Goal: Task Accomplishment & Management: Use online tool/utility

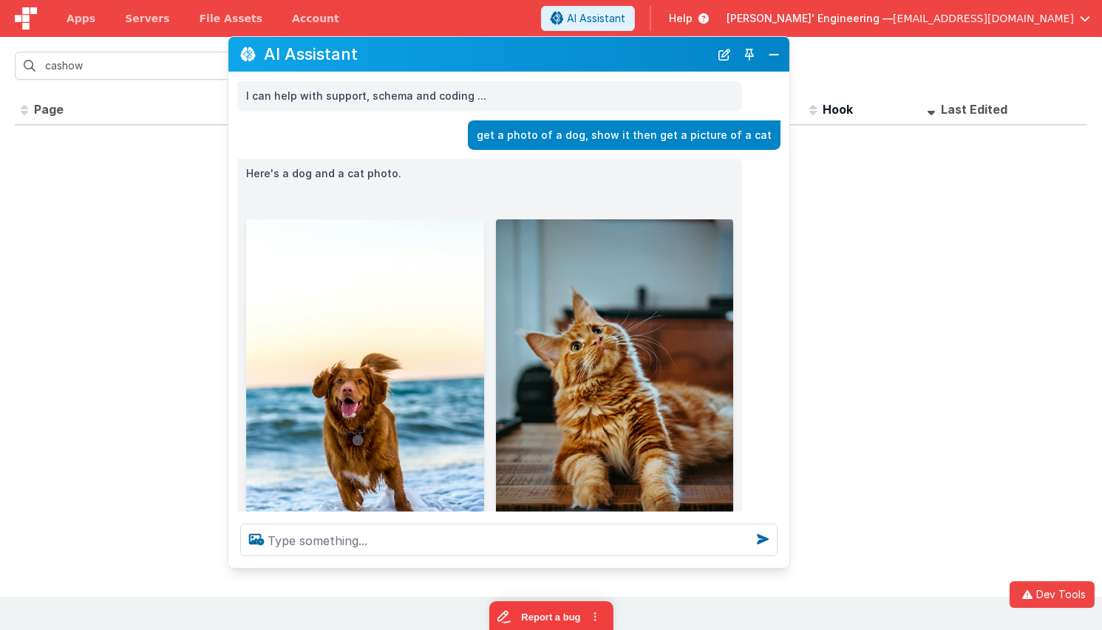
scroll to position [141, 0]
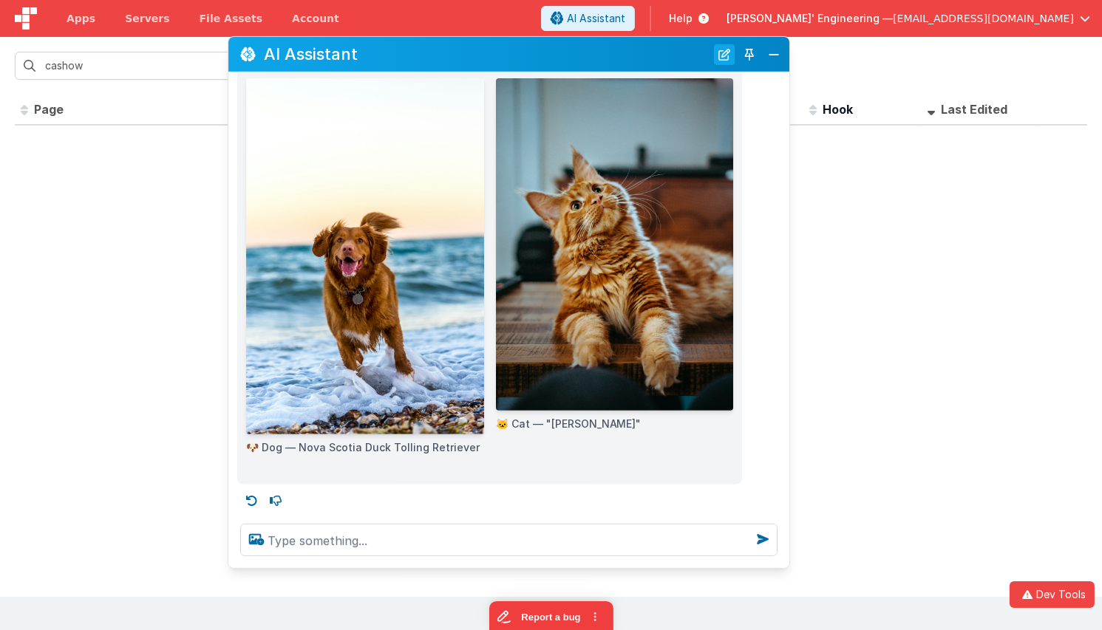
click at [725, 59] on button "New Chat" at bounding box center [724, 54] width 21 height 21
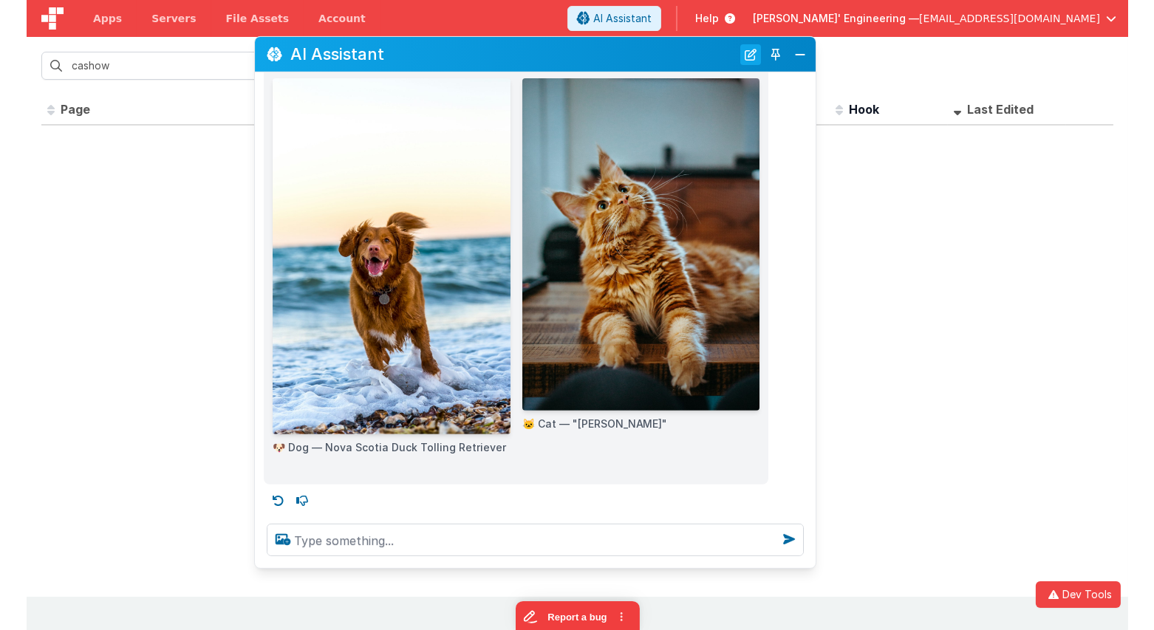
scroll to position [0, 0]
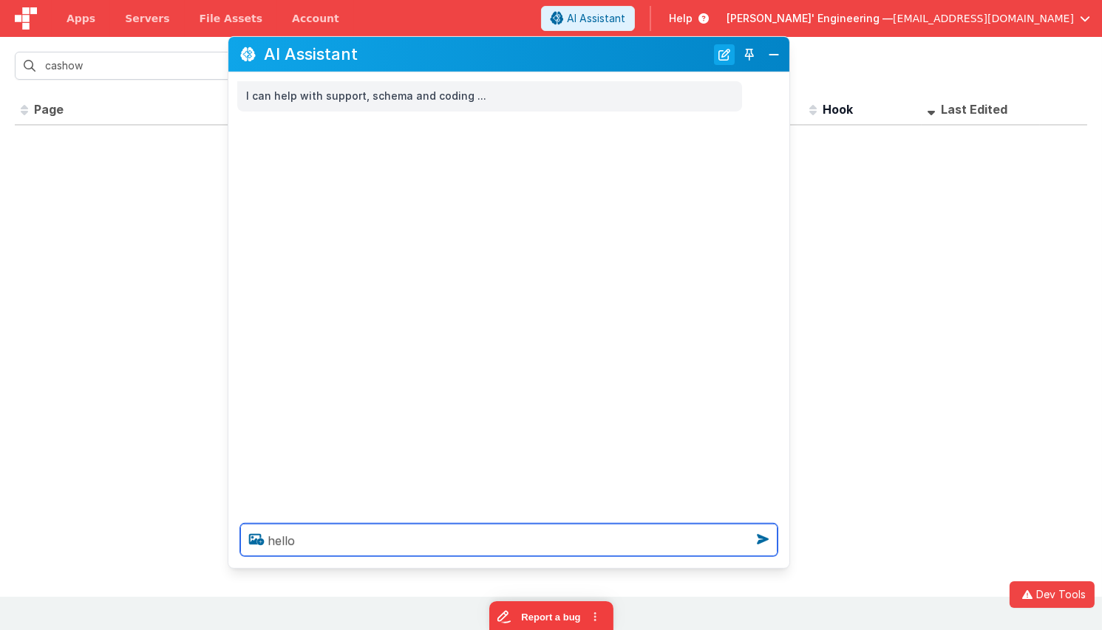
type textarea "hello"
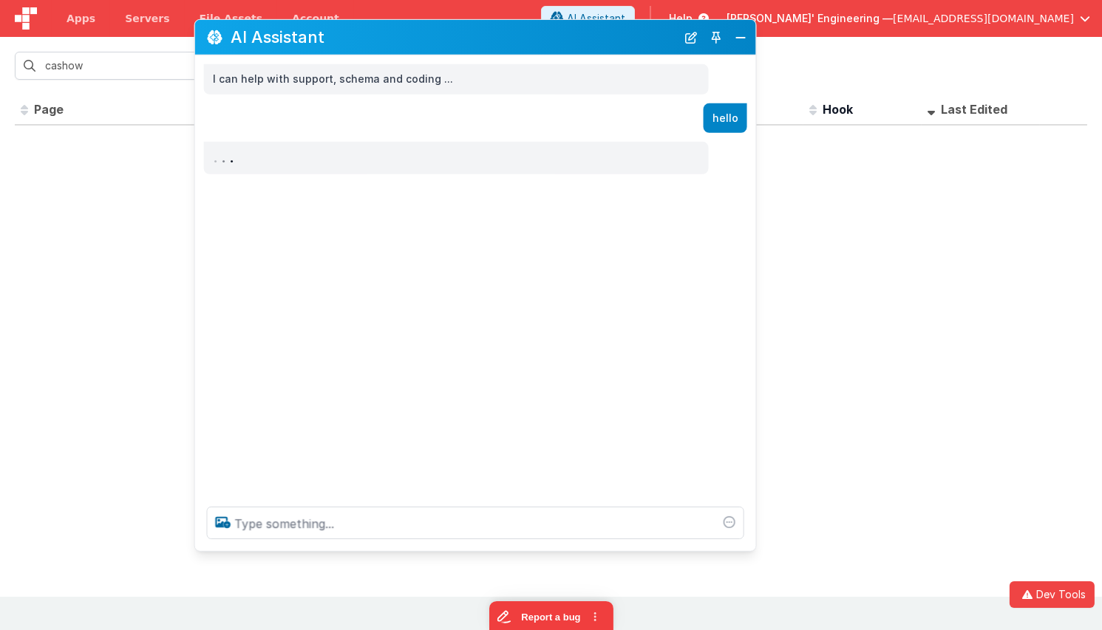
drag, startPoint x: 310, startPoint y: 46, endPoint x: 276, endPoint y: 29, distance: 38.0
click at [276, 29] on h2 "AI Assistant" at bounding box center [454, 37] width 446 height 18
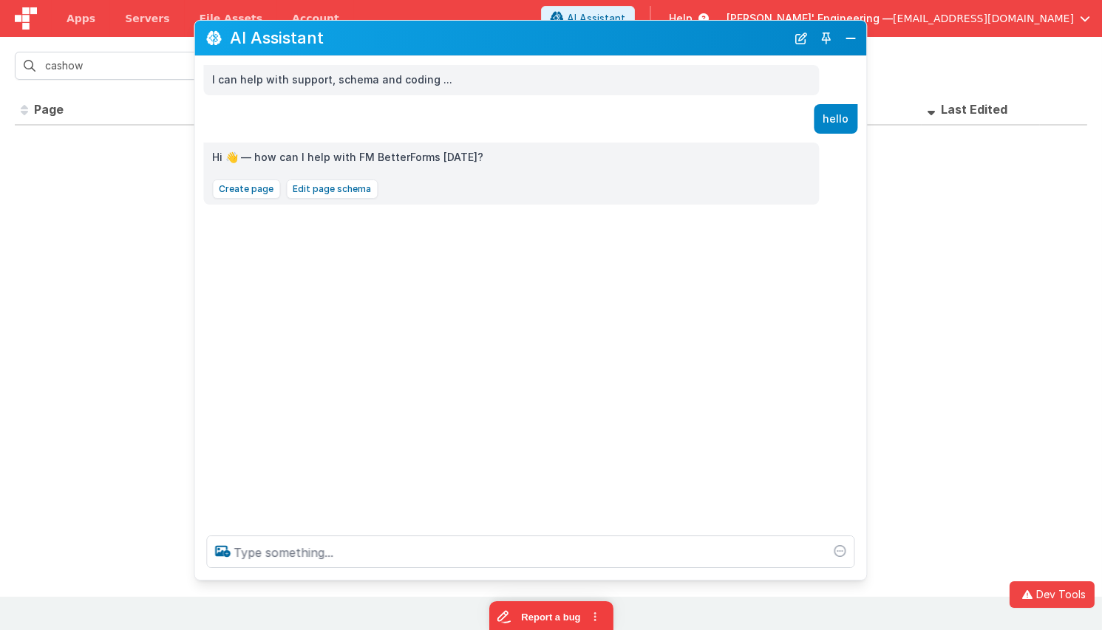
drag, startPoint x: 752, startPoint y: 545, endPoint x: 862, endPoint y: 572, distance: 113.4
click at [862, 572] on div at bounding box center [530, 552] width 672 height 56
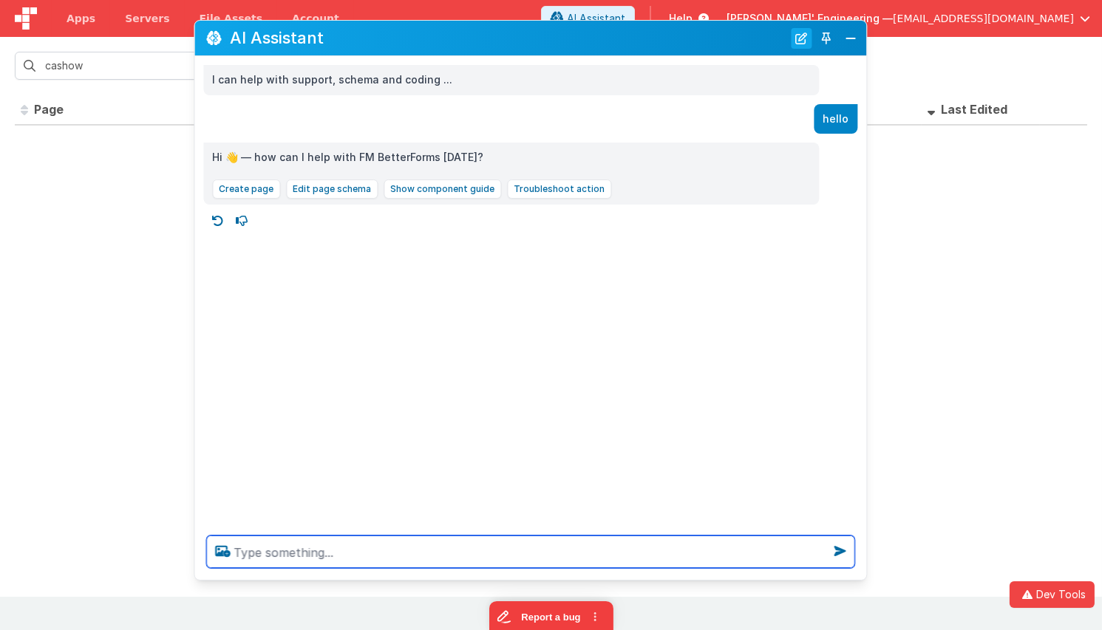
click at [797, 39] on button "New Chat" at bounding box center [801, 38] width 21 height 21
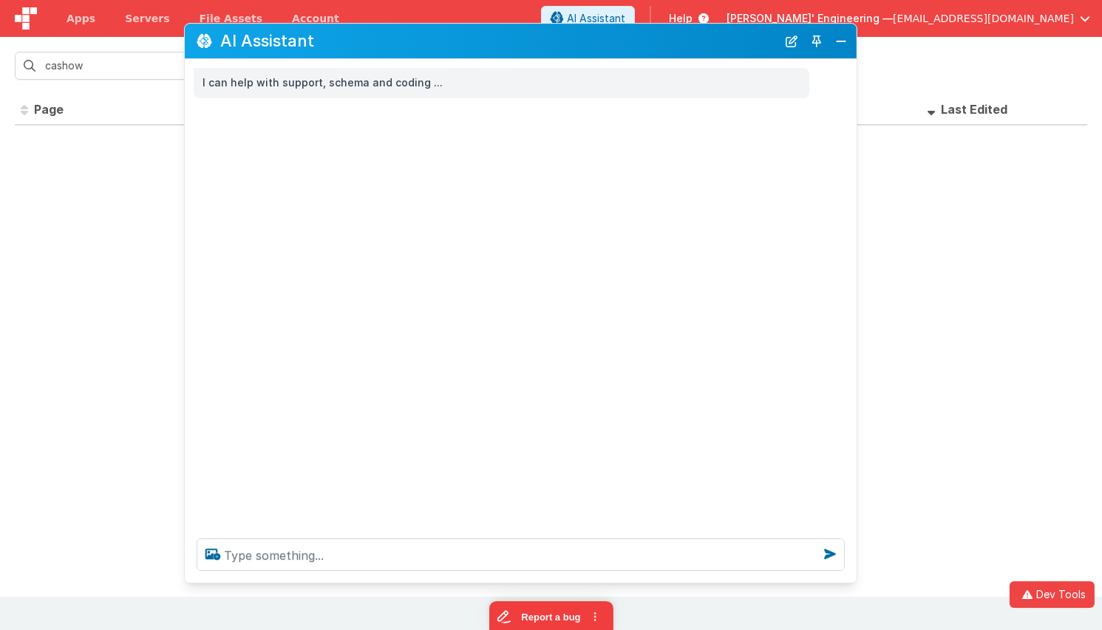
drag, startPoint x: 645, startPoint y: 43, endPoint x: 635, endPoint y: 46, distance: 10.8
click at [635, 46] on h2 "AI Assistant" at bounding box center [498, 41] width 556 height 18
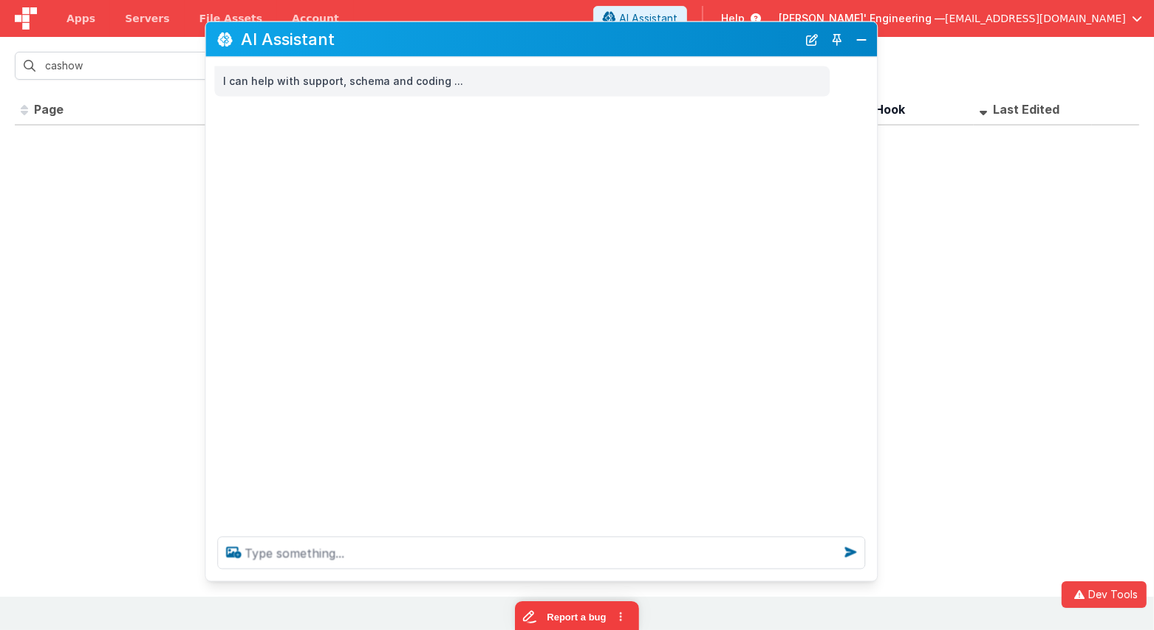
drag, startPoint x: 696, startPoint y: 51, endPoint x: 718, endPoint y: 50, distance: 21.4
click at [718, 50] on div "AI Assistant" at bounding box center [541, 39] width 672 height 35
click at [721, 50] on div "AI Assistant" at bounding box center [538, 38] width 672 height 35
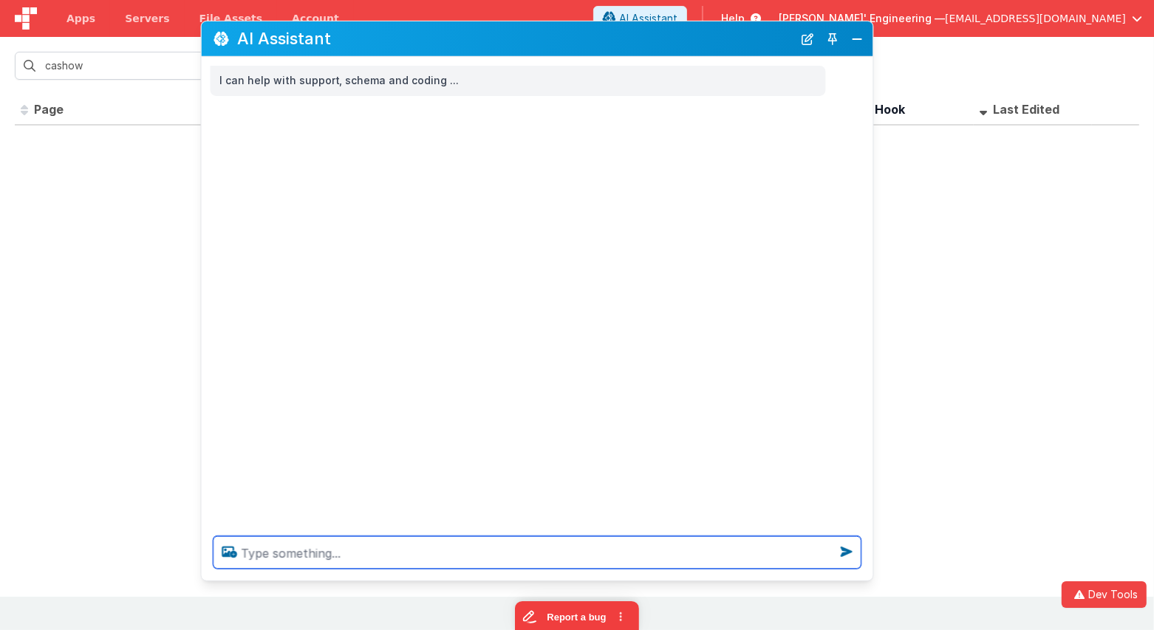
click at [511, 559] on textarea at bounding box center [538, 552] width 648 height 33
type textarea "hello"
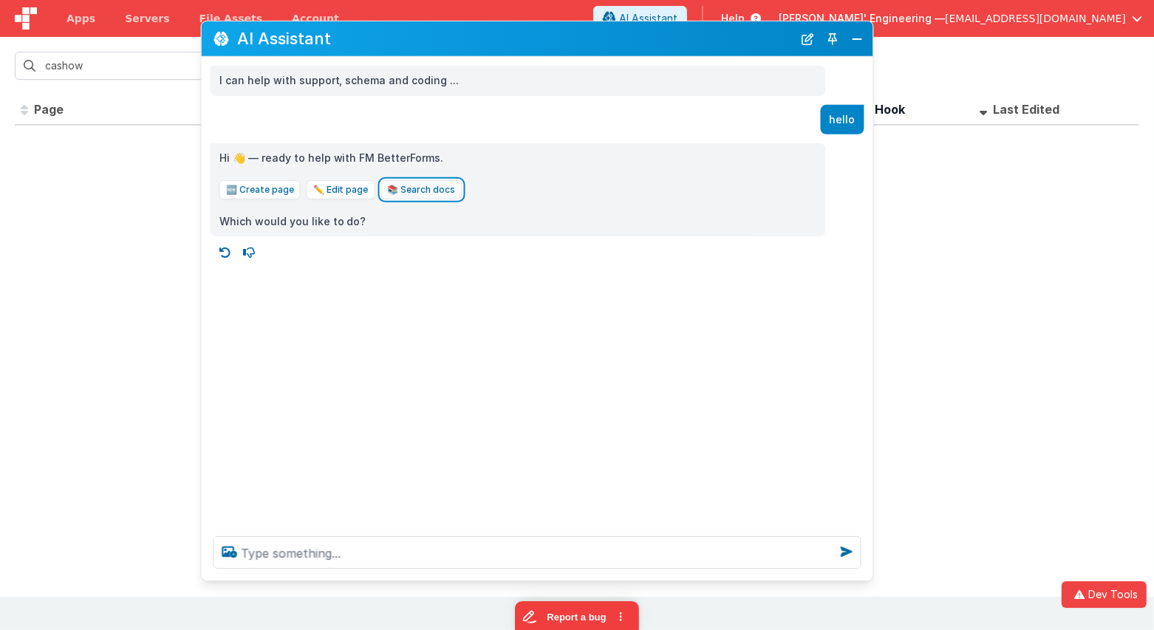
click at [426, 197] on button "📚 Search docs" at bounding box center [421, 189] width 81 height 19
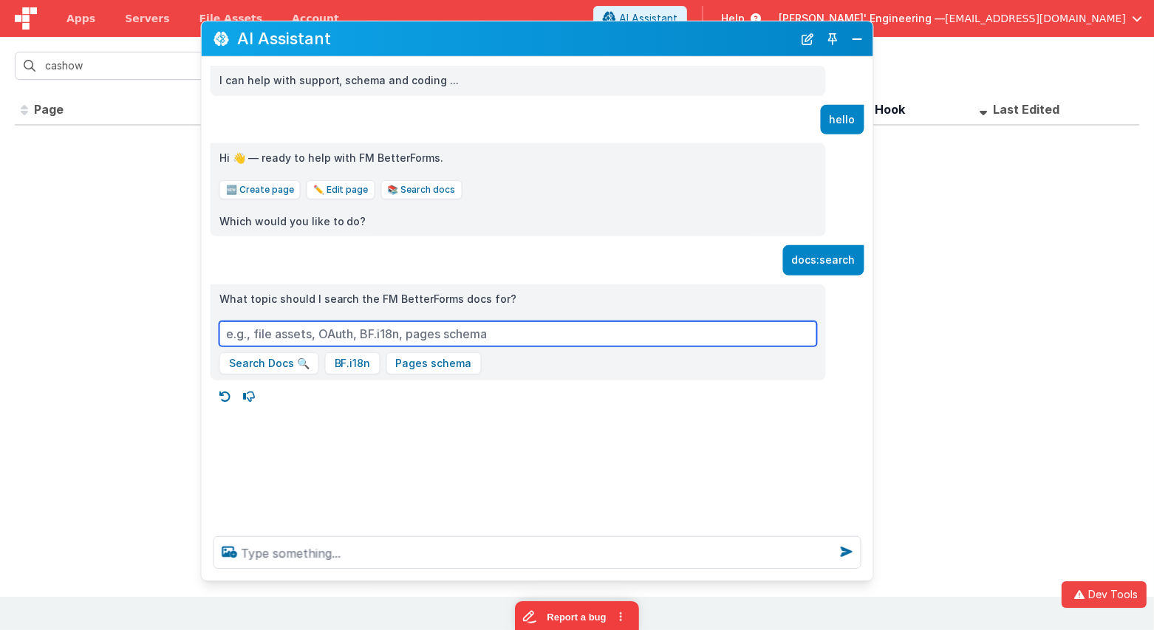
click at [437, 327] on input at bounding box center [518, 333] width 598 height 25
click at [327, 334] on input at bounding box center [518, 333] width 598 height 25
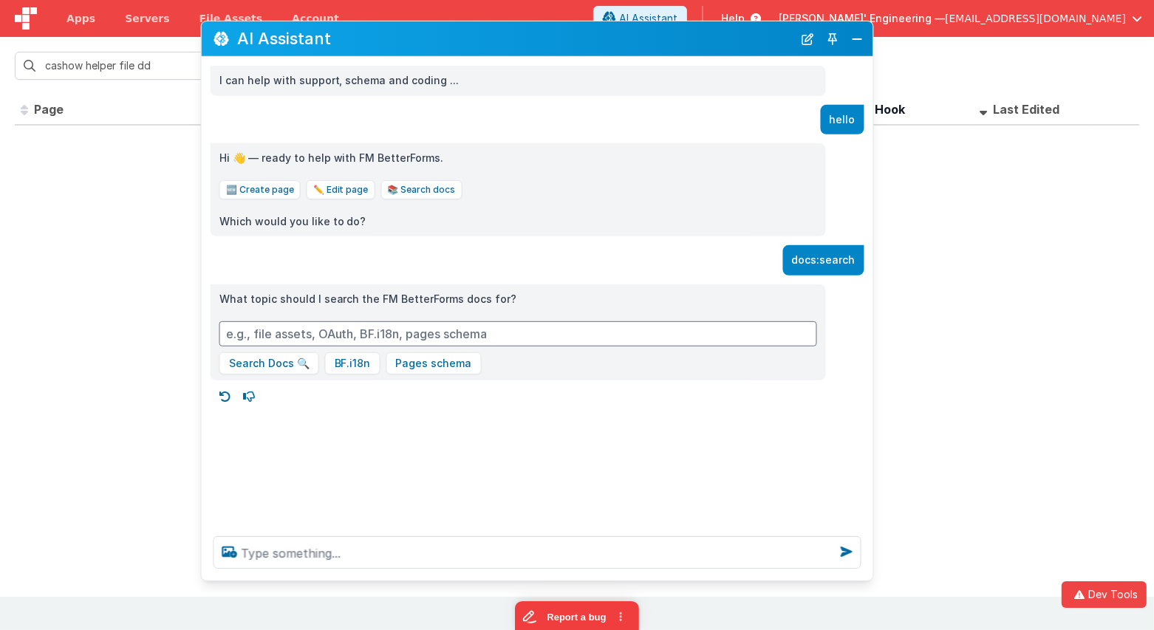
click at [381, 513] on div "I can help with support, schema and coding ... hello Hi 👋 — ready to help with …" at bounding box center [538, 291] width 672 height 468
click at [381, 514] on div "I can help with support, schema and coding ... hello Hi 👋 — ready to help with …" at bounding box center [538, 291] width 672 height 468
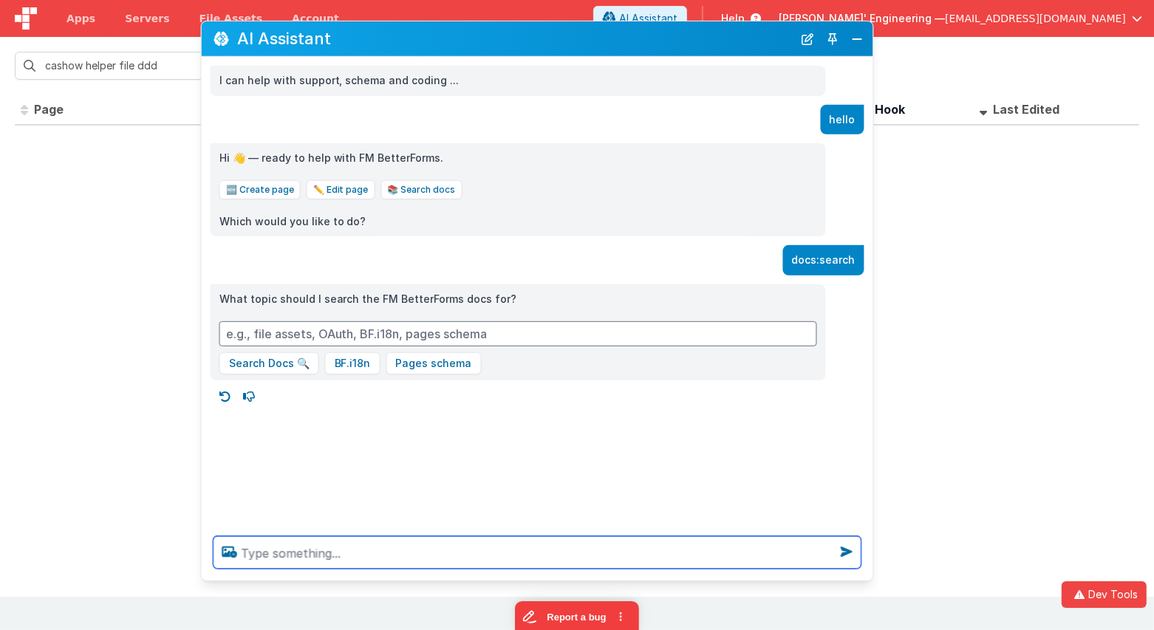
click at [378, 559] on textarea at bounding box center [538, 552] width 648 height 33
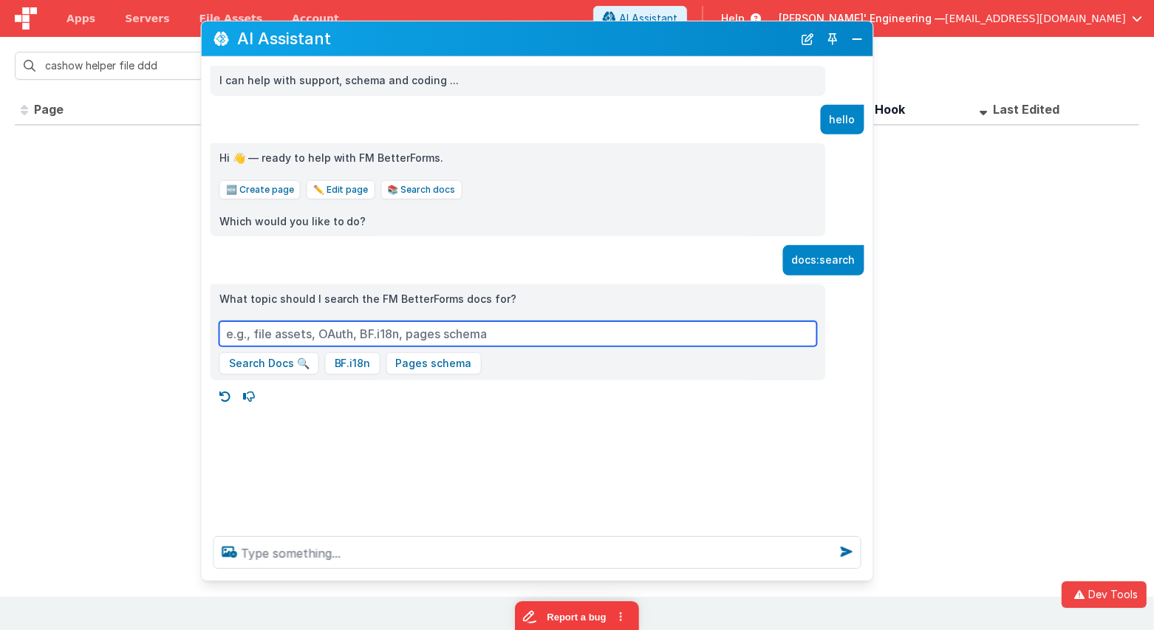
click at [430, 330] on input at bounding box center [518, 333] width 598 height 25
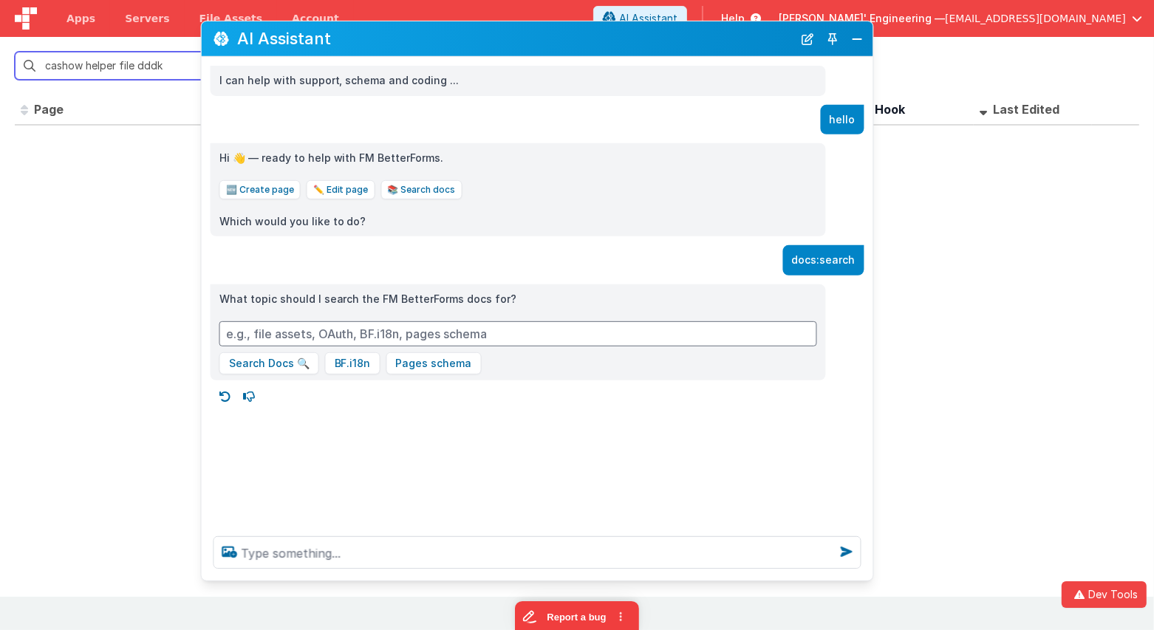
type input "cashow helper file dddk"
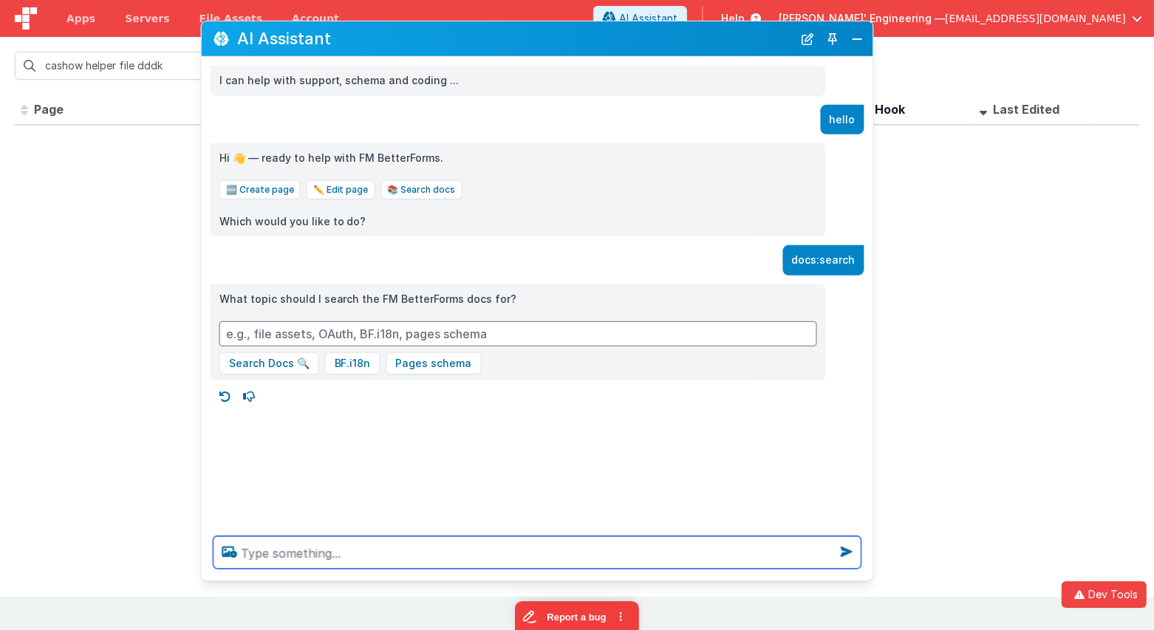
click at [434, 552] on textarea at bounding box center [538, 552] width 648 height 33
type textarea "helper file creds"
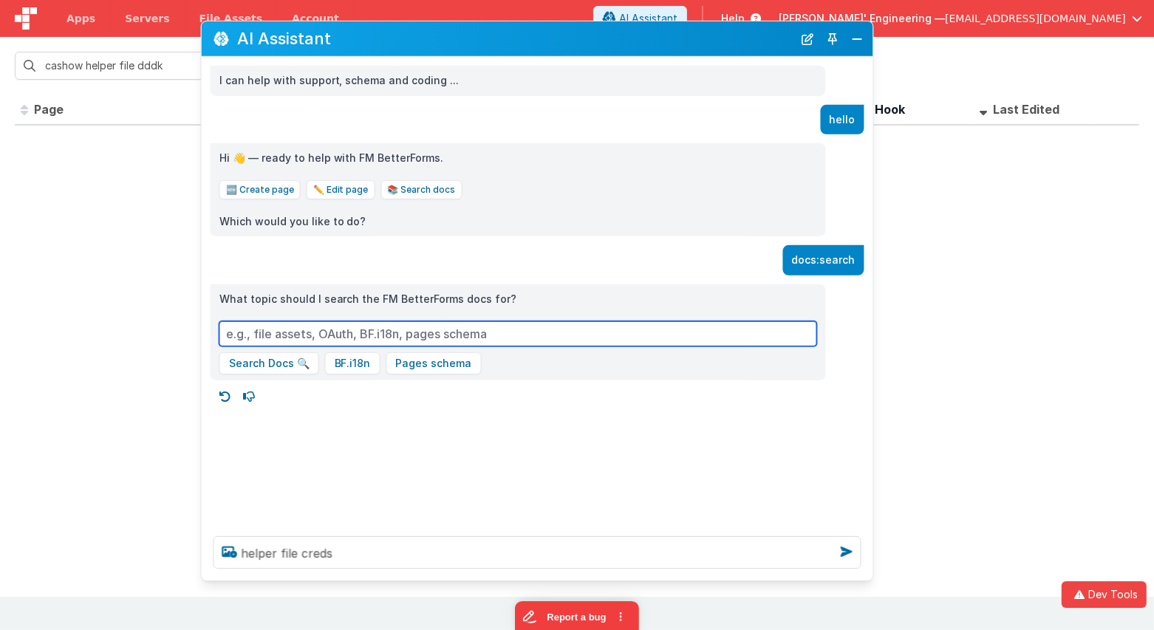
click at [411, 330] on input at bounding box center [518, 333] width 598 height 25
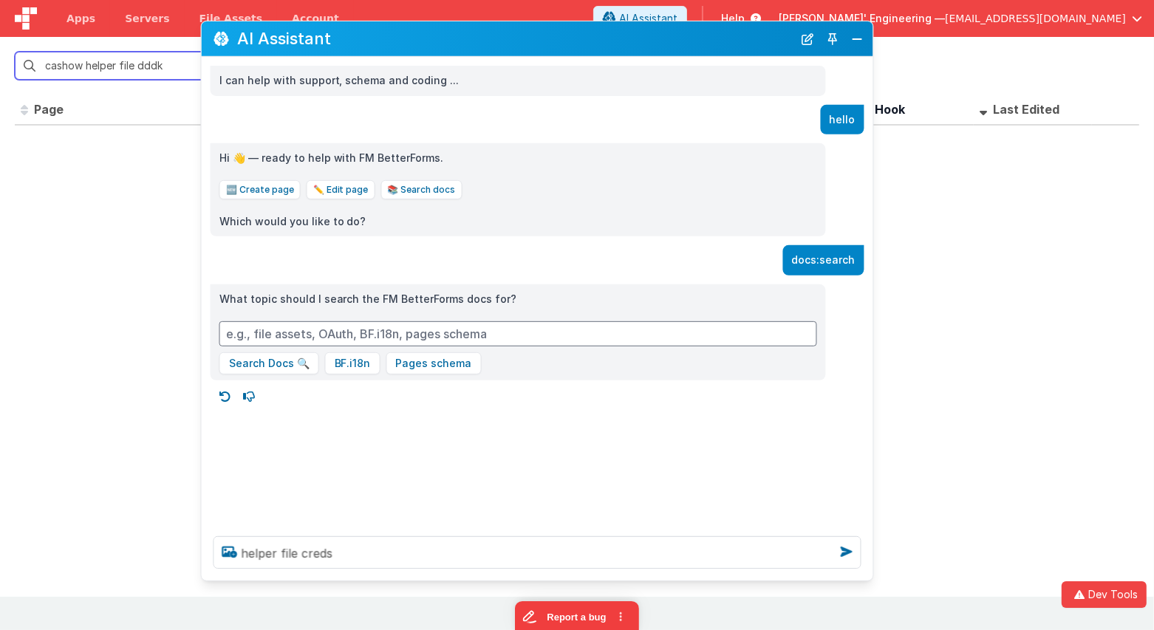
paste input "helper file creds"
type input "cashow helper file dddkhelper file creds"
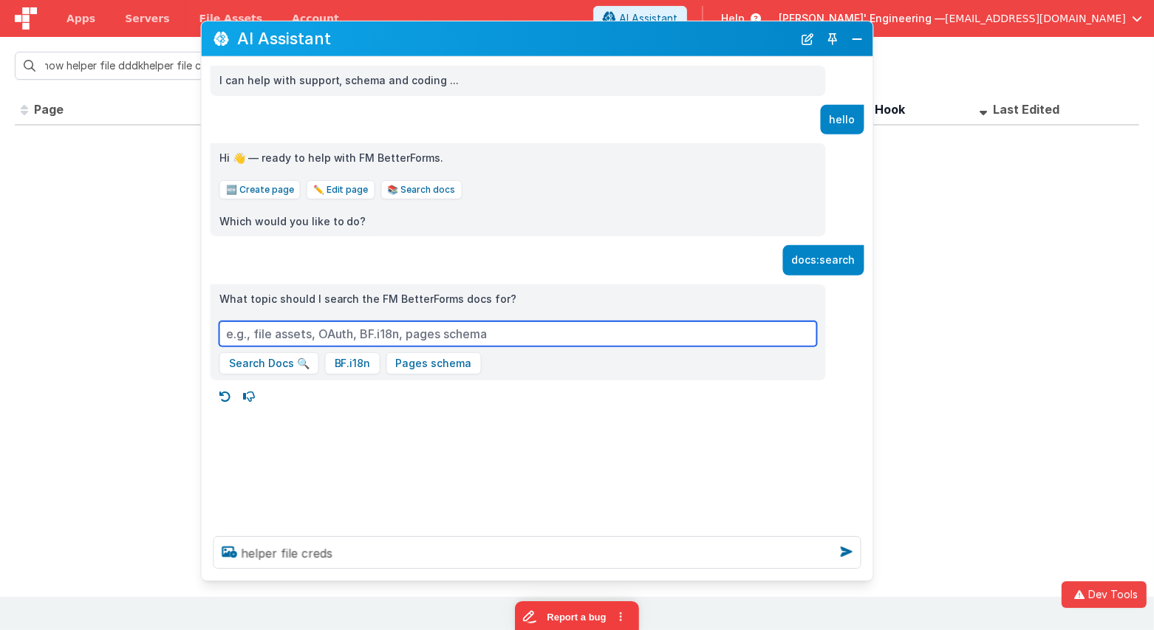
click at [411, 330] on input at bounding box center [518, 333] width 598 height 25
paste input "helper file creds"
type input "helper file creds"
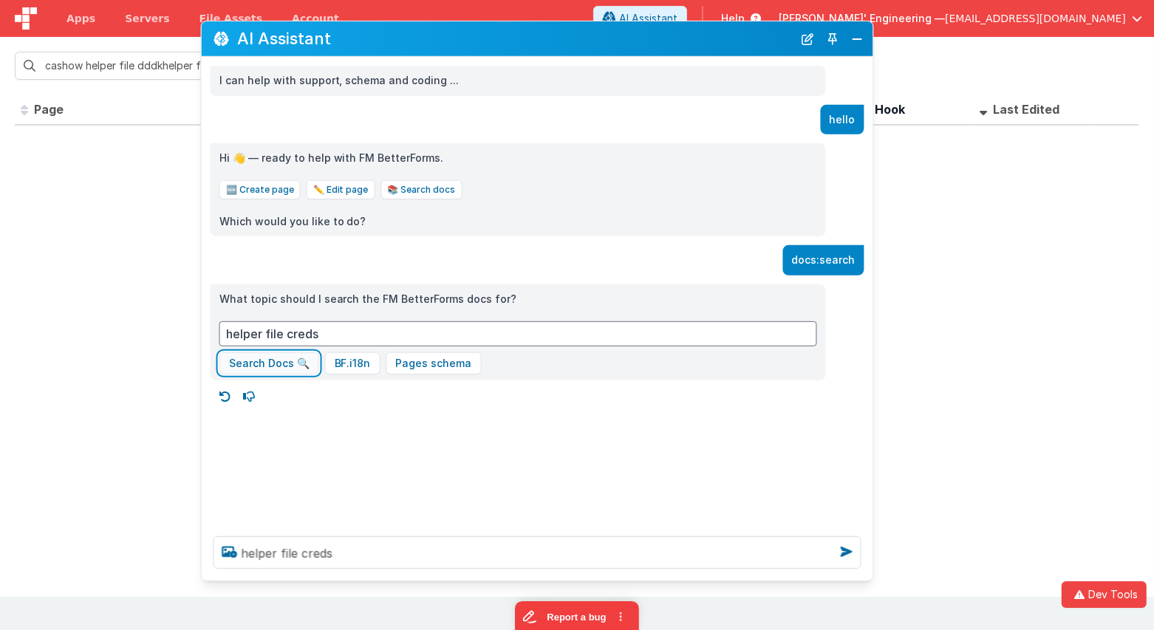
click at [287, 364] on button "Search Docs 🔍" at bounding box center [269, 363] width 100 height 22
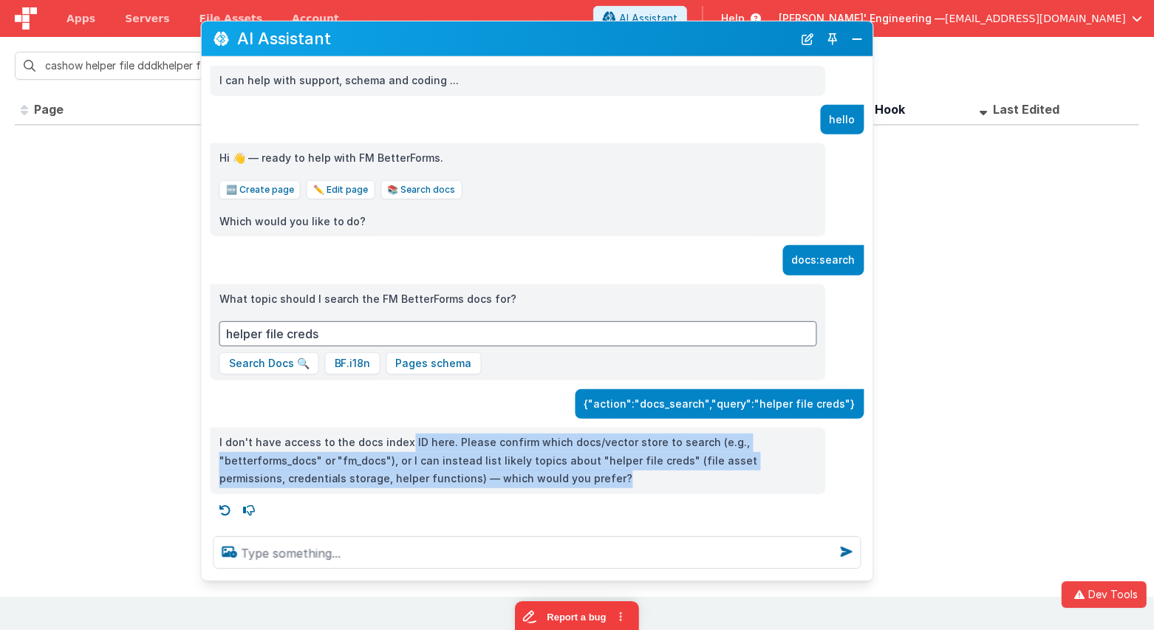
drag, startPoint x: 403, startPoint y: 443, endPoint x: 543, endPoint y: 483, distance: 146.0
click at [543, 483] on p "I don't have access to the docs index ID here. Please confirm which docs/vector…" at bounding box center [518, 461] width 598 height 55
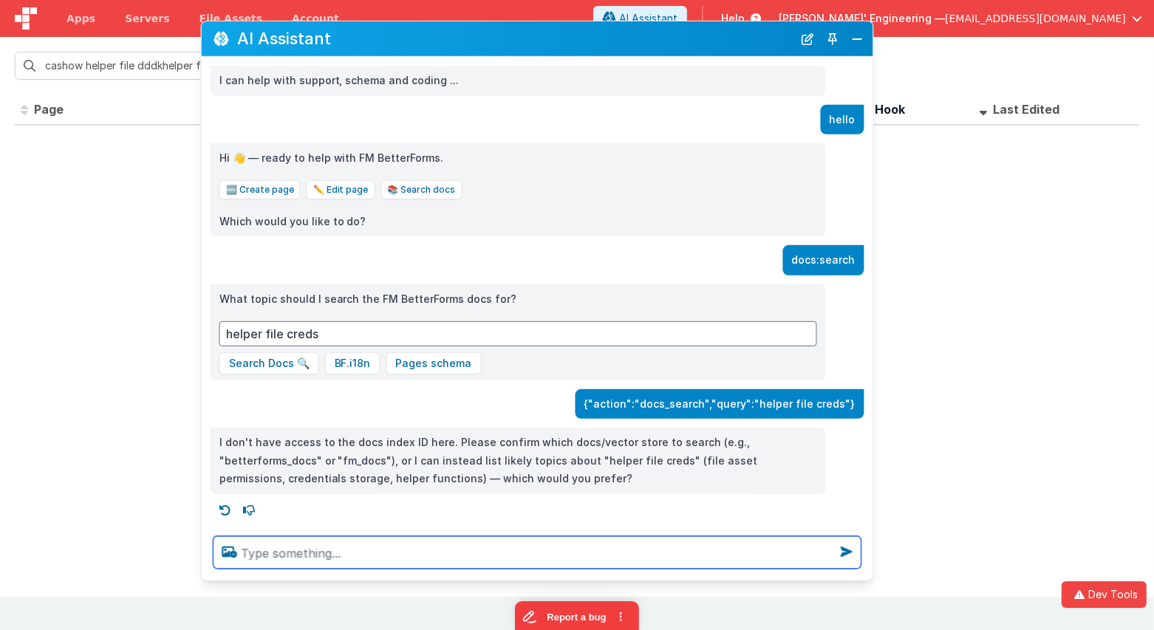
click at [515, 568] on textarea at bounding box center [538, 552] width 648 height 33
type textarea "debugp"
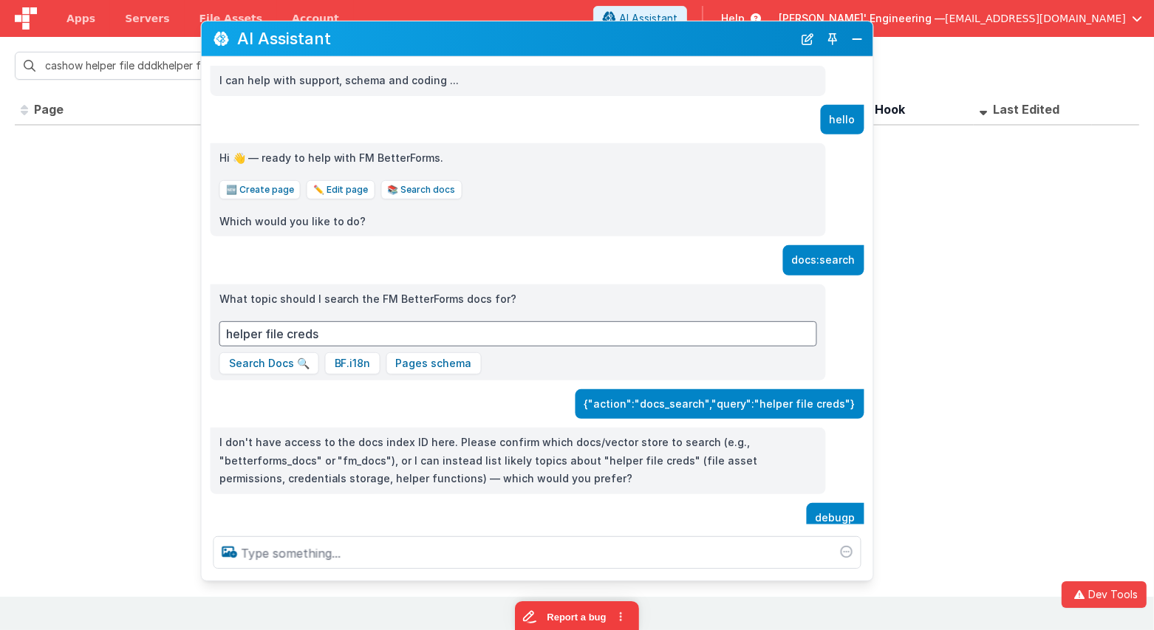
scroll to position [47, 0]
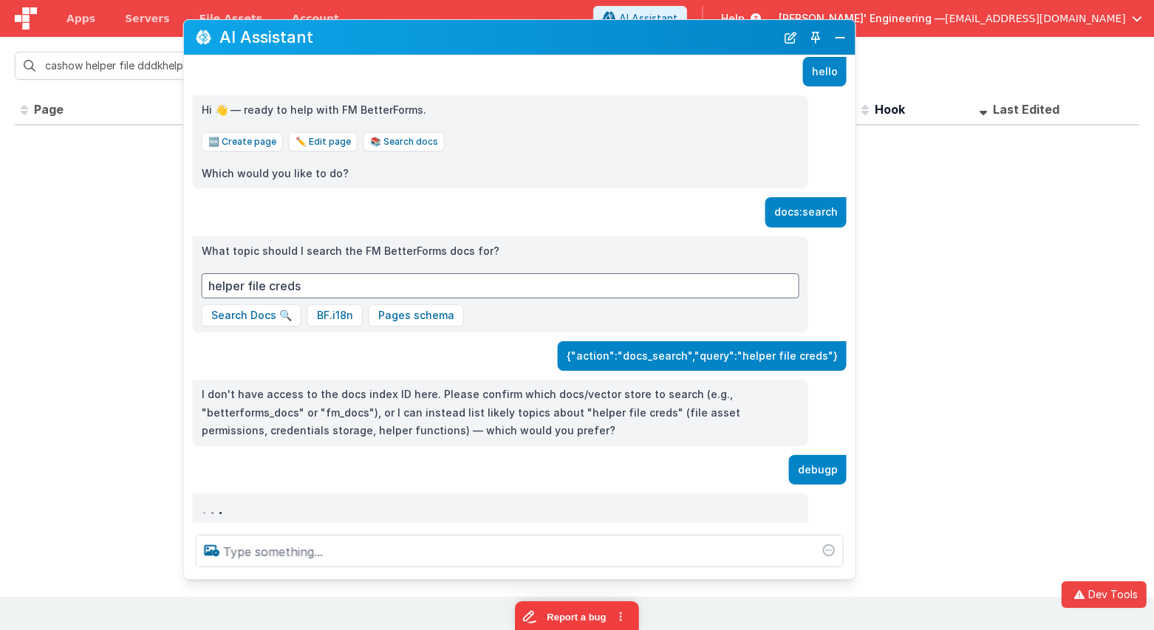
drag, startPoint x: 479, startPoint y: 55, endPoint x: 461, endPoint y: 53, distance: 17.8
click at [461, 53] on div "AI Assistant" at bounding box center [520, 37] width 672 height 35
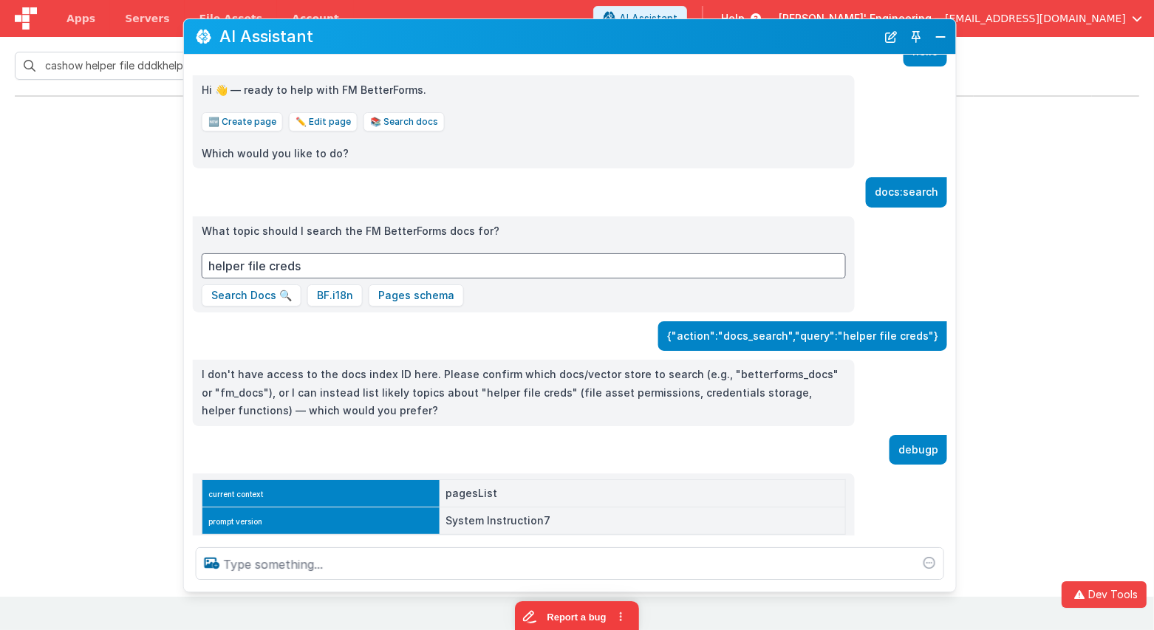
scroll to position [67, 0]
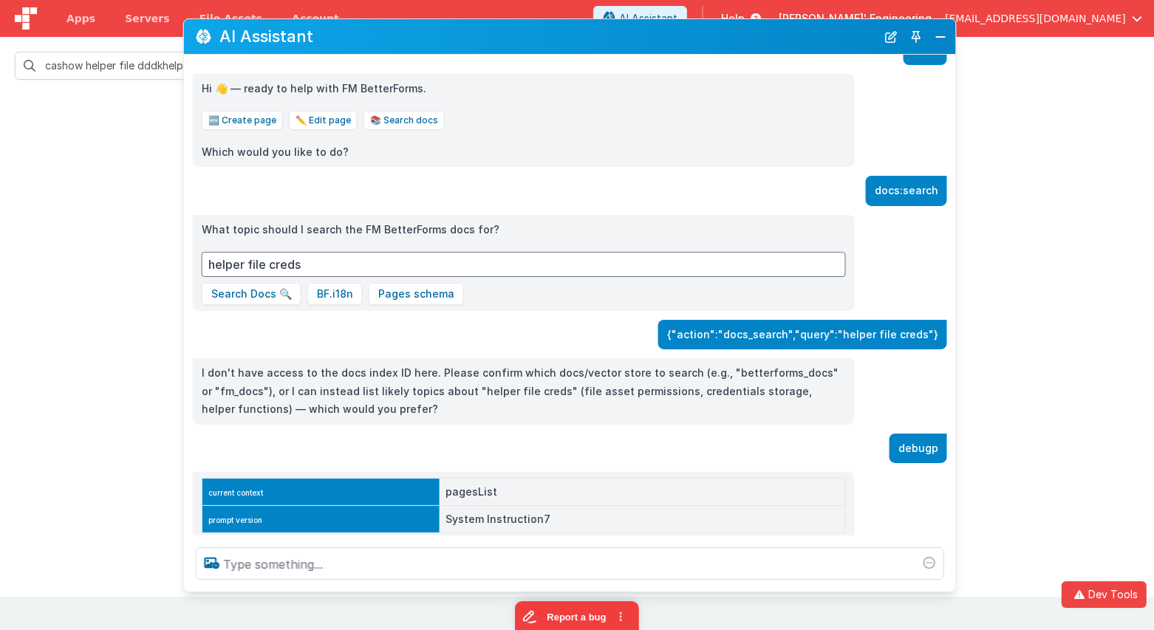
drag, startPoint x: 851, startPoint y: 579, endPoint x: 952, endPoint y: 591, distance: 101.3
click at [952, 591] on div at bounding box center [570, 564] width 772 height 56
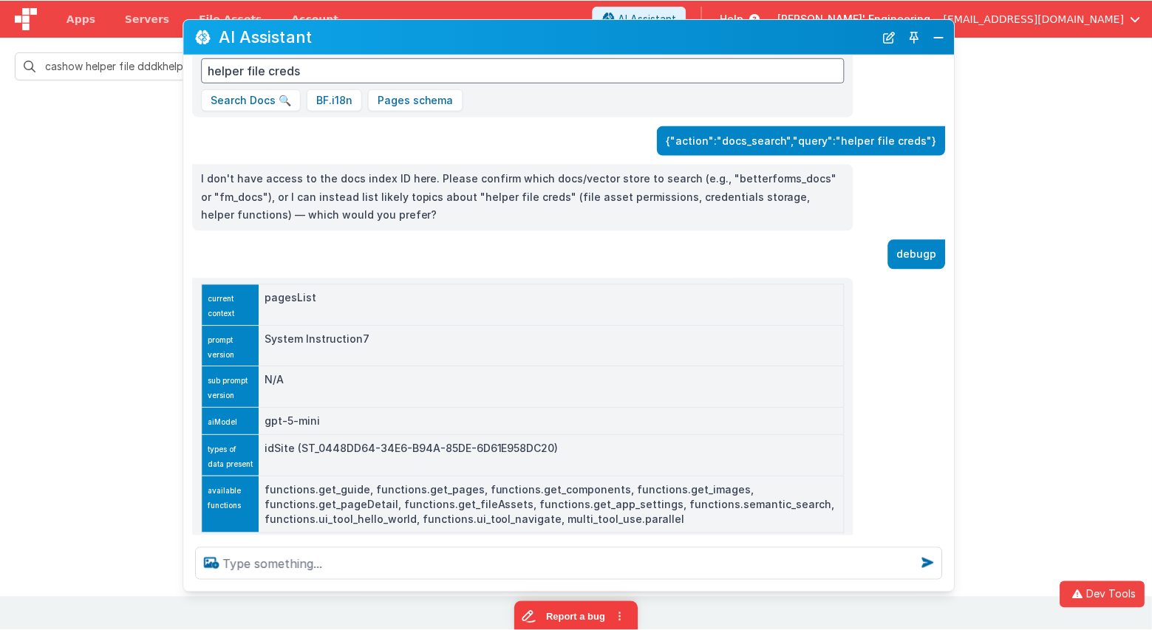
scroll to position [290, 0]
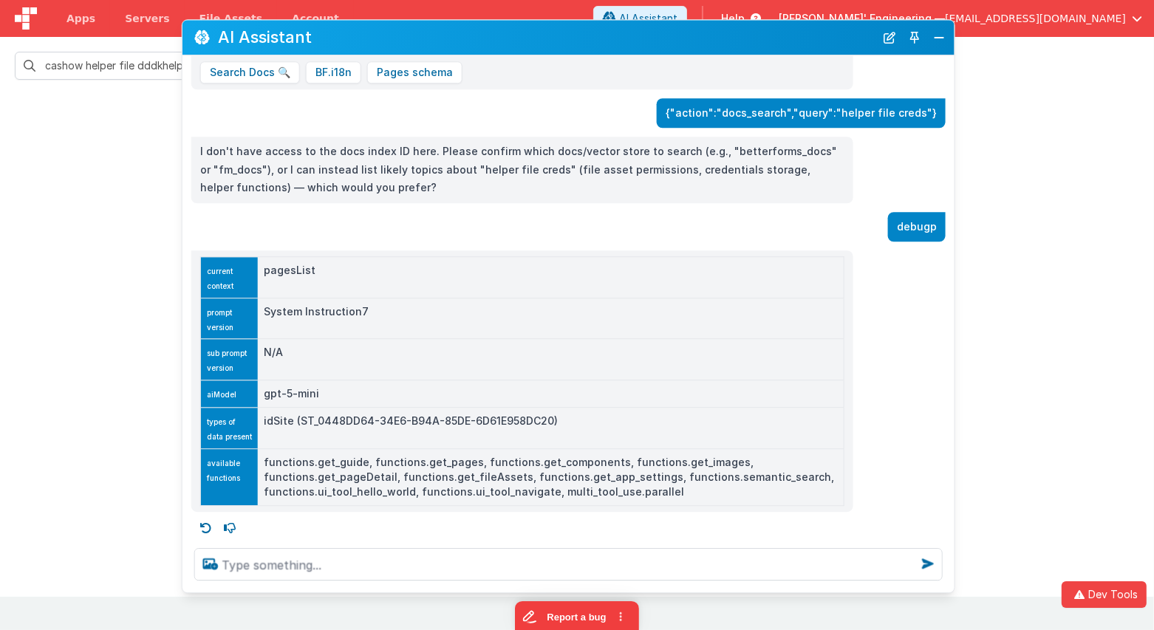
drag, startPoint x: 577, startPoint y: 35, endPoint x: 494, endPoint y: 38, distance: 82.8
click at [576, 37] on h2 "AI Assistant" at bounding box center [546, 38] width 657 height 18
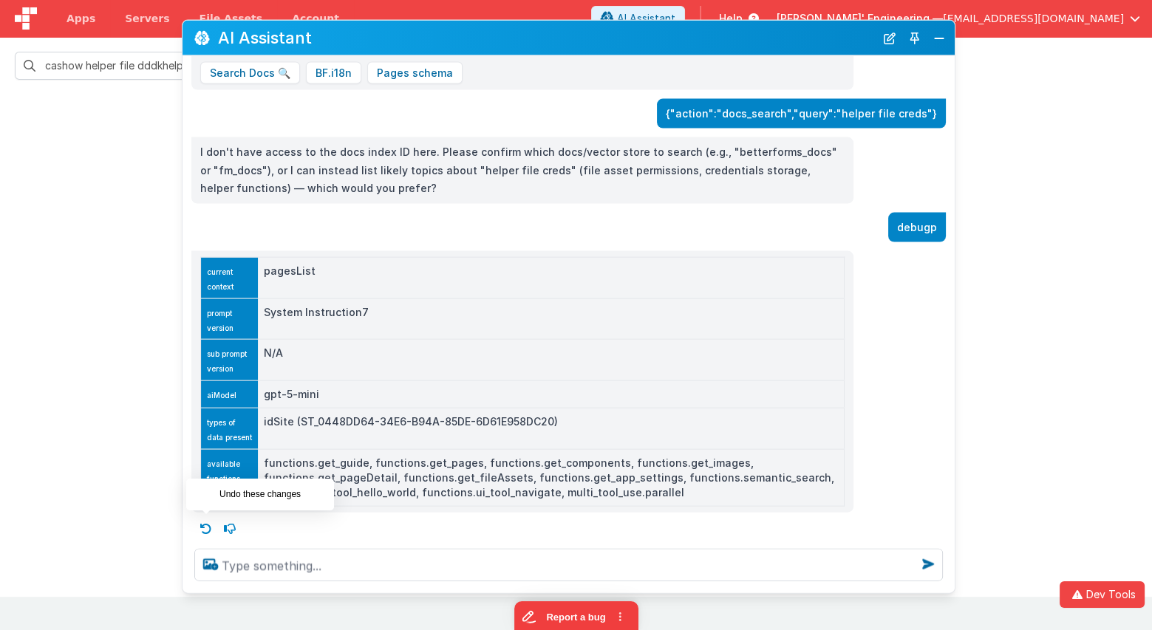
click at [209, 525] on icon at bounding box center [206, 529] width 24 height 24
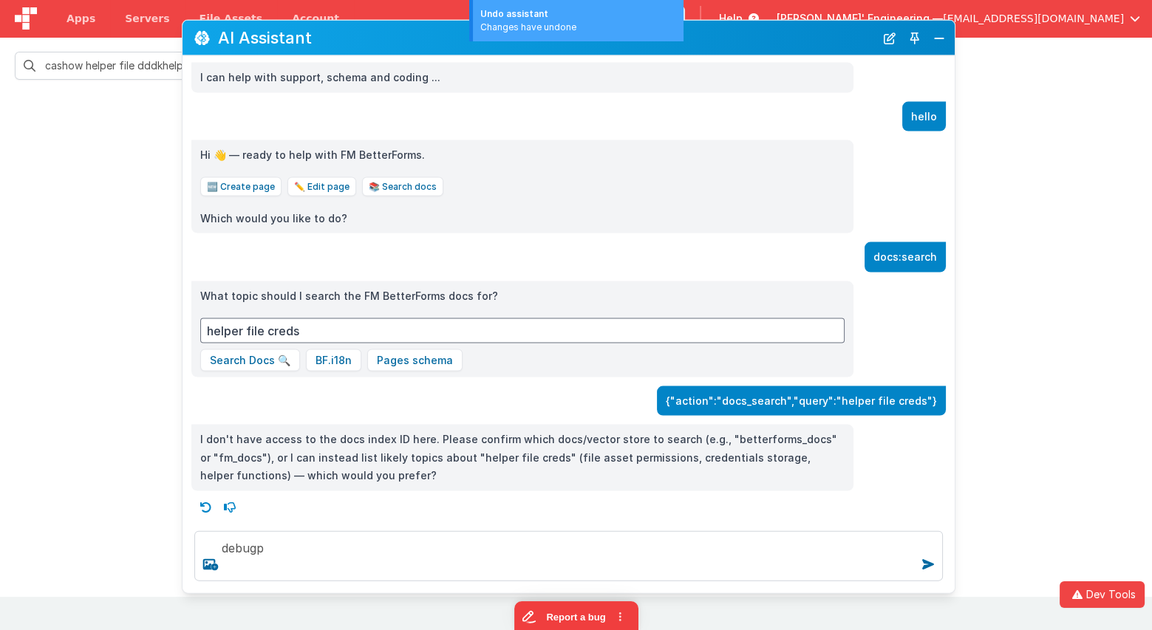
scroll to position [0, 0]
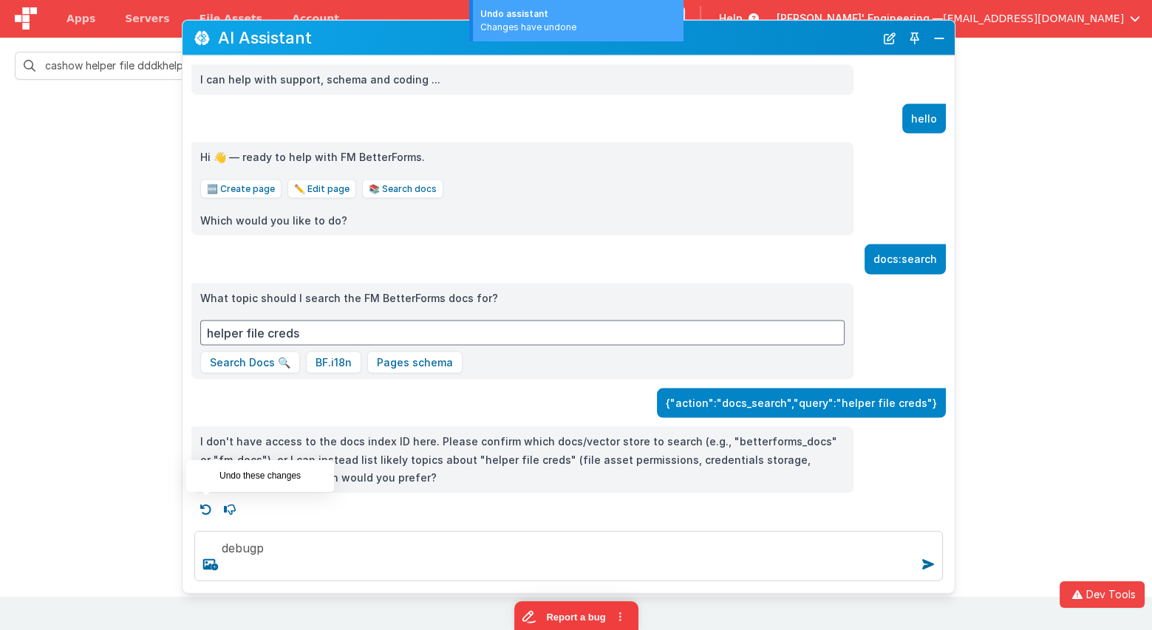
click at [206, 504] on icon at bounding box center [206, 509] width 24 height 24
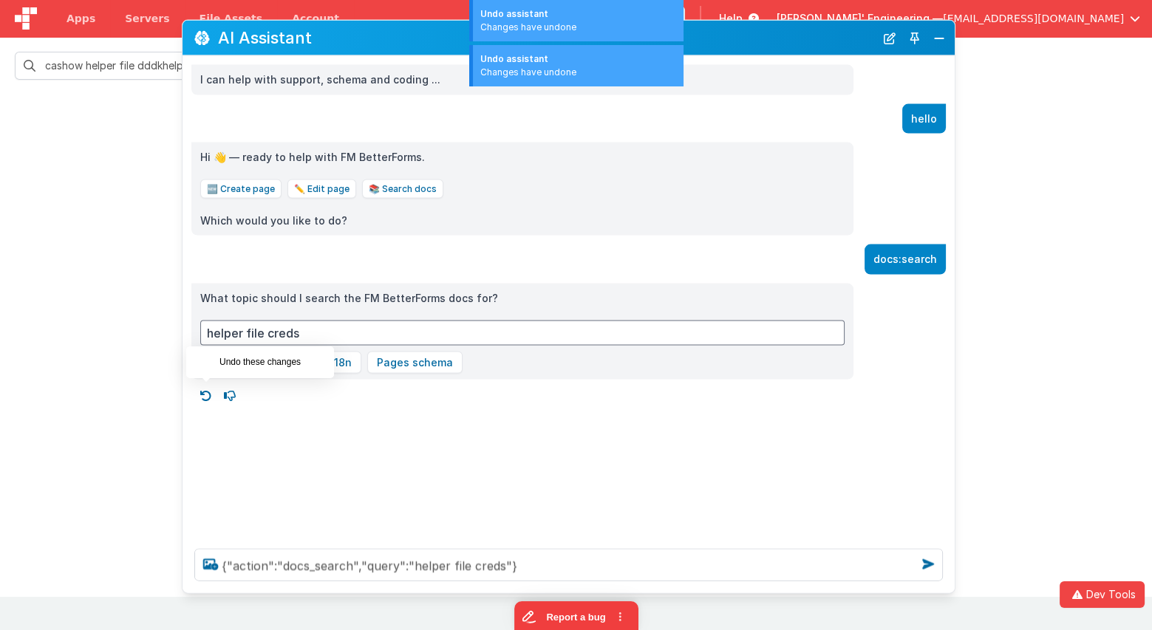
click at [208, 389] on icon at bounding box center [206, 396] width 24 height 24
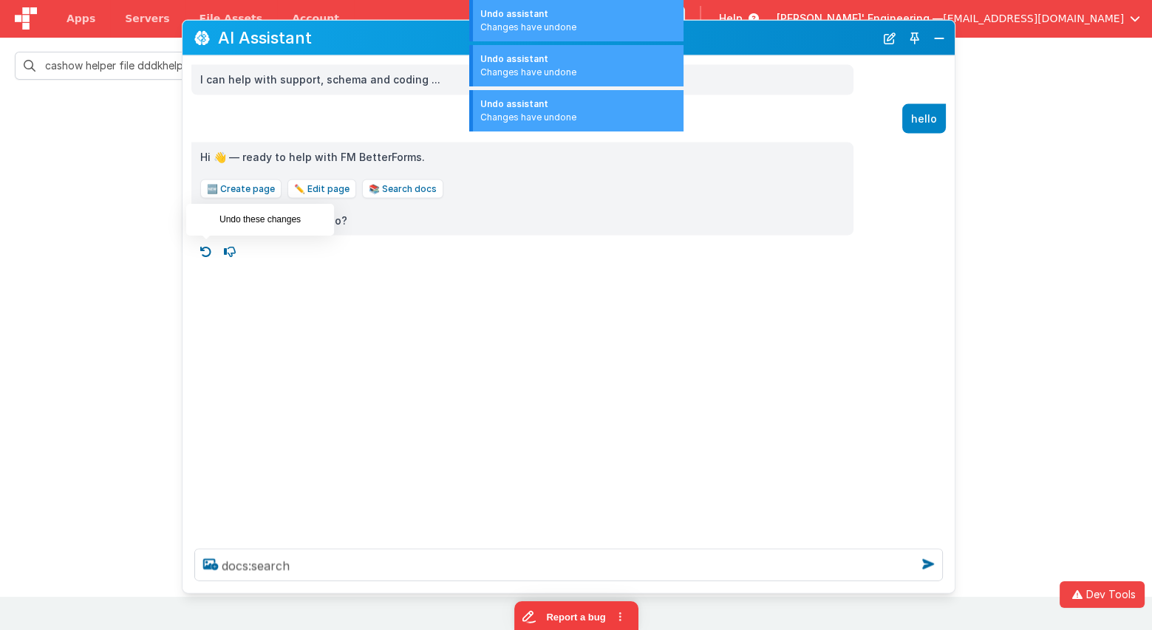
click at [205, 251] on icon at bounding box center [206, 252] width 24 height 24
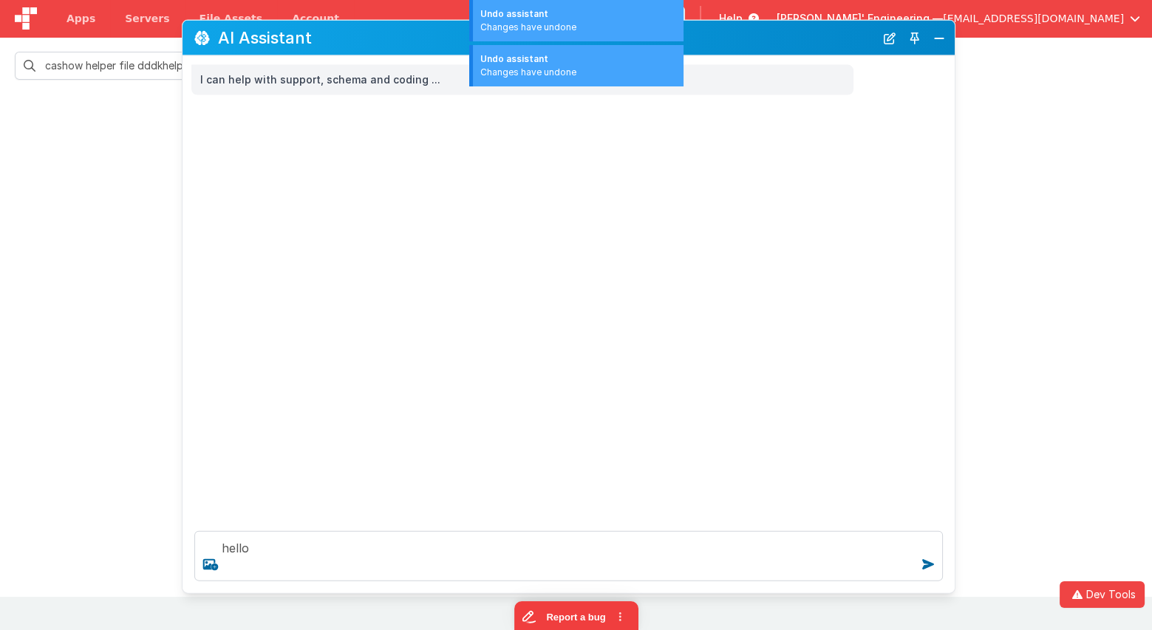
drag, startPoint x: 775, startPoint y: 173, endPoint x: 672, endPoint y: 349, distance: 204.0
click at [775, 173] on div "I can help with support, schema and coding ..." at bounding box center [569, 287] width 772 height 463
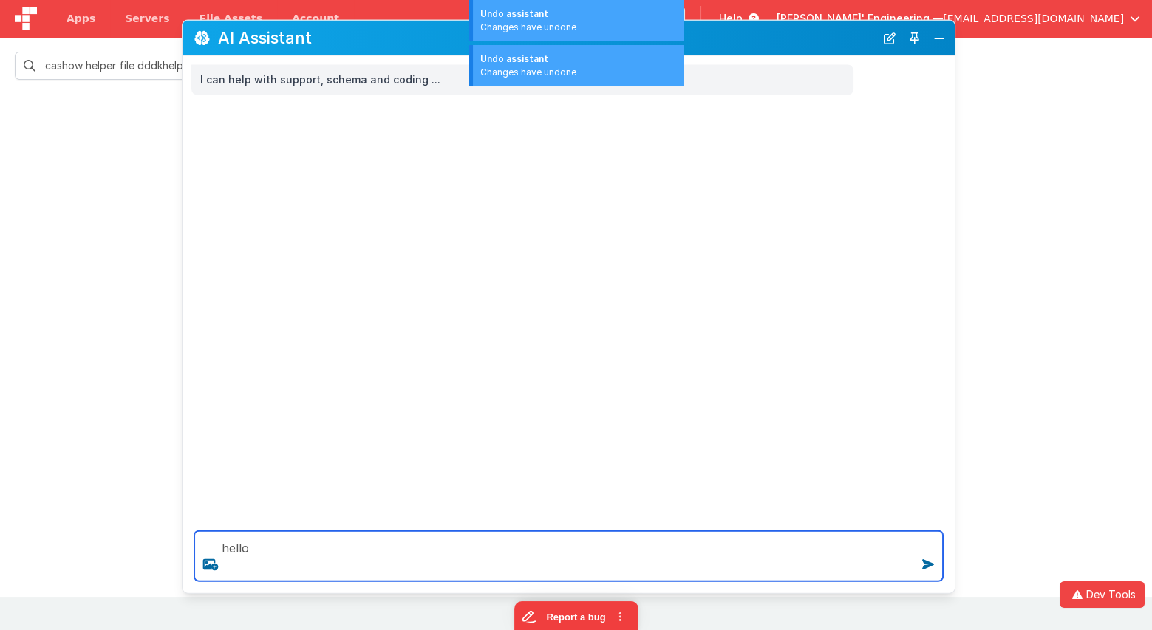
click at [475, 561] on textarea "hello" at bounding box center [568, 556] width 749 height 50
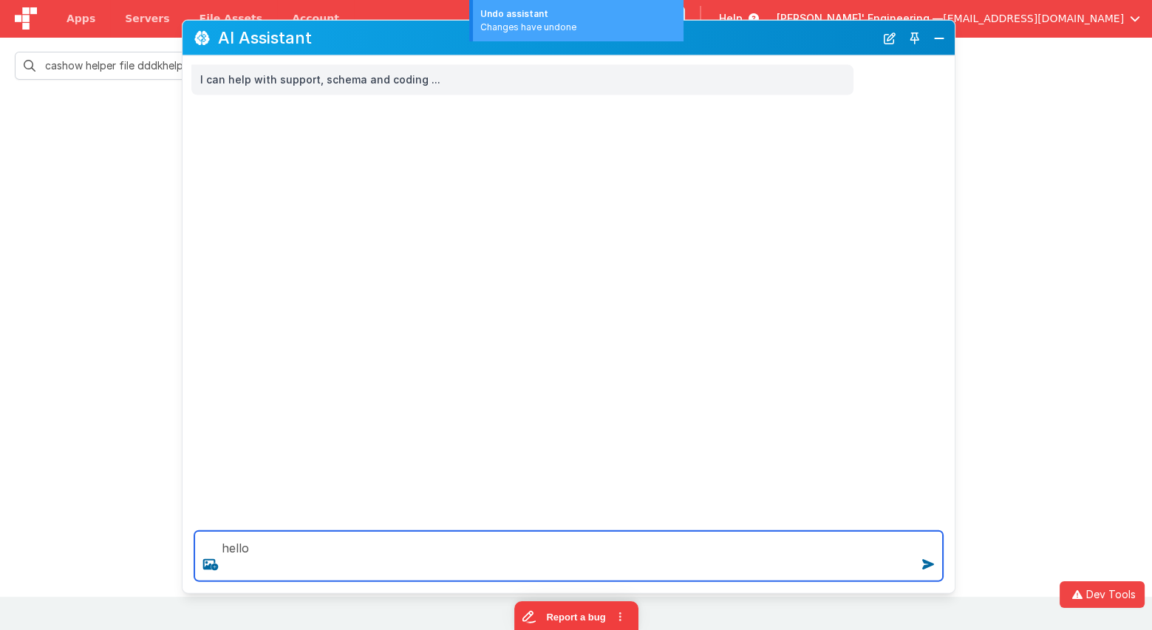
type textarea "hello"
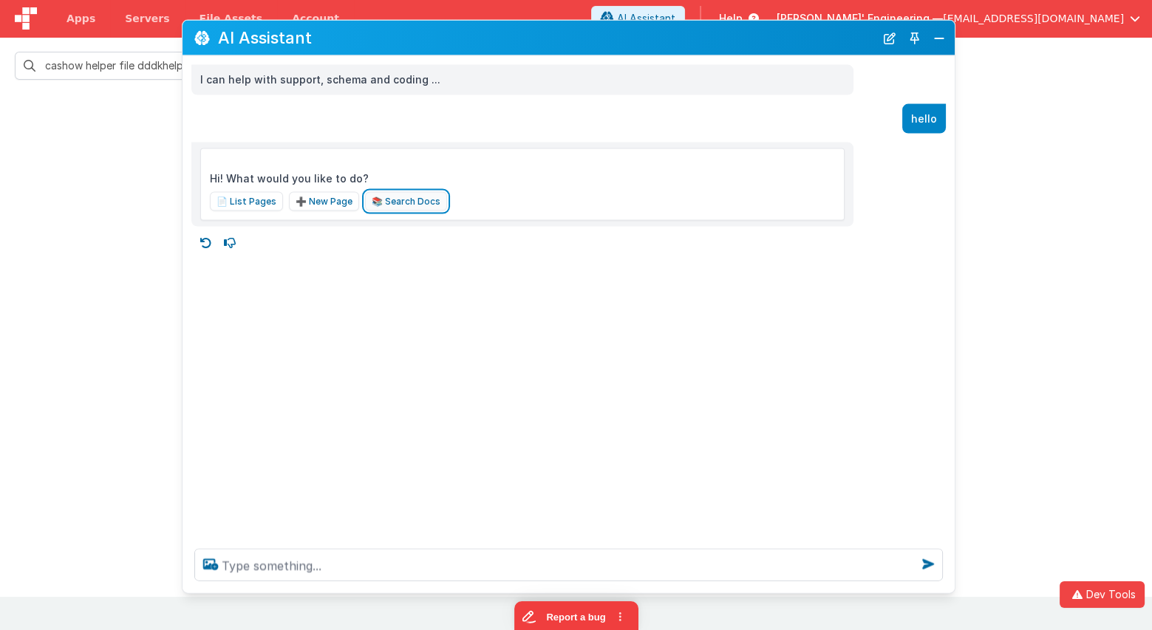
click at [396, 201] on button "📚 Search Docs" at bounding box center [406, 200] width 82 height 19
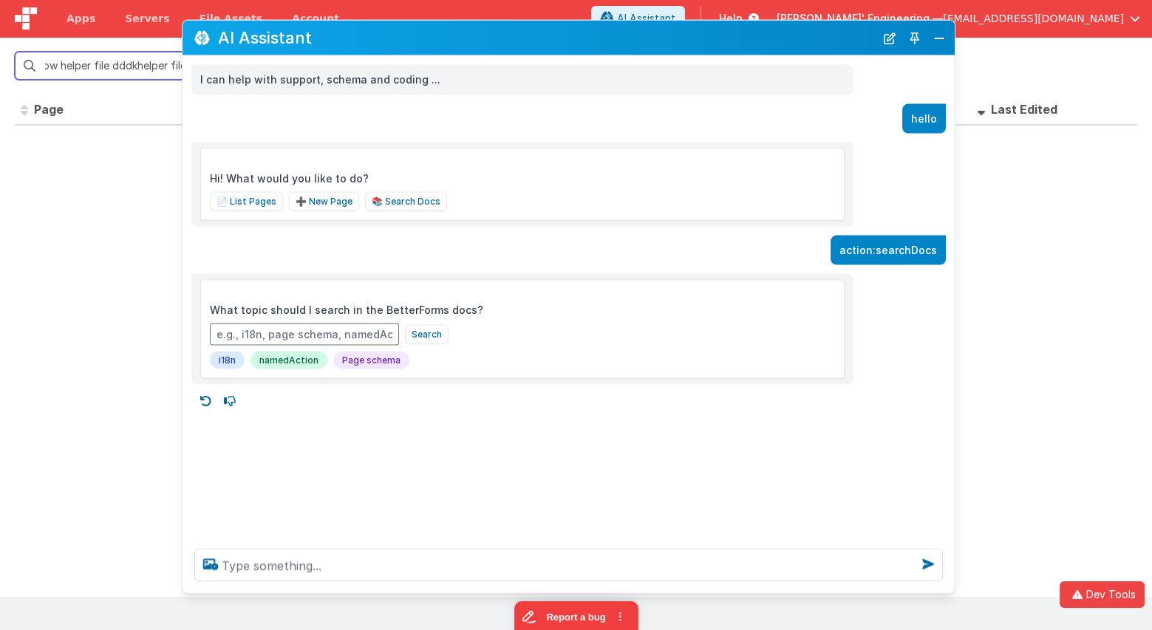
type input "cashow helper file dddkhelper file credsh"
click at [228, 352] on button "i18n" at bounding box center [227, 360] width 35 height 18
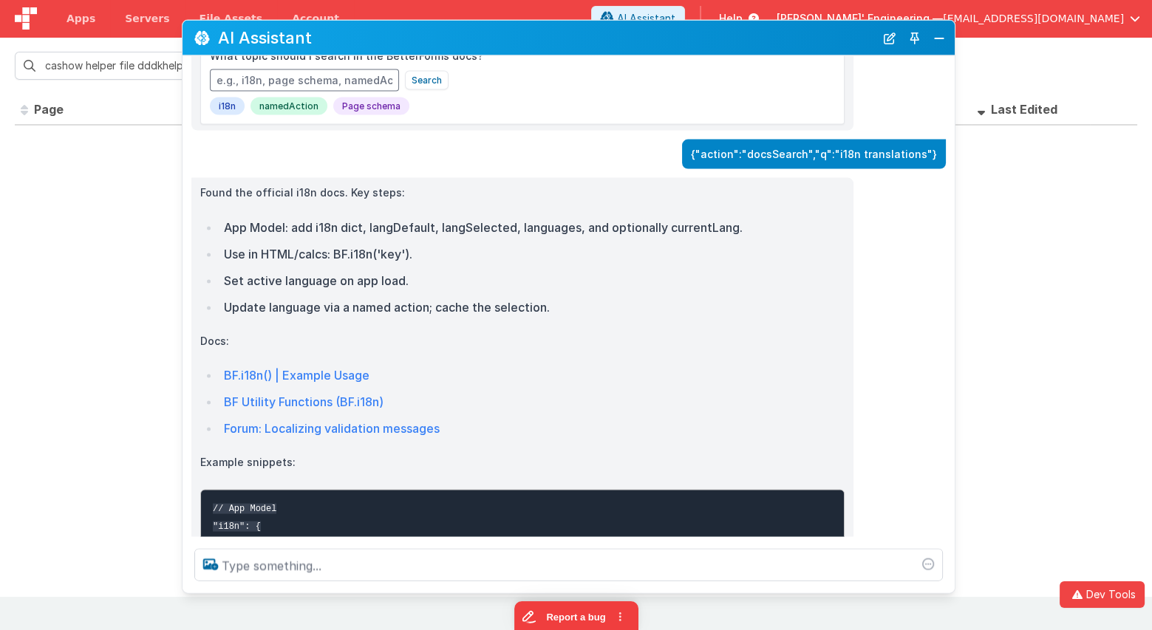
scroll to position [256, 0]
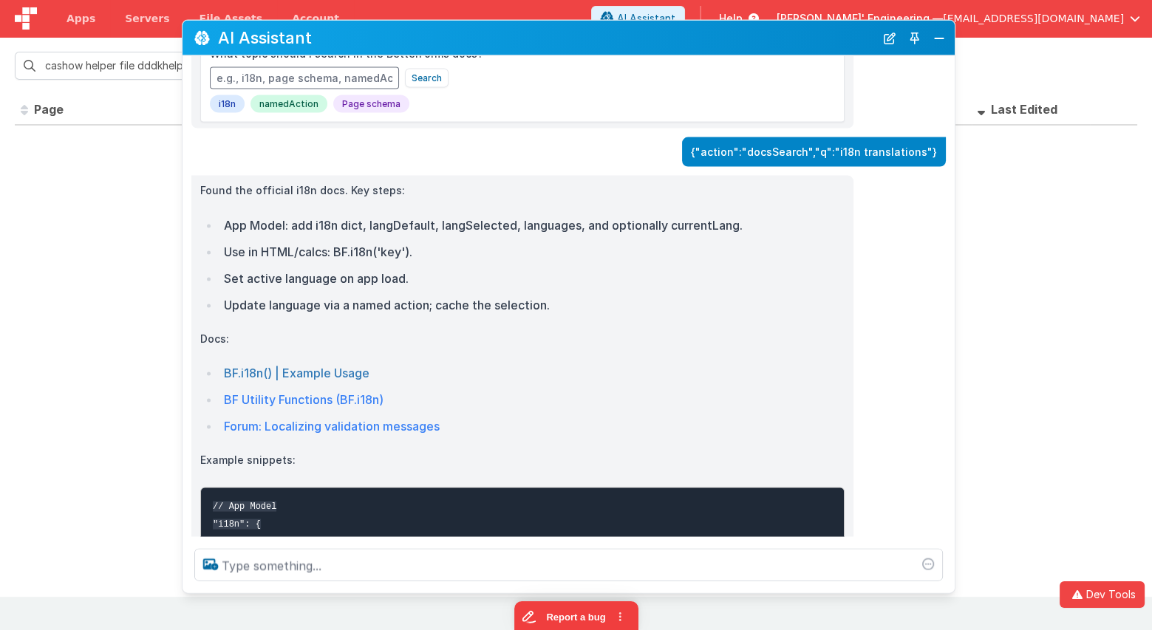
click at [309, 375] on link "BF.i18n() | Example Usage" at bounding box center [297, 373] width 146 height 15
click at [329, 389] on li "BF Utility Functions (BF.i18n)" at bounding box center [531, 399] width 625 height 21
click at [326, 392] on link "BF Utility Functions (BF.i18n)" at bounding box center [304, 399] width 160 height 15
click at [377, 425] on link "Forum: Localizing validation messages" at bounding box center [332, 426] width 216 height 15
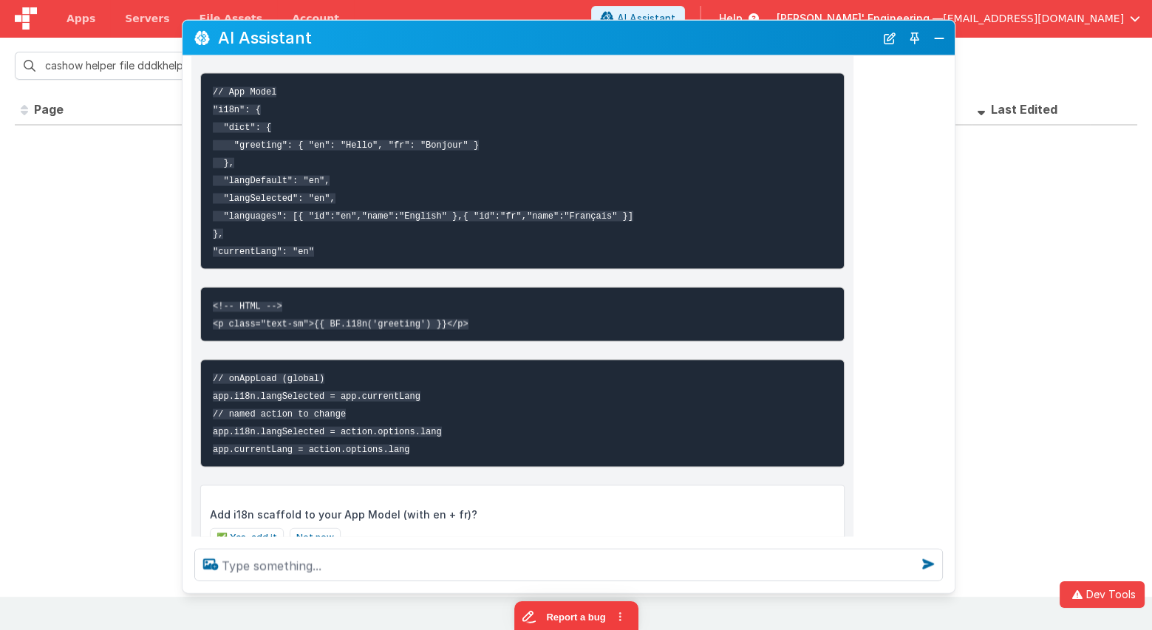
scroll to position [718, 0]
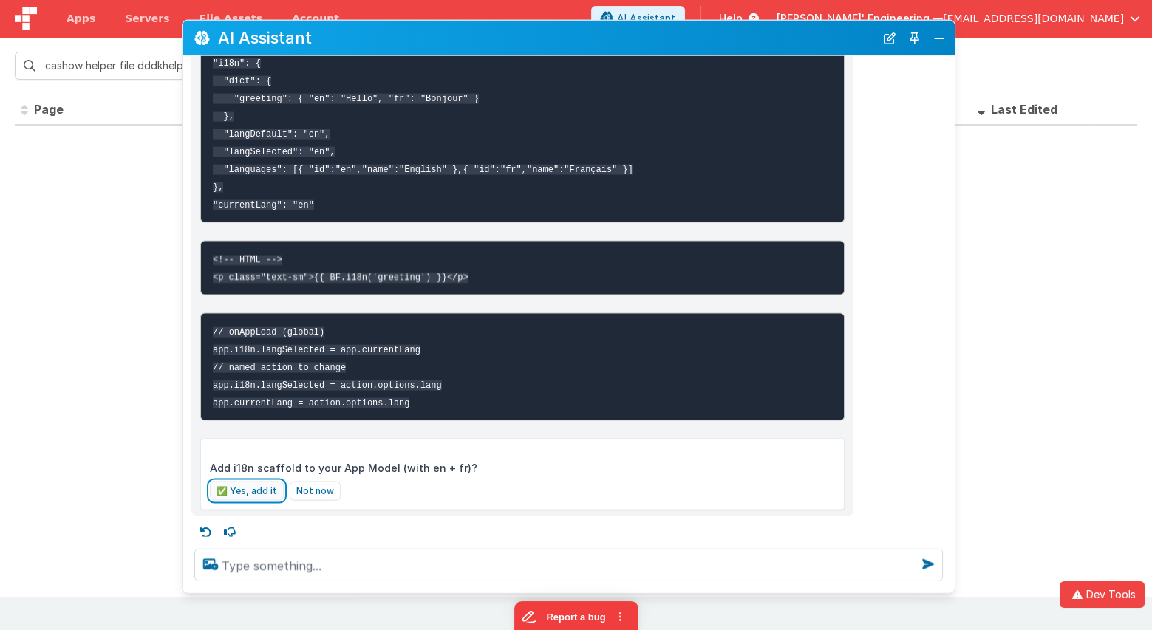
click at [246, 485] on button "✅ Yes, add it" at bounding box center [247, 491] width 74 height 19
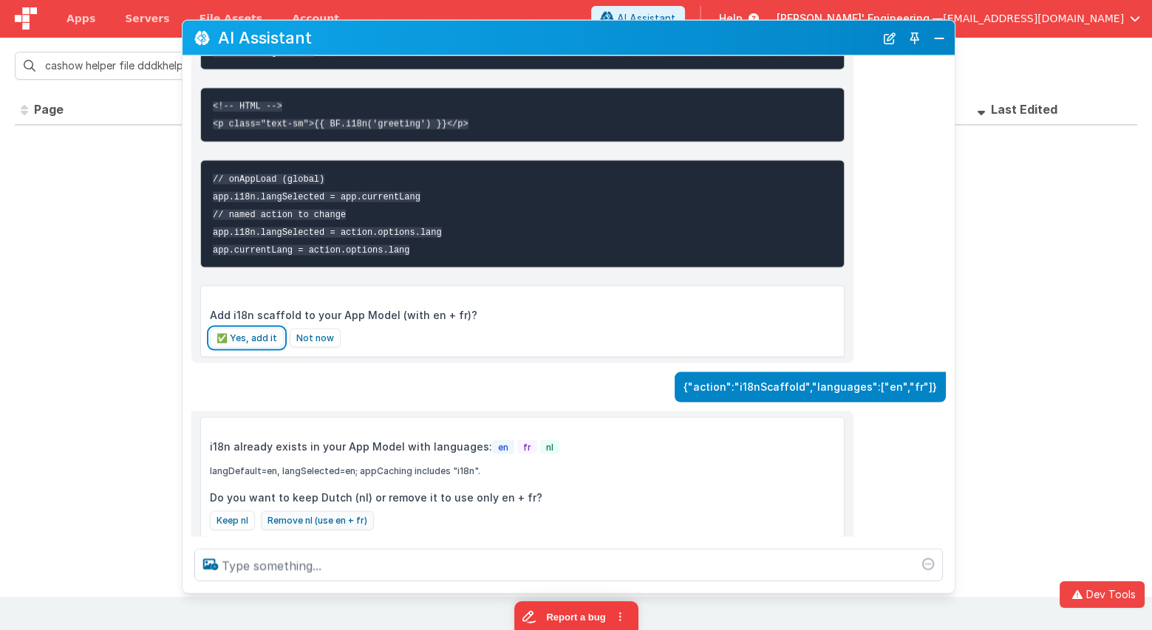
scroll to position [899, 0]
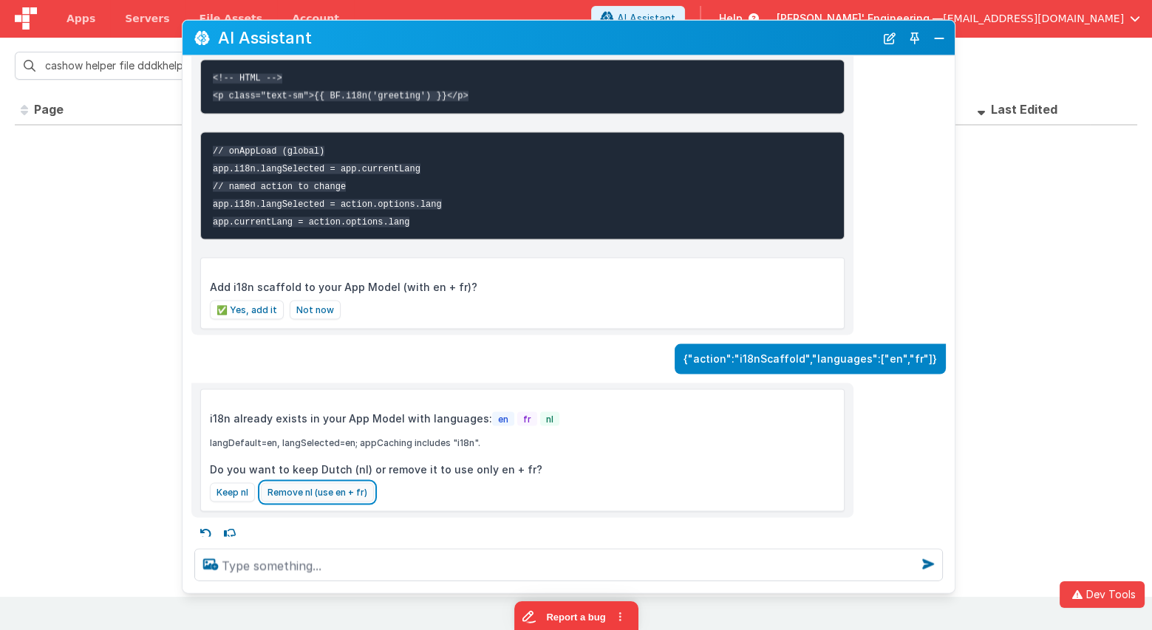
click at [298, 485] on button "Remove nl (use en + fr)" at bounding box center [317, 492] width 113 height 19
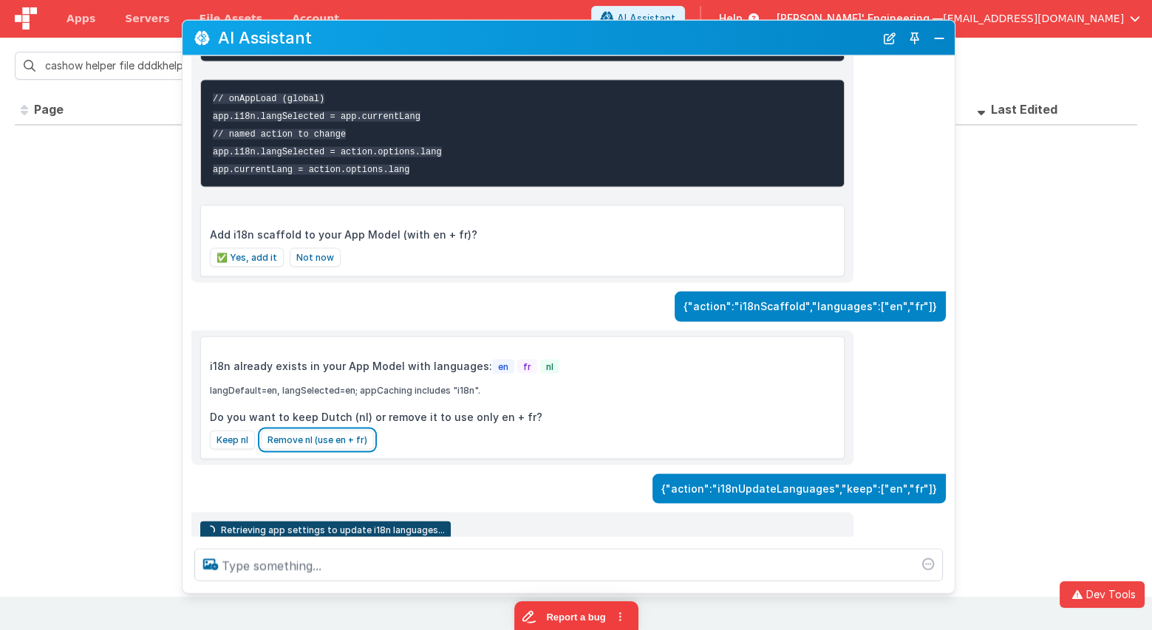
scroll to position [955, 0]
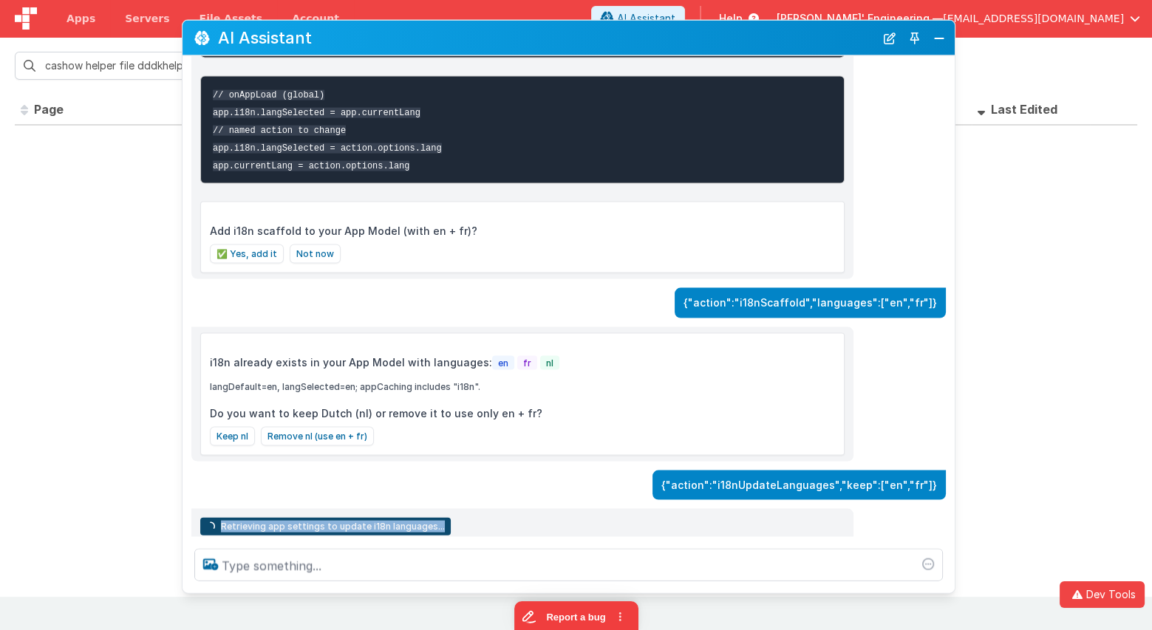
drag, startPoint x: 405, startPoint y: 521, endPoint x: 279, endPoint y: 497, distance: 127.8
click at [279, 497] on div "I can help with support, schema and coding ... hello Hi! What would you like to…" at bounding box center [569, 296] width 772 height 481
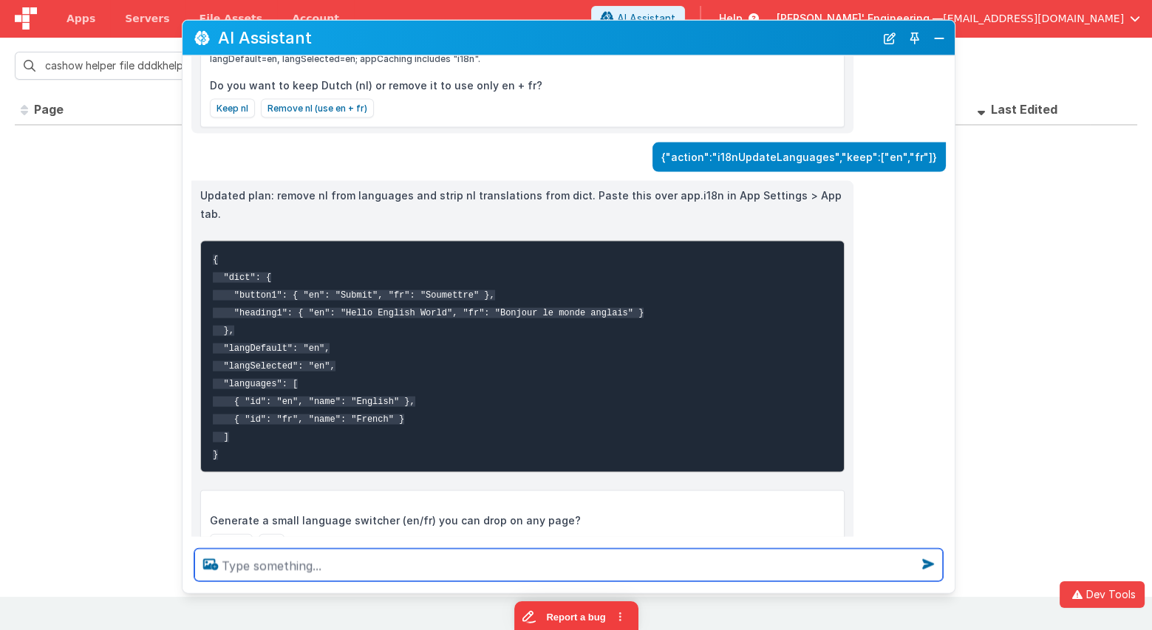
scroll to position [1314, 0]
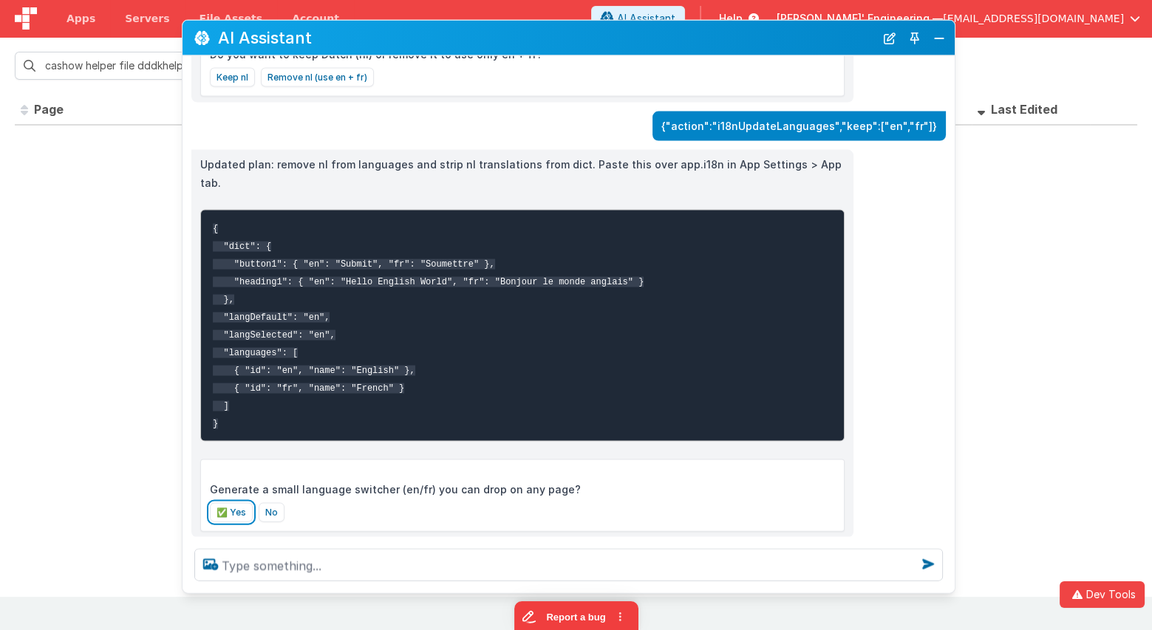
click at [240, 502] on button "✅ Yes" at bounding box center [231, 511] width 43 height 19
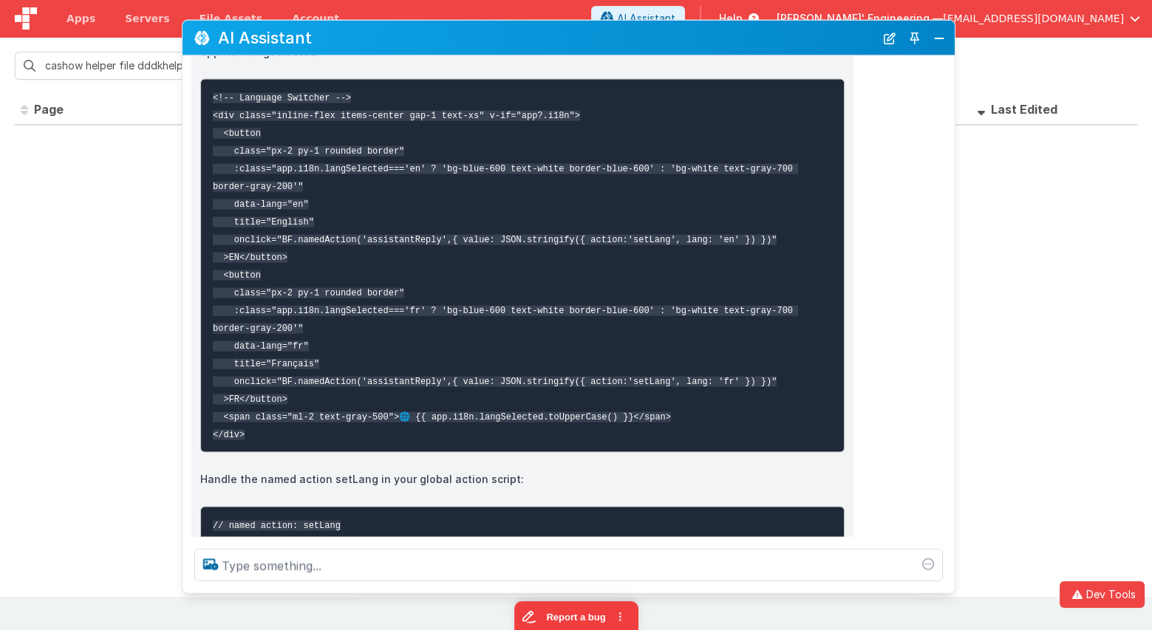
scroll to position [1878, 0]
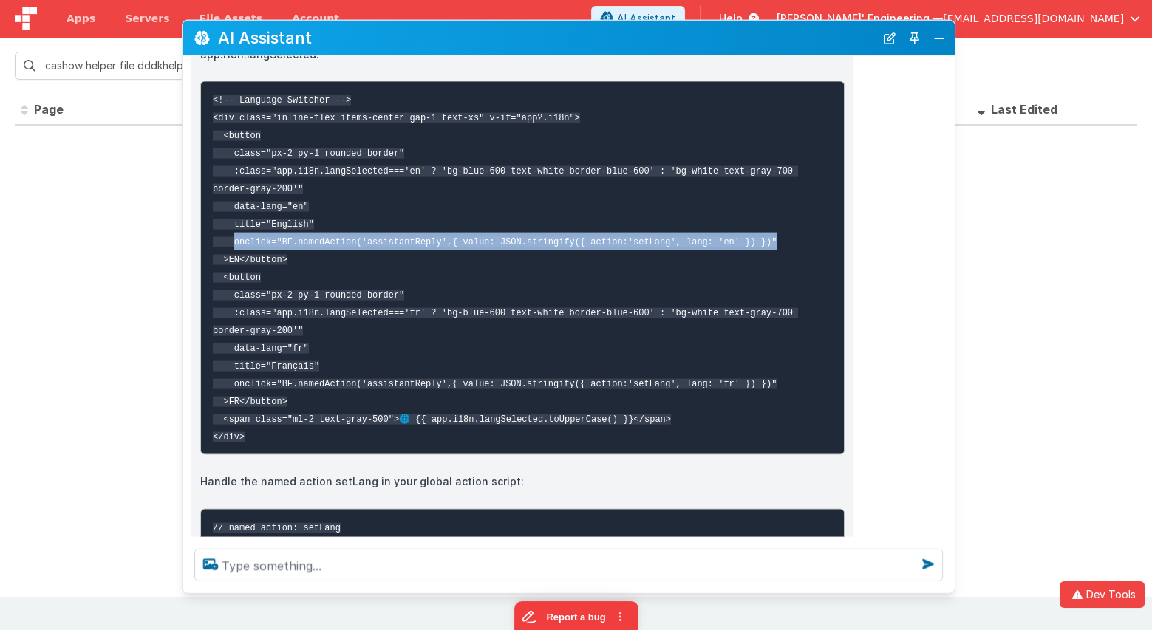
drag, startPoint x: 772, startPoint y: 217, endPoint x: 231, endPoint y: 216, distance: 541.7
click at [231, 216] on pre "<!-- Language Switcher --> <div class="inline-flex items-center gap-1 text-xs" …" at bounding box center [522, 268] width 644 height 374
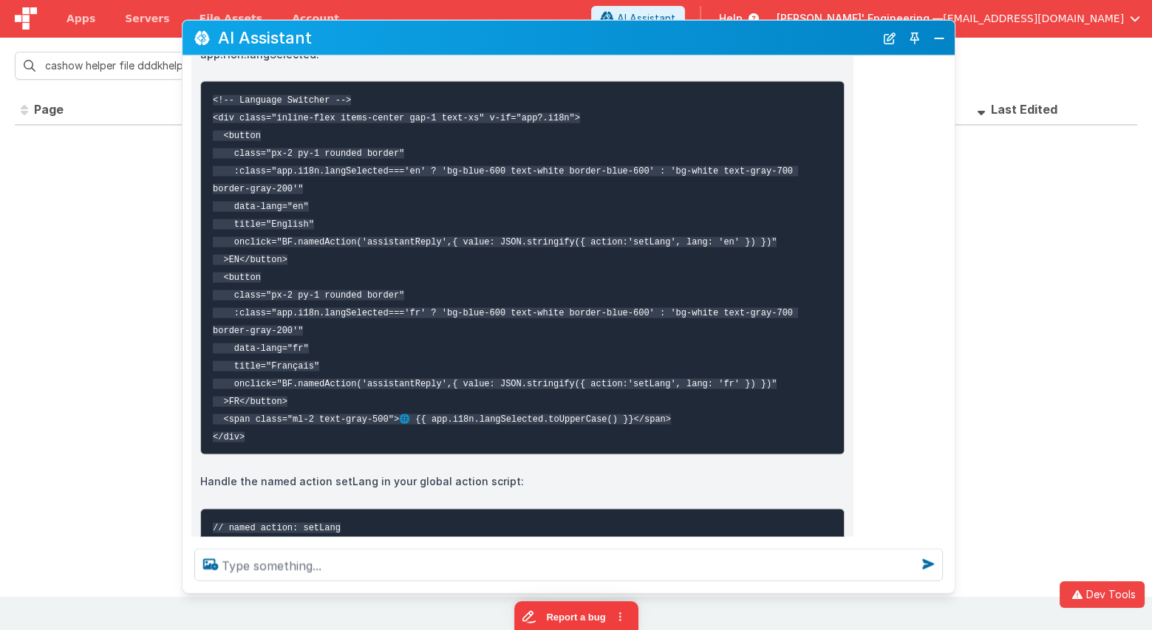
drag, startPoint x: 231, startPoint y: 216, endPoint x: 242, endPoint y: 215, distance: 11.1
click at [231, 216] on code "<!-- Language Switcher --> <div class="inline-flex items-center gap-1 text-xs" …" at bounding box center [505, 268] width 585 height 347
click at [386, 215] on code "<!-- Language Switcher --> <div class="inline-flex items-center gap-1 text-xs" …" at bounding box center [505, 268] width 585 height 347
click at [406, 190] on pre "<!-- Language Switcher --> <div class="inline-flex items-center gap-1 text-xs" …" at bounding box center [522, 268] width 644 height 374
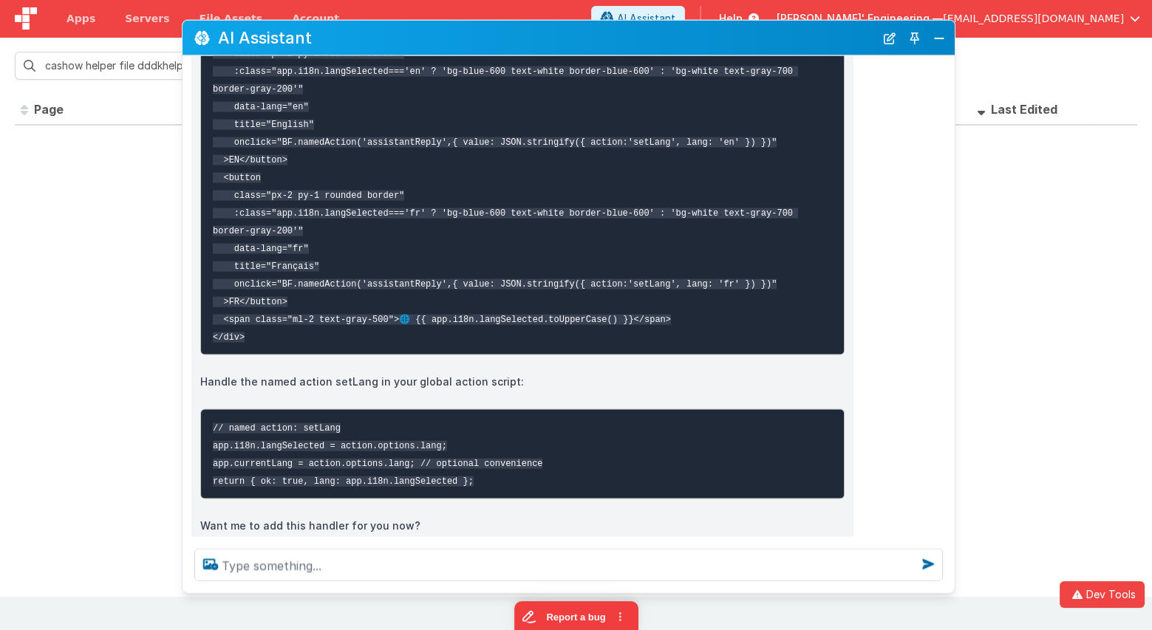
scroll to position [1979, 0]
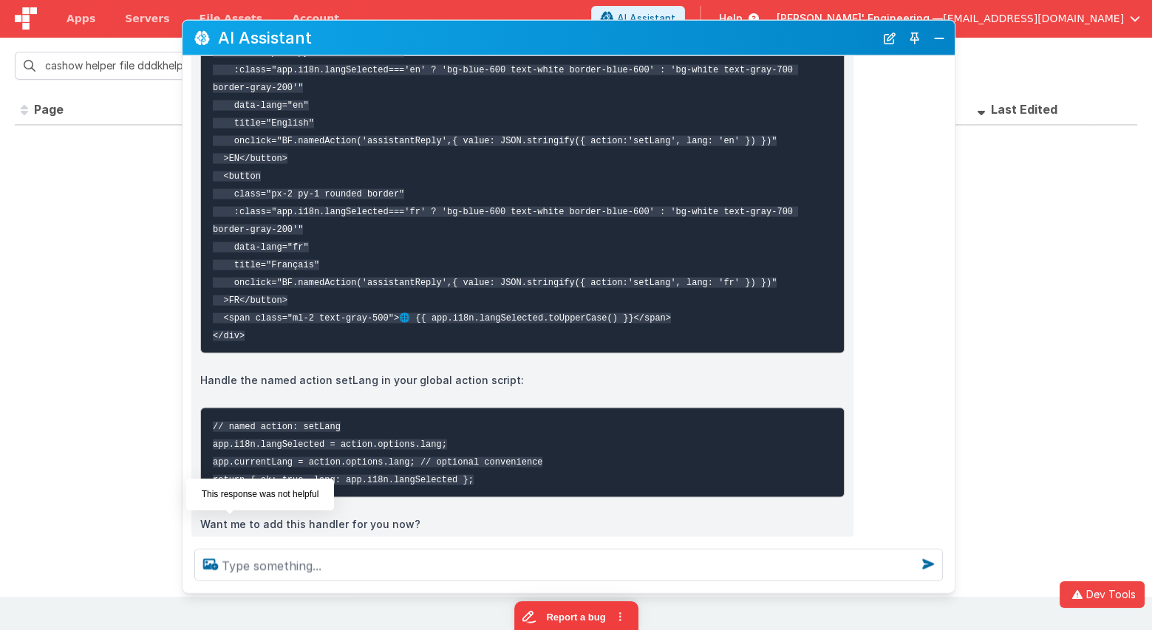
drag, startPoint x: 231, startPoint y: 524, endPoint x: 242, endPoint y: 526, distance: 10.6
click at [231, 544] on icon at bounding box center [230, 556] width 24 height 24
click at [303, 544] on div at bounding box center [574, 556] width 760 height 24
click at [229, 544] on icon at bounding box center [230, 556] width 24 height 24
click at [317, 544] on div at bounding box center [574, 556] width 760 height 24
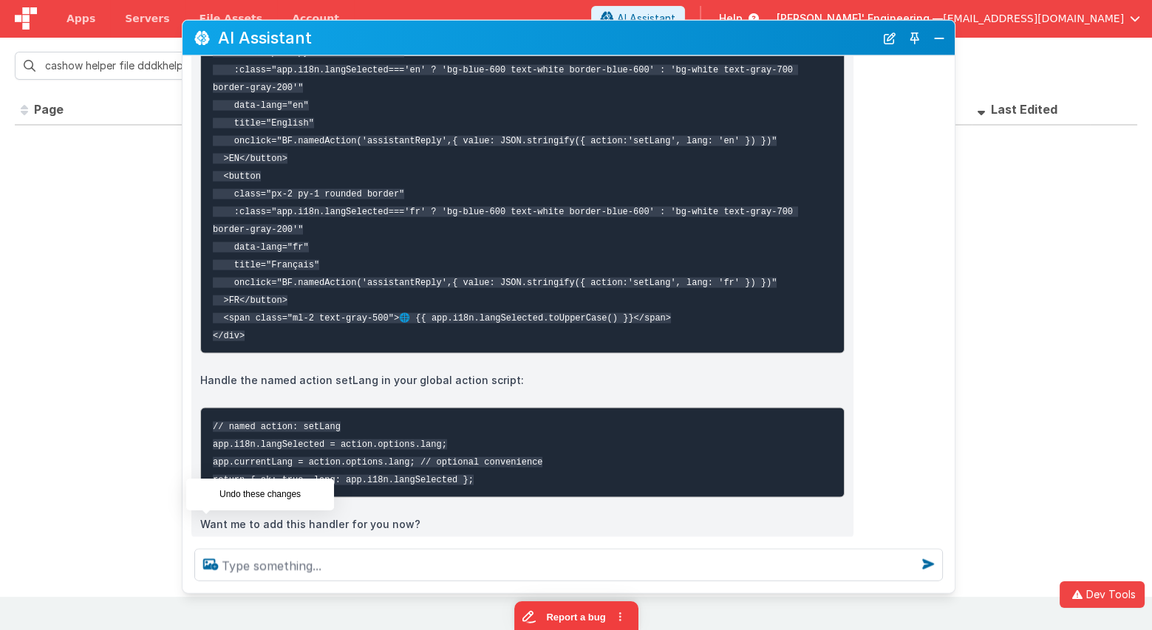
drag, startPoint x: 206, startPoint y: 522, endPoint x: 225, endPoint y: 543, distance: 28.8
click at [206, 544] on icon at bounding box center [206, 556] width 24 height 24
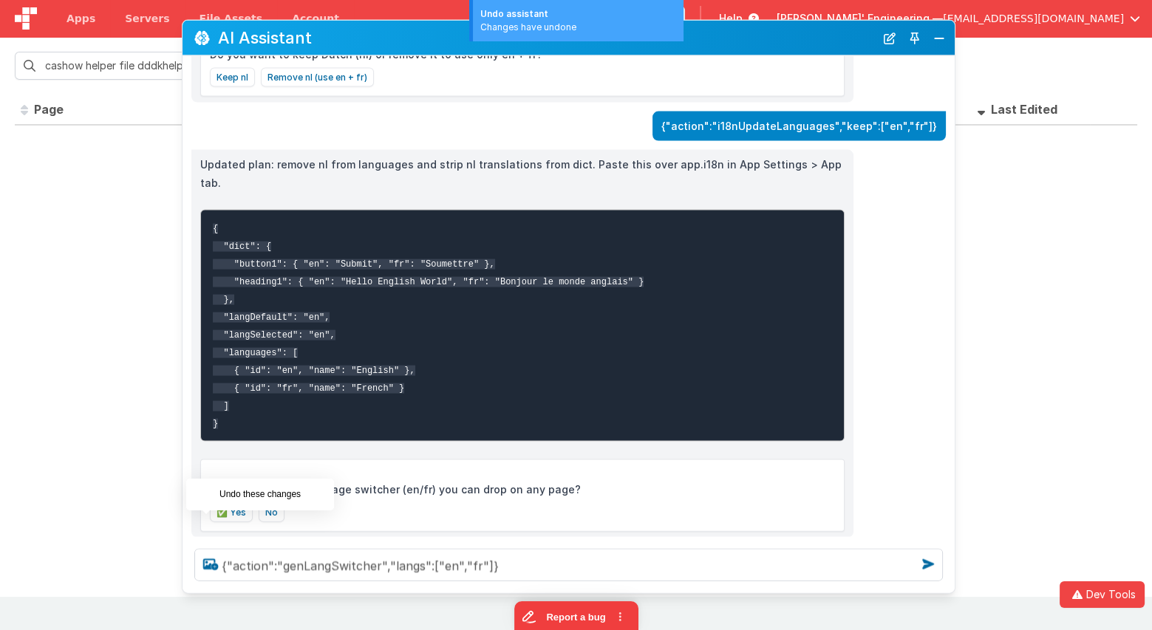
click at [202, 542] on icon at bounding box center [206, 554] width 24 height 24
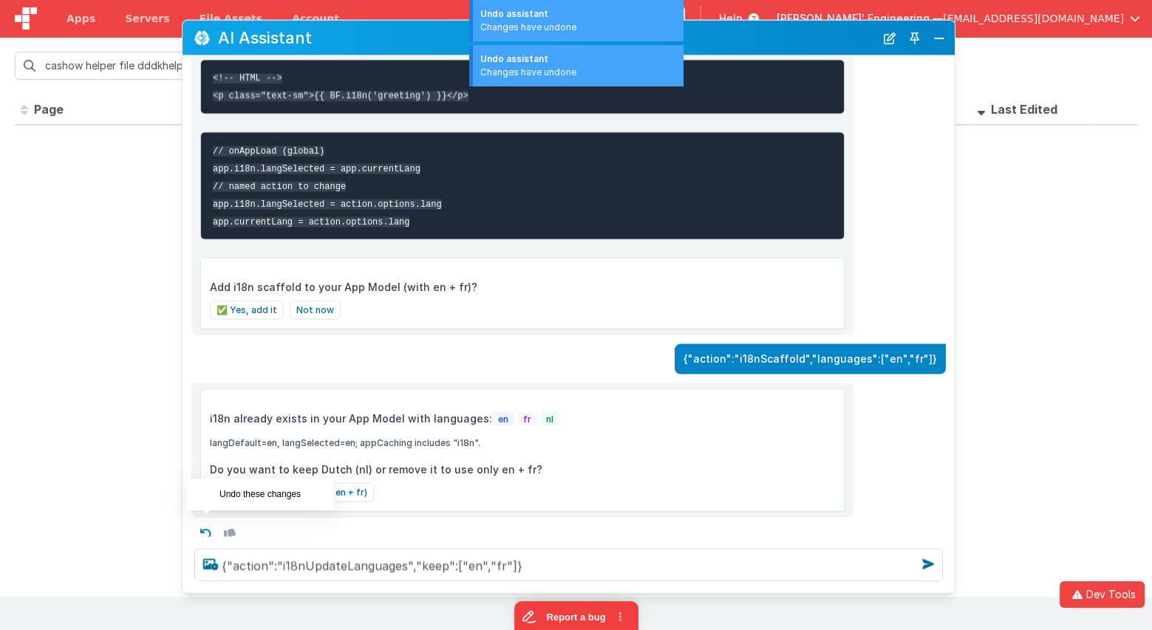
click at [203, 523] on icon at bounding box center [206, 534] width 24 height 24
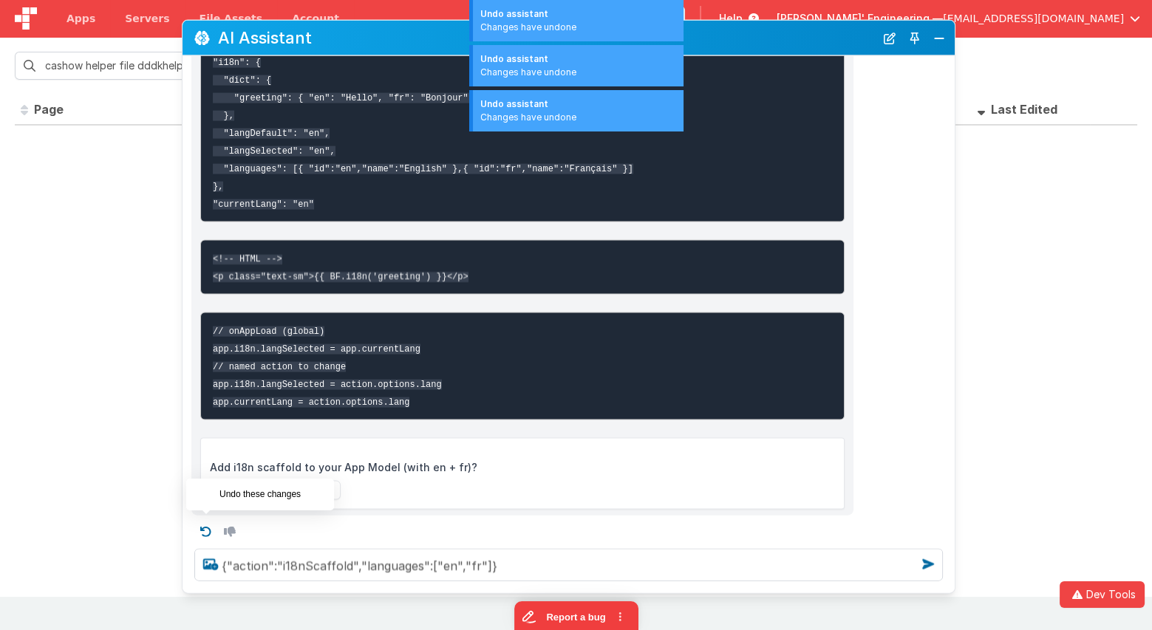
click at [205, 520] on icon at bounding box center [206, 532] width 24 height 24
type textarea "{"action":"docsSearch","q":"i18n translations"}"
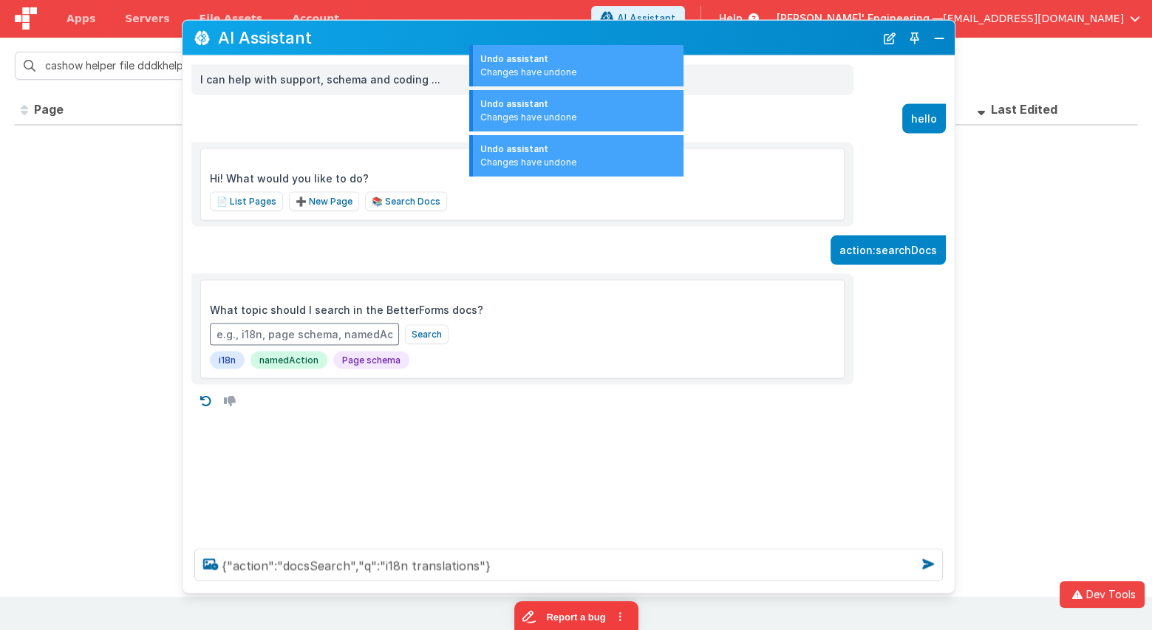
scroll to position [0, 0]
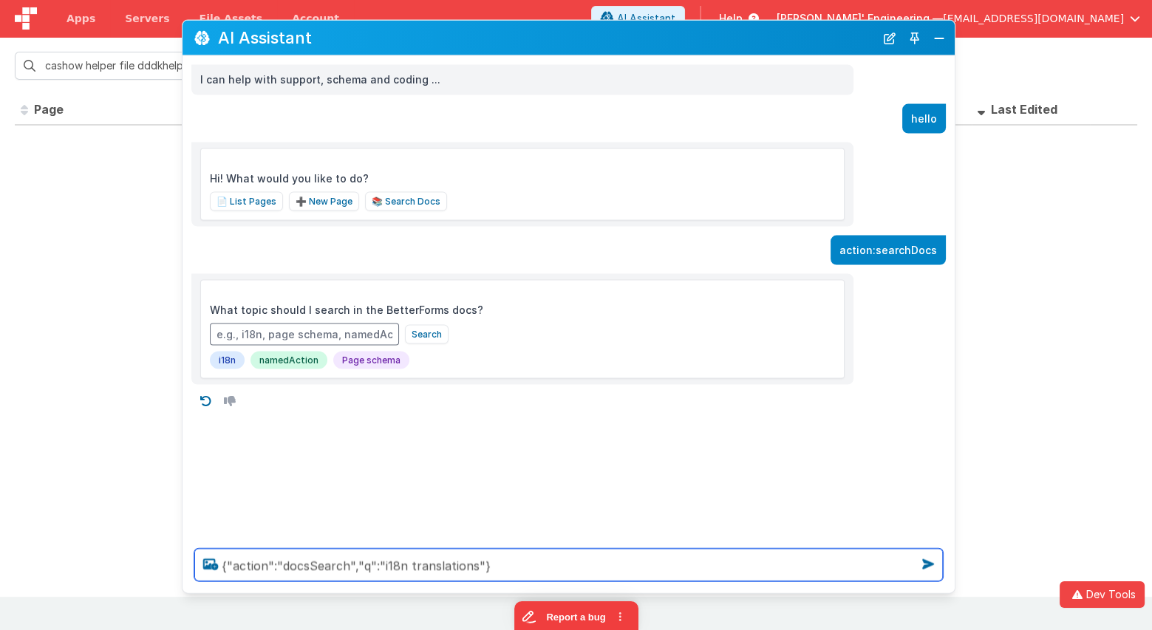
drag, startPoint x: 558, startPoint y: 564, endPoint x: 409, endPoint y: 497, distance: 163.7
click at [409, 497] on div "AI Assistant I can help with support, schema and coding ... hello Hi! What woul…" at bounding box center [569, 307] width 774 height 574
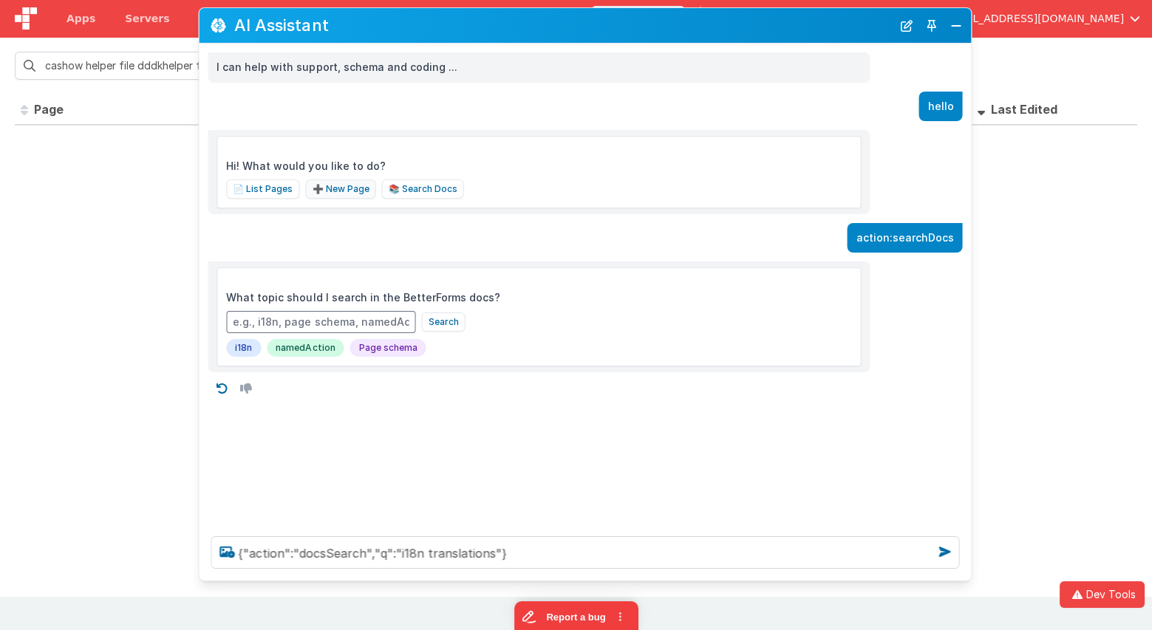
drag, startPoint x: 313, startPoint y: 39, endPoint x: 307, endPoint y: 190, distance: 150.9
click at [317, 27] on h2 "AI Assistant" at bounding box center [562, 25] width 657 height 18
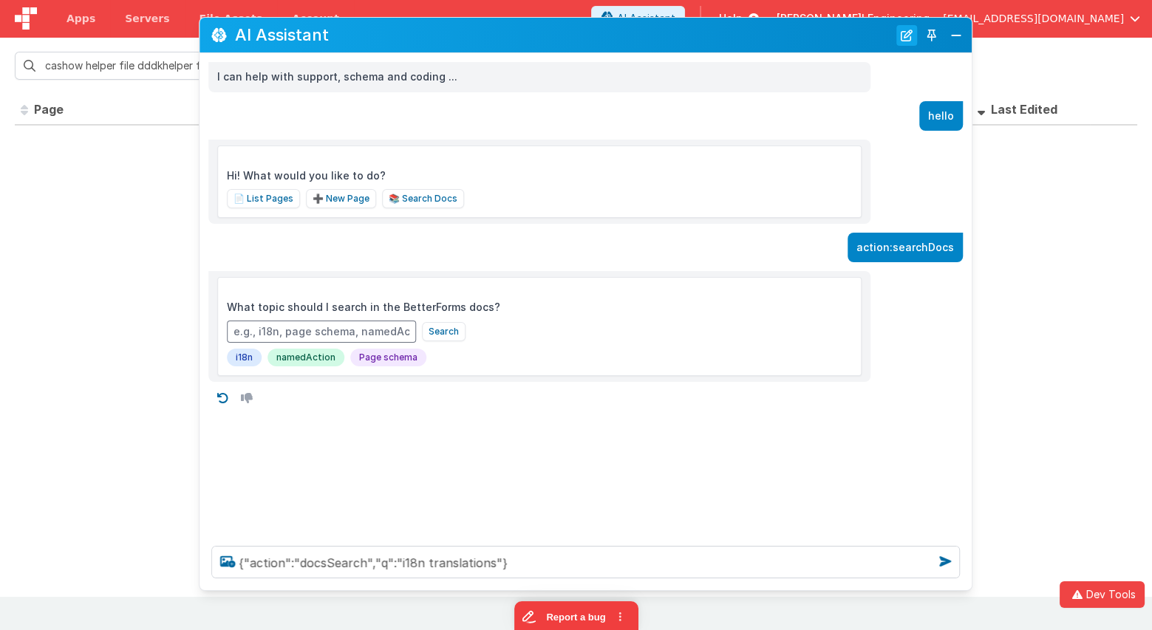
click at [903, 38] on button "New Chat" at bounding box center [906, 34] width 21 height 21
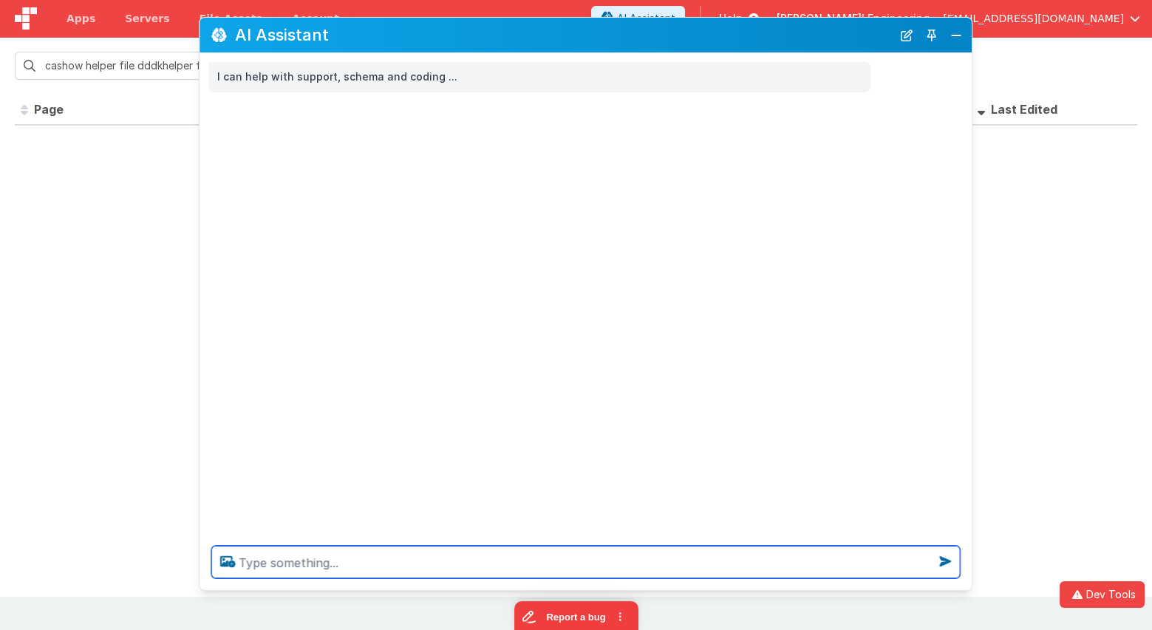
click at [527, 563] on textarea at bounding box center [585, 562] width 749 height 33
type textarea "some a sample of chat ui widgets"
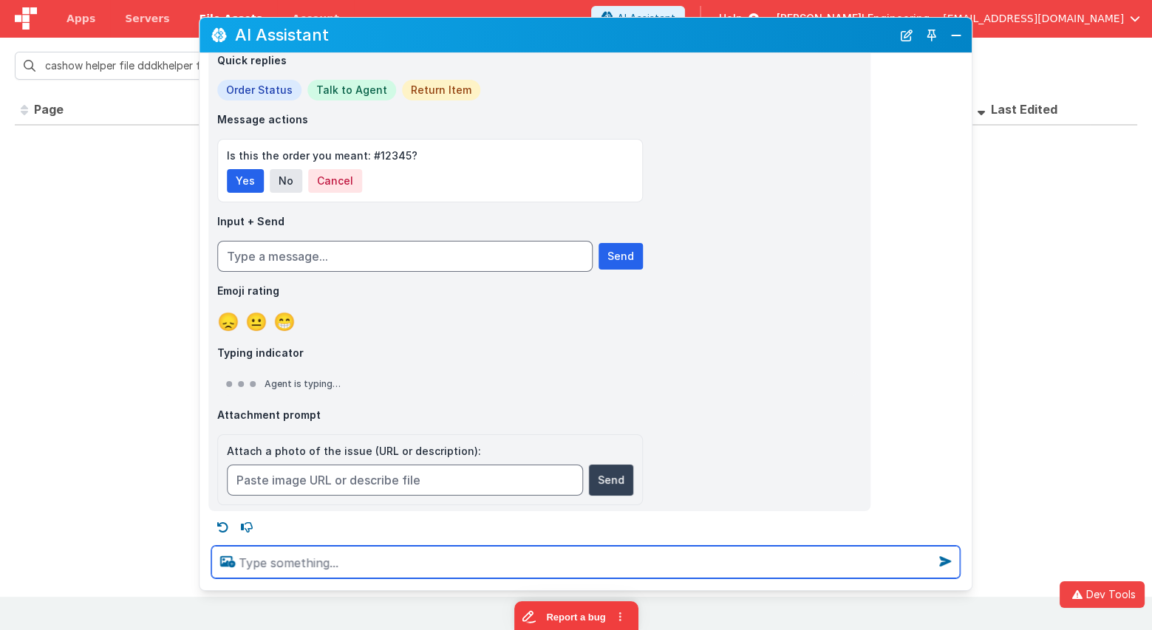
scroll to position [242, 0]
type textarea "more"
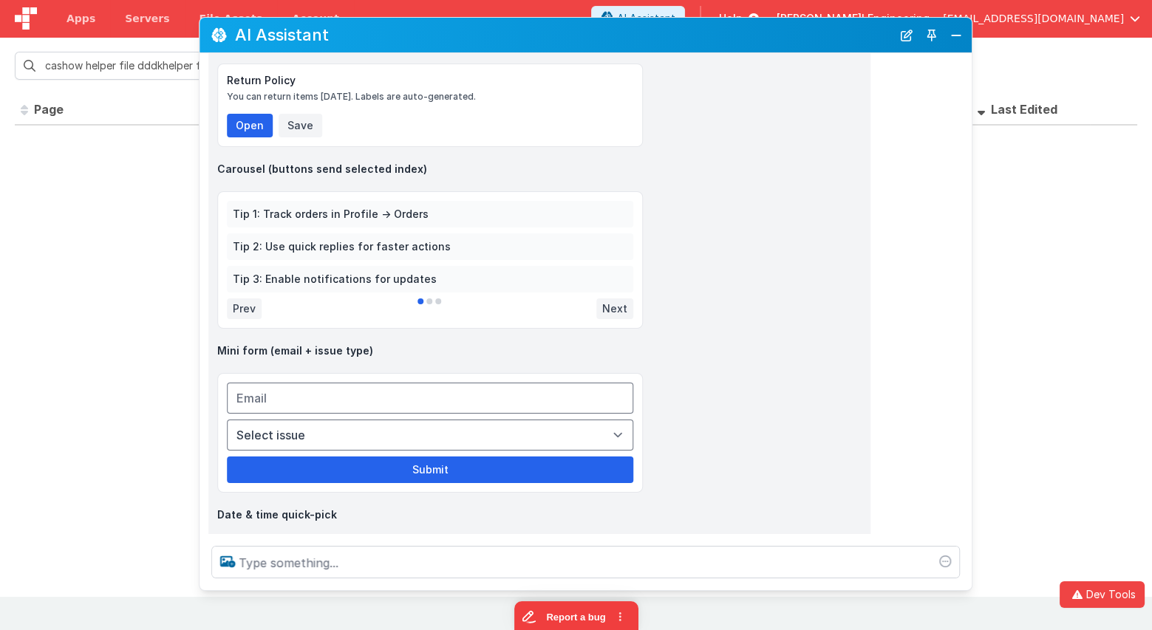
scroll to position [937, 0]
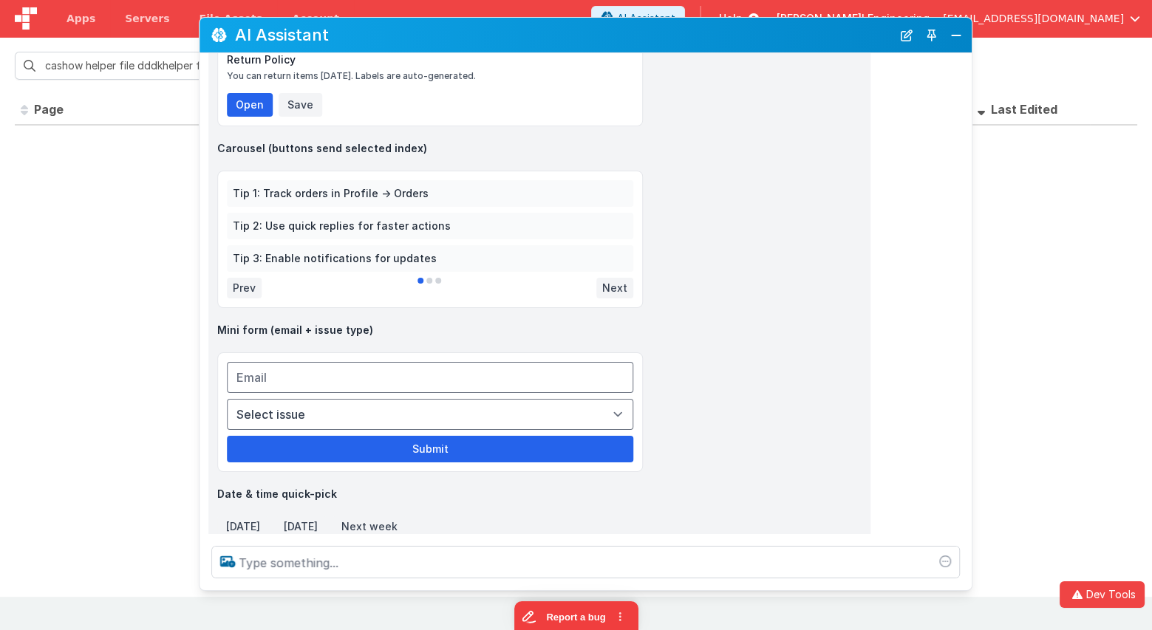
click at [427, 277] on button at bounding box center [429, 280] width 6 height 6
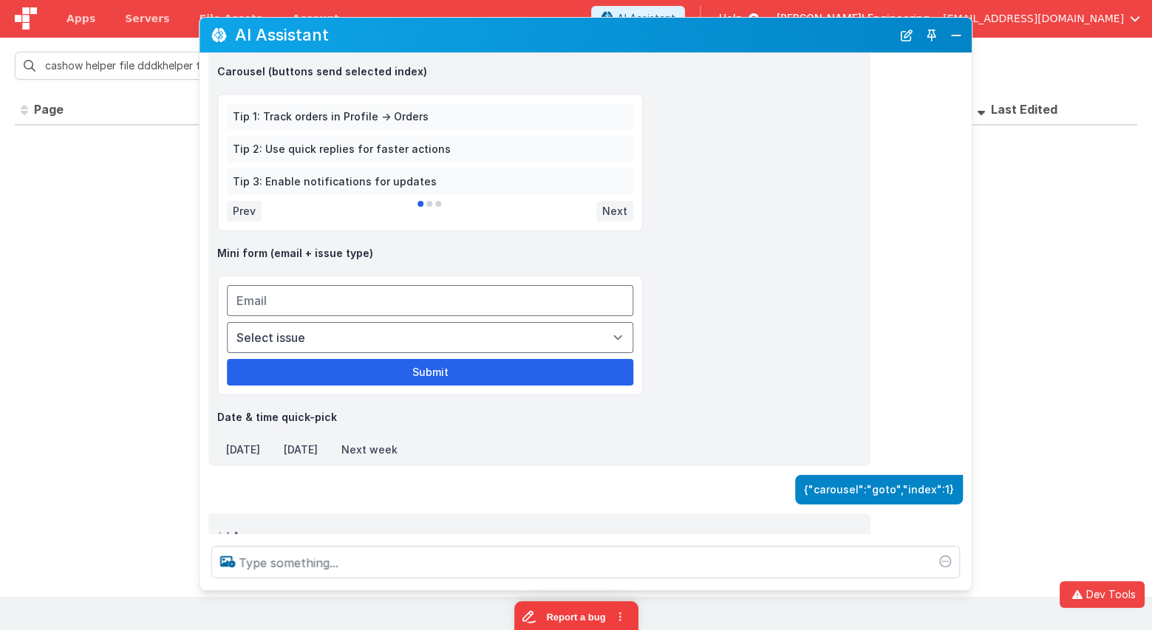
scroll to position [1017, 0]
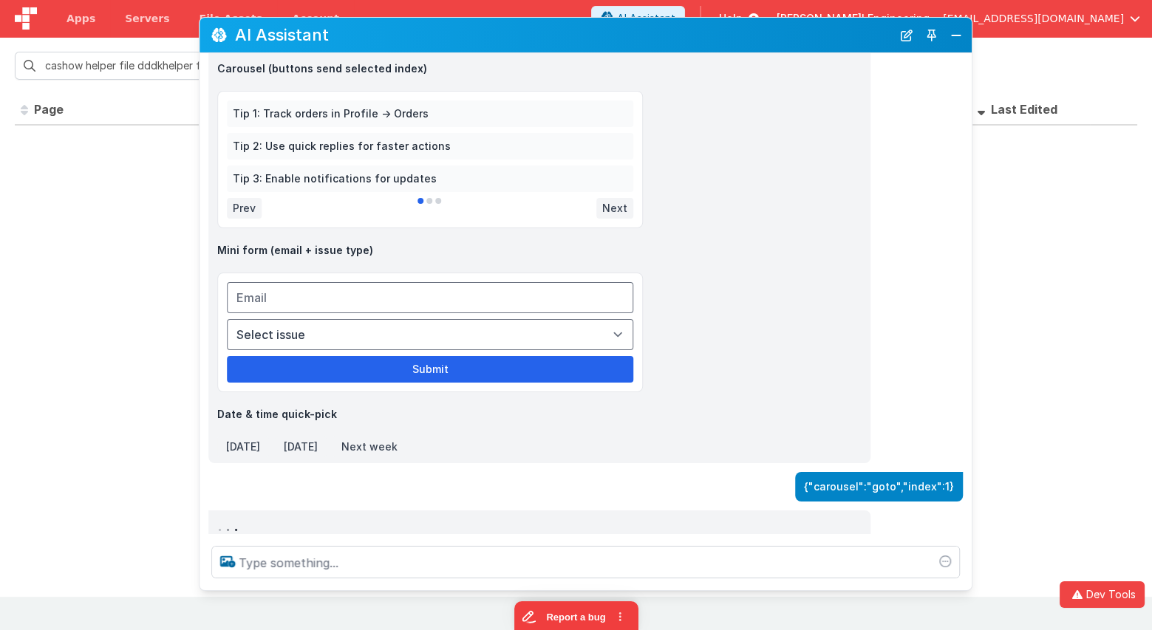
click at [432, 175] on div "Tip 3: Enable notifications for updates" at bounding box center [430, 178] width 395 height 15
click at [431, 197] on button at bounding box center [429, 200] width 6 height 6
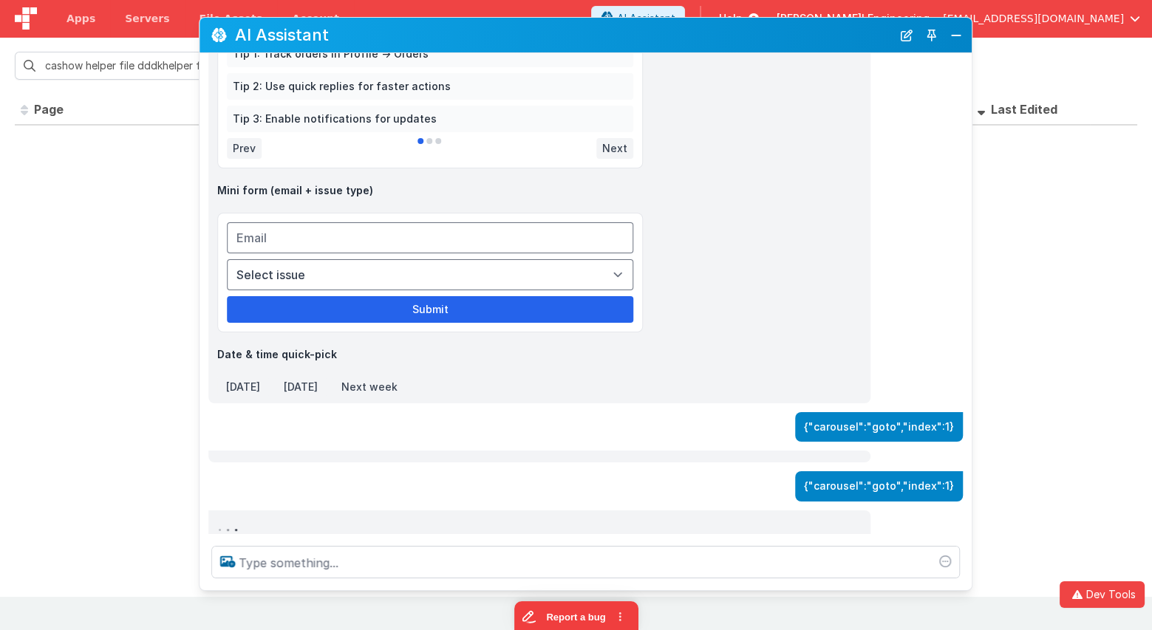
scroll to position [1077, 0]
click at [616, 146] on button "Next" at bounding box center [614, 147] width 37 height 21
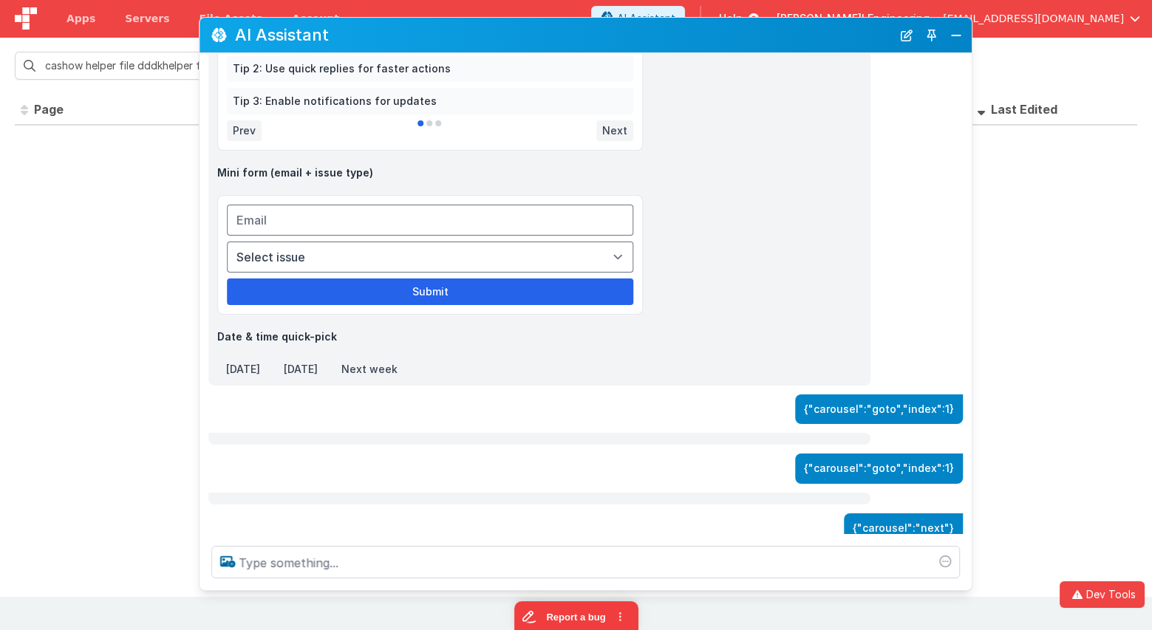
scroll to position [1136, 0]
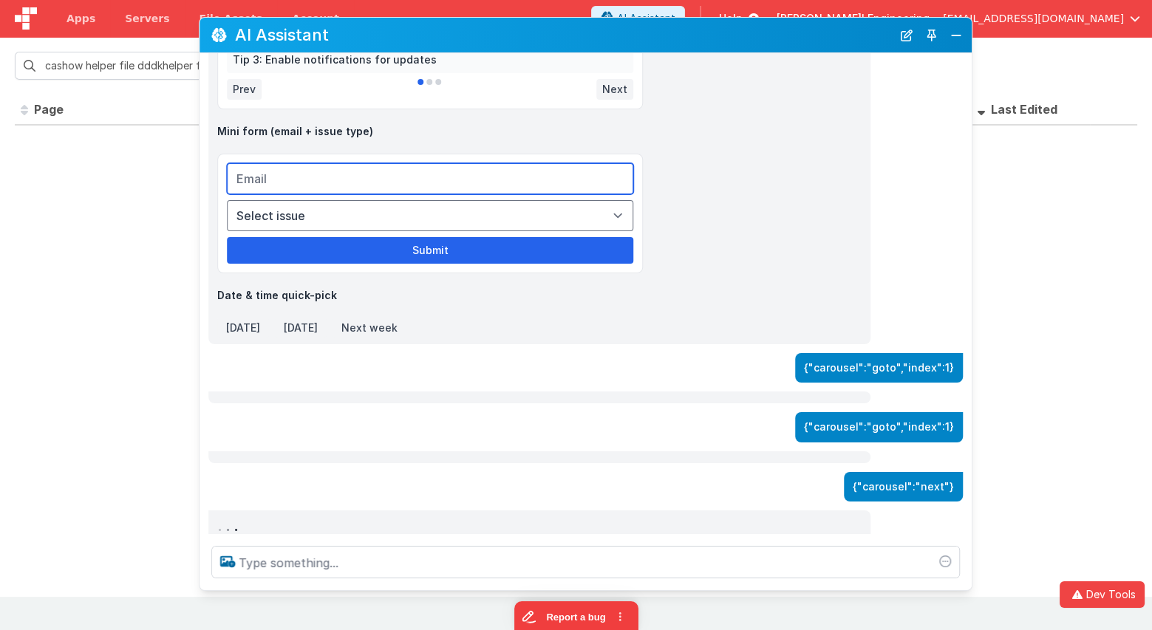
click at [390, 181] on input "email" at bounding box center [430, 178] width 406 height 31
type input "admin"
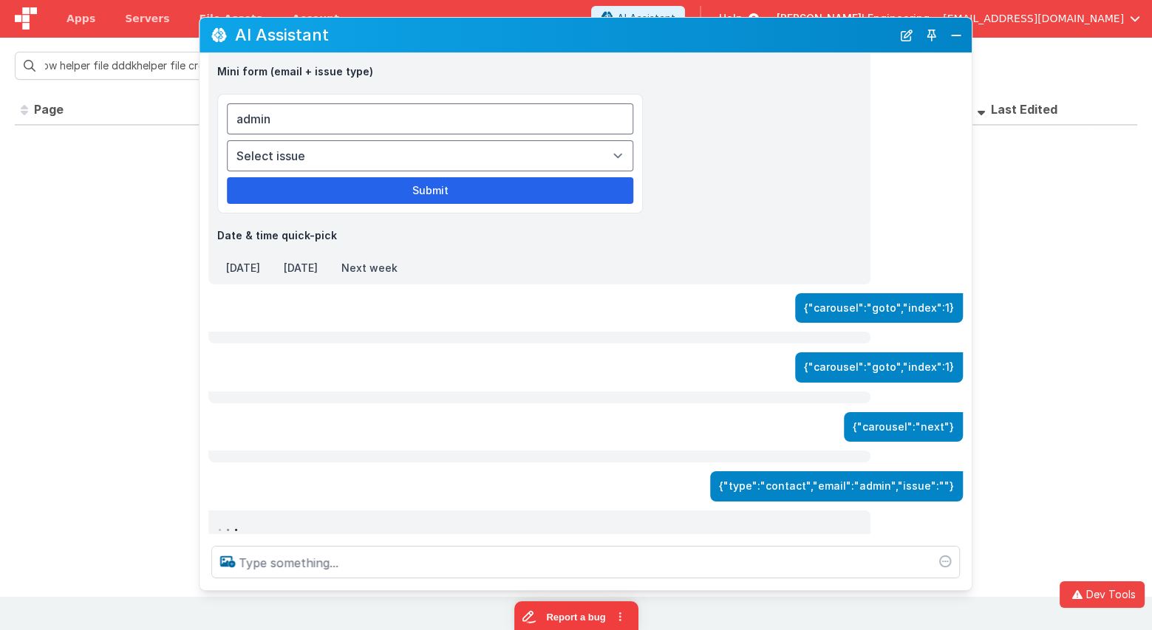
scroll to position [0, 0]
click at [253, 257] on button "[DATE]" at bounding box center [243, 267] width 52 height 21
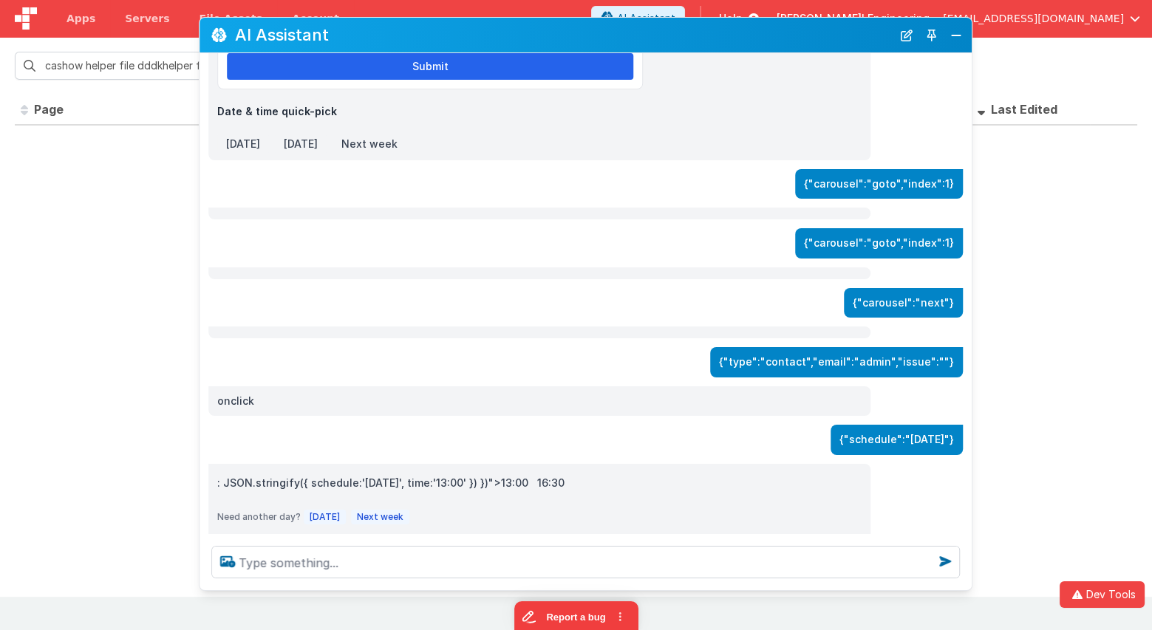
scroll to position [1348, 0]
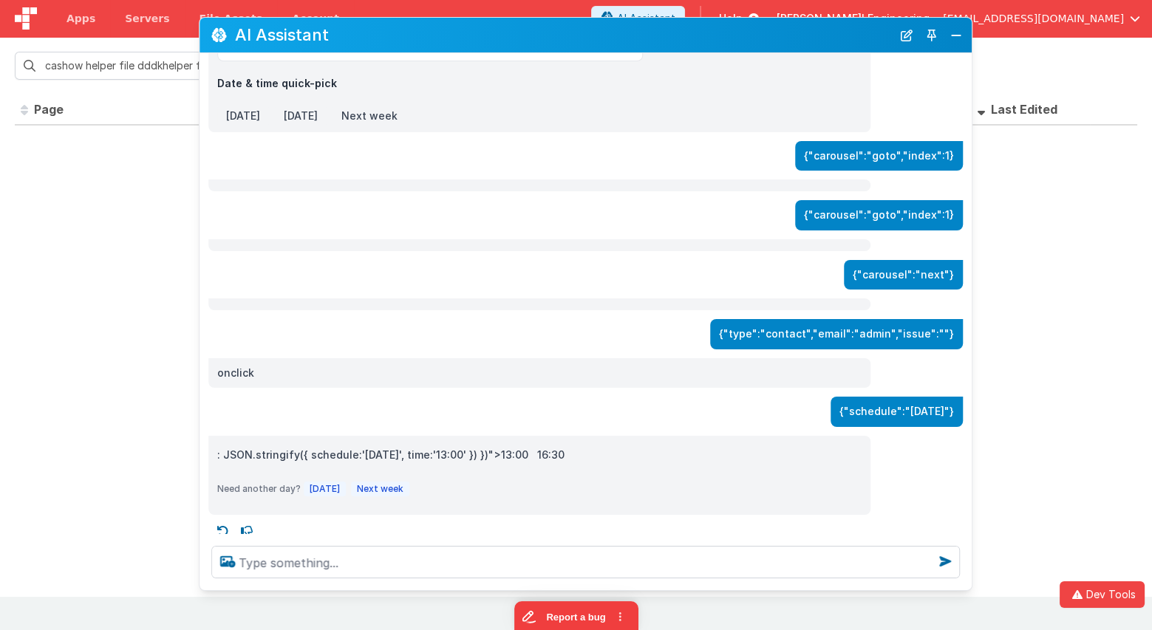
click at [341, 482] on button "[DATE]" at bounding box center [325, 488] width 42 height 15
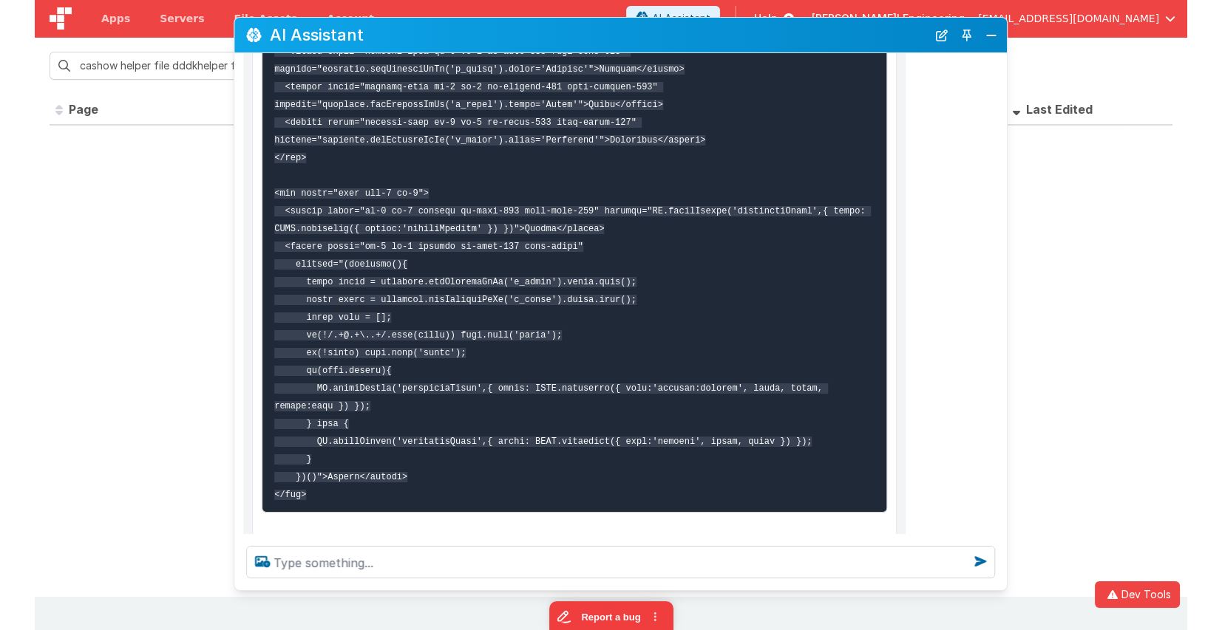
scroll to position [2363, 0]
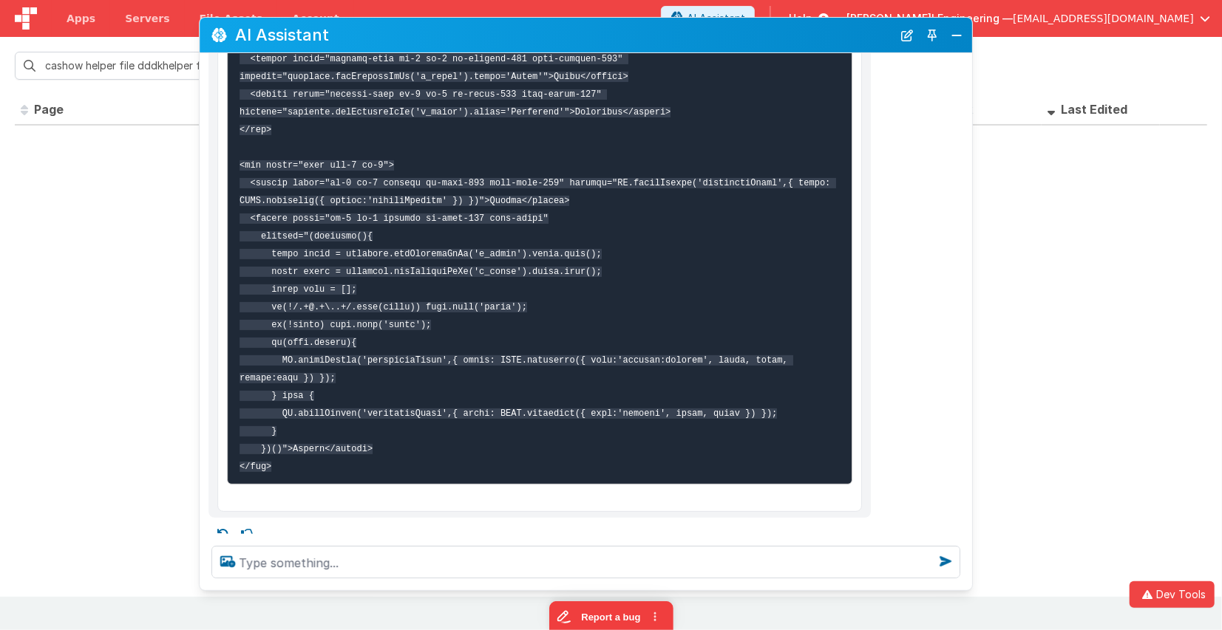
drag, startPoint x: 902, startPoint y: 39, endPoint x: 881, endPoint y: 123, distance: 86.2
click at [902, 39] on button "New Chat" at bounding box center [906, 34] width 21 height 21
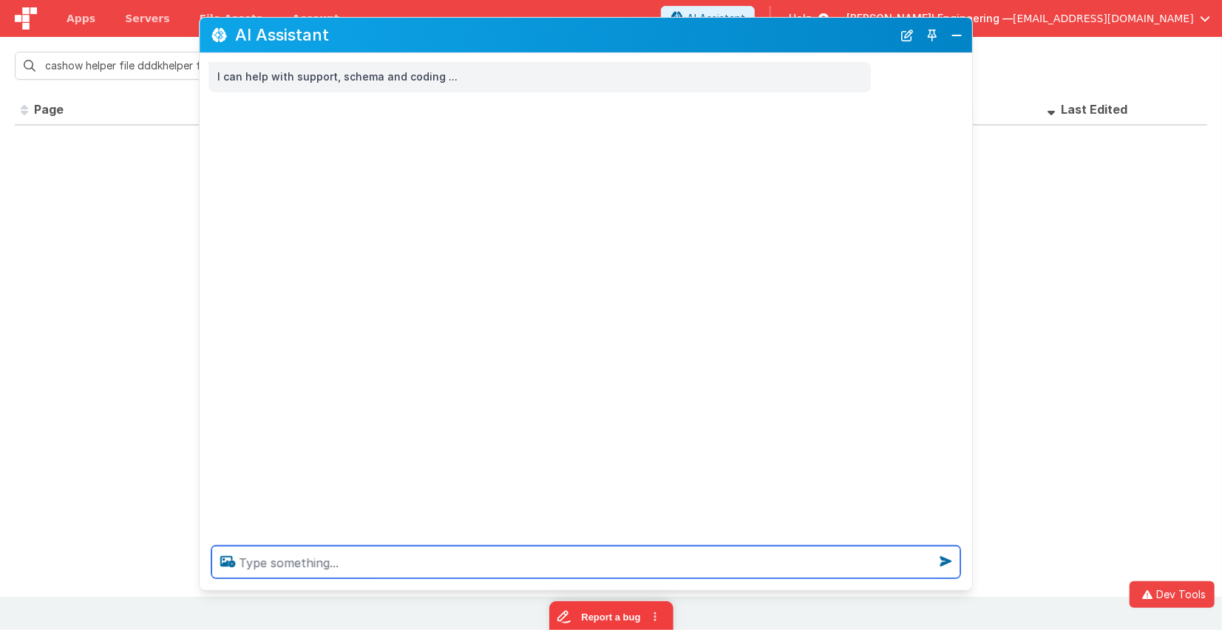
click at [614, 569] on textarea at bounding box center [585, 562] width 749 height 33
type textarea "test"
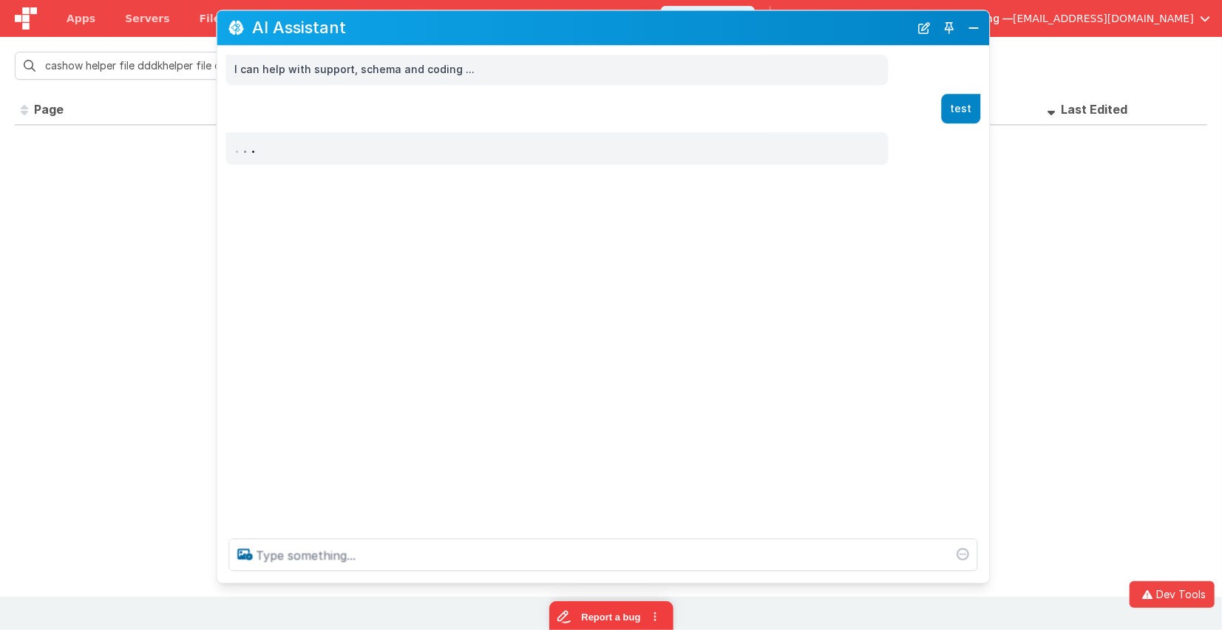
drag, startPoint x: 792, startPoint y: 41, endPoint x: 809, endPoint y: 35, distance: 18.0
click at [808, 34] on h2 "AI Assistant" at bounding box center [581, 28] width 657 height 18
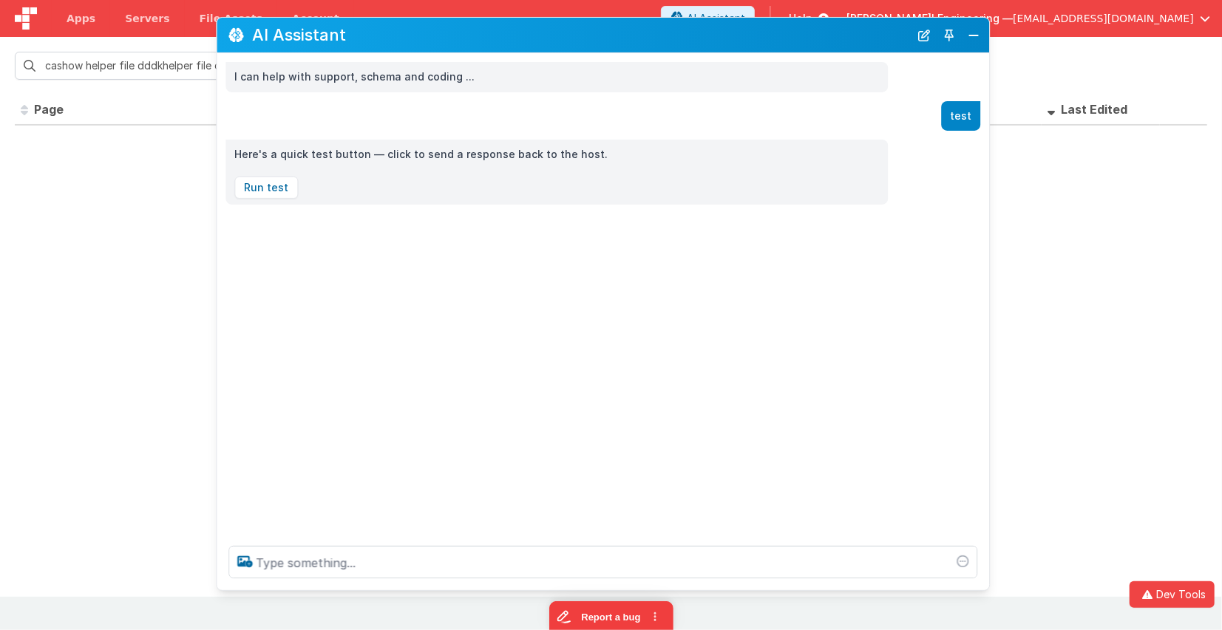
click at [408, 287] on div "I can help with support, schema and coding ... test Here's a quick test button …" at bounding box center [603, 293] width 772 height 481
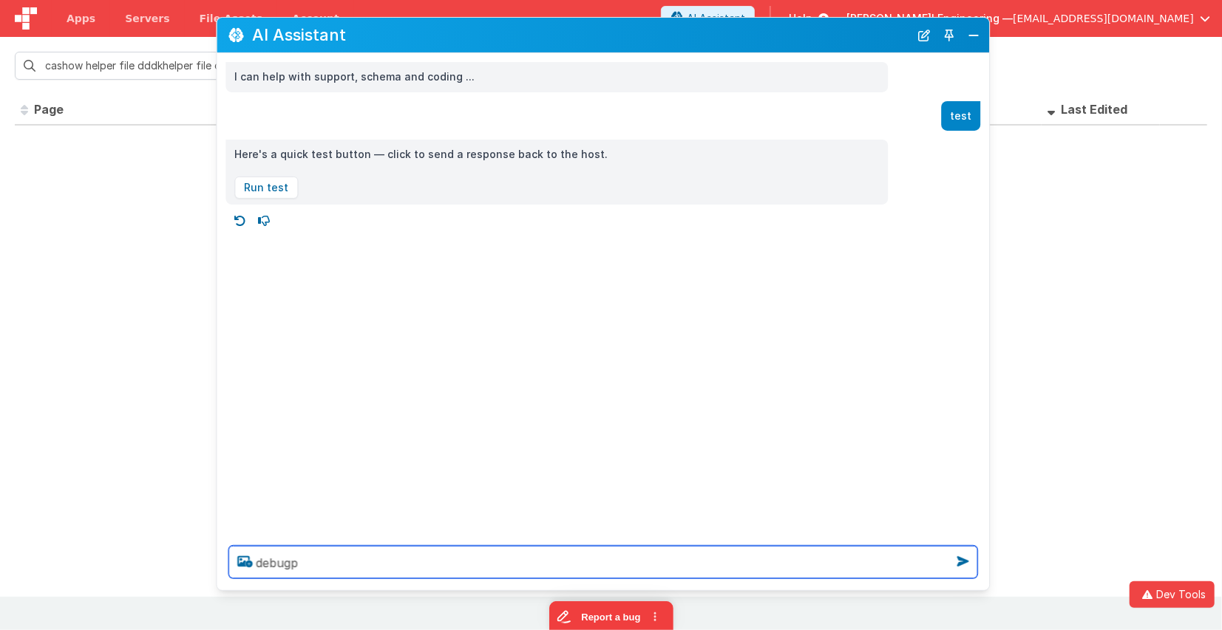
type textarea "debugp"
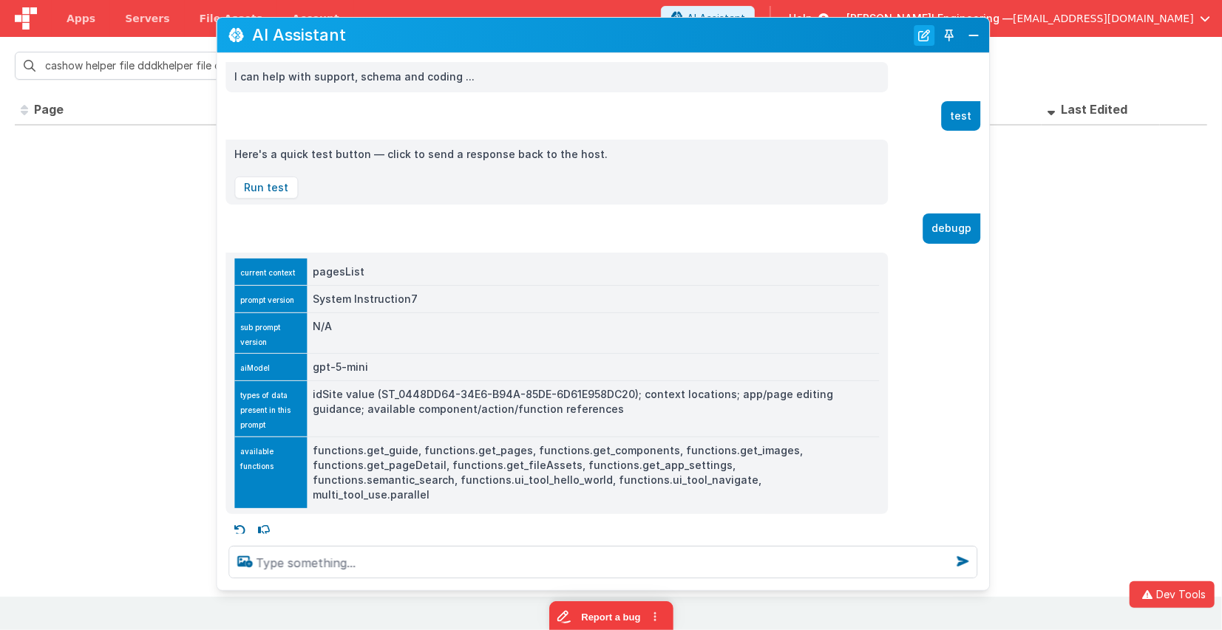
click at [923, 39] on button "New Chat" at bounding box center [923, 34] width 21 height 21
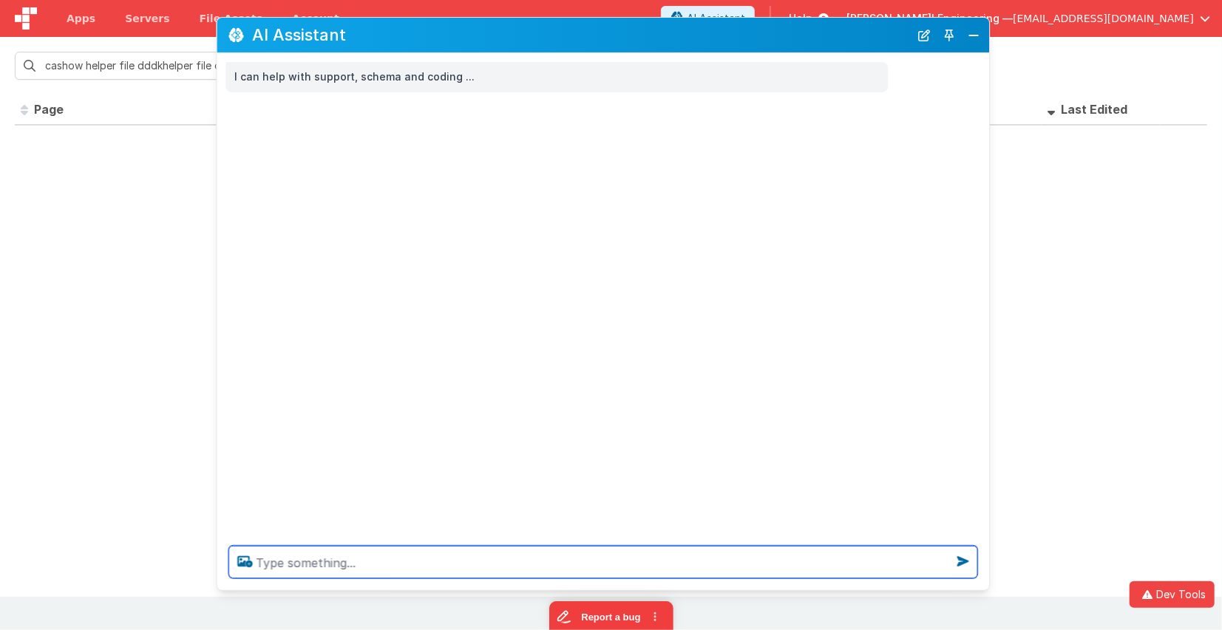
click at [637, 558] on textarea at bounding box center [602, 562] width 749 height 33
type textarea "show me two dog pics and one cat"
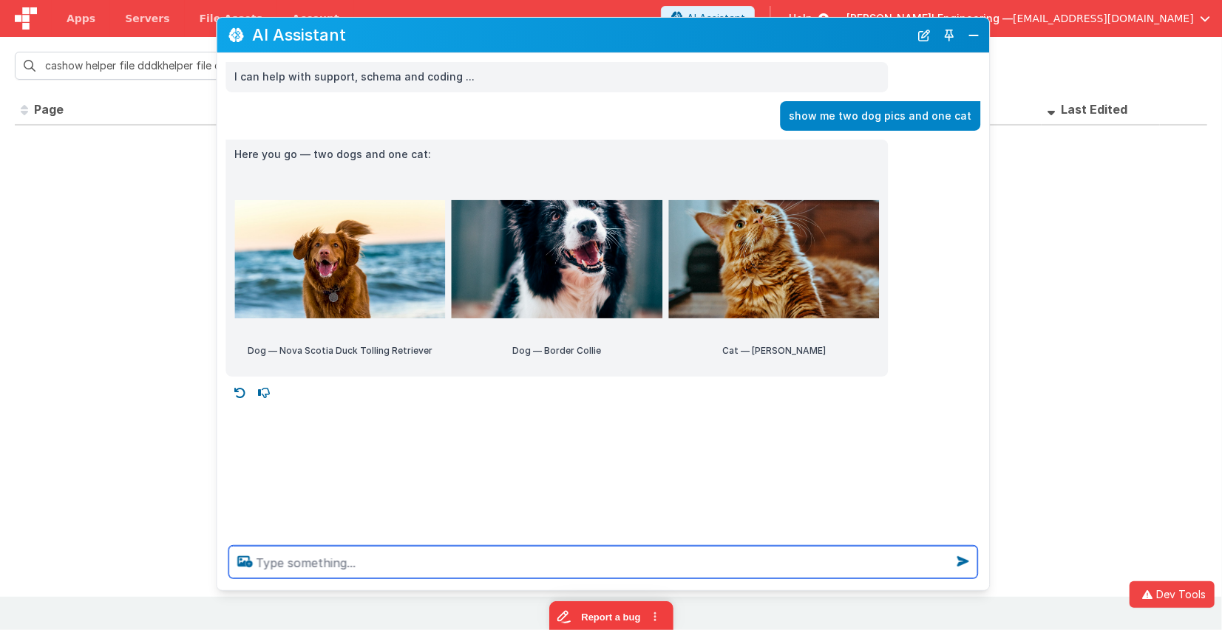
drag, startPoint x: 560, startPoint y: 561, endPoint x: 569, endPoint y: 555, distance: 10.7
click at [560, 561] on textarea at bounding box center [602, 562] width 749 height 33
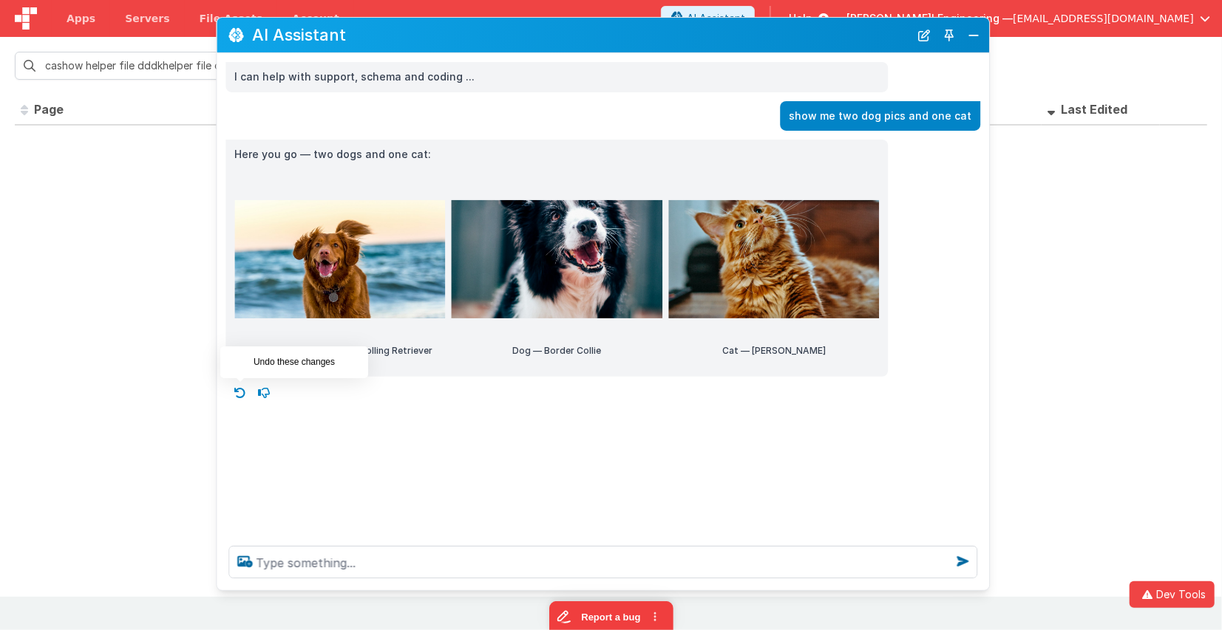
click at [243, 395] on icon at bounding box center [240, 393] width 24 height 24
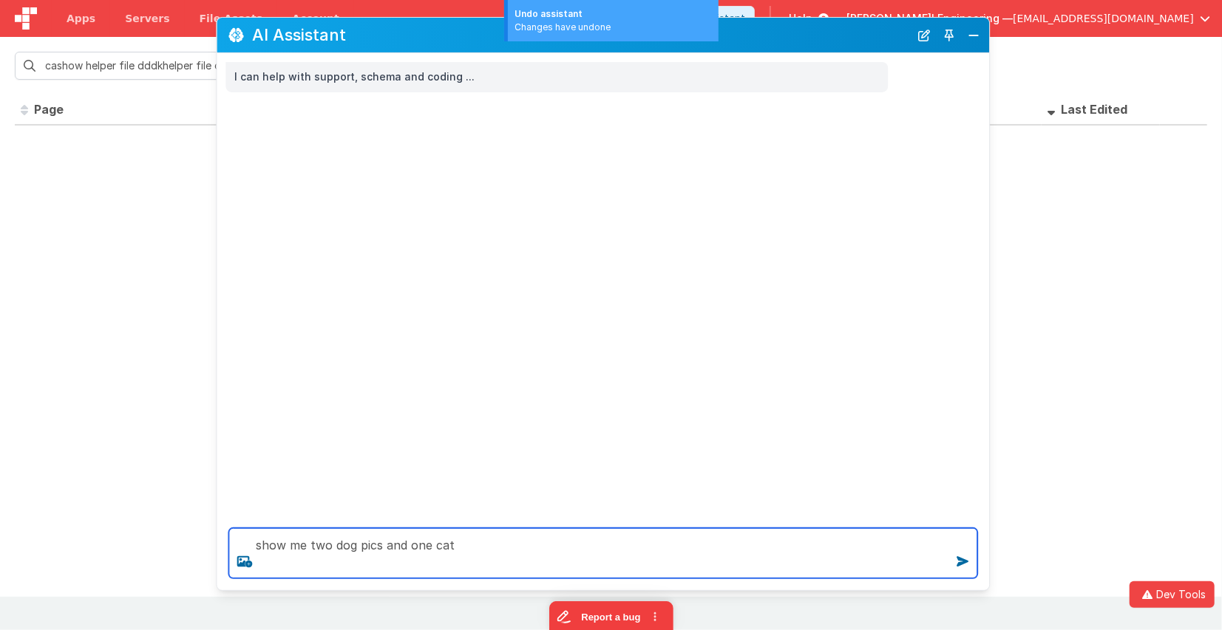
click at [478, 556] on textarea "show me two dog pics and one cat" at bounding box center [602, 553] width 749 height 50
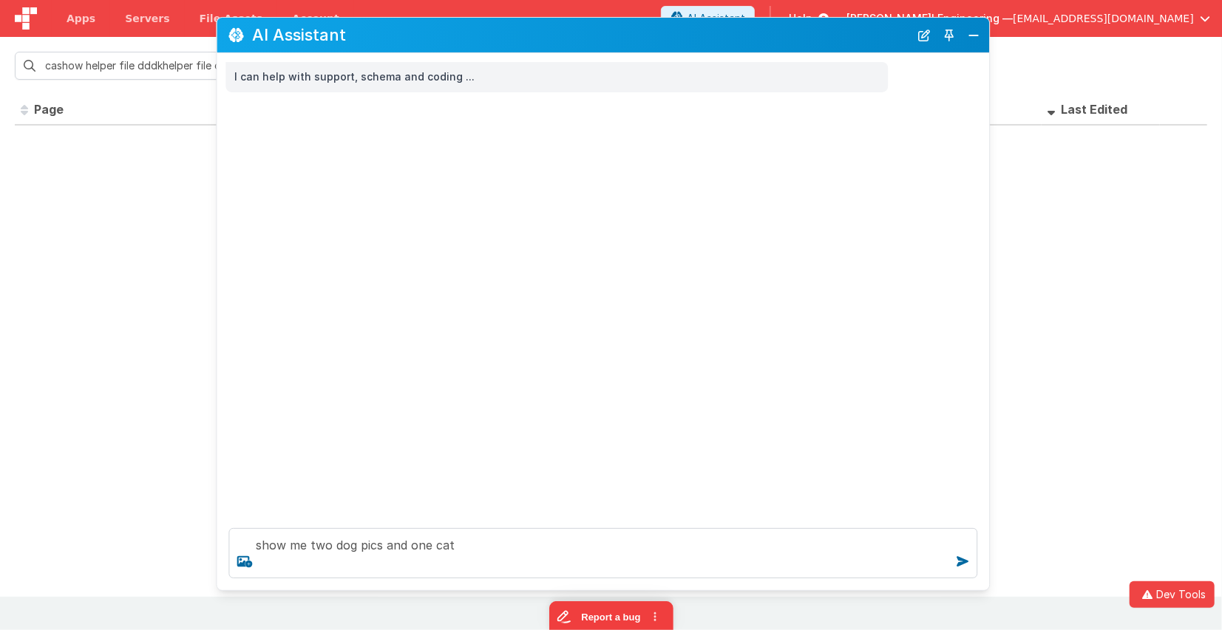
click at [479, 524] on div "show me two dog pics and one cat" at bounding box center [603, 554] width 772 height 74
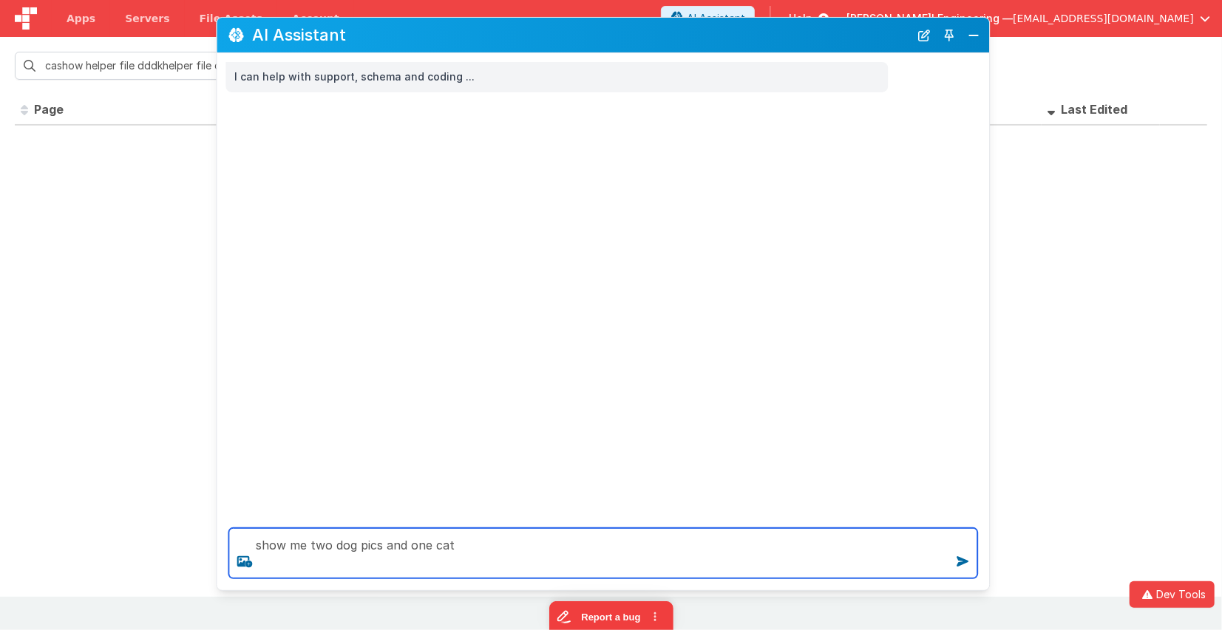
click at [473, 547] on textarea "show me two dog pics and one cat" at bounding box center [602, 553] width 749 height 50
type textarea "show me two dog pics and one cat, then call the hello world tool"
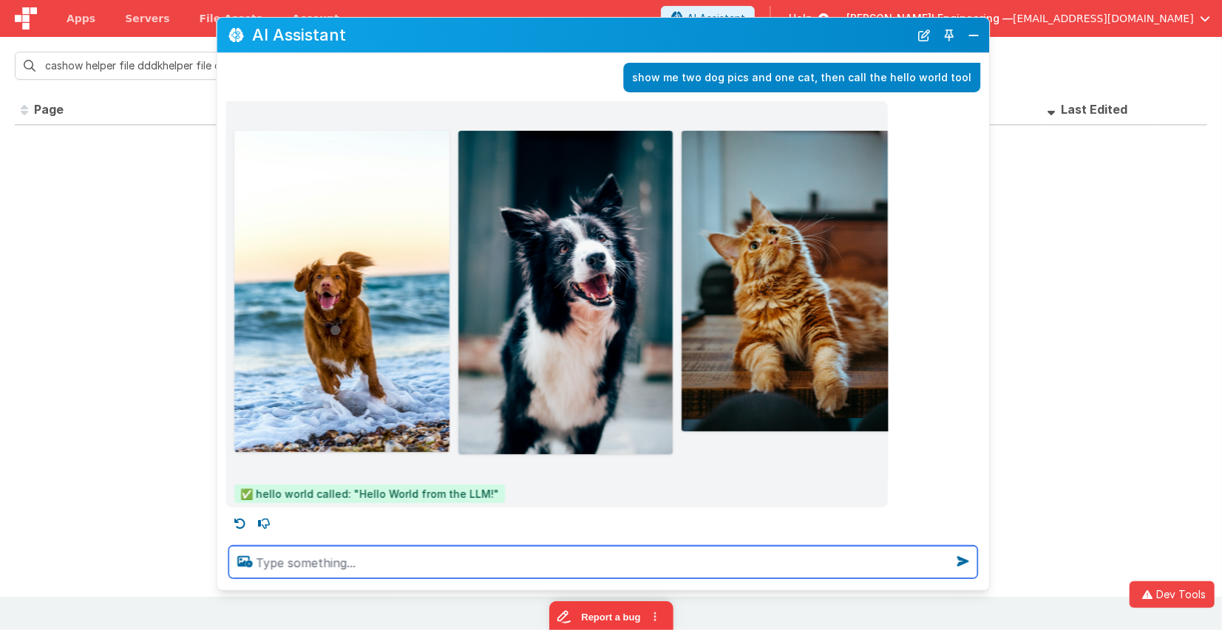
scroll to position [0, 3]
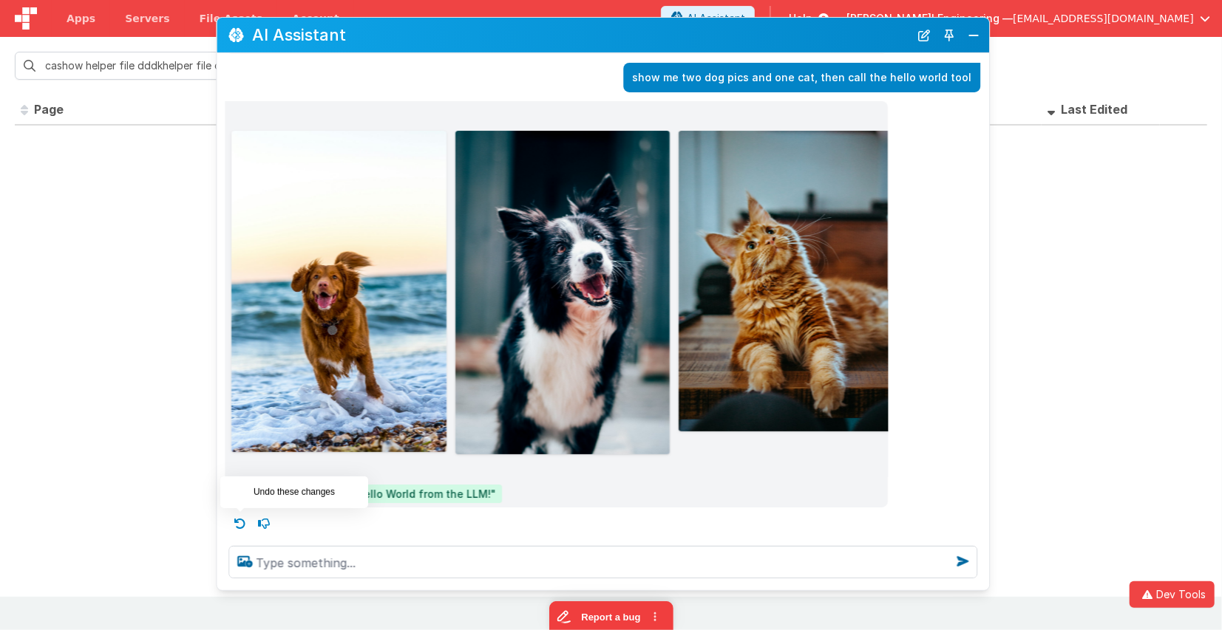
click at [244, 526] on icon at bounding box center [240, 524] width 24 height 24
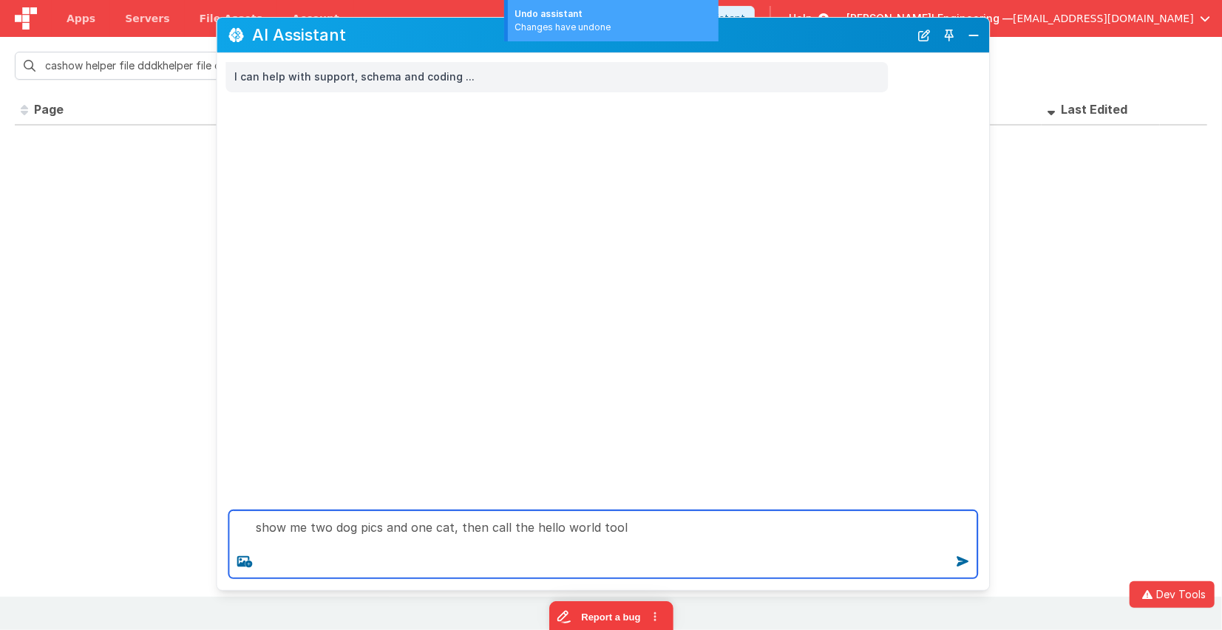
drag, startPoint x: 480, startPoint y: 529, endPoint x: 521, endPoint y: 535, distance: 41.8
click at [480, 529] on textarea "show me two dog pics and one cat, then call the hello world tool" at bounding box center [602, 545] width 749 height 68
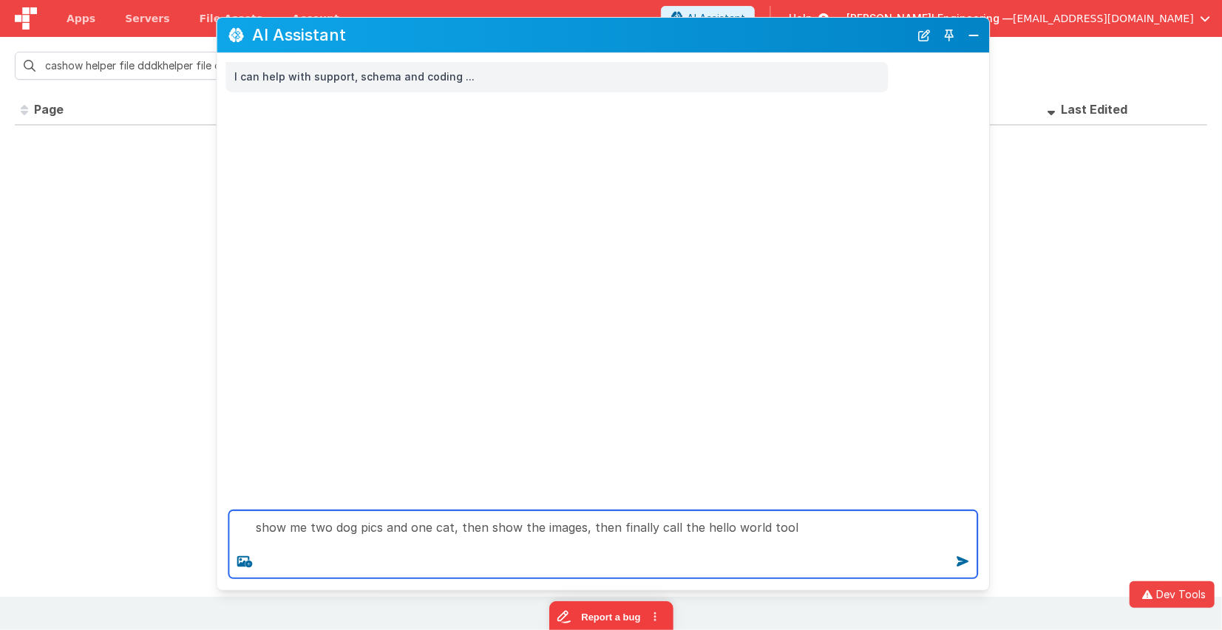
type textarea "show me two dog pics and one cat, then show the images, then finally call the h…"
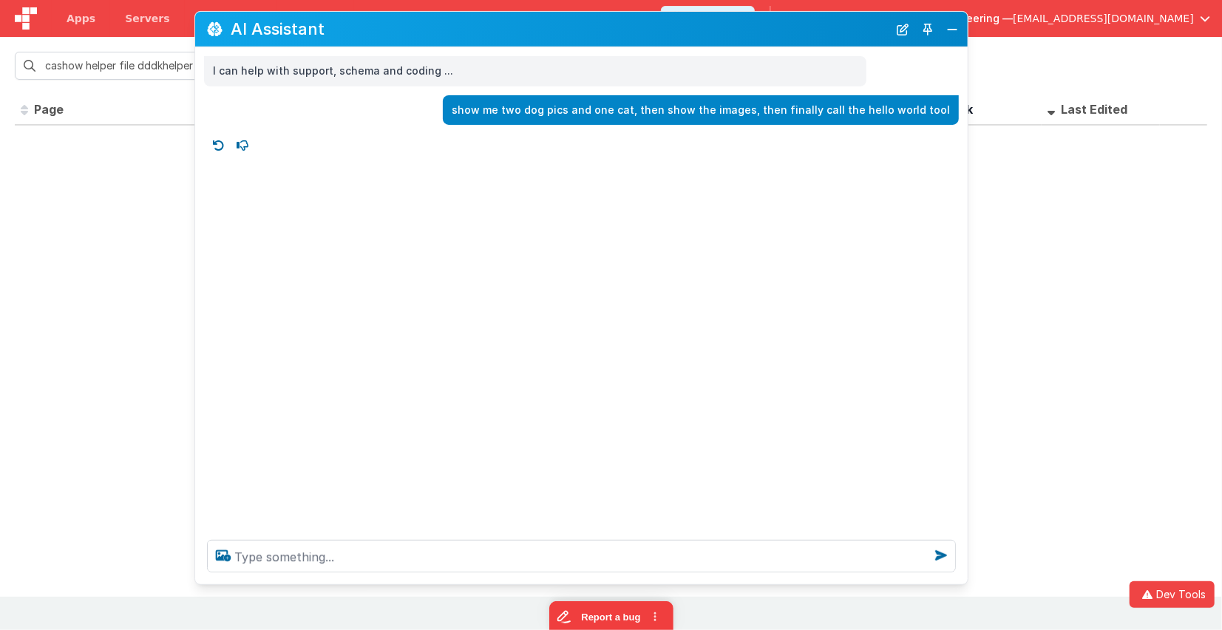
drag, startPoint x: 733, startPoint y: 28, endPoint x: 712, endPoint y: 22, distance: 22.2
click at [712, 22] on h2 "AI Assistant" at bounding box center [559, 29] width 657 height 18
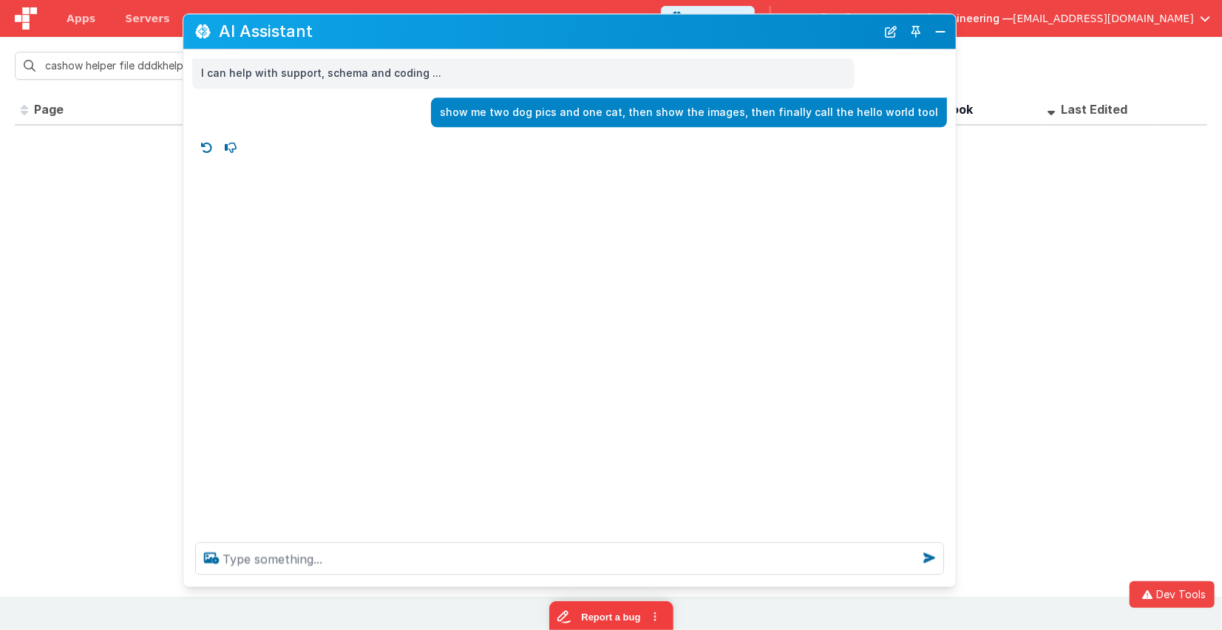
drag, startPoint x: 488, startPoint y: 48, endPoint x: 469, endPoint y: 56, distance: 21.5
click at [477, 45] on div "AI Assistant" at bounding box center [569, 31] width 772 height 35
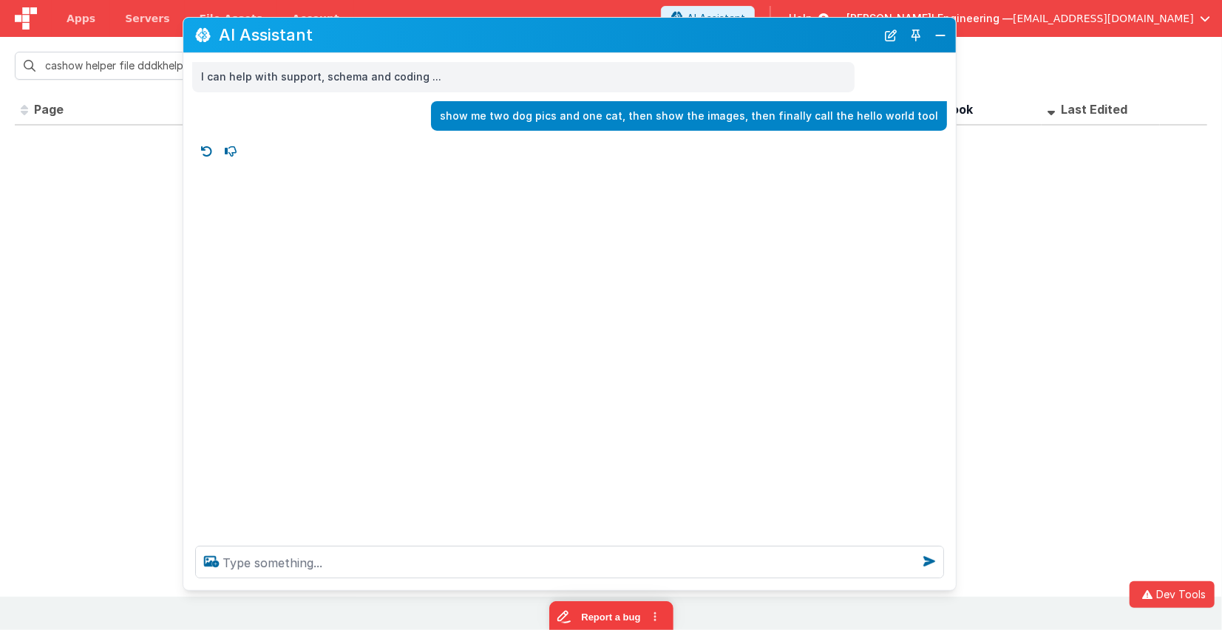
drag, startPoint x: 887, startPoint y: 44, endPoint x: 576, endPoint y: 24, distance: 311.7
click at [887, 44] on button "New Chat" at bounding box center [890, 34] width 21 height 21
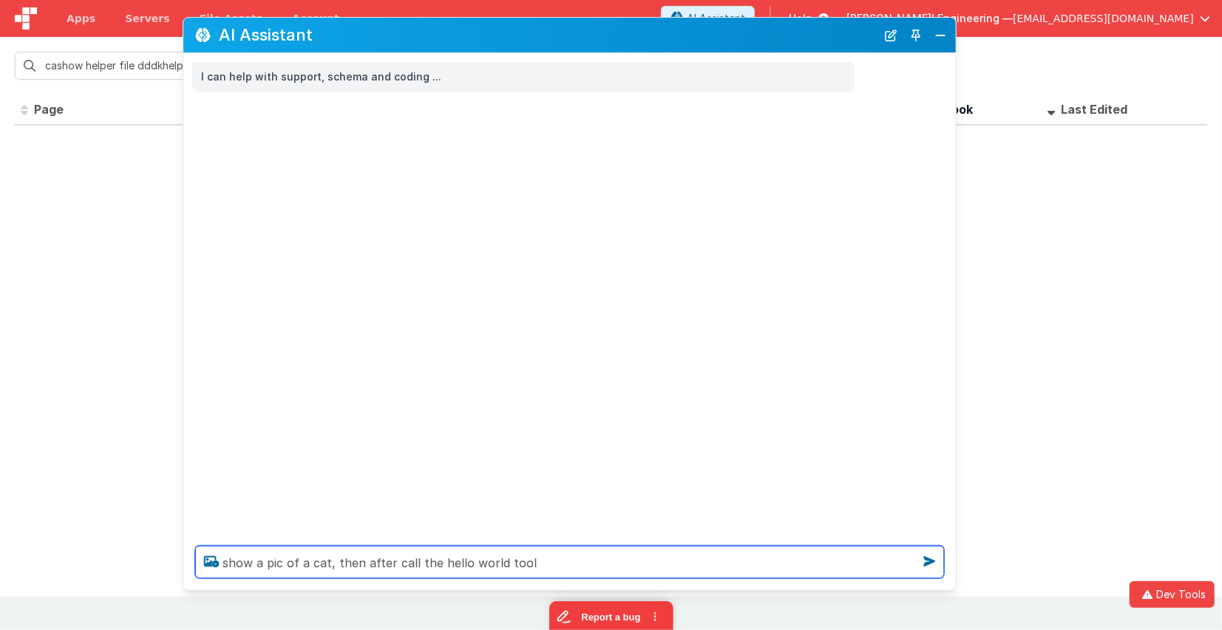
type textarea "show a pic of a cat, then after call the hello world tool"
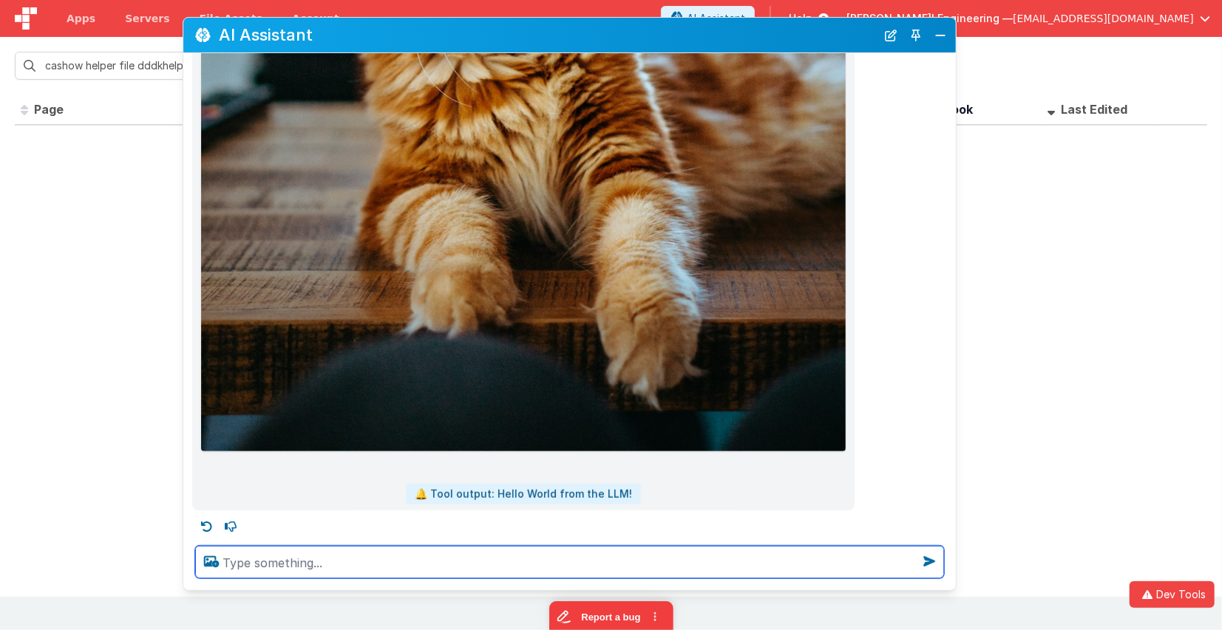
scroll to position [695, 0]
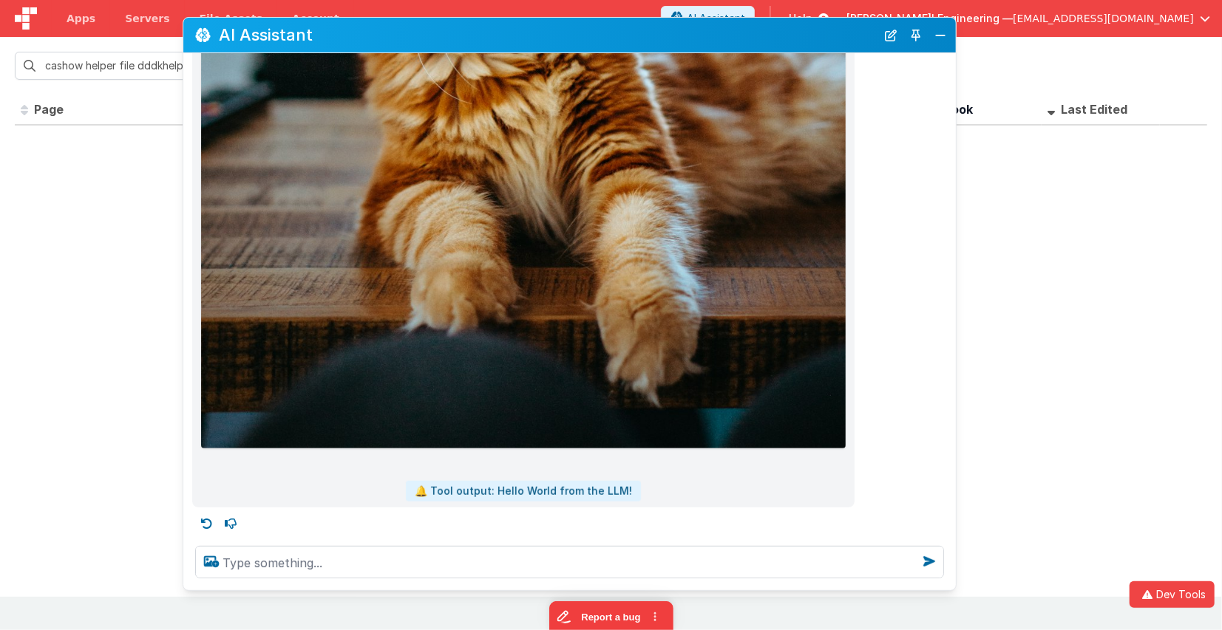
drag, startPoint x: 437, startPoint y: 488, endPoint x: 641, endPoint y: 490, distance: 204.7
click at [641, 490] on div "🔔 Tool output: Hello World from the LLM!" at bounding box center [523, 12] width 644 height 979
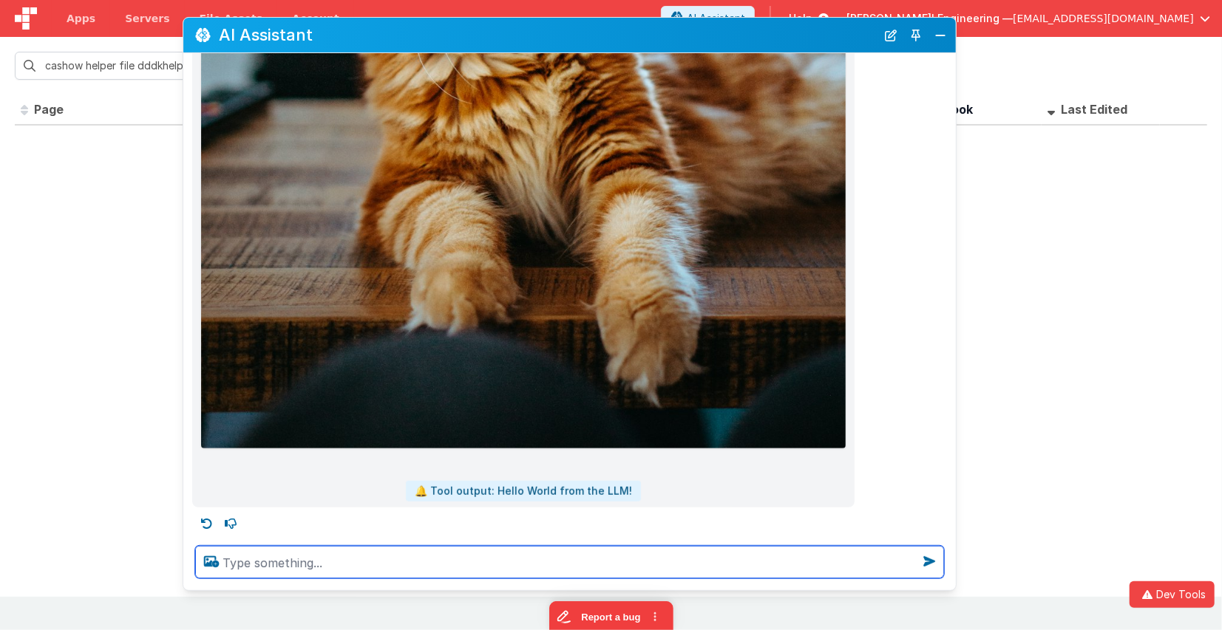
click at [567, 568] on textarea at bounding box center [569, 562] width 749 height 33
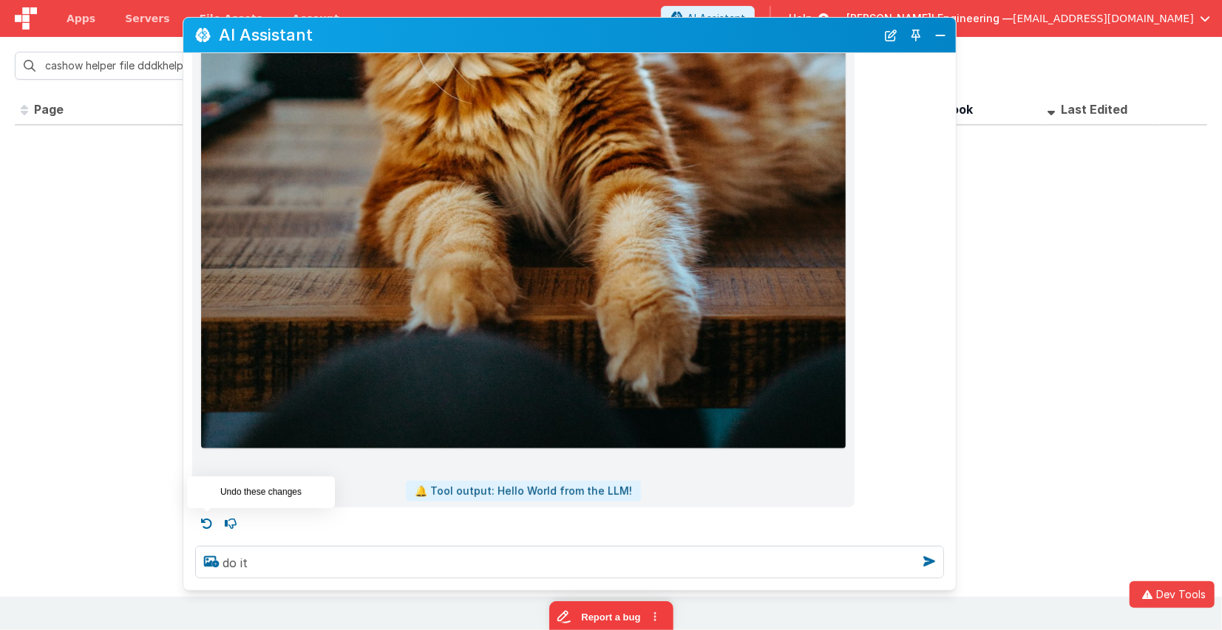
click at [206, 523] on icon at bounding box center [207, 524] width 24 height 24
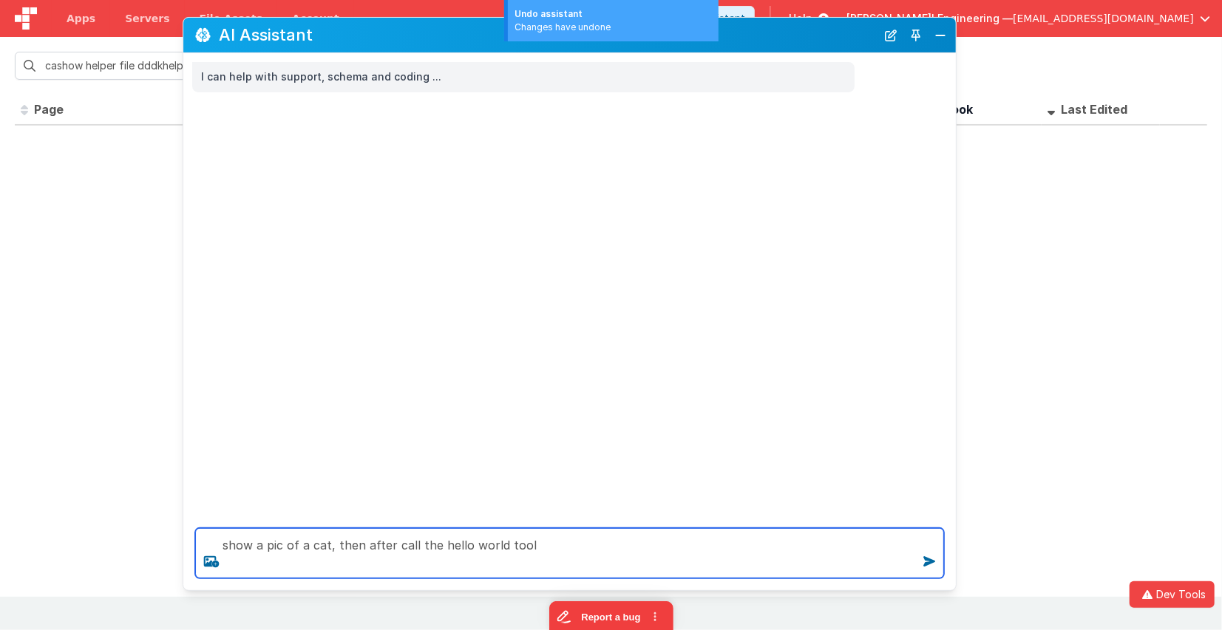
click at [333, 548] on textarea "show a pic of a cat, then after call the hello world tool" at bounding box center [569, 553] width 749 height 50
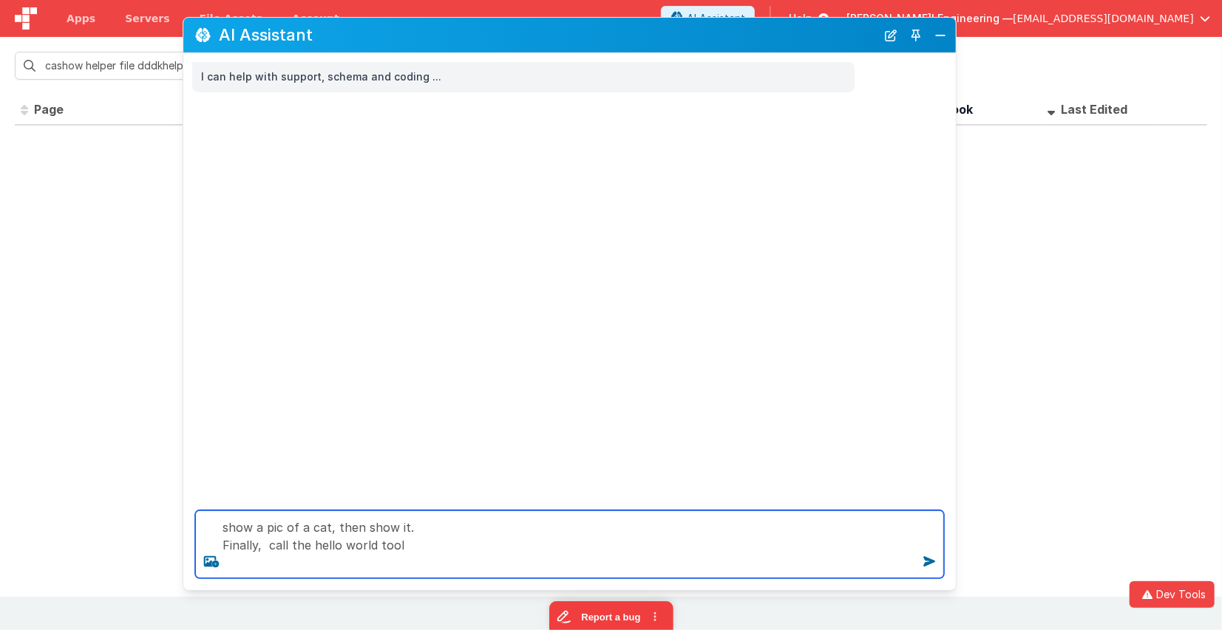
type textarea "show a pic of a cat, then show it. Finally, call the hello world tool"
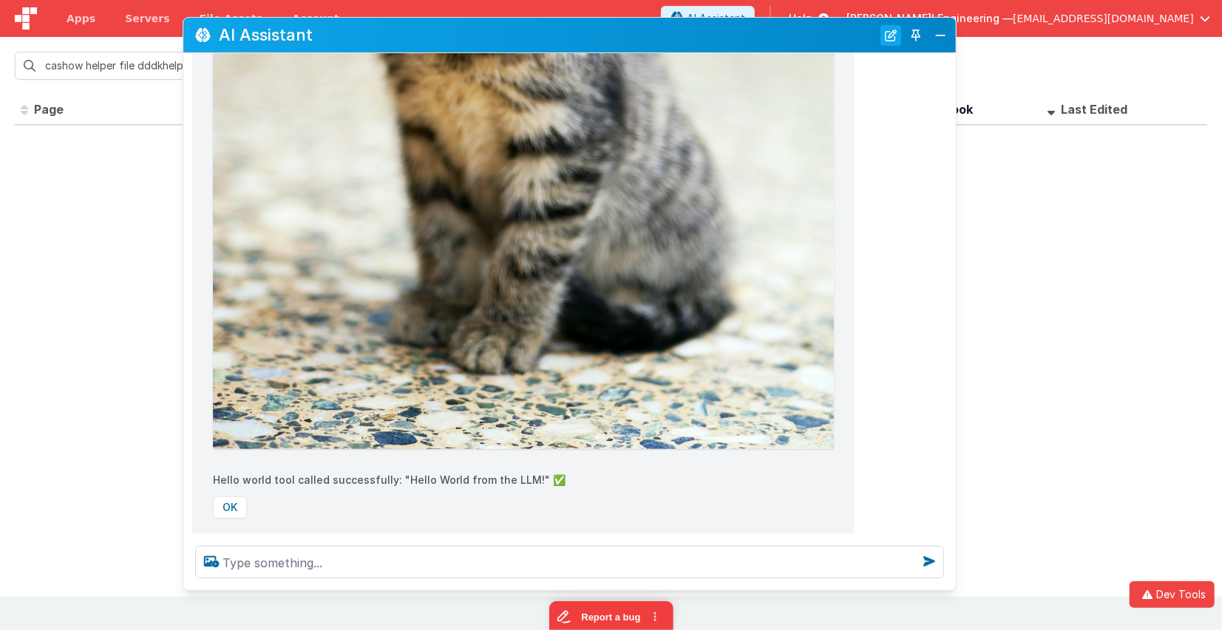
scroll to position [660, 0]
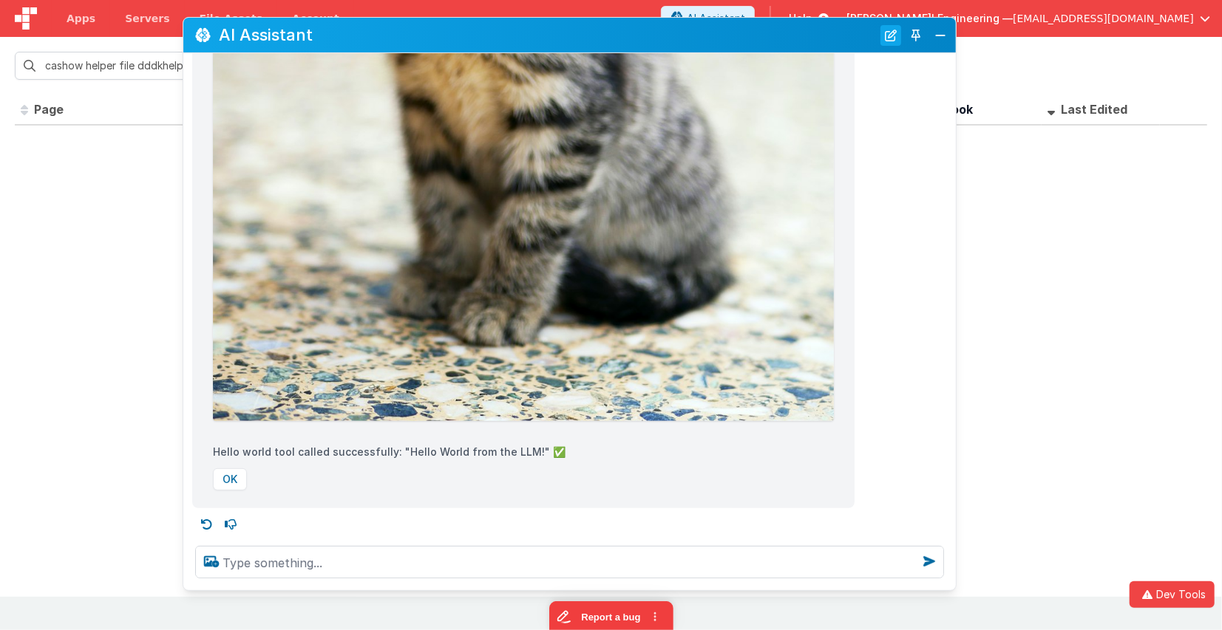
click at [887, 40] on button "New Chat" at bounding box center [890, 34] width 21 height 21
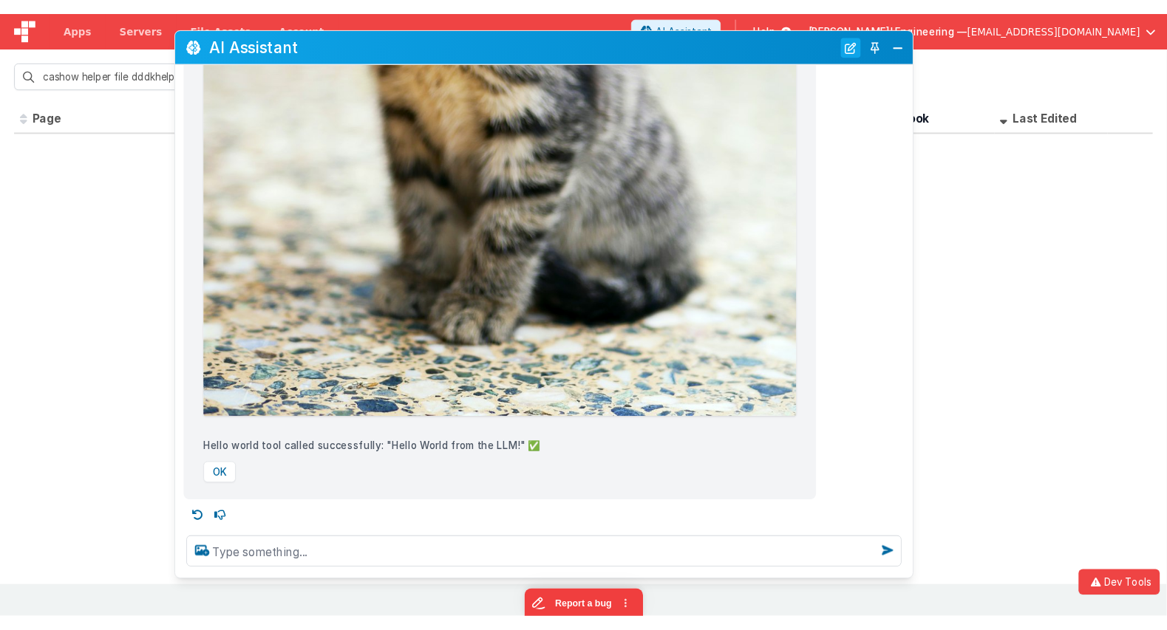
scroll to position [0, 0]
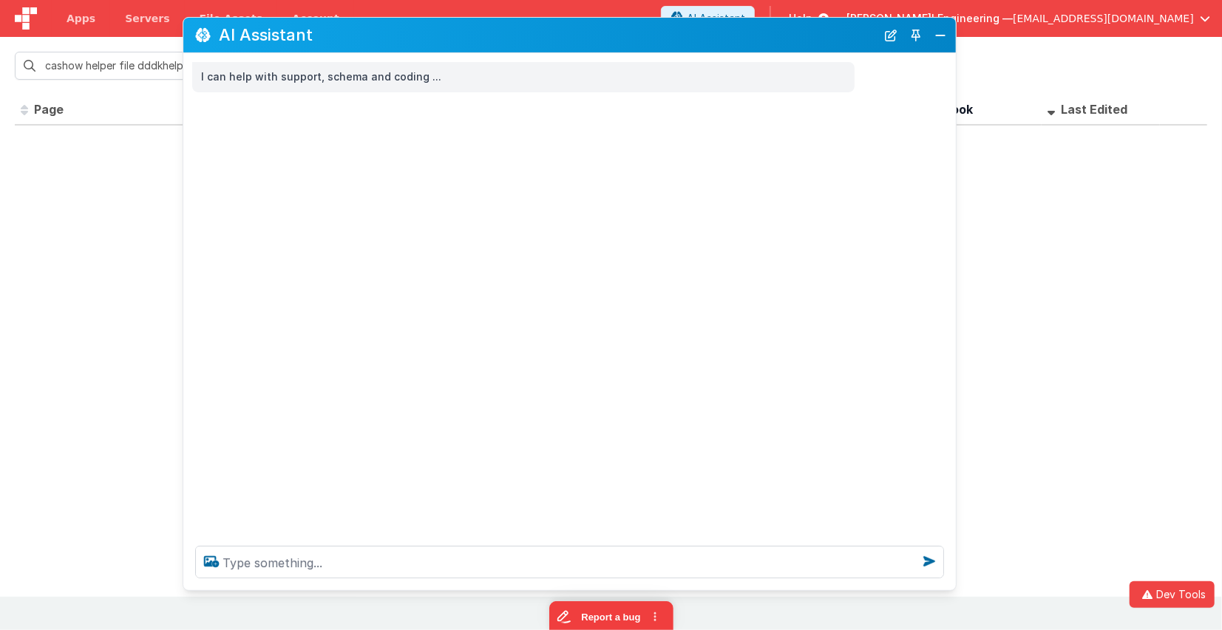
drag, startPoint x: 572, startPoint y: 543, endPoint x: 569, endPoint y: 553, distance: 10.1
click at [571, 547] on div at bounding box center [569, 562] width 772 height 56
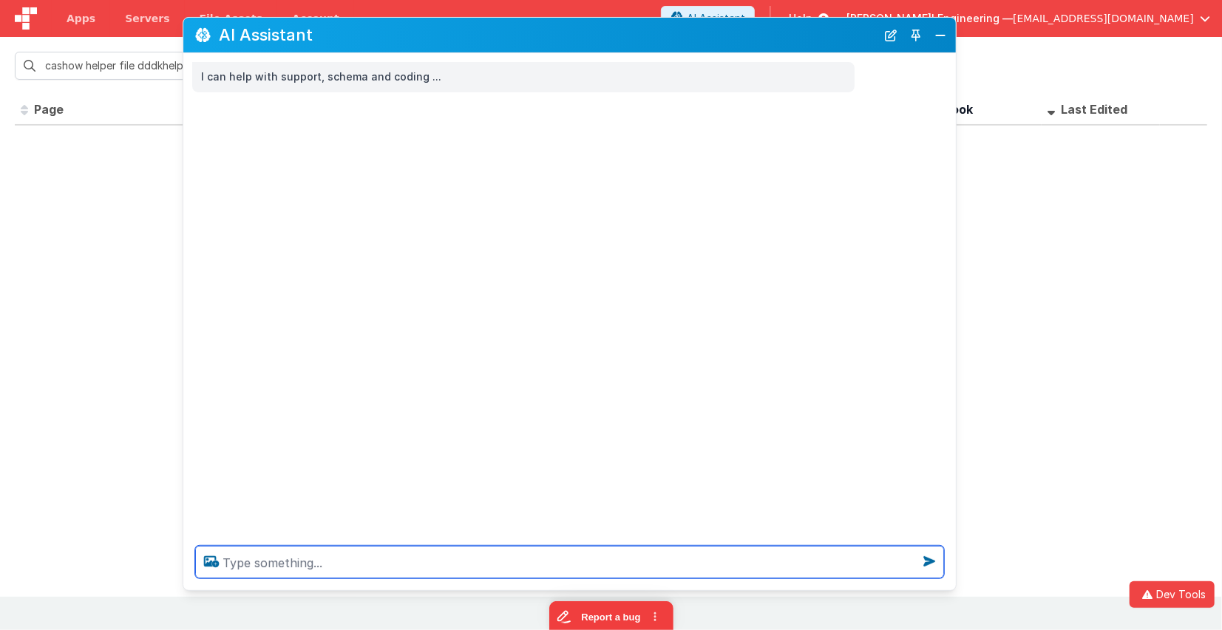
click at [568, 565] on textarea at bounding box center [569, 562] width 749 height 33
type textarea "p"
type textarea "of the apges in this app, what is the header look like of the ones with peosn n…"
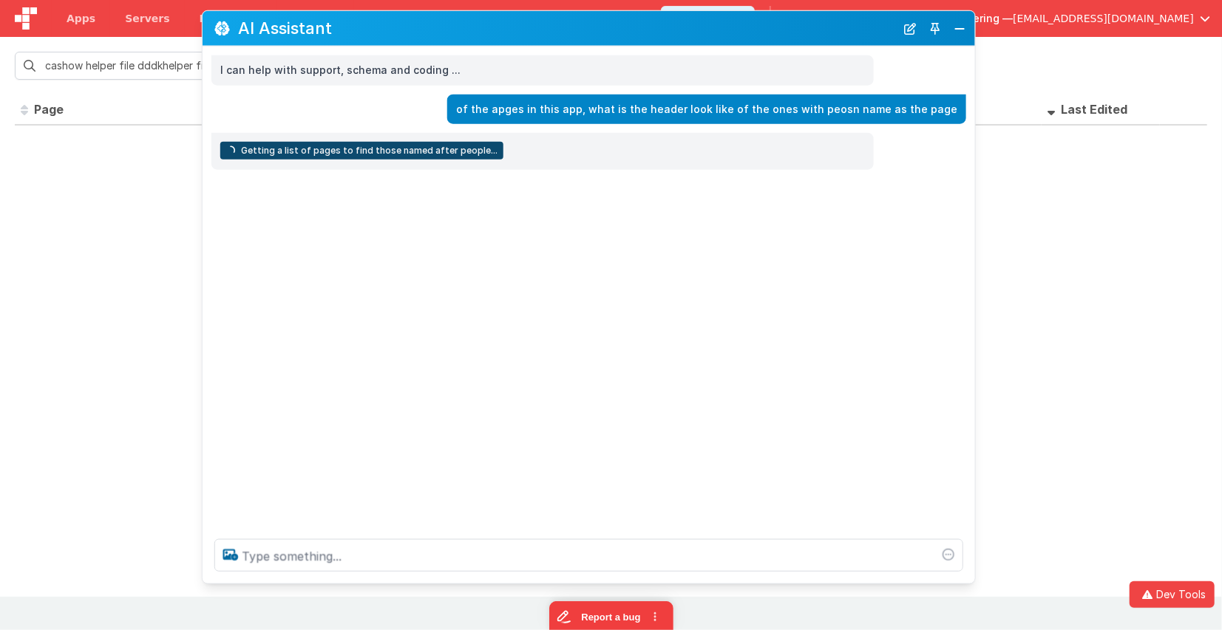
drag, startPoint x: 759, startPoint y: 35, endPoint x: 774, endPoint y: 30, distance: 15.7
click at [774, 30] on h2 "AI Assistant" at bounding box center [566, 28] width 657 height 18
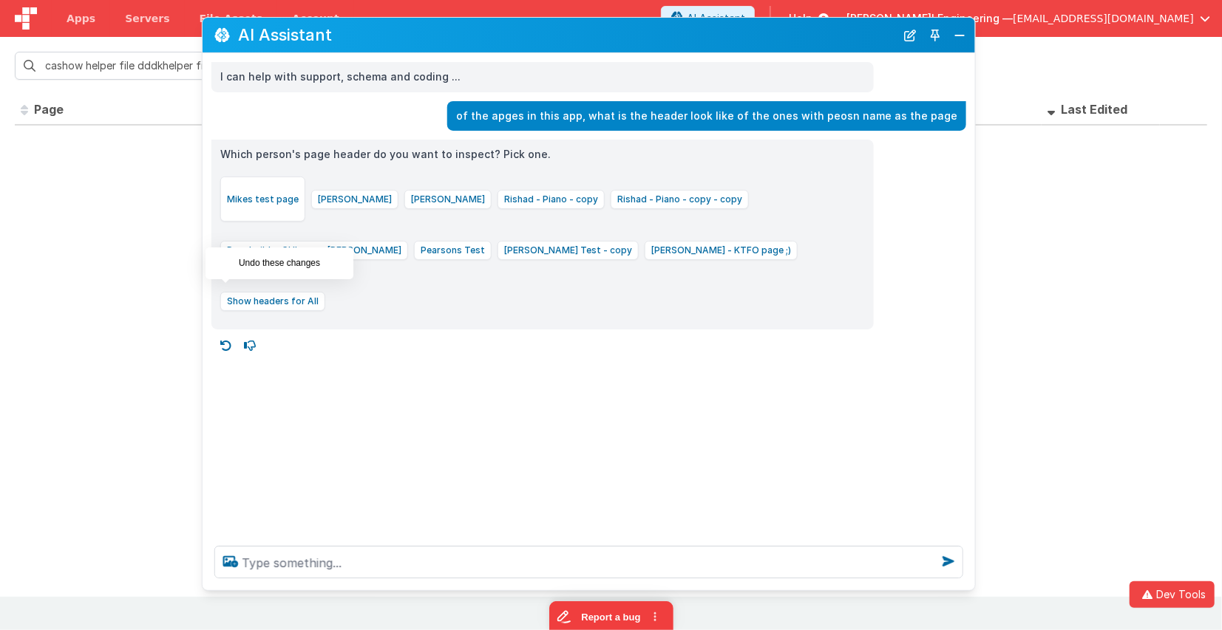
click at [231, 334] on icon at bounding box center [226, 346] width 24 height 24
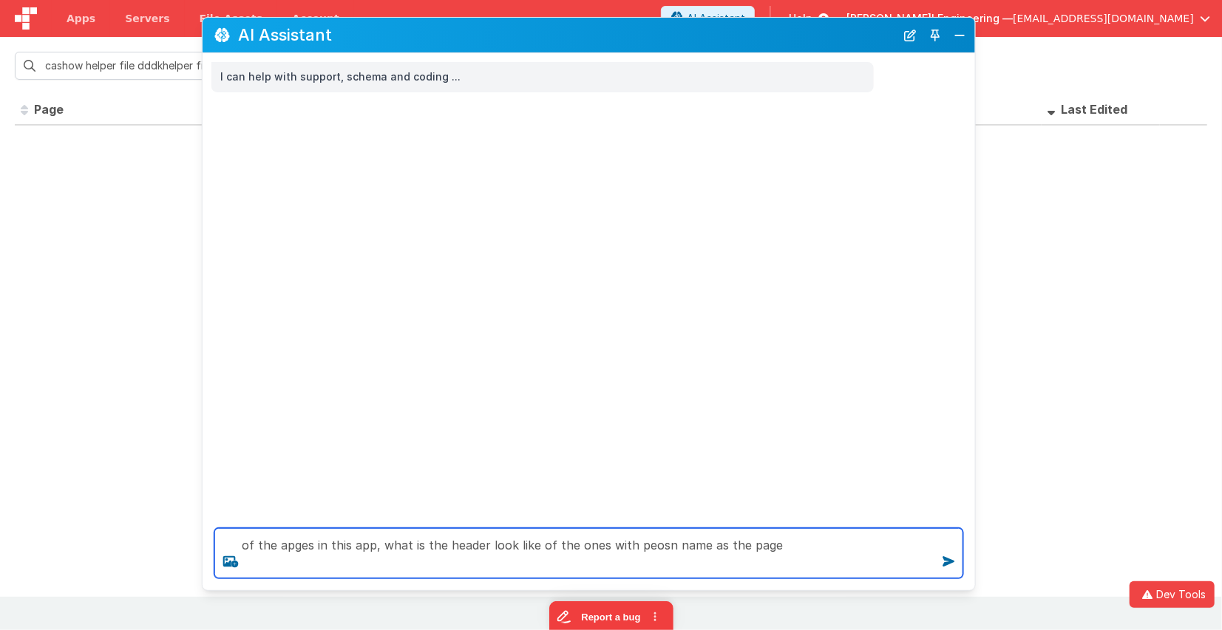
drag, startPoint x: 508, startPoint y: 545, endPoint x: 840, endPoint y: 544, distance: 331.8
click at [841, 544] on textarea "of the apges in this app, what is the header look like of the ones with peosn n…" at bounding box center [588, 553] width 749 height 50
type textarea "of the apges in this app, if there is a page from [PERSON_NAME], what does the …"
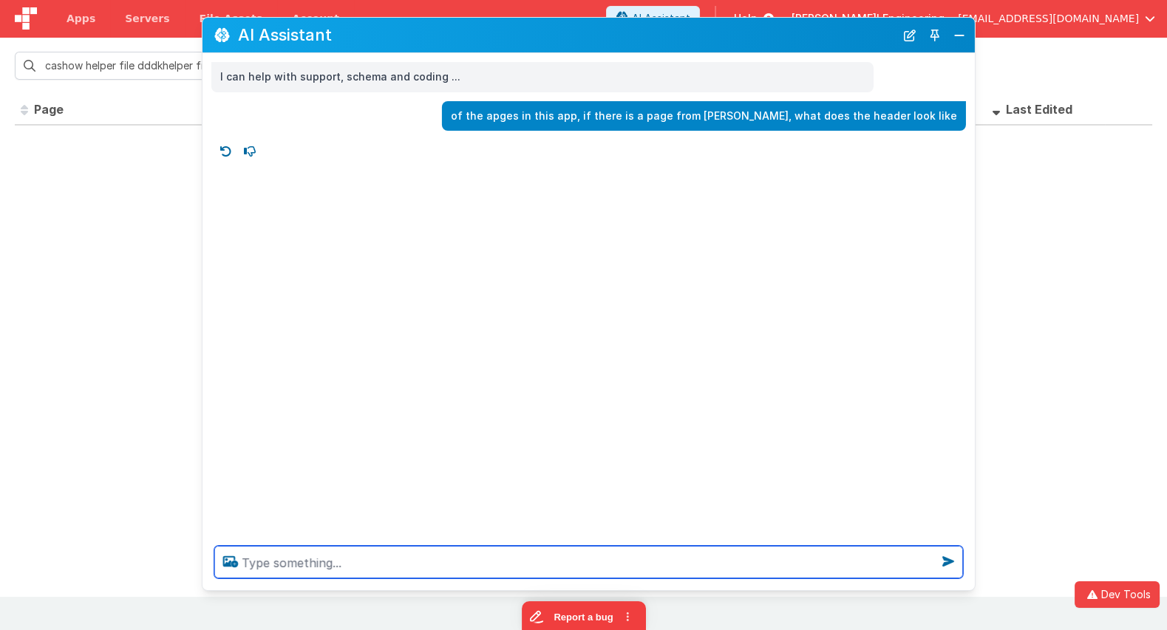
click at [477, 566] on textarea at bounding box center [588, 562] width 749 height 33
type textarea "get a dog pic,"
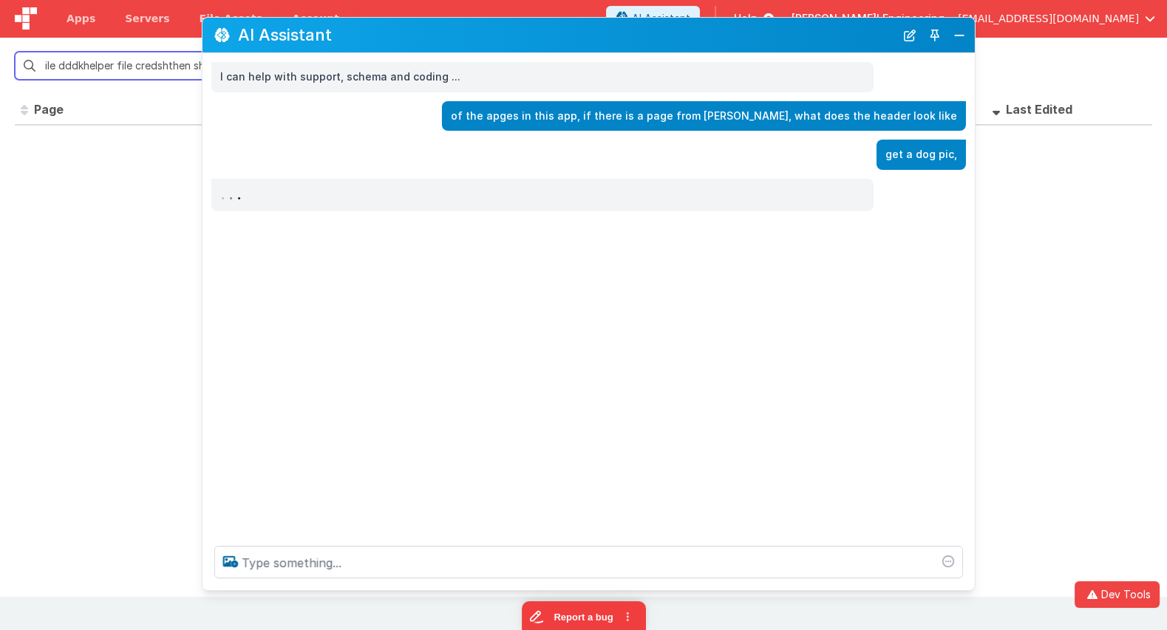
scroll to position [0, 85]
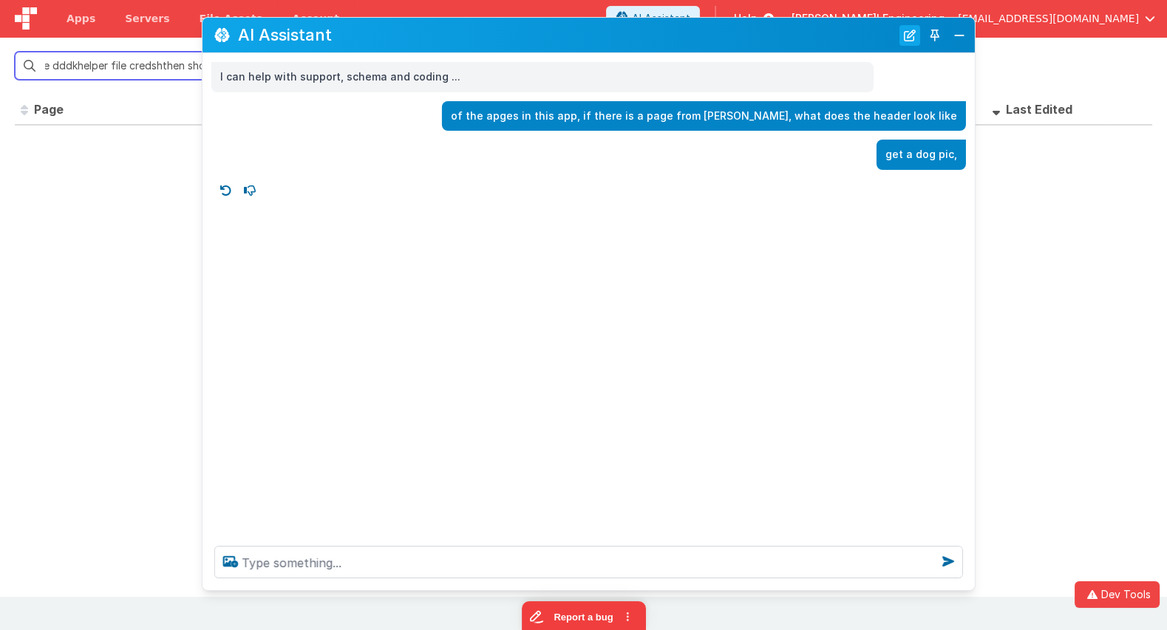
type input "cashow helper file dddkhelper file credshthen show it"
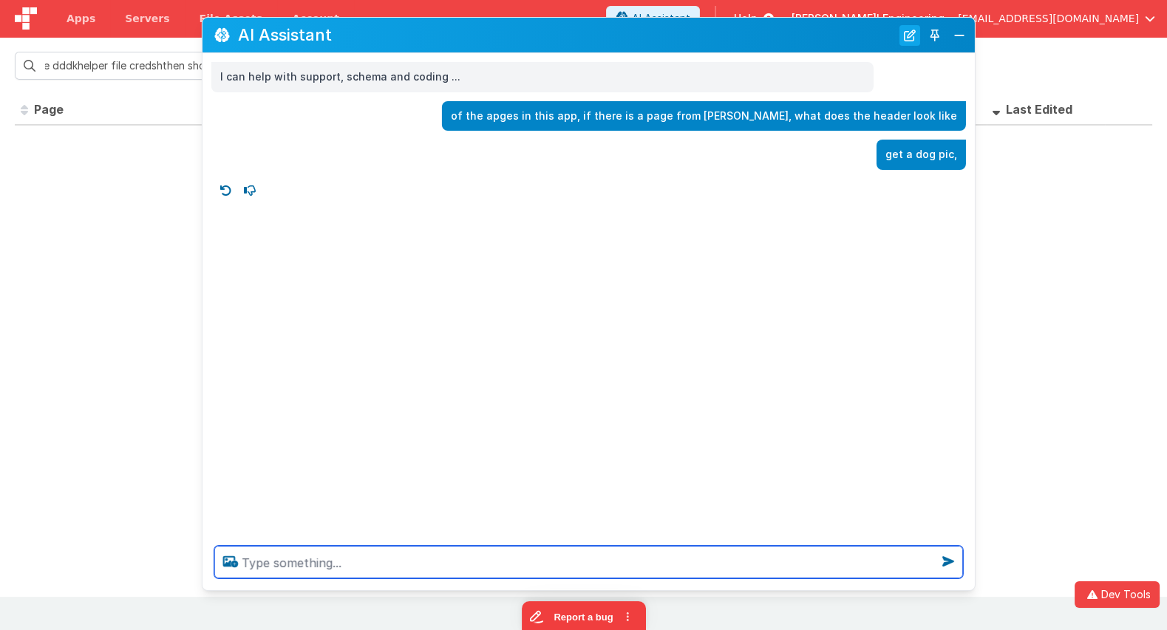
scroll to position [0, 0]
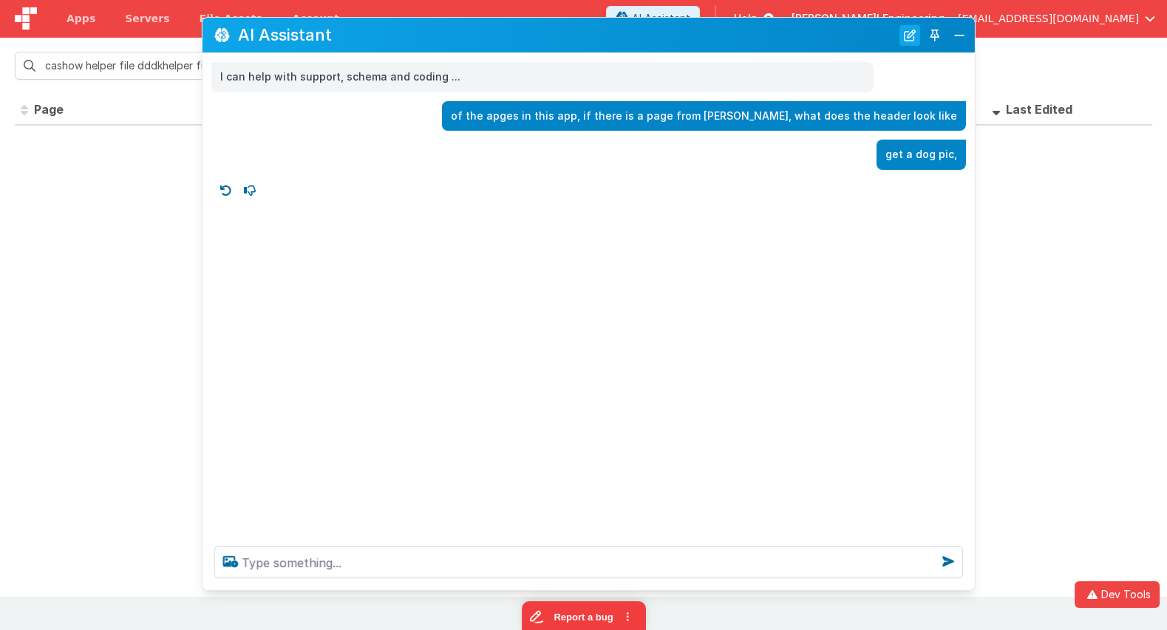
click at [905, 36] on button "New Chat" at bounding box center [909, 34] width 21 height 21
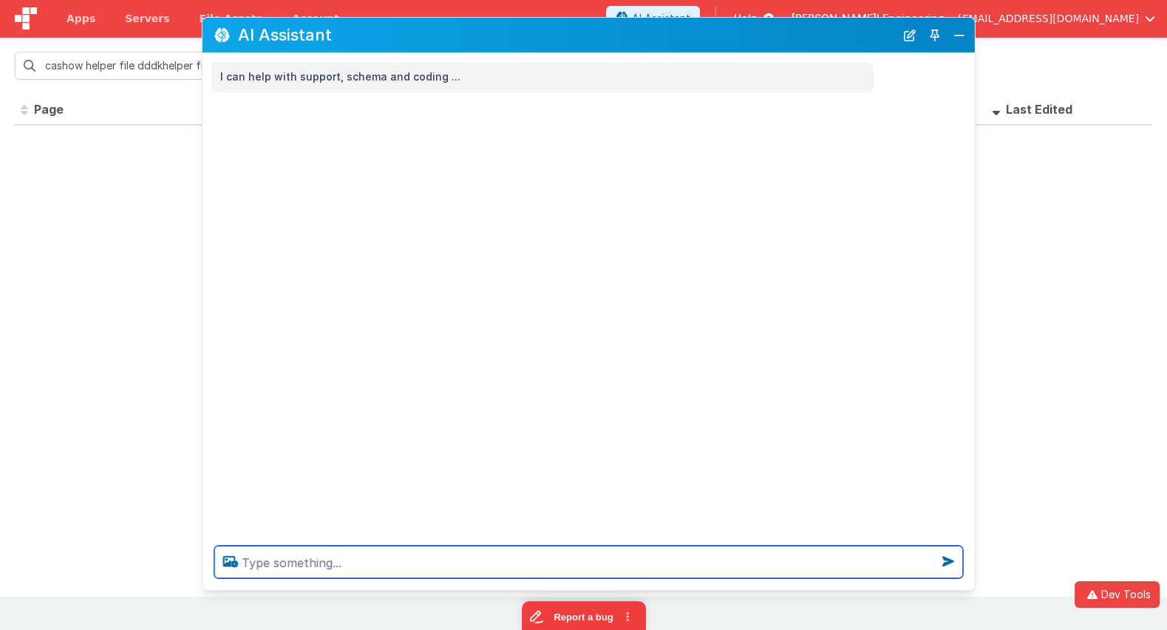
click at [498, 568] on textarea at bounding box center [588, 562] width 749 height 33
type textarea "h"
type textarea "get a dog pic,"
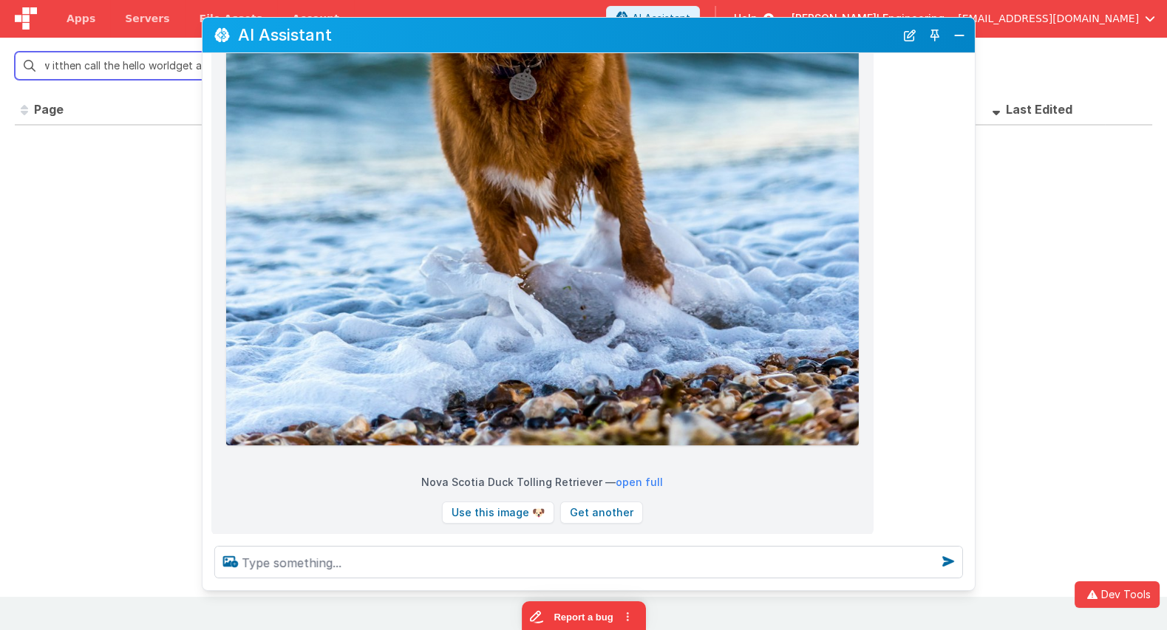
scroll to position [705, 0]
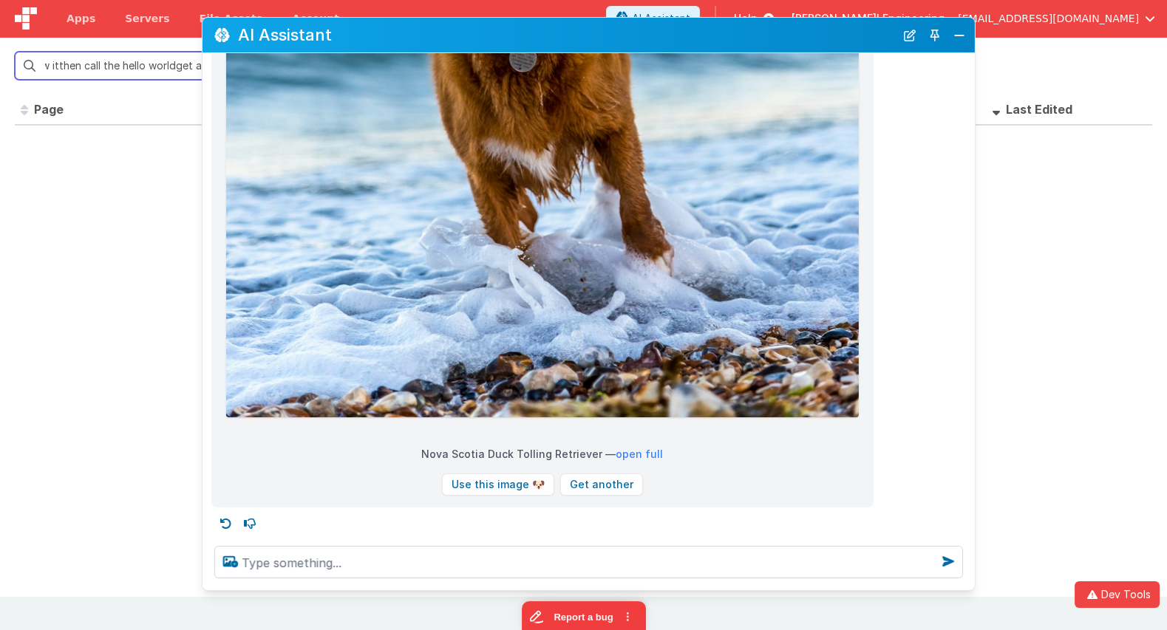
type input "cashow helper file dddkhelper file credshthen show itthen show itthen call the …"
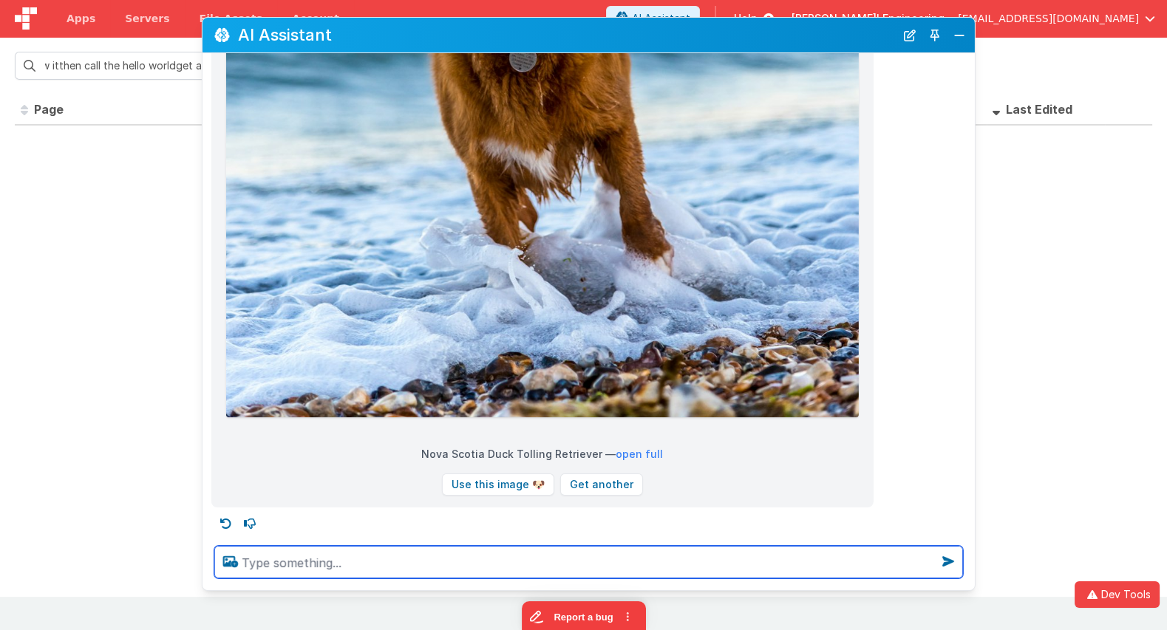
scroll to position [0, 0]
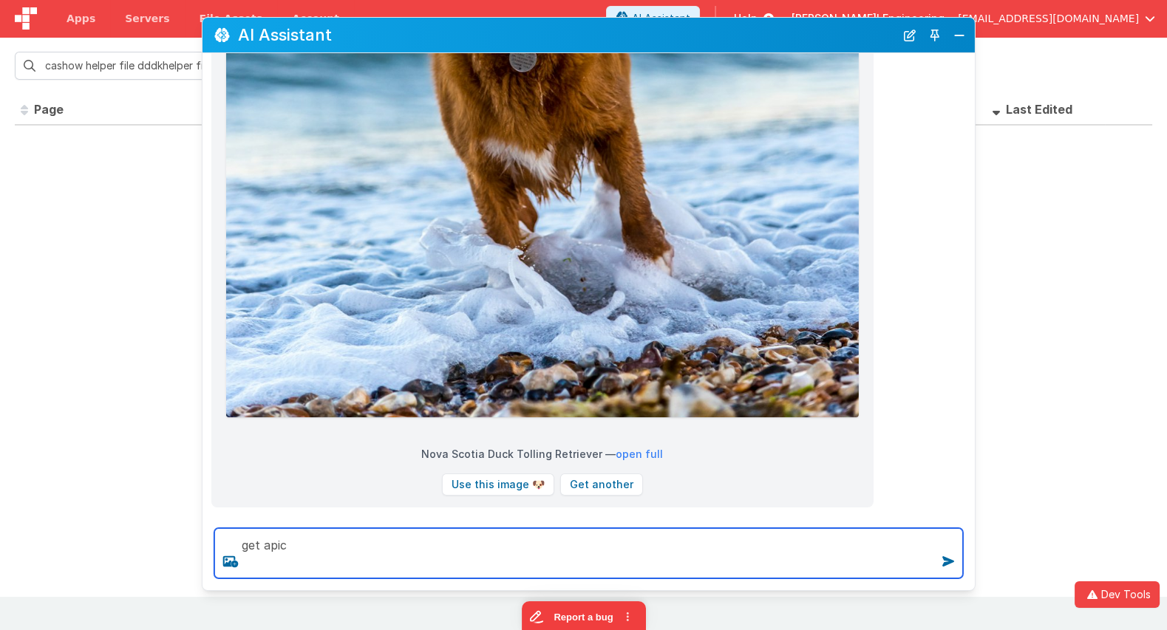
type textarea "get a pic"
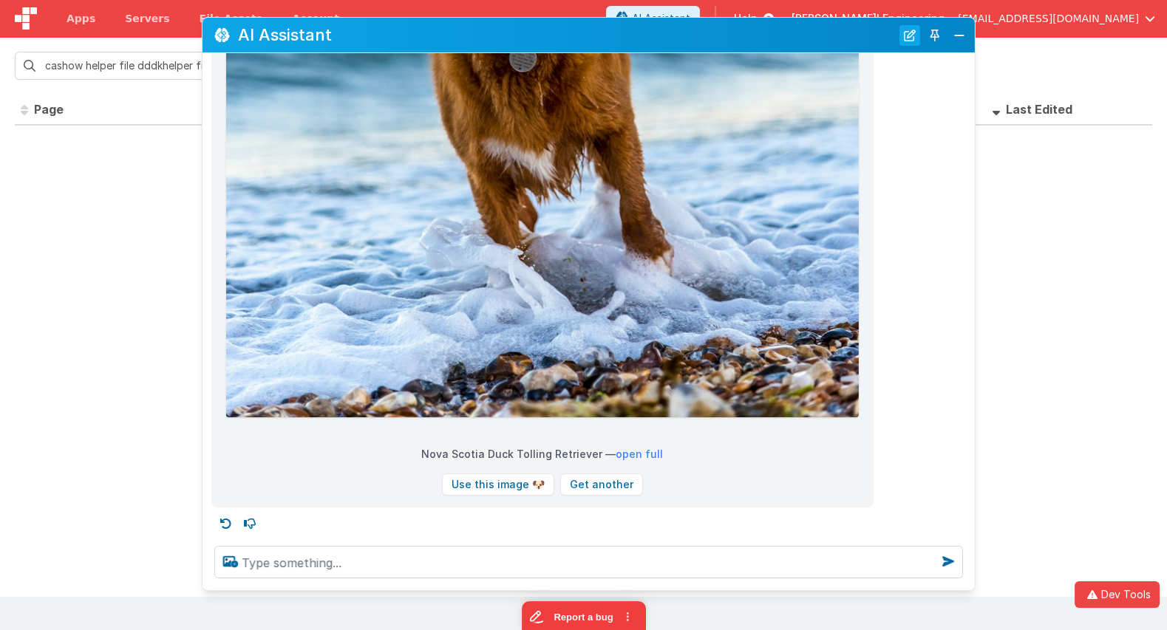
click at [903, 36] on button "New Chat" at bounding box center [909, 34] width 21 height 21
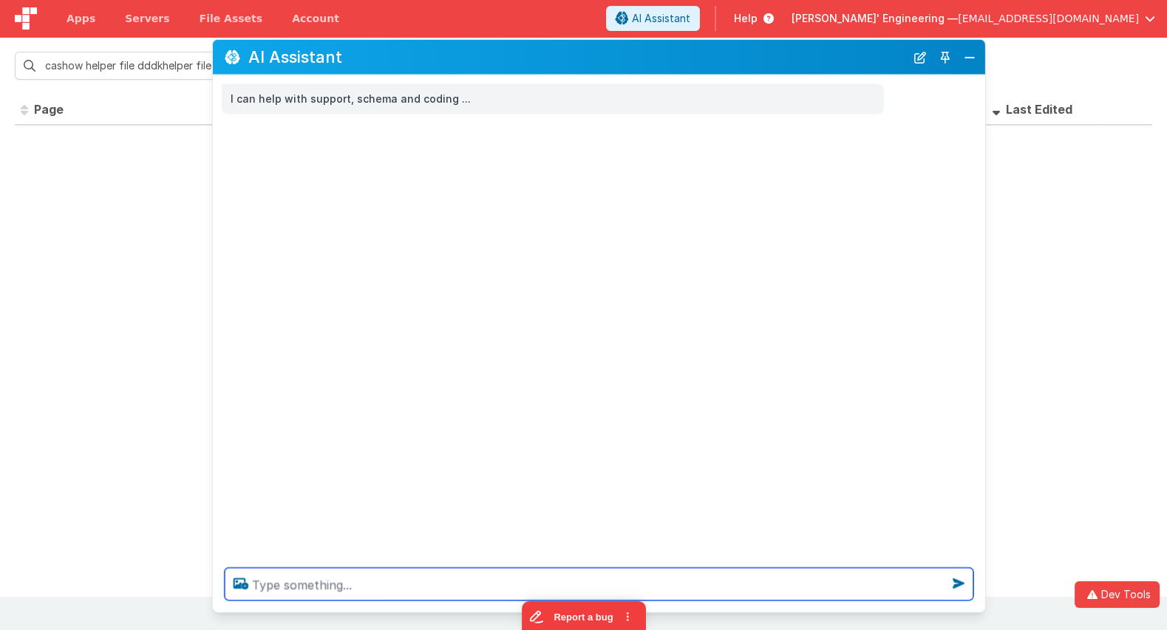
click at [363, 587] on textarea at bounding box center [599, 584] width 749 height 33
paste textarea "get a pic"
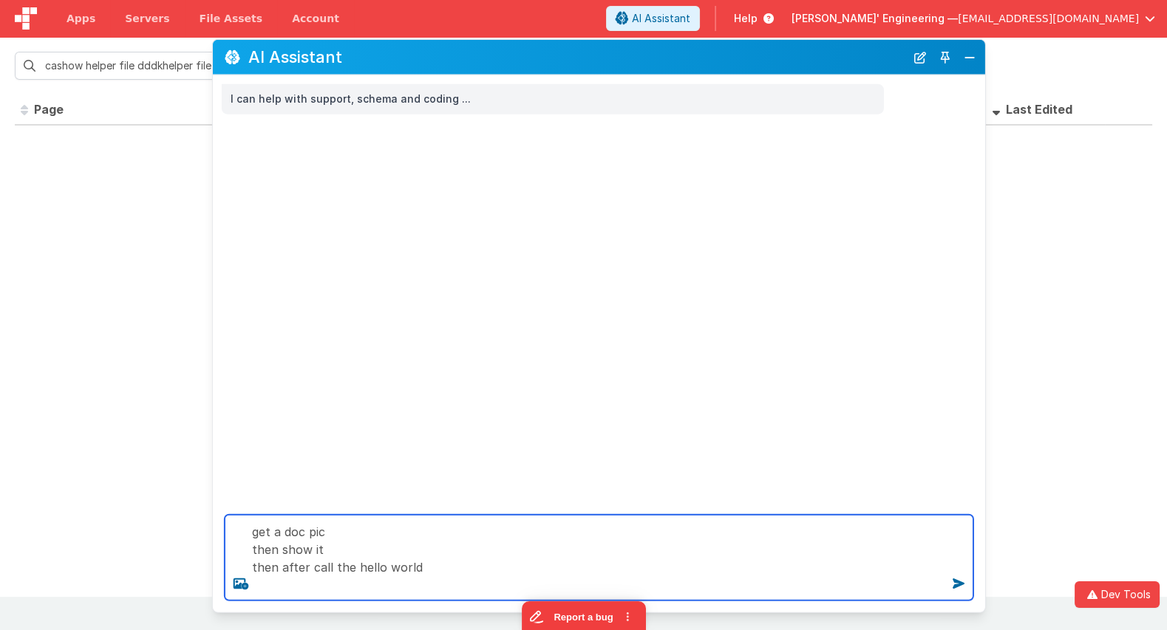
type textarea "get a doc pic then show it then after call the hello world"
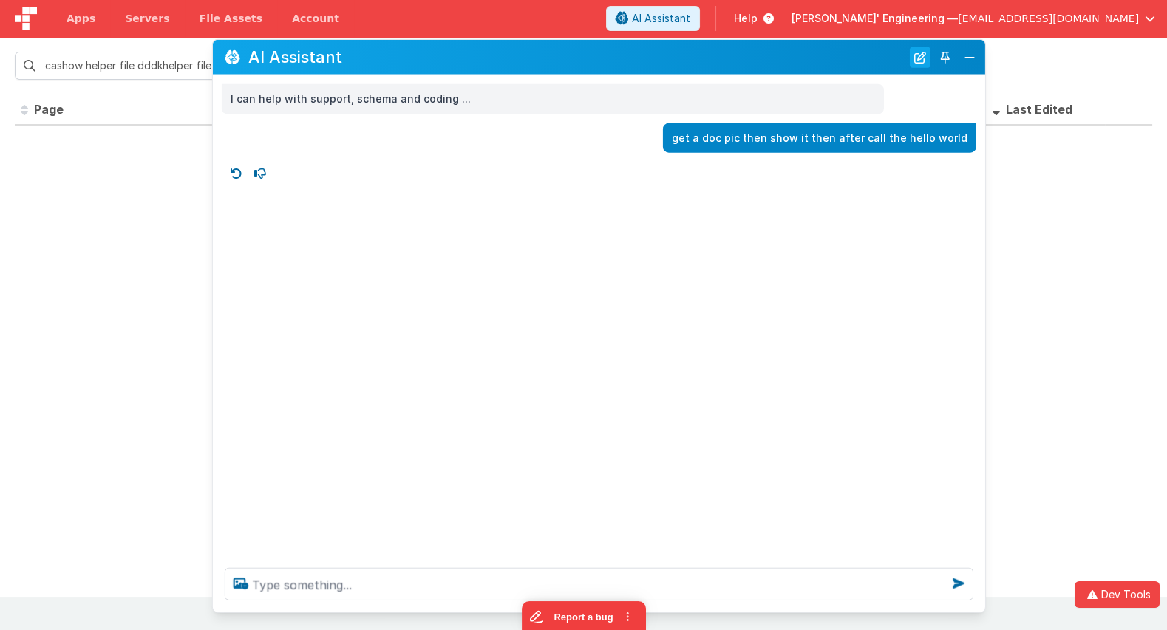
click at [919, 56] on button "New Chat" at bounding box center [920, 57] width 21 height 21
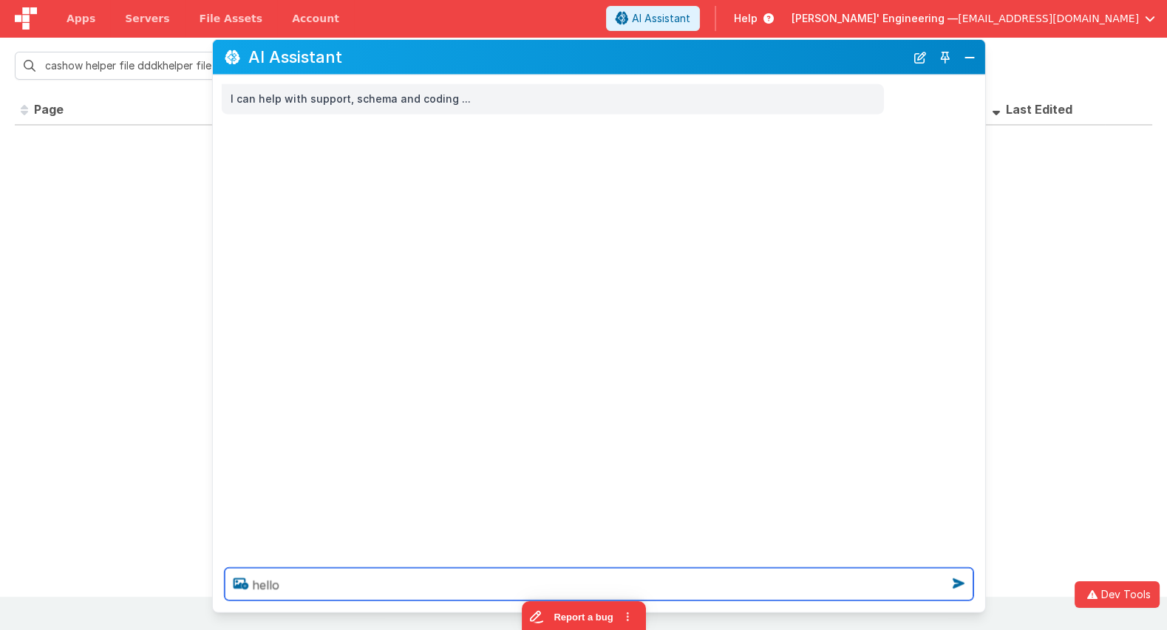
type textarea "hello"
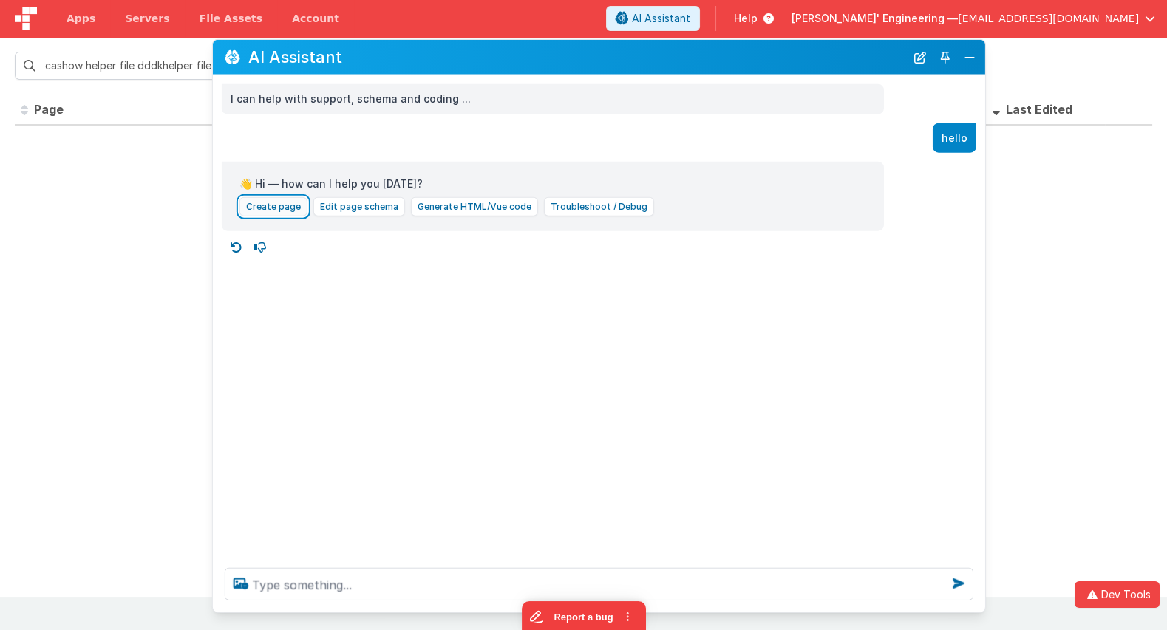
click at [284, 205] on button "Create page" at bounding box center [273, 206] width 68 height 19
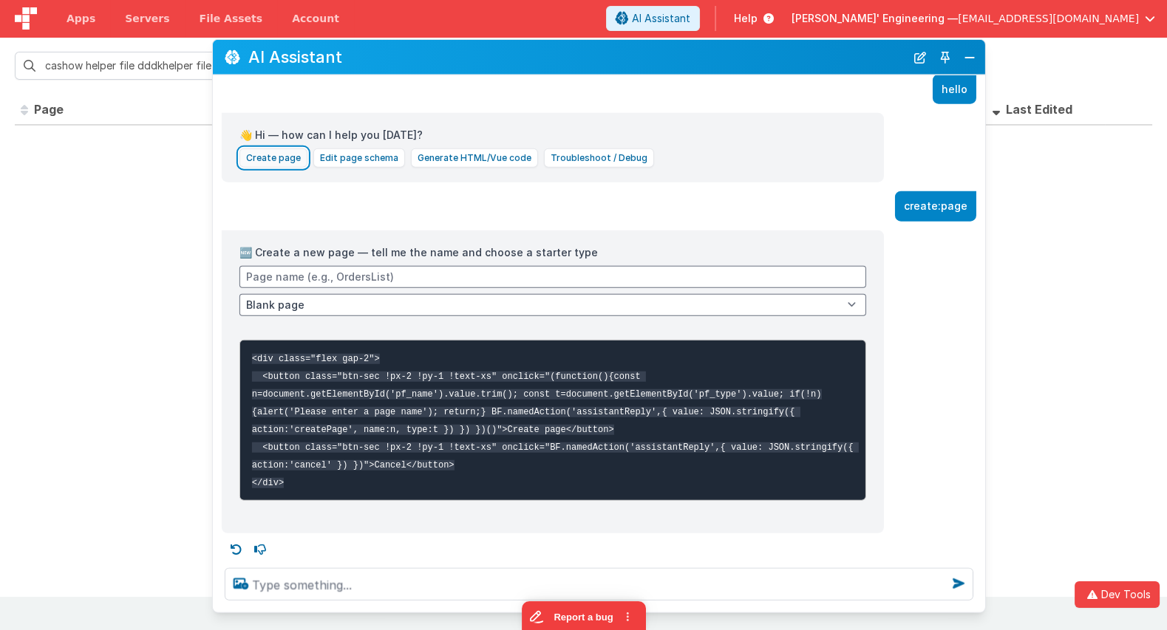
scroll to position [50, 0]
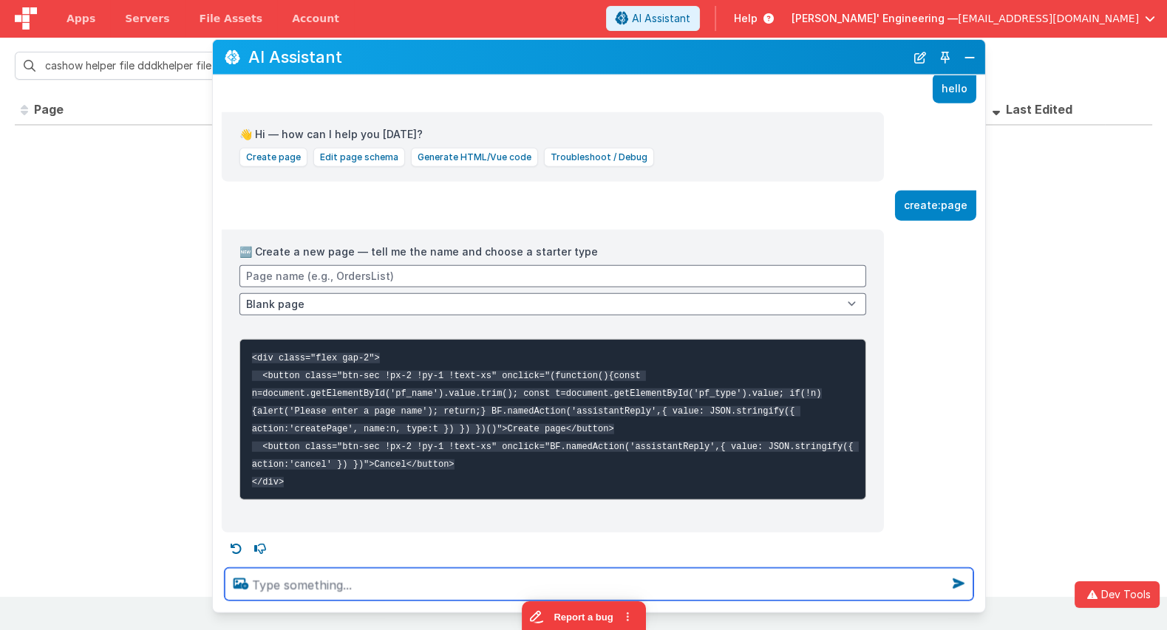
click at [825, 586] on textarea at bounding box center [599, 584] width 749 height 33
paste textarea "w"
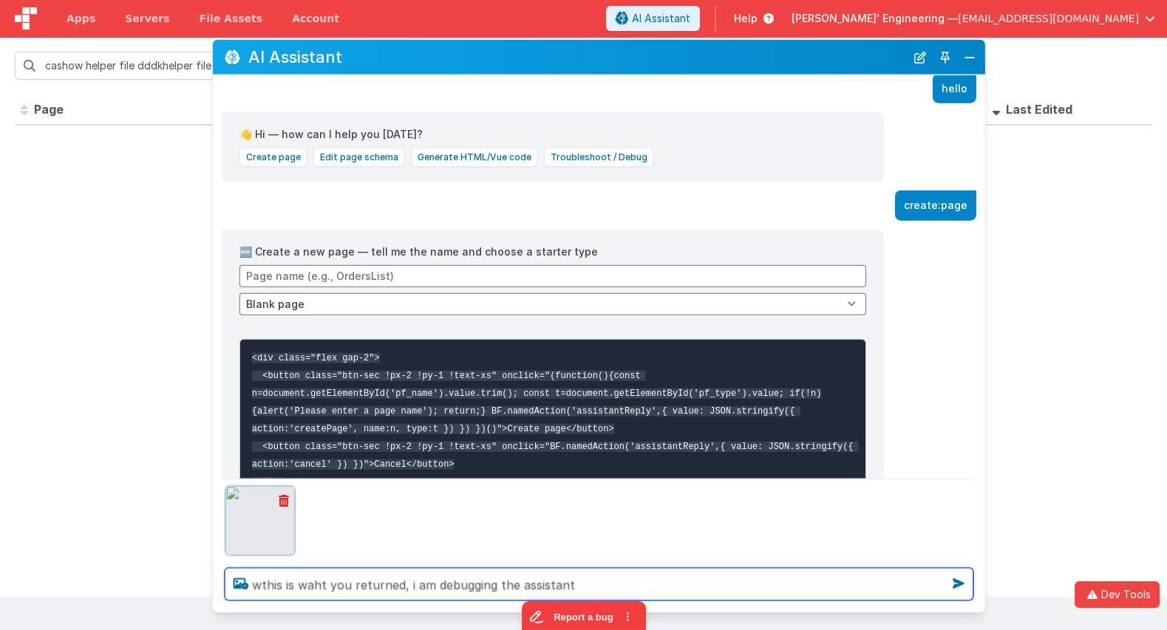
type textarea "wthis is waht you returned, i am debugging the assistant"
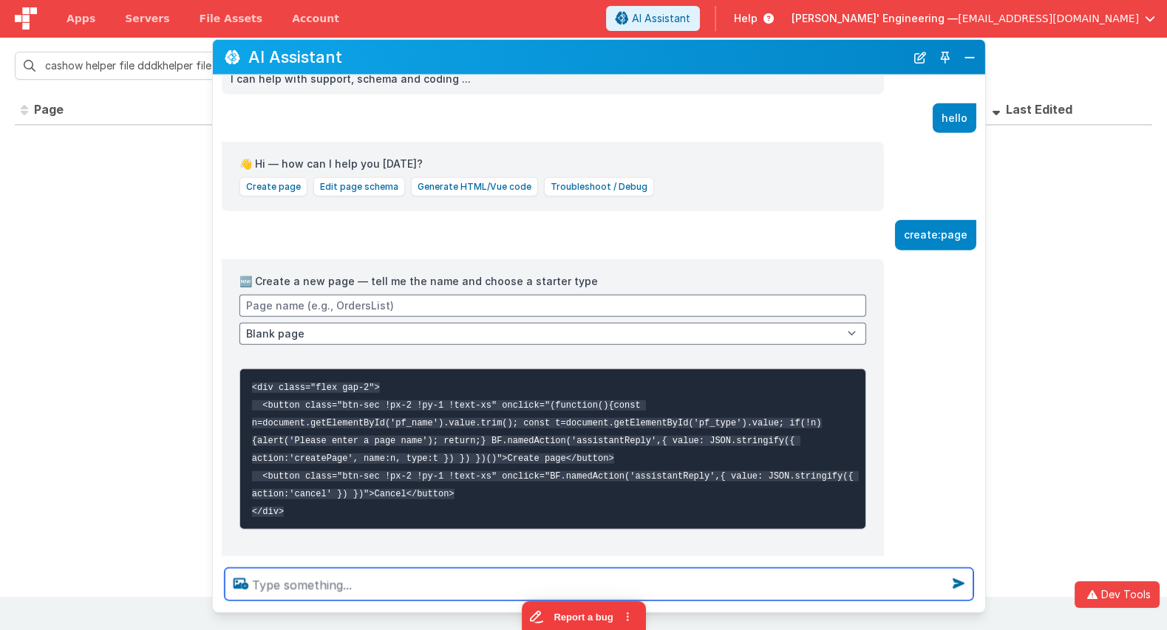
scroll to position [0, 0]
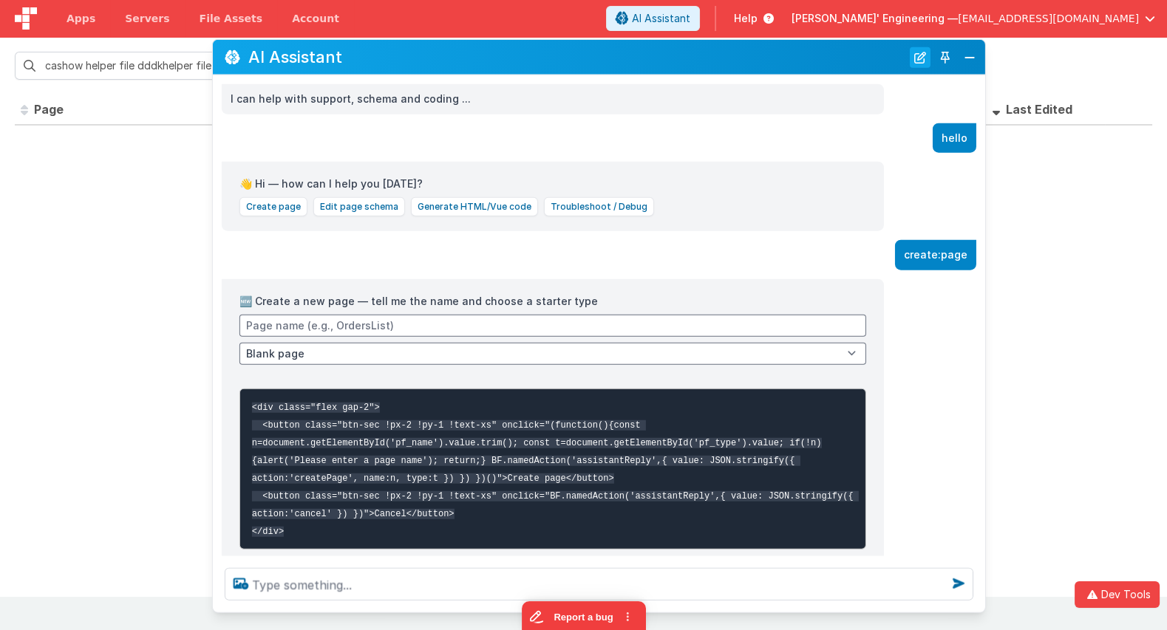
click at [921, 65] on button "New Chat" at bounding box center [920, 57] width 21 height 21
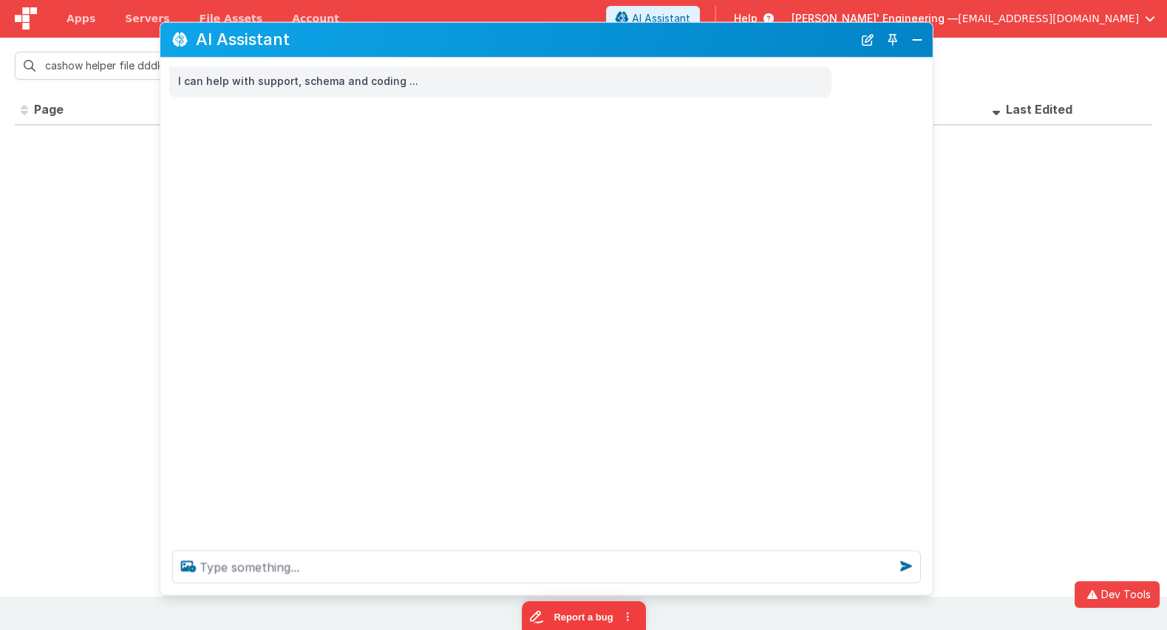
drag, startPoint x: 734, startPoint y: 56, endPoint x: 699, endPoint y: 61, distance: 35.1
click at [692, 39] on h2 "AI Assistant" at bounding box center [524, 40] width 657 height 18
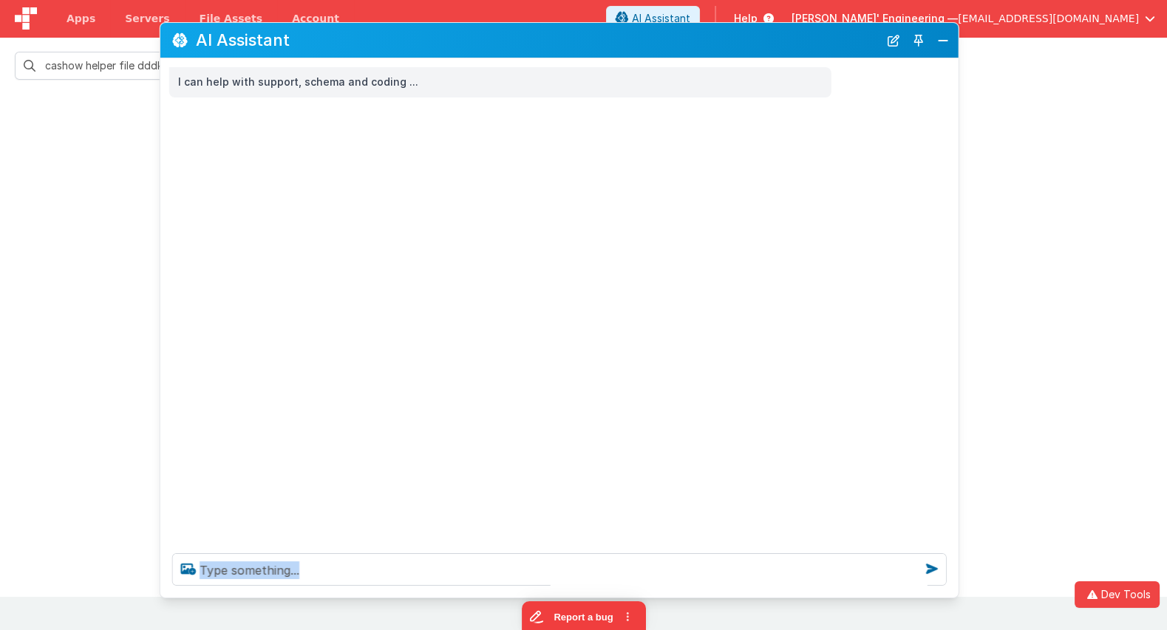
scroll to position [137, 0]
drag, startPoint x: 927, startPoint y: 594, endPoint x: 951, endPoint y: 596, distance: 24.5
click at [951, 596] on div at bounding box center [559, 570] width 798 height 56
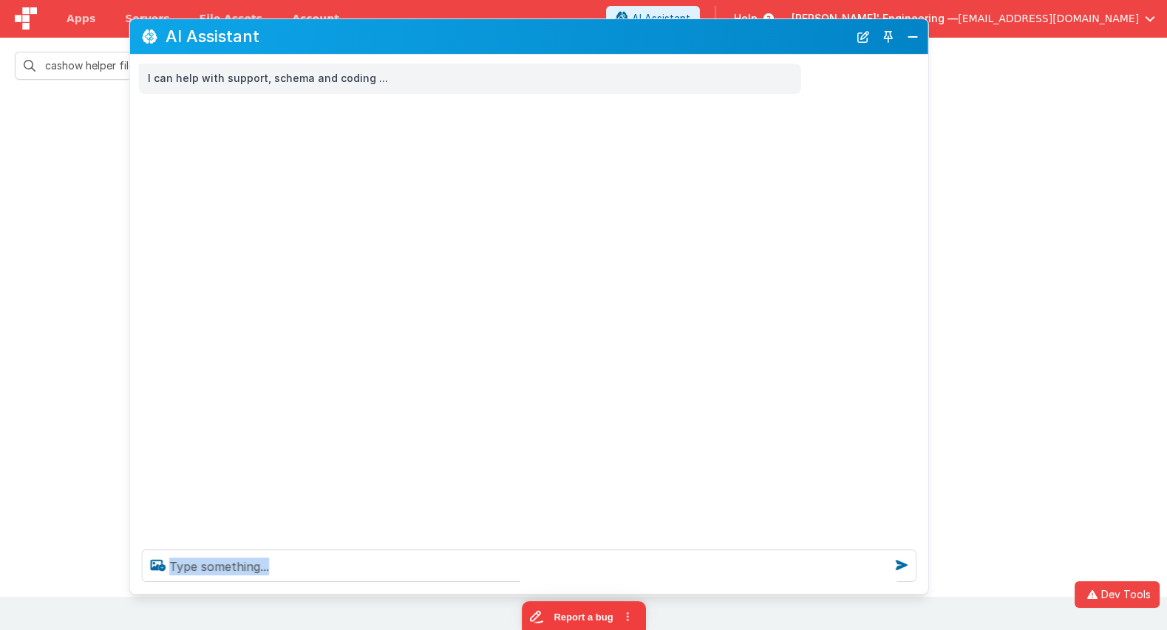
drag, startPoint x: 675, startPoint y: 36, endPoint x: 645, endPoint y: 34, distance: 30.4
click at [645, 34] on h2 "AI Assistant" at bounding box center [507, 36] width 683 height 18
drag, startPoint x: 924, startPoint y: 194, endPoint x: 995, endPoint y: 192, distance: 70.2
click at [995, 192] on div "I can help with support, schema and coding ..." at bounding box center [564, 296] width 869 height 483
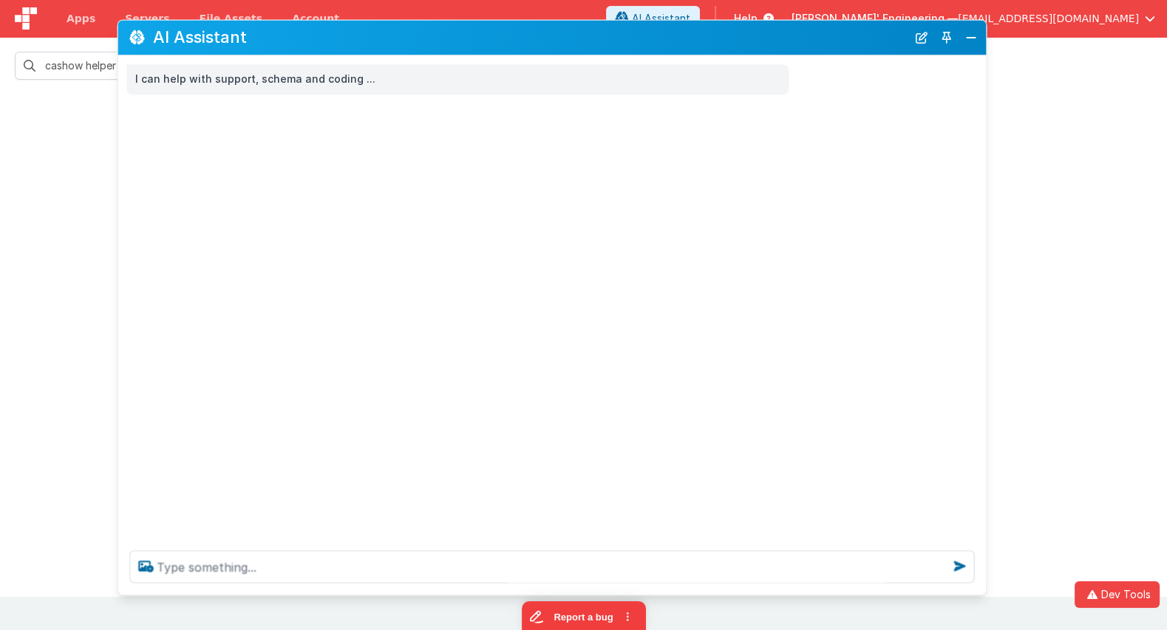
drag, startPoint x: 677, startPoint y: 41, endPoint x: 665, endPoint y: 42, distance: 11.9
click at [665, 42] on h2 "AI Assistant" at bounding box center [529, 38] width 753 height 18
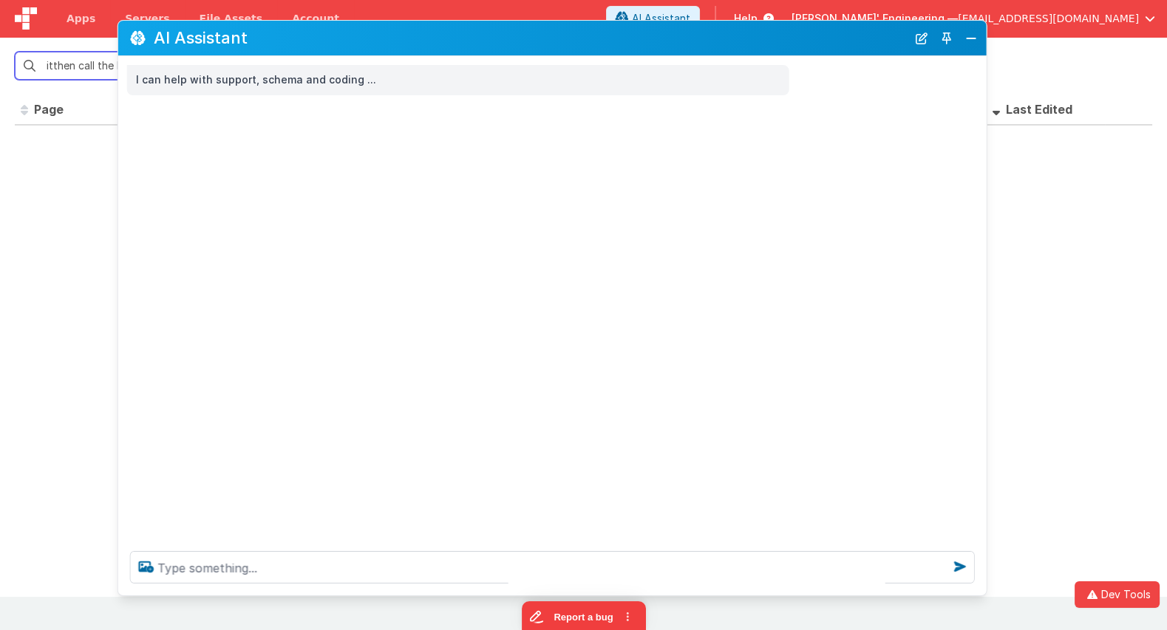
scroll to position [0, 0]
type input "cashow helper file dddkhelper file credshthen show itthen show itthen call the …"
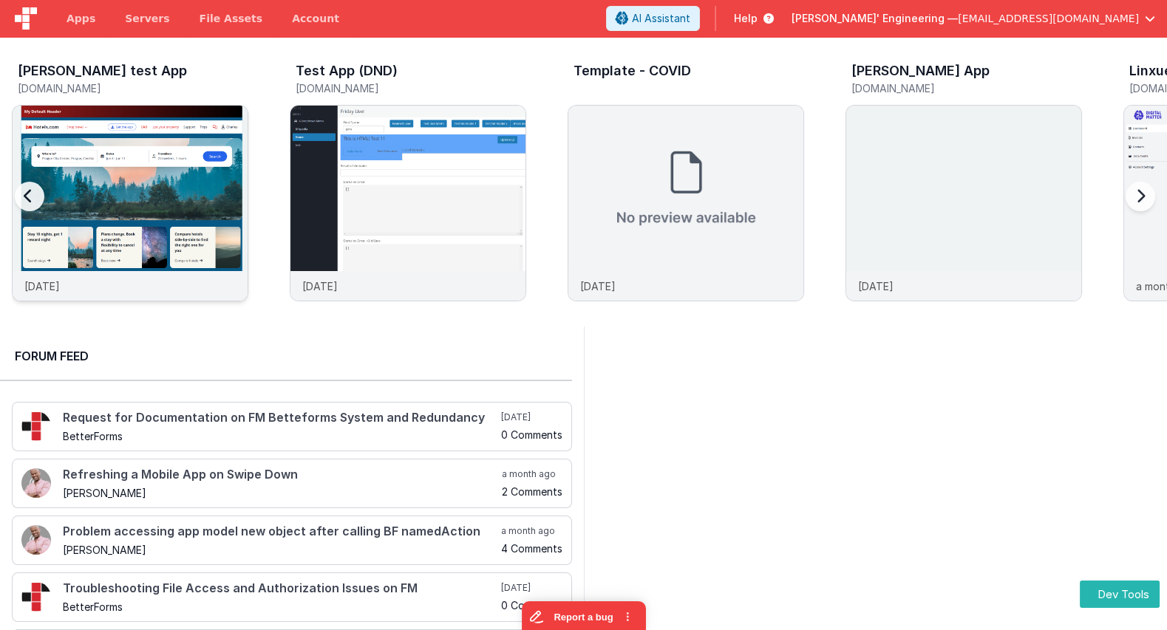
click at [130, 171] on img at bounding box center [130, 223] width 235 height 235
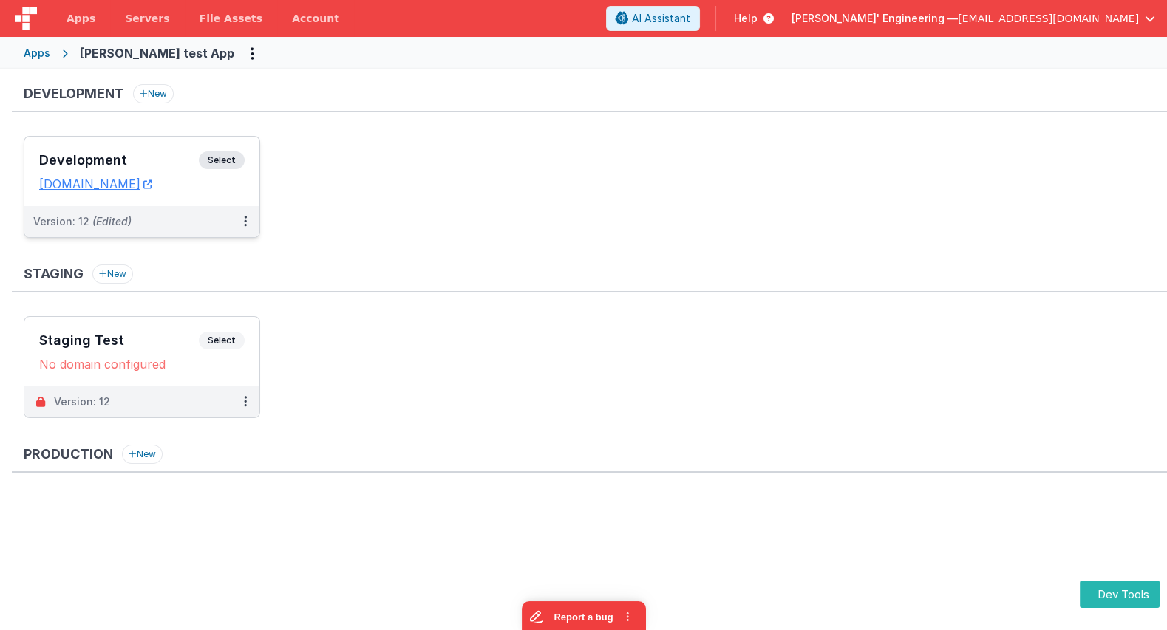
click at [180, 140] on div "Development Select URLs [DOMAIN_NAME]" at bounding box center [141, 171] width 235 height 69
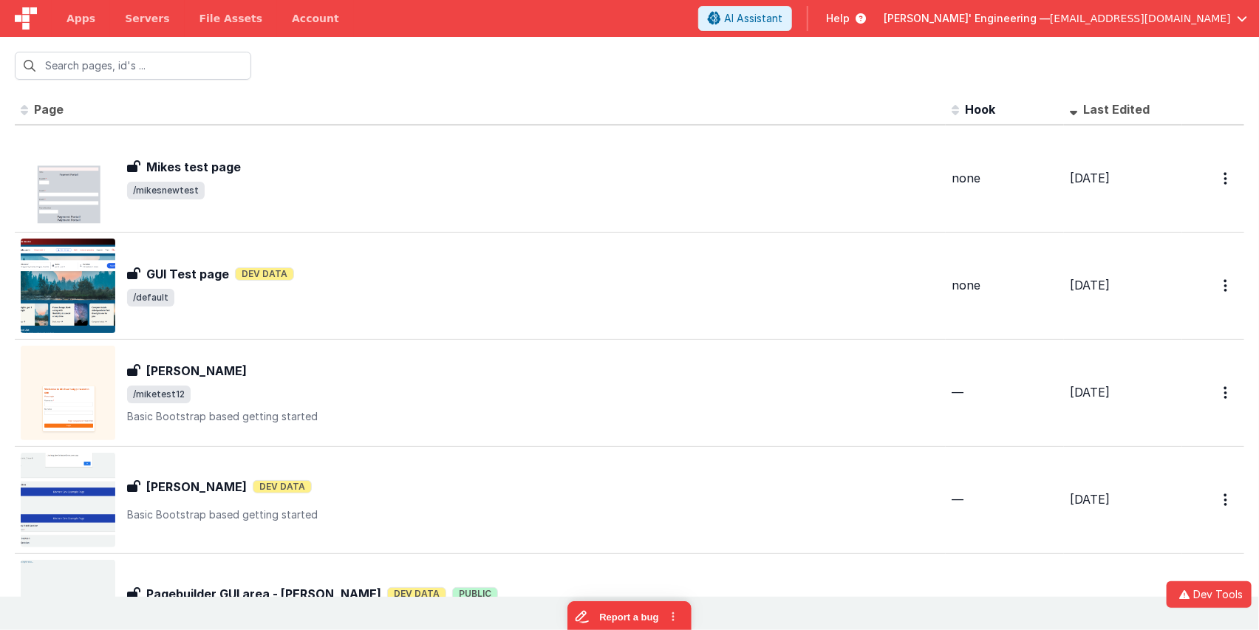
click at [514, 109] on th "Page" at bounding box center [480, 110] width 931 height 30
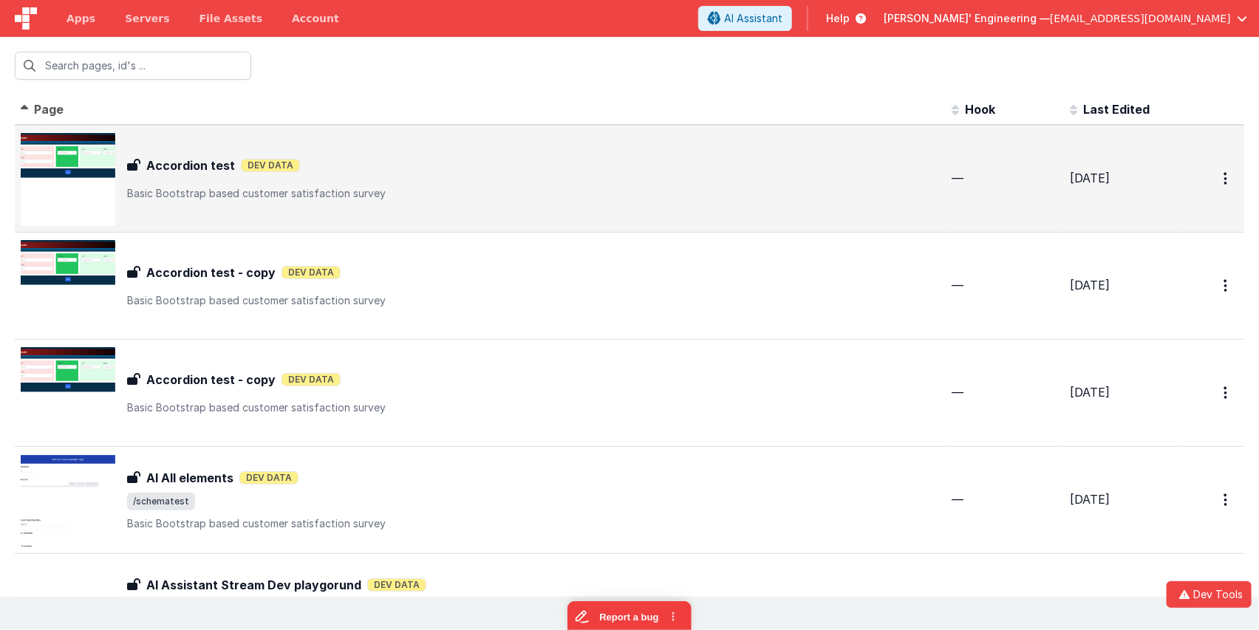
click at [508, 169] on div "Accordion test Dev Data" at bounding box center [533, 166] width 813 height 18
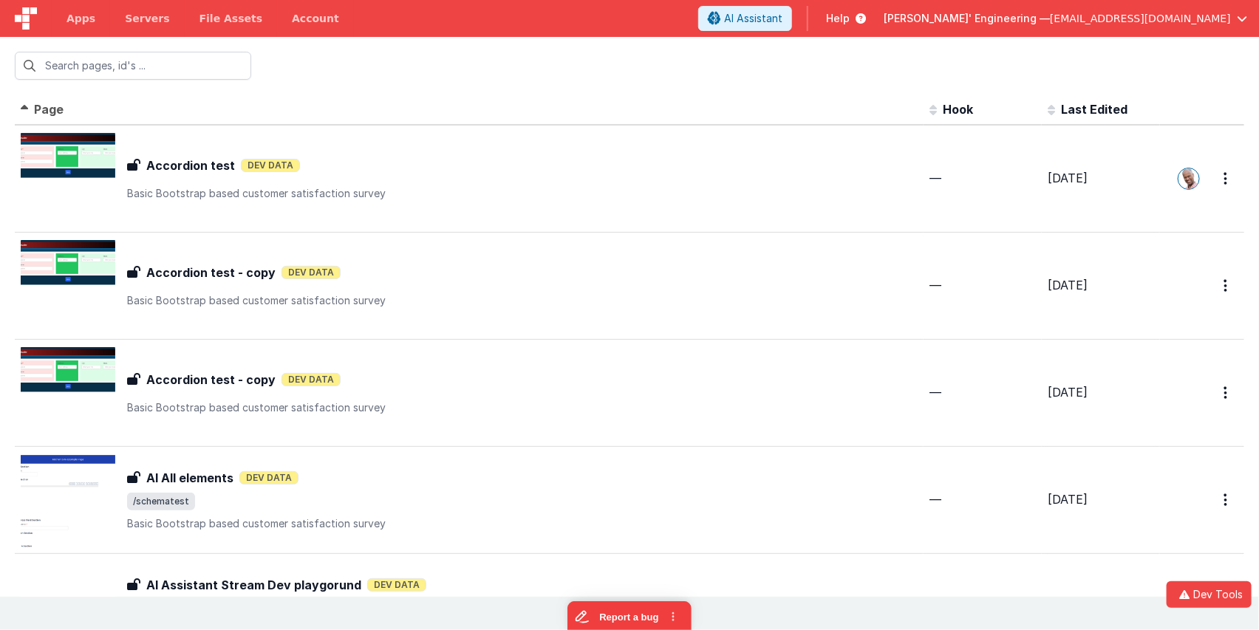
click at [424, 78] on div at bounding box center [629, 66] width 1259 height 58
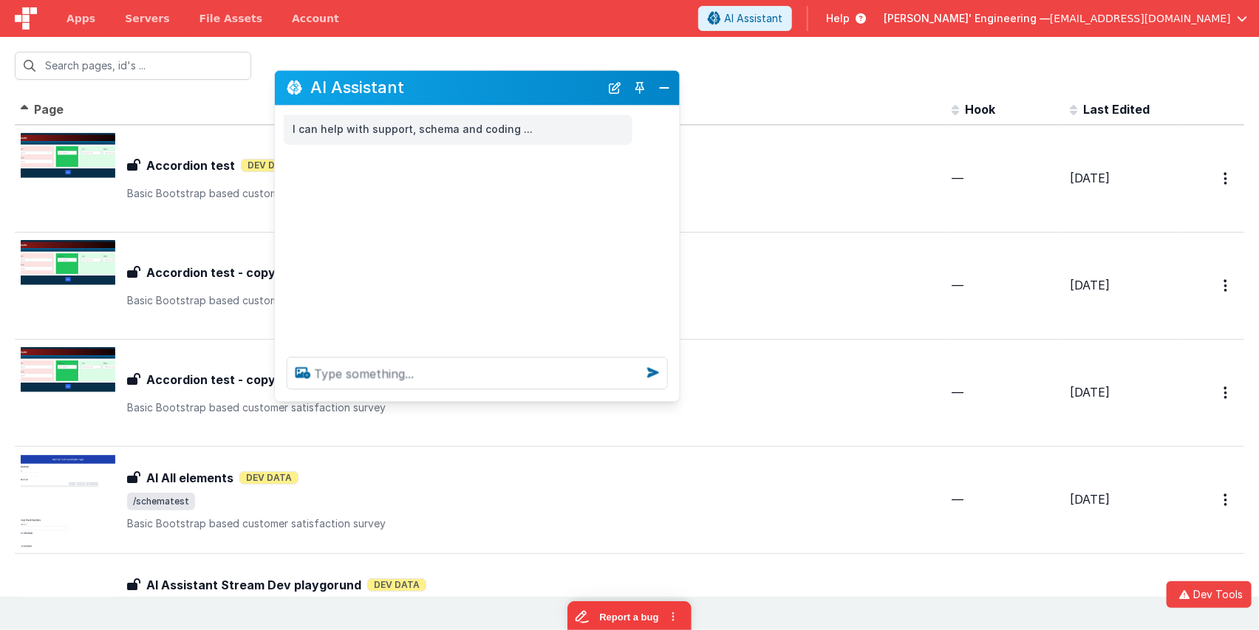
drag, startPoint x: 411, startPoint y: 252, endPoint x: 615, endPoint y: 151, distance: 227.4
click at [518, 95] on h2 "AI Assistant" at bounding box center [455, 88] width 290 height 18
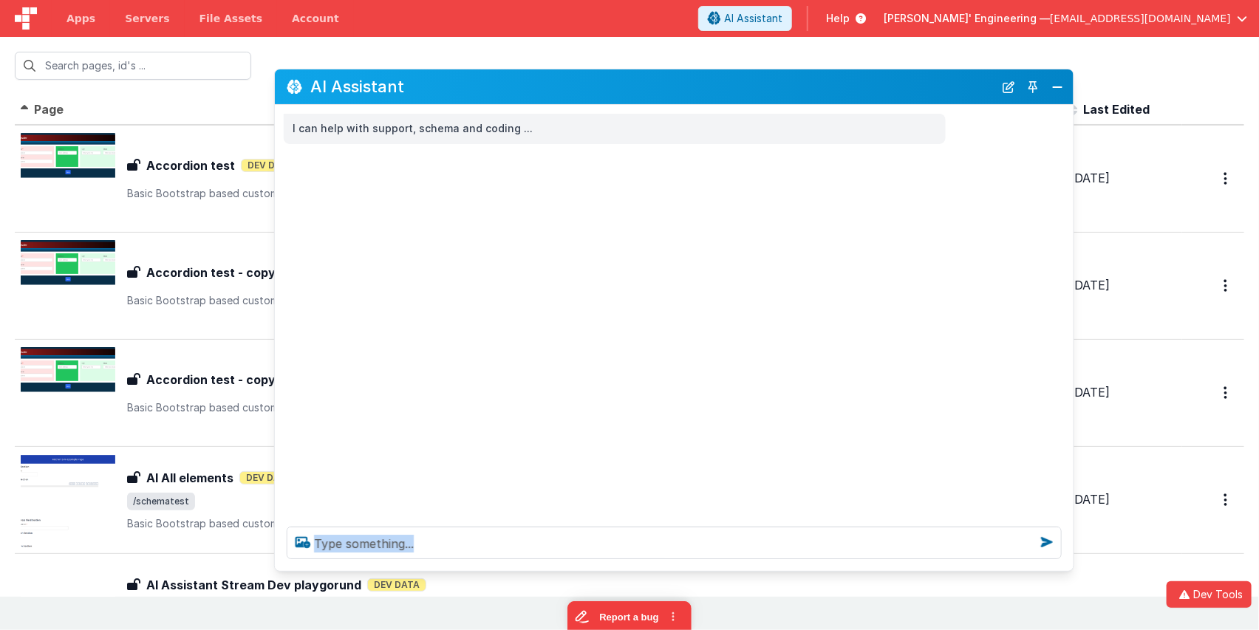
drag, startPoint x: 674, startPoint y: 399, endPoint x: 842, endPoint y: 185, distance: 272.0
click at [1068, 570] on div at bounding box center [674, 543] width 799 height 56
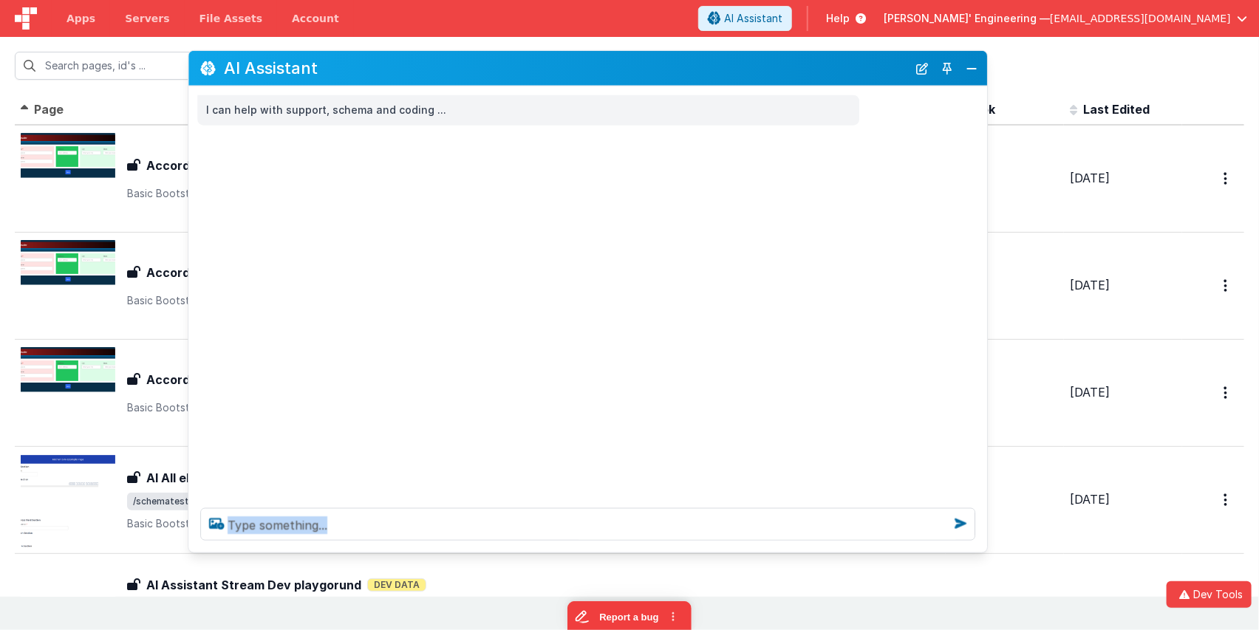
drag, startPoint x: 805, startPoint y: 92, endPoint x: 724, endPoint y: 75, distance: 83.0
click at [724, 75] on h2 "AI Assistant" at bounding box center [566, 68] width 684 height 18
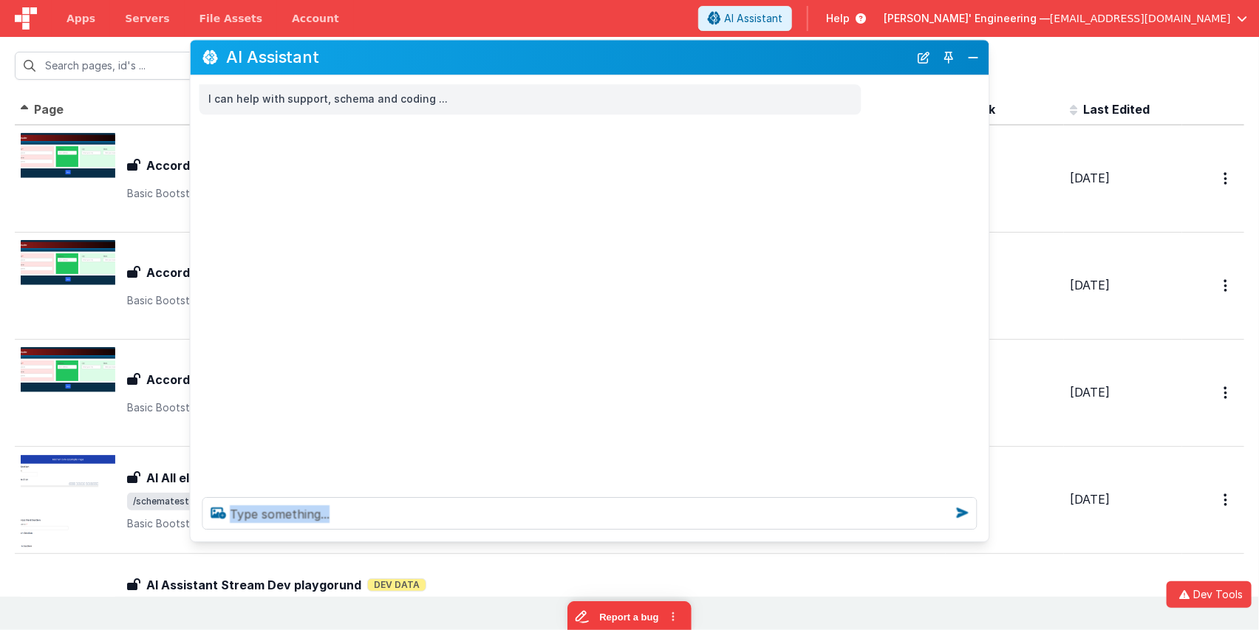
drag, startPoint x: 525, startPoint y: 70, endPoint x: 530, endPoint y: 62, distance: 9.6
click at [527, 61] on h2 "AI Assistant" at bounding box center [568, 58] width 684 height 18
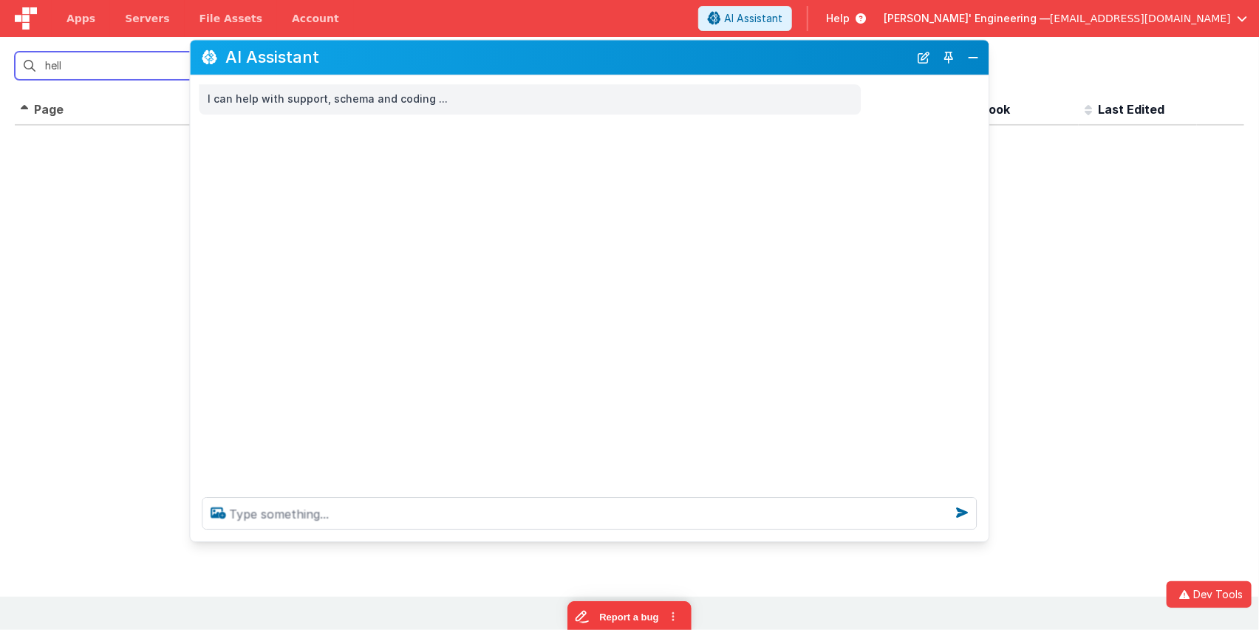
type input "hello"
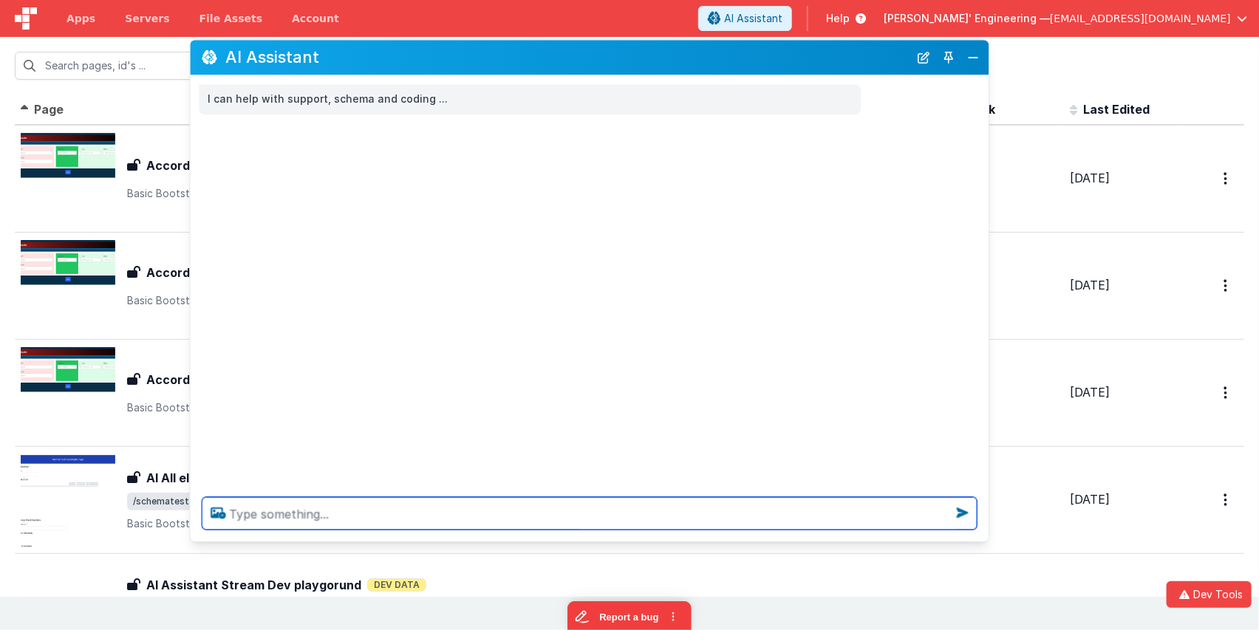
click at [378, 504] on textarea at bounding box center [589, 513] width 775 height 33
paste textarea "h"
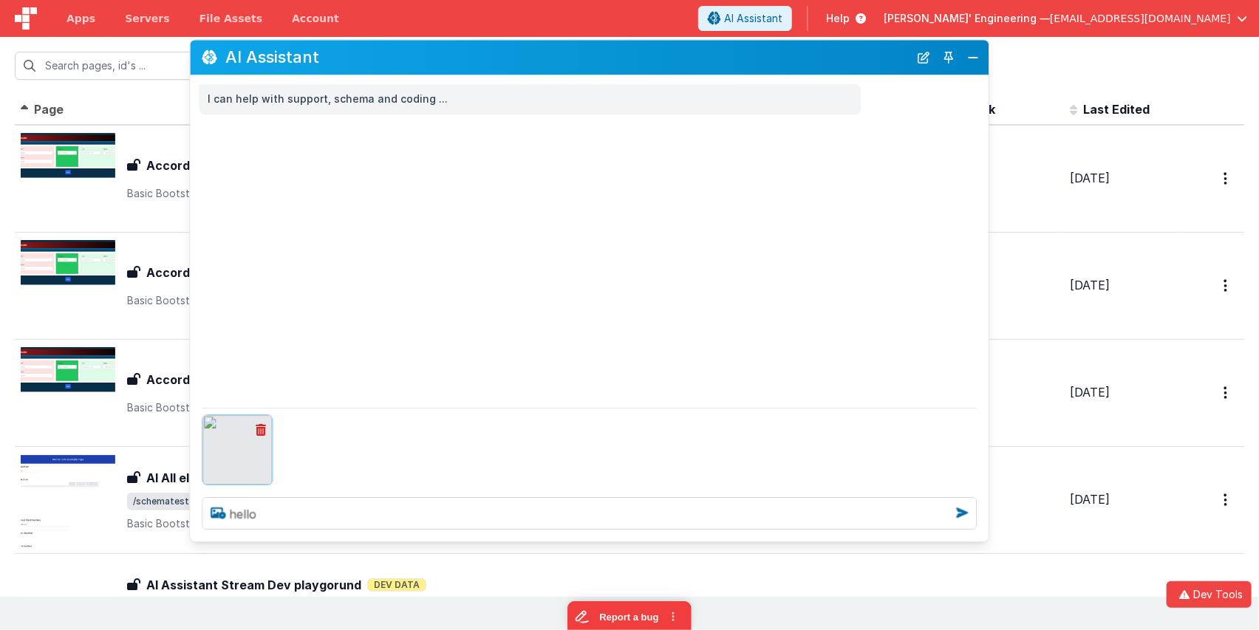
drag, startPoint x: 263, startPoint y: 432, endPoint x: 277, endPoint y: 432, distance: 14.1
click at [262, 432] on icon at bounding box center [261, 430] width 10 height 12
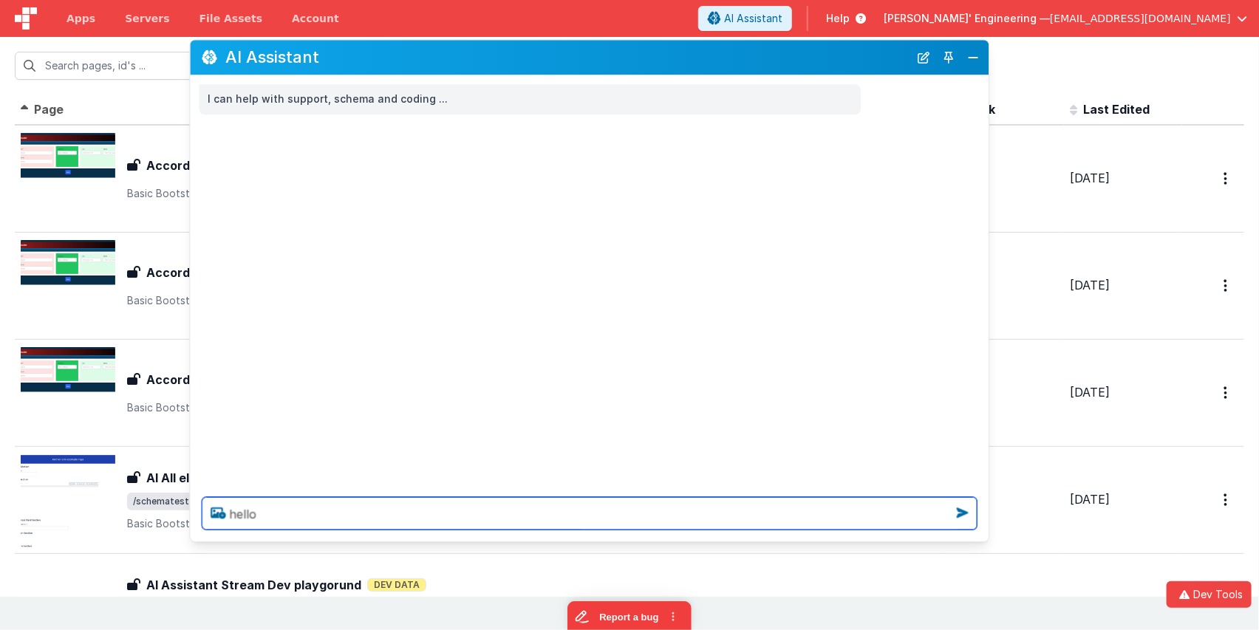
click at [575, 513] on textarea "hello" at bounding box center [589, 513] width 775 height 33
type textarea "hello"
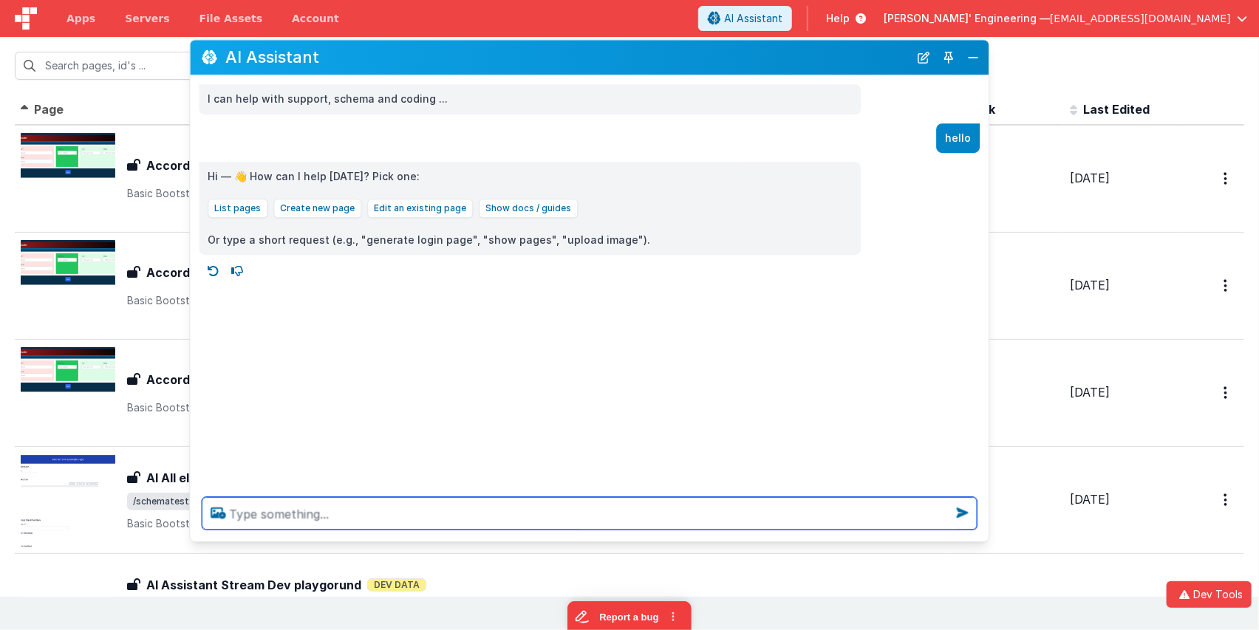
click at [327, 518] on textarea at bounding box center [589, 513] width 775 height 33
type textarea "some me some ui widgets you can communicate with"
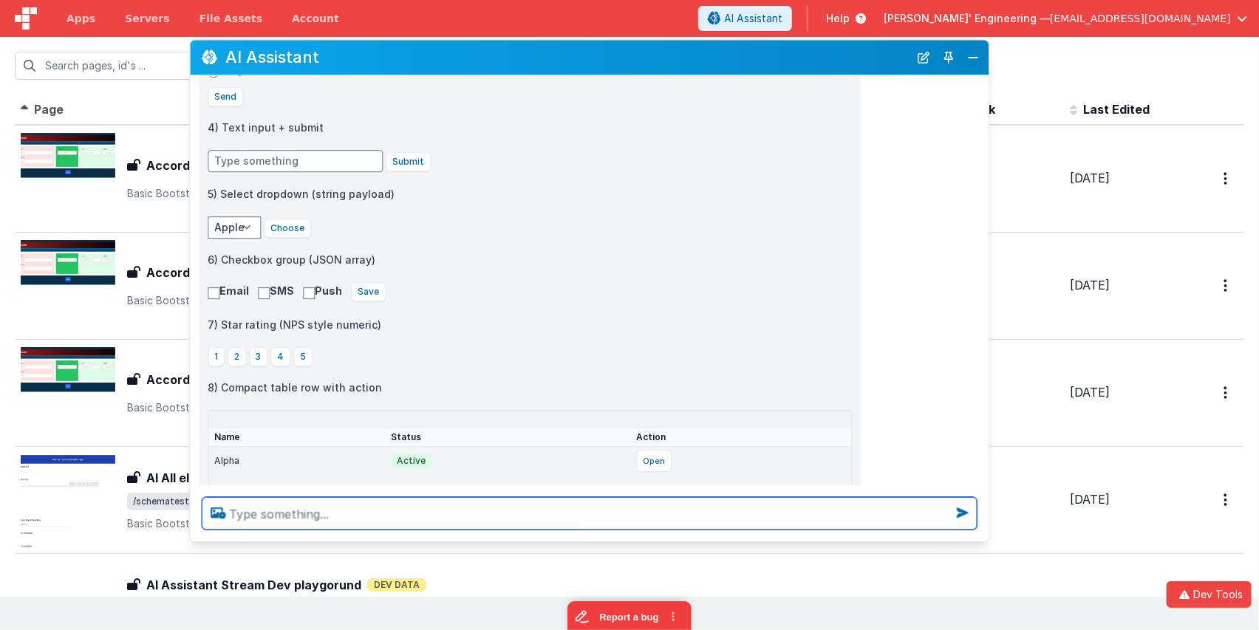
scroll to position [470, 0]
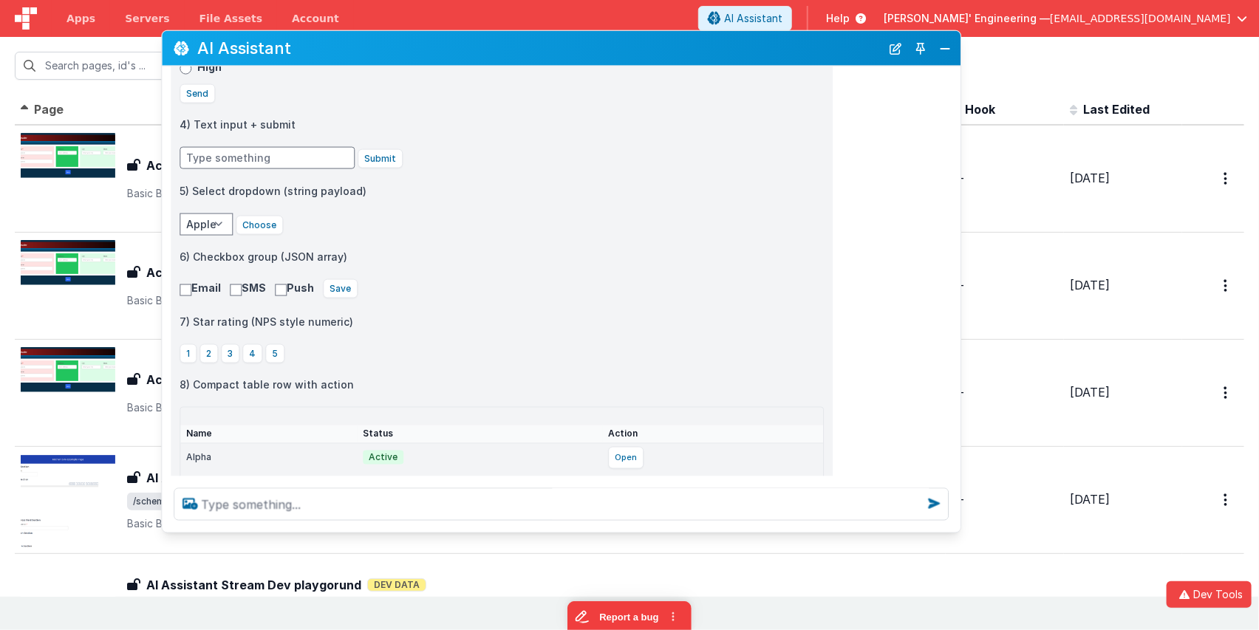
drag, startPoint x: 661, startPoint y: 54, endPoint x: 633, endPoint y: 44, distance: 29.7
click at [633, 44] on h2 "AI Assistant" at bounding box center [539, 48] width 684 height 18
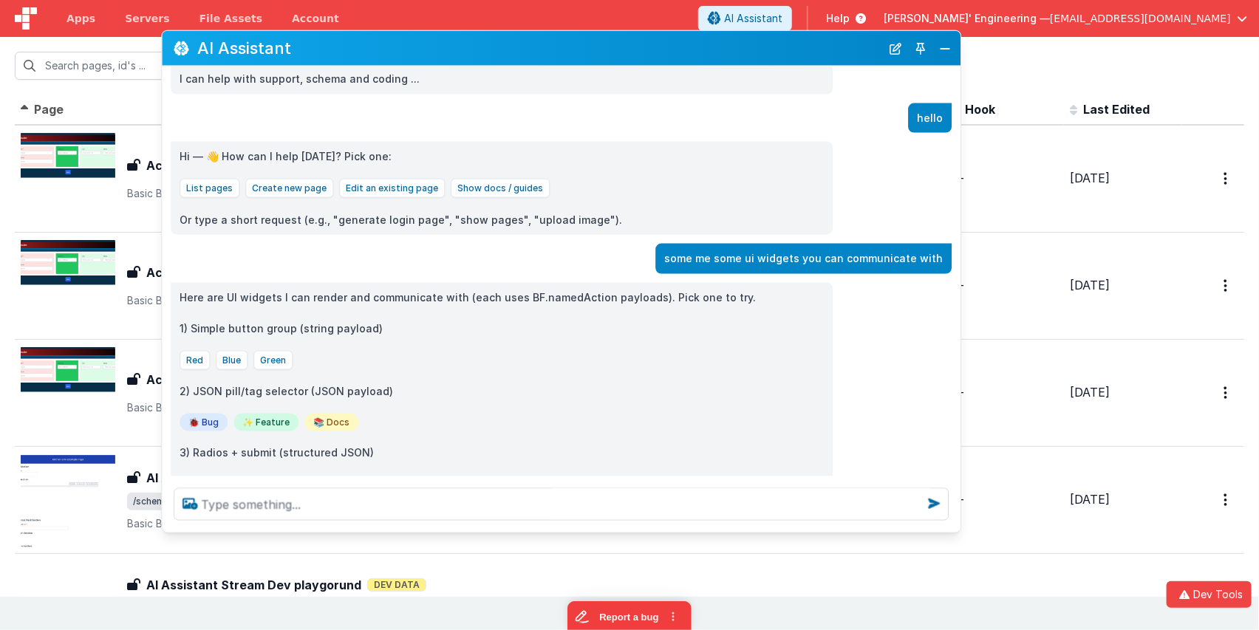
scroll to position [0, 0]
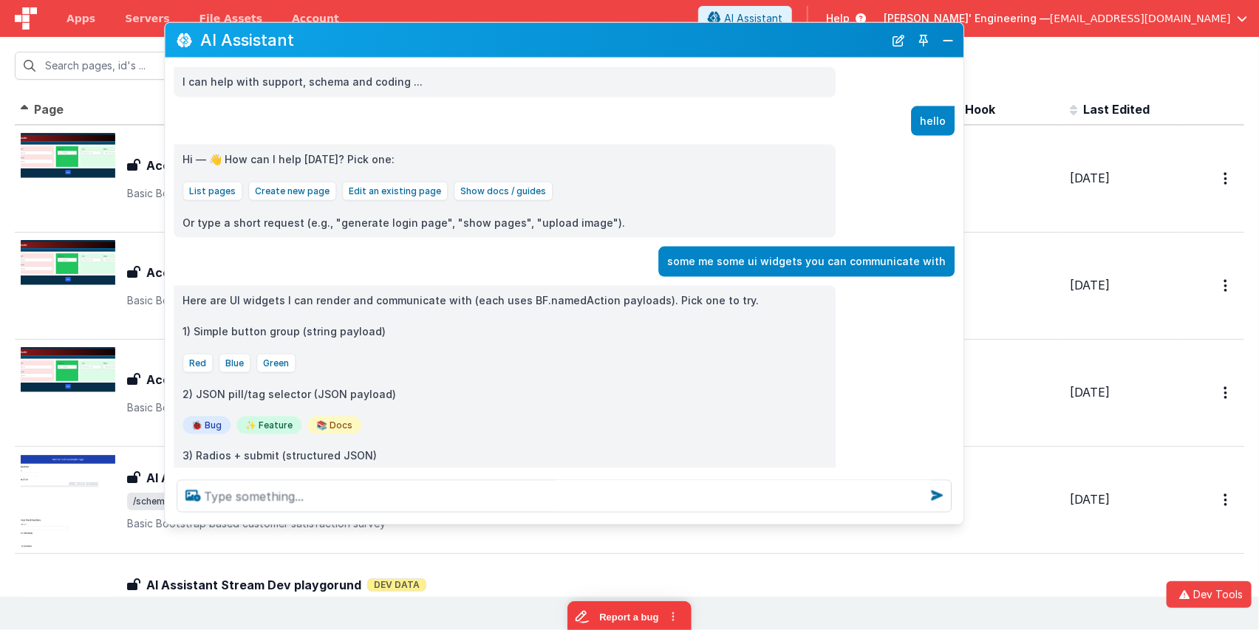
drag, startPoint x: 545, startPoint y: 54, endPoint x: 609, endPoint y: 133, distance: 101.9
click at [547, 47] on h2 "AI Assistant" at bounding box center [542, 40] width 684 height 18
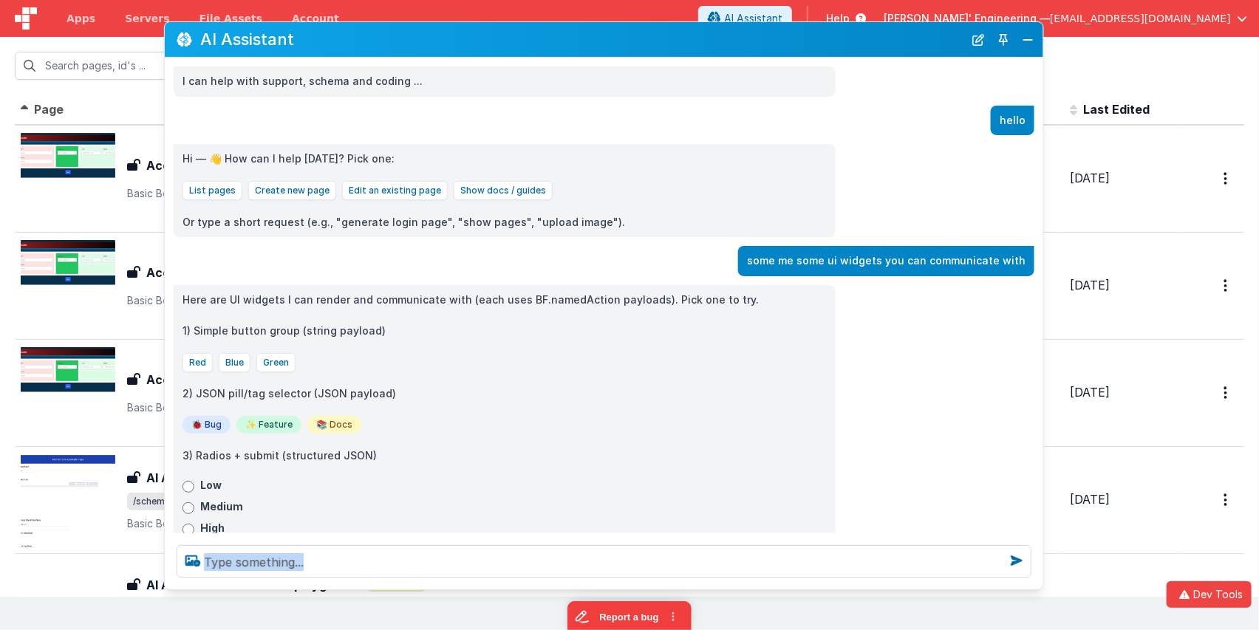
drag, startPoint x: 987, startPoint y: 578, endPoint x: 955, endPoint y: 555, distance: 38.6
click at [1038, 587] on div at bounding box center [604, 562] width 879 height 56
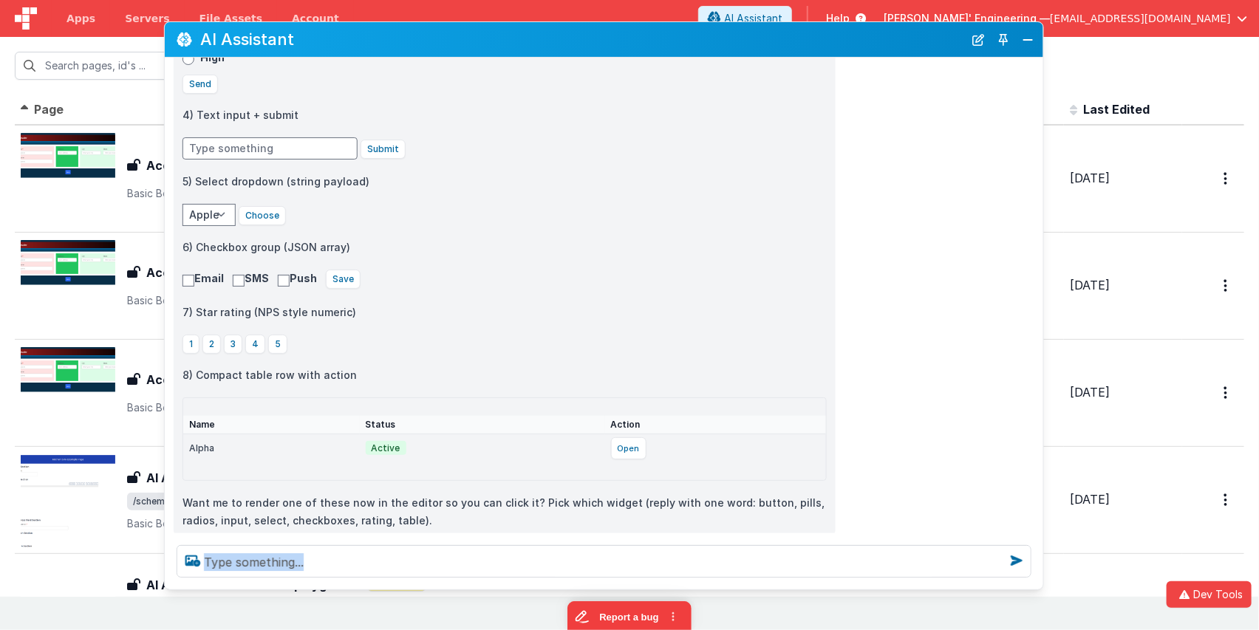
scroll to position [494, 0]
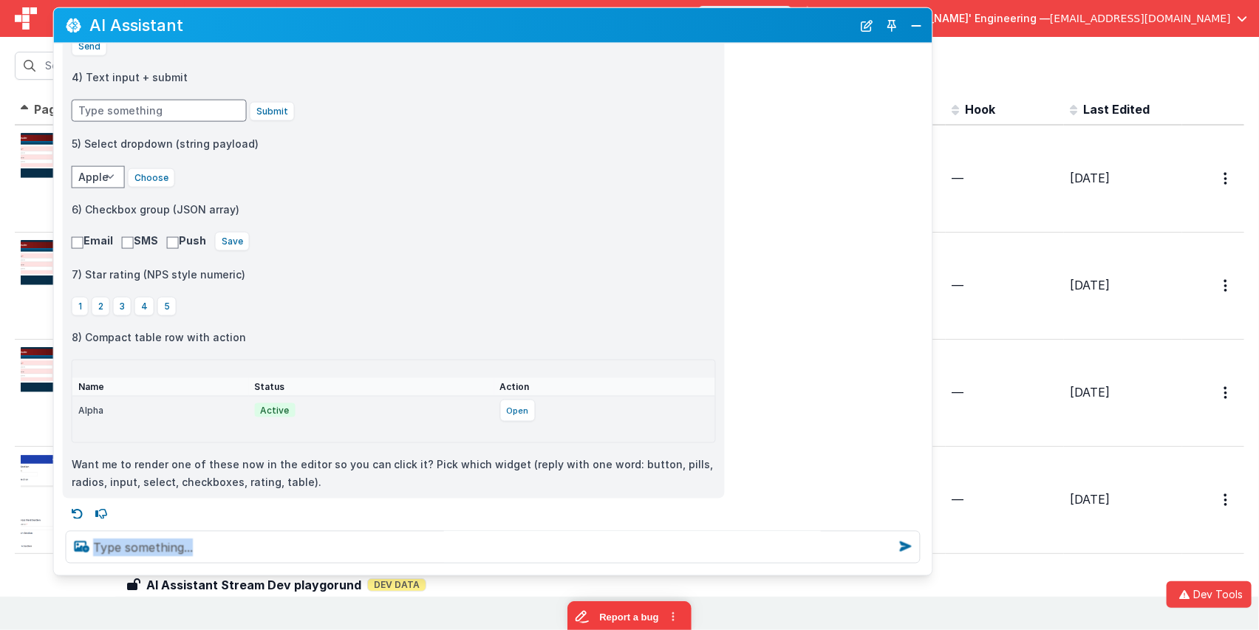
drag, startPoint x: 532, startPoint y: 45, endPoint x: 528, endPoint y: 84, distance: 38.7
click at [421, 31] on h2 "AI Assistant" at bounding box center [470, 25] width 763 height 18
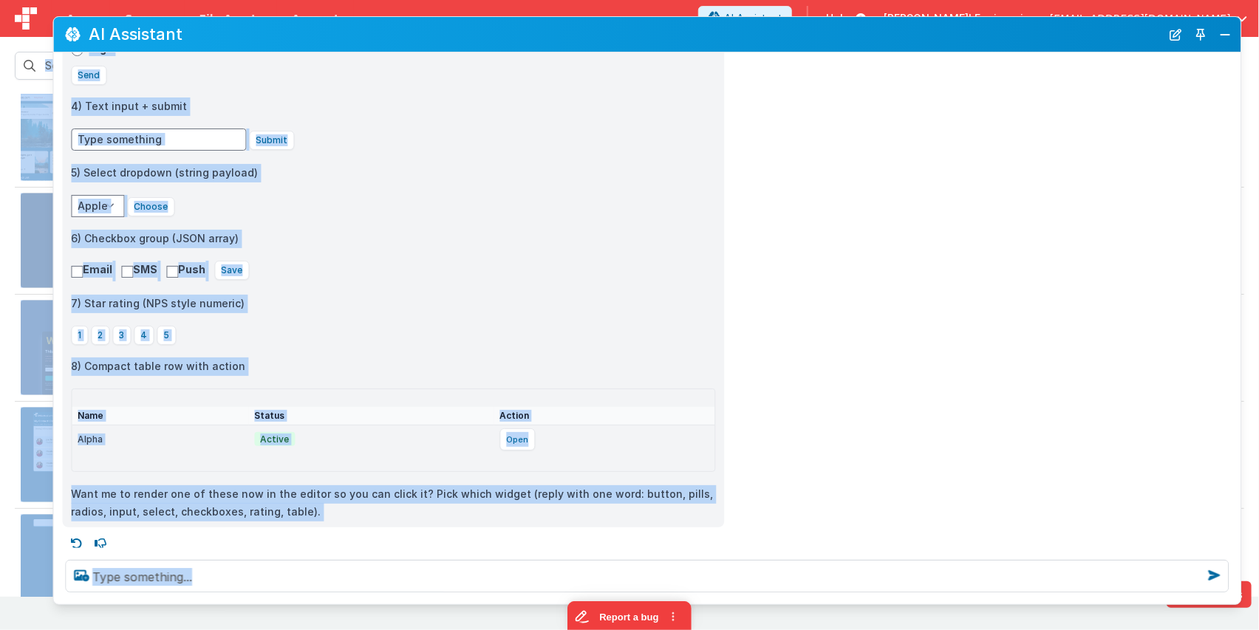
scroll to position [468, 0]
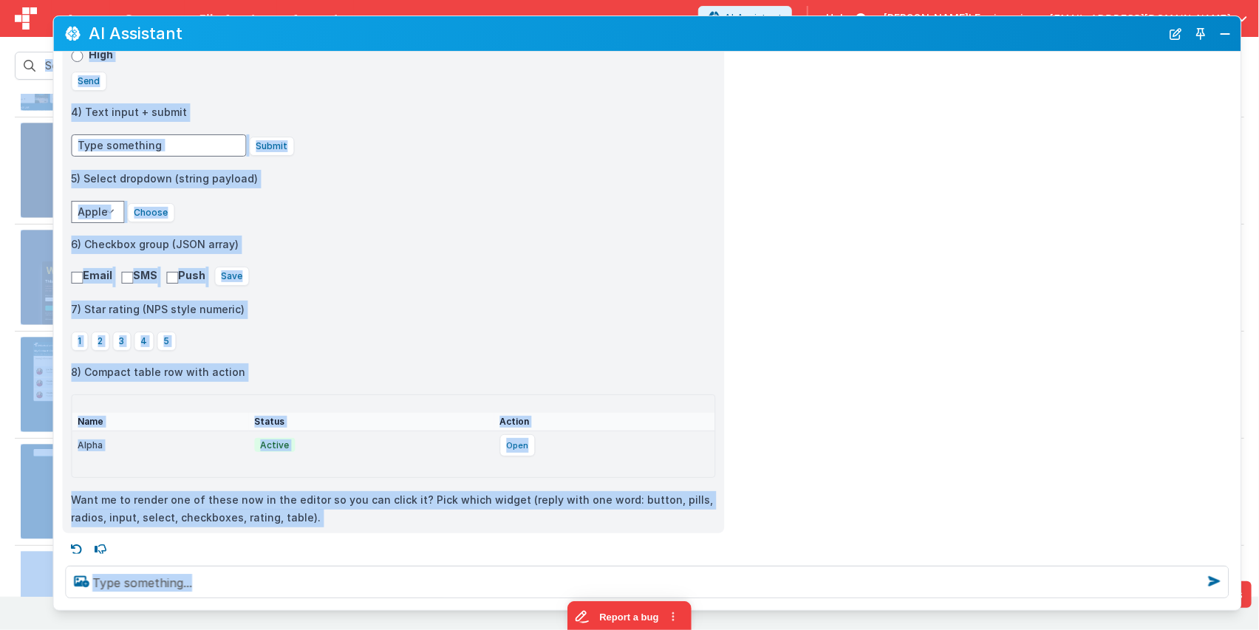
drag, startPoint x: 1154, startPoint y: 610, endPoint x: 1186, endPoint y: 592, distance: 36.8
click at [1166, 612] on div "Dev Tools Apps Servers File Assets Account Some FUTURE Slot AI Assistant Help D…" at bounding box center [629, 315] width 1259 height 630
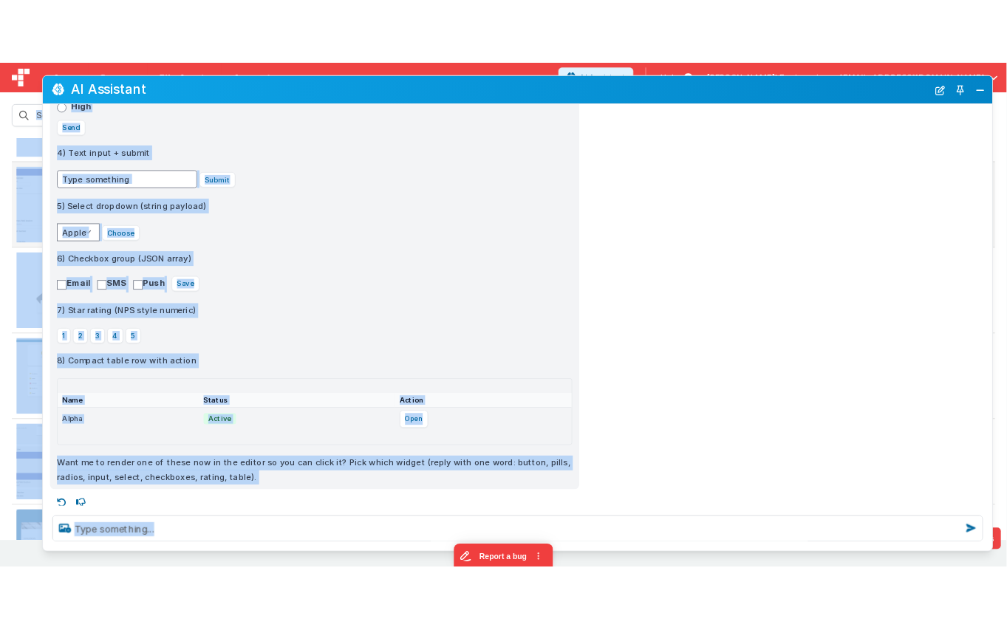
scroll to position [313, 0]
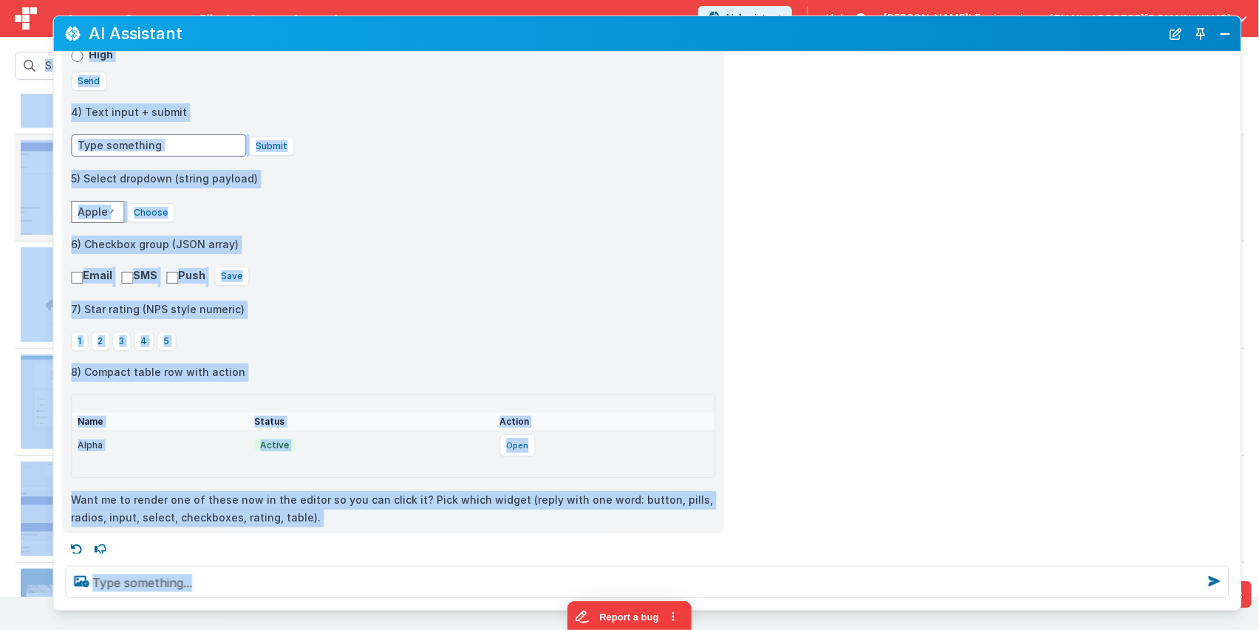
click at [16, 145] on td "AI All elements AI All elements Dev Data /schematest Basic Bootstrap based cust…" at bounding box center [480, 187] width 931 height 107
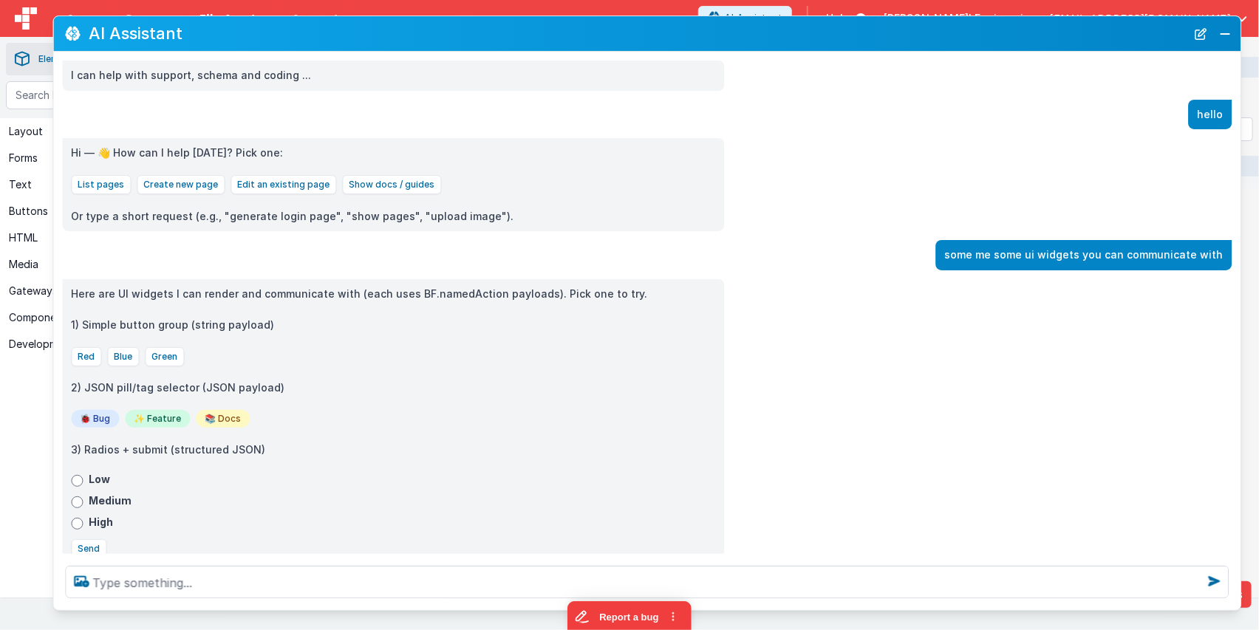
drag, startPoint x: 268, startPoint y: 27, endPoint x: 230, endPoint y: 3, distance: 44.5
click at [228, 1] on div "Apps Servers File Assets Account Some FUTURE Slot AI Assistant Help Delfs' Engi…" at bounding box center [629, 315] width 1259 height 630
drag, startPoint x: 287, startPoint y: 27, endPoint x: 235, endPoint y: 22, distance: 52.0
click at [234, 22] on div "AI Assistant" at bounding box center [647, 33] width 1188 height 35
click at [803, 280] on div "Here are UI widgets I can render and communicate with (each uses BF.namedAction…" at bounding box center [647, 640] width 1188 height 722
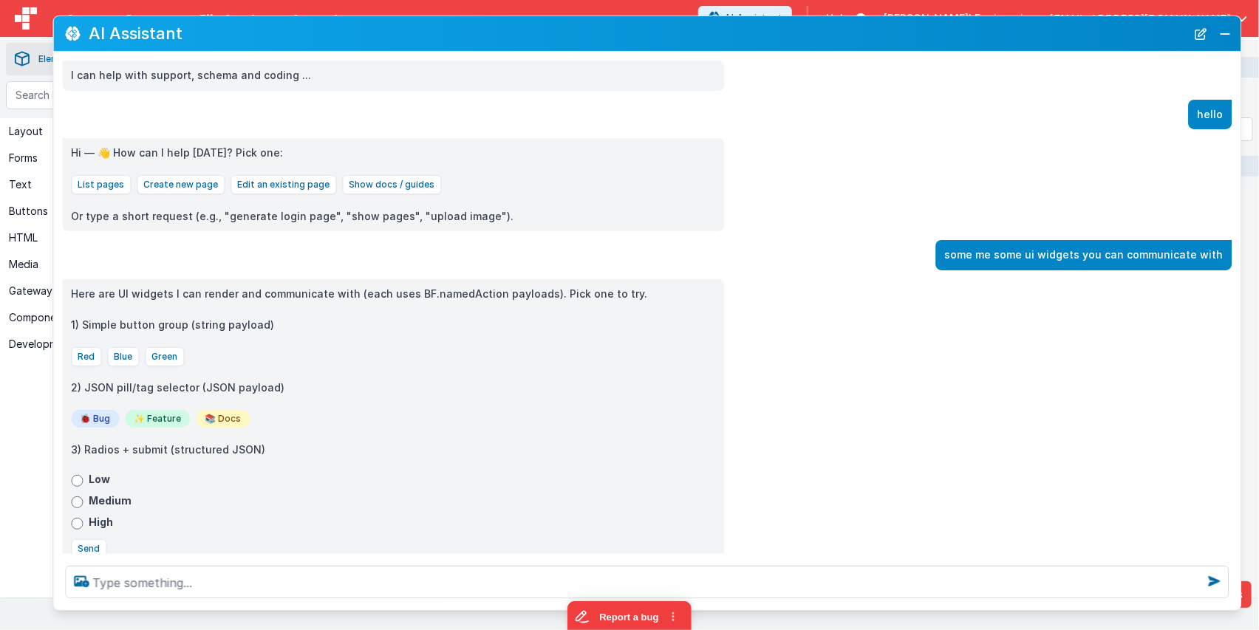
click at [735, 34] on h2 "AI Assistant" at bounding box center [637, 33] width 1097 height 18
click at [1166, 35] on button "New Chat" at bounding box center [1200, 34] width 21 height 21
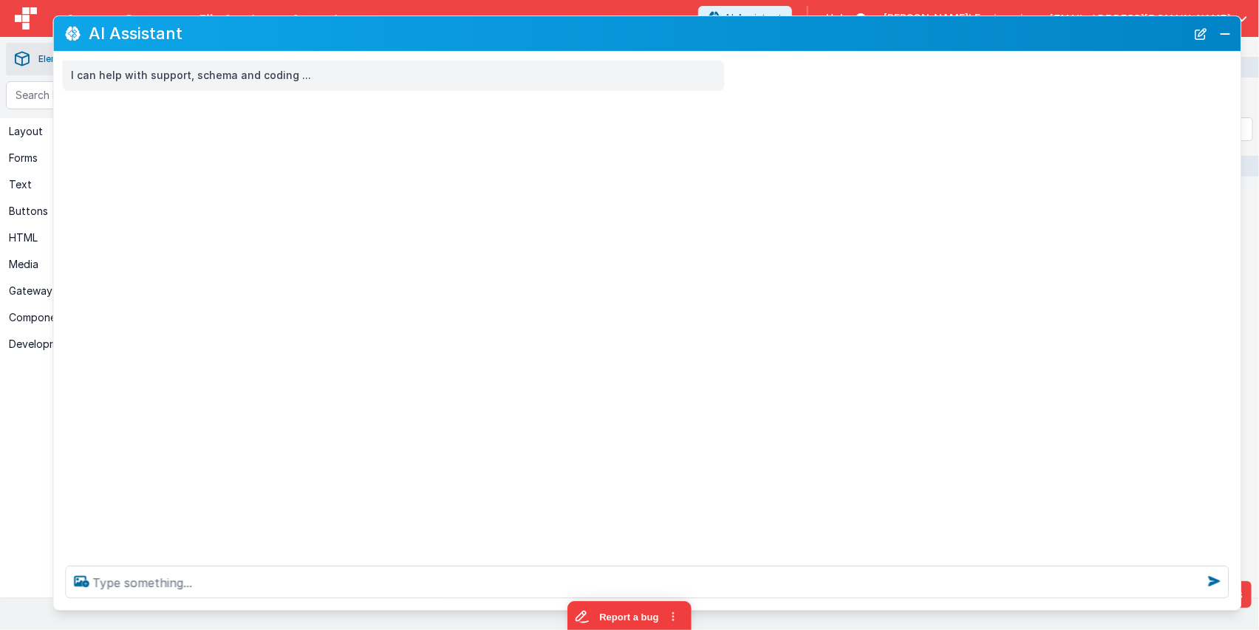
click at [55, 19] on div "AI Assistant" at bounding box center [647, 33] width 1188 height 35
click at [104, 33] on h2 "AI Assistant" at bounding box center [637, 33] width 1097 height 18
drag, startPoint x: 55, startPoint y: 19, endPoint x: 461, endPoint y: 7, distance: 405.9
click at [174, 21] on div "AI Assistant" at bounding box center [647, 33] width 1188 height 35
drag, startPoint x: 1236, startPoint y: 604, endPoint x: 952, endPoint y: 440, distance: 327.8
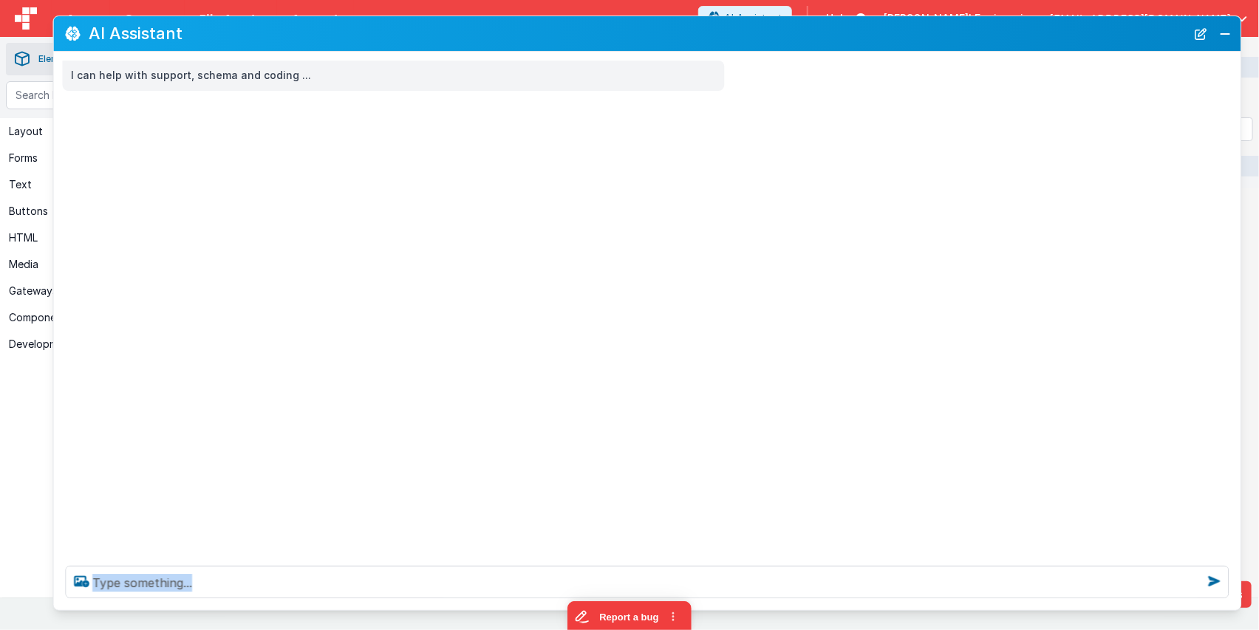
click at [1129, 549] on div "AI Assistant I can help with support, schema and coding ..." at bounding box center [646, 314] width 1189 height 596
click at [1166, 31] on button "Close" at bounding box center [1225, 34] width 19 height 21
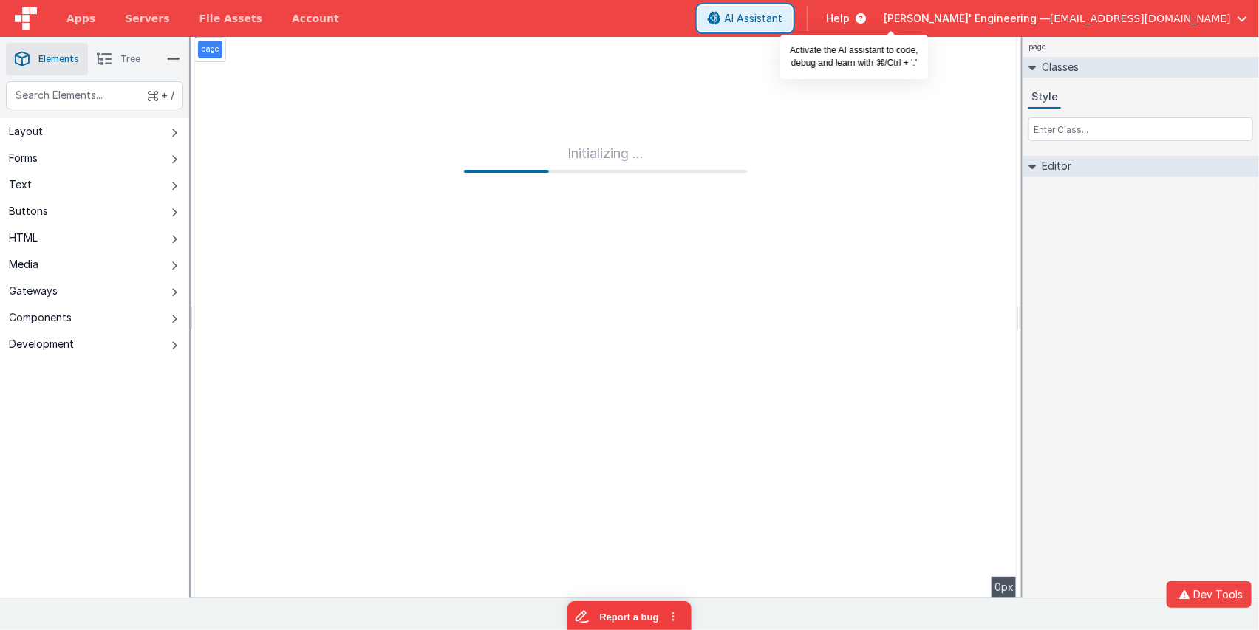
click at [783, 15] on span "AI Assistant" at bounding box center [753, 18] width 58 height 15
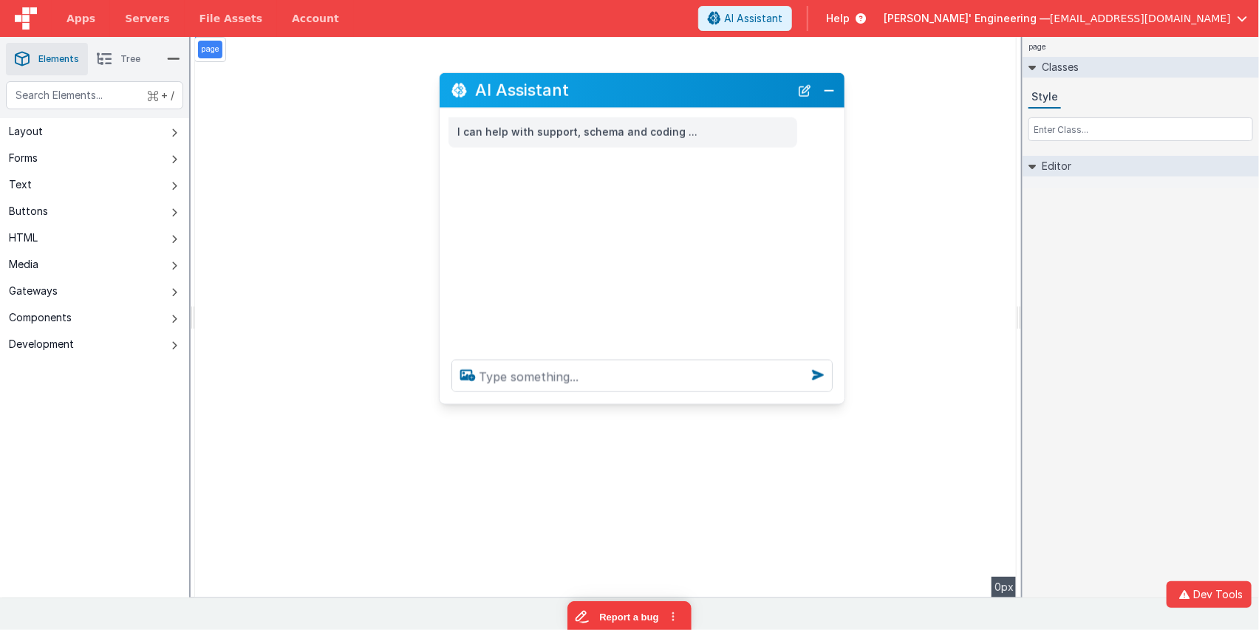
drag, startPoint x: 288, startPoint y: 313, endPoint x: 702, endPoint y: 100, distance: 465.3
click at [715, 98] on h2 "AI Assistant" at bounding box center [632, 90] width 315 height 18
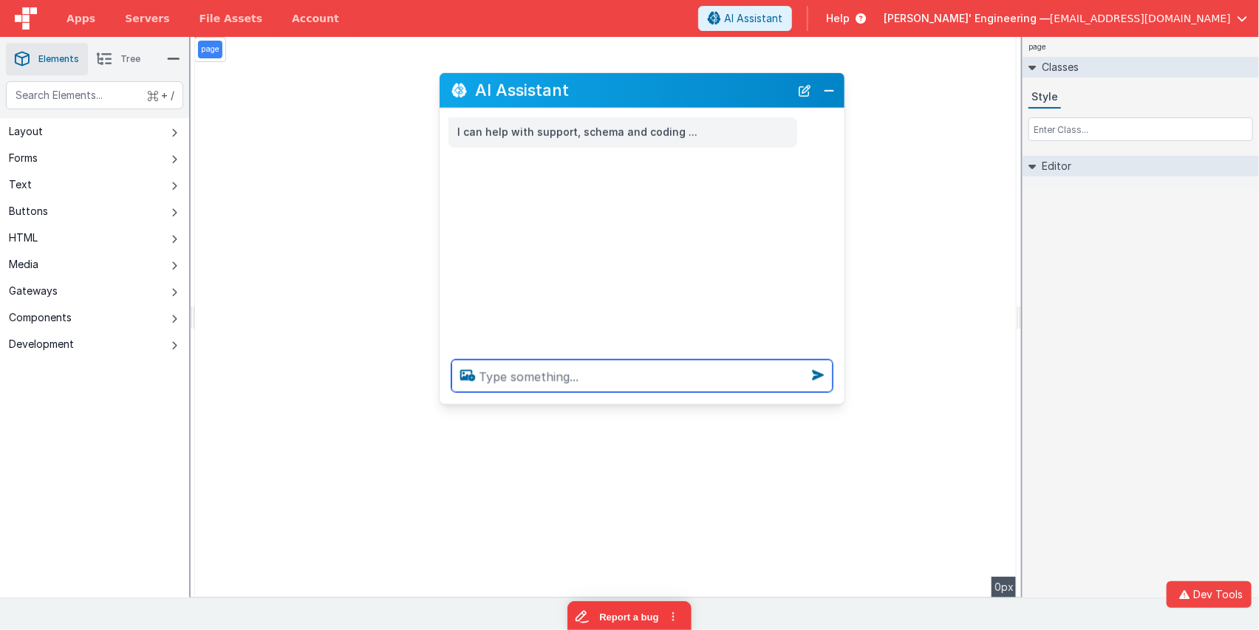
click at [621, 378] on textarea at bounding box center [642, 376] width 381 height 33
type textarea "get"
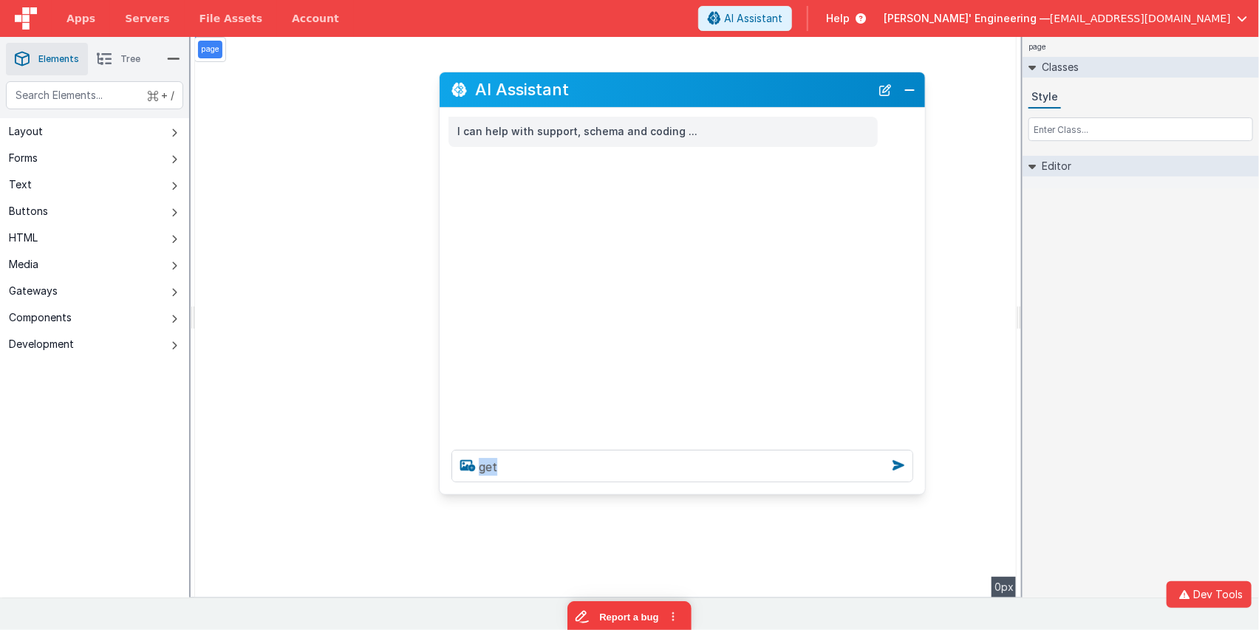
drag, startPoint x: 837, startPoint y: 403, endPoint x: 834, endPoint y: 483, distance: 79.1
click at [911, 491] on div "get" at bounding box center [682, 466] width 485 height 56
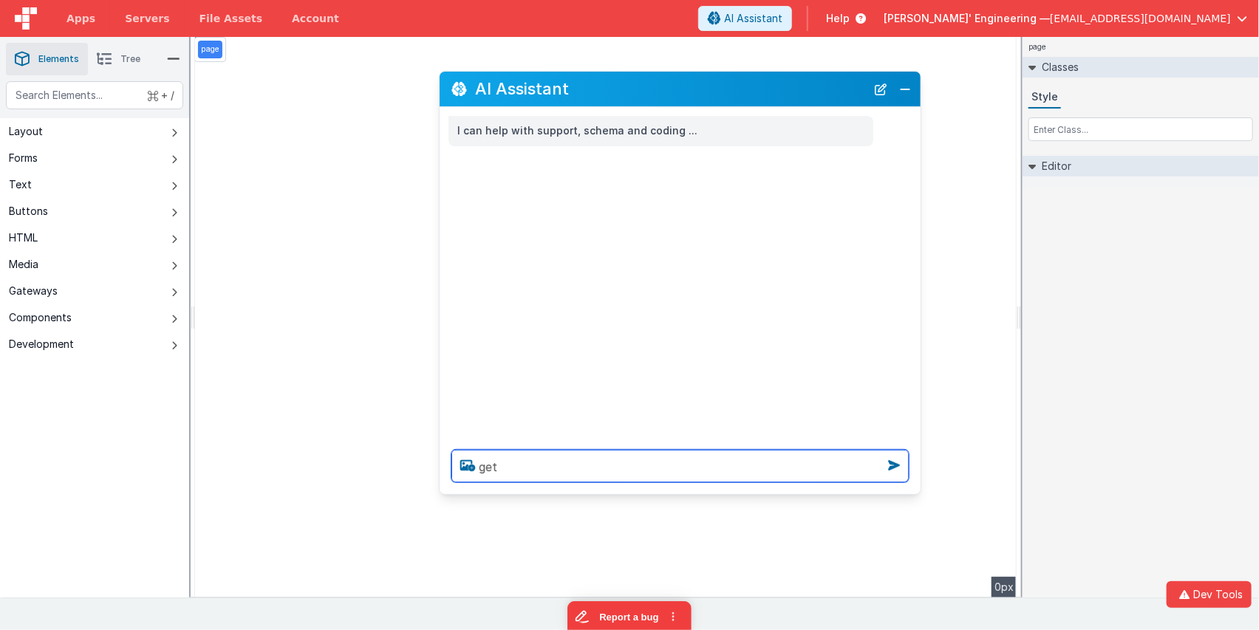
click at [670, 471] on textarea "get" at bounding box center [680, 466] width 457 height 33
drag, startPoint x: 670, startPoint y: 471, endPoint x: 407, endPoint y: 460, distance: 262.6
click at [407, 460] on section "Saved Builder Page Schema Action Scripts Data Model Page Settings History Eleme…" at bounding box center [629, 317] width 1259 height 561
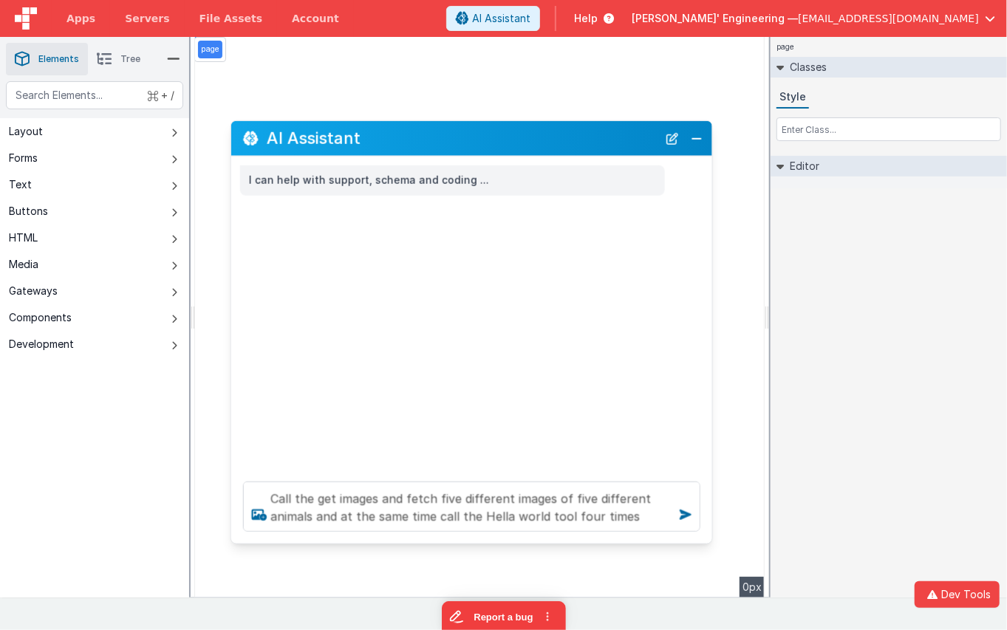
drag, startPoint x: 609, startPoint y: 99, endPoint x: 497, endPoint y: 115, distance: 113.5
click at [401, 149] on div "AI Assistant" at bounding box center [471, 138] width 481 height 35
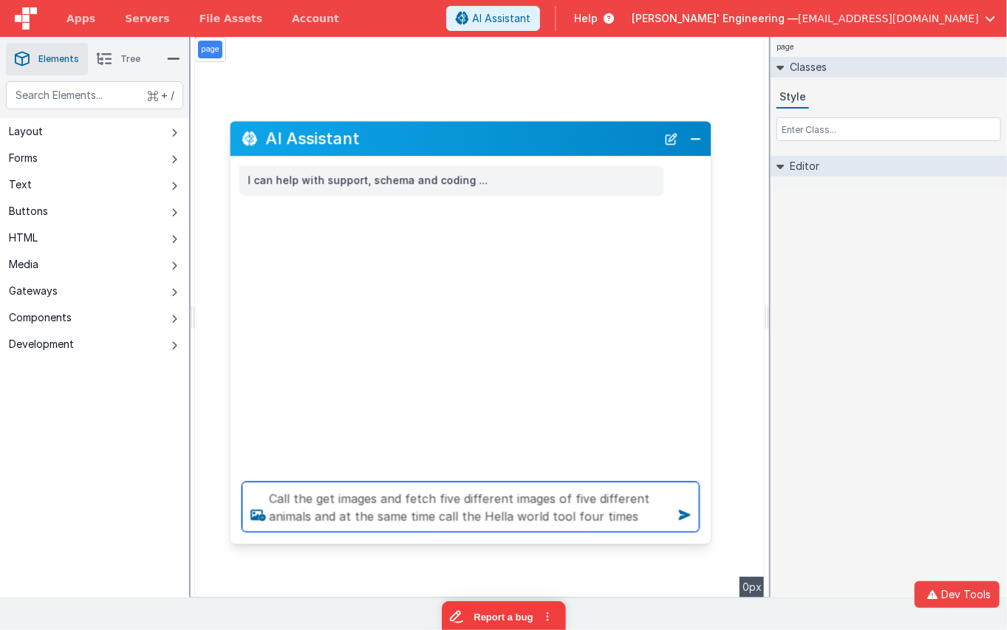
click at [638, 514] on textarea "Call the get images and fetch five different images of five different animals a…" at bounding box center [470, 507] width 457 height 50
type textarea "Call the get images and fetch five different images of five different animals a…"
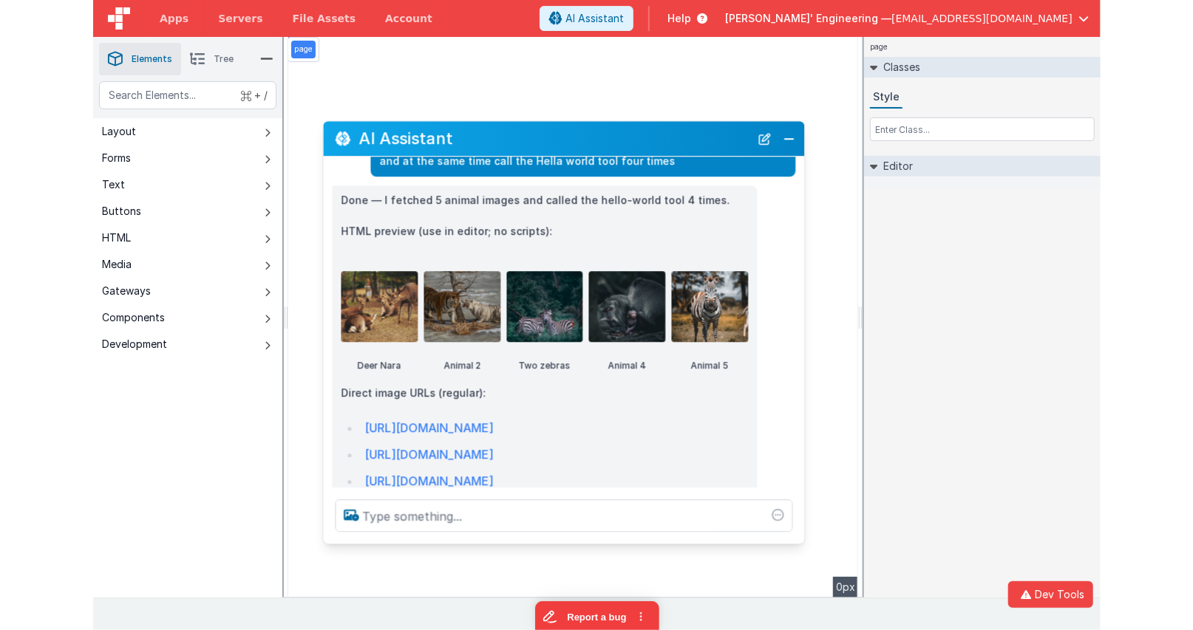
scroll to position [49, 0]
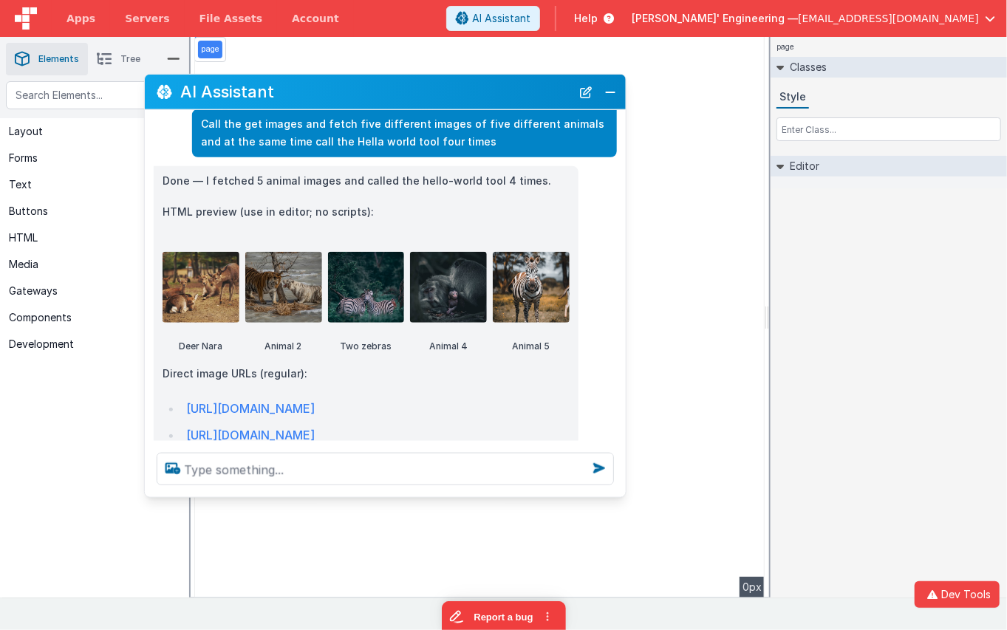
drag, startPoint x: 554, startPoint y: 140, endPoint x: 470, endPoint y: 92, distance: 97.0
click at [469, 92] on h2 "AI Assistant" at bounding box center [375, 92] width 391 height 18
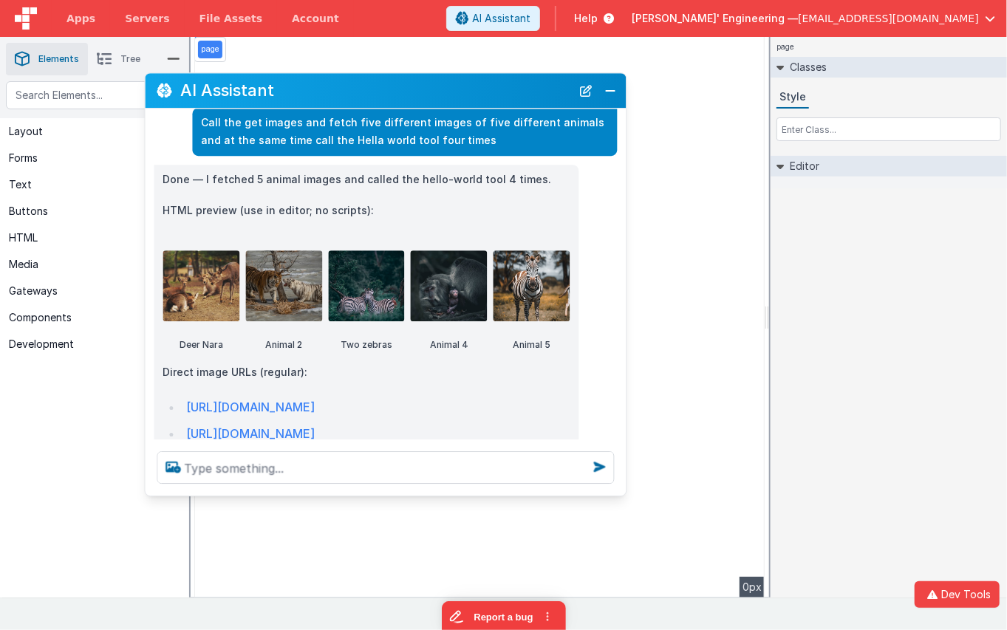
click at [624, 496] on section "Saved Builder Page Schema Action Scripts Data Model Page Settings History Eleme…" at bounding box center [503, 317] width 1007 height 561
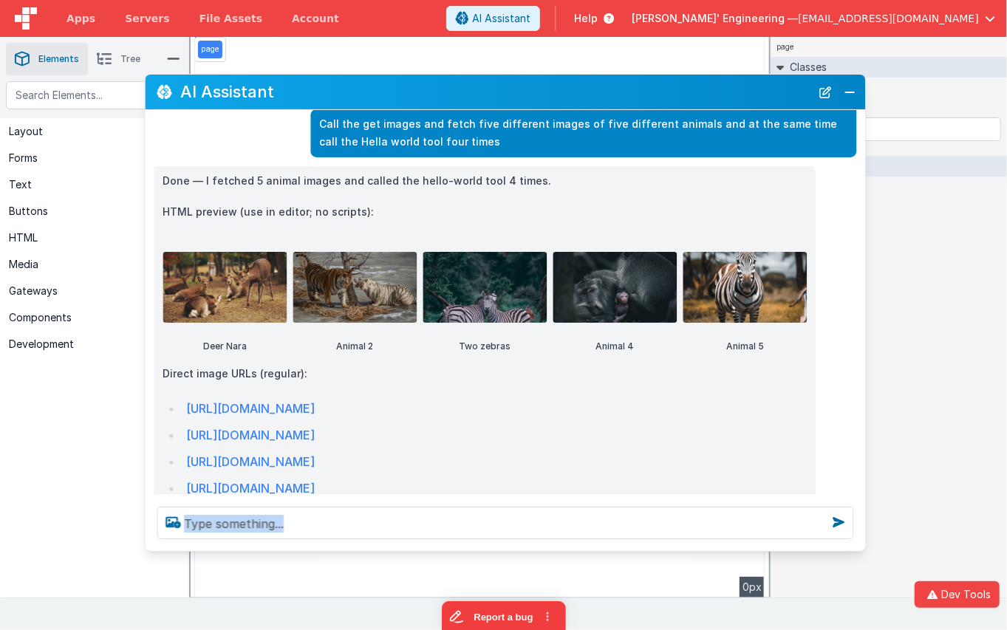
drag, startPoint x: 620, startPoint y: 496, endPoint x: 723, endPoint y: 424, distance: 125.3
click at [858, 550] on div at bounding box center [506, 523] width 720 height 56
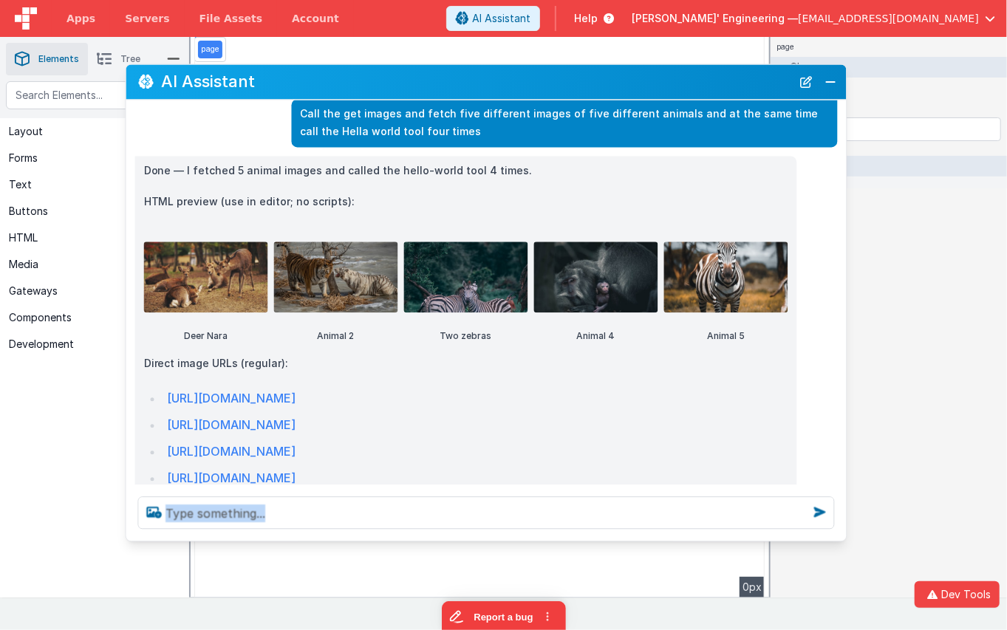
drag, startPoint x: 559, startPoint y: 89, endPoint x: 539, endPoint y: 79, distance: 21.5
click at [539, 78] on h2 "AI Assistant" at bounding box center [477, 82] width 630 height 18
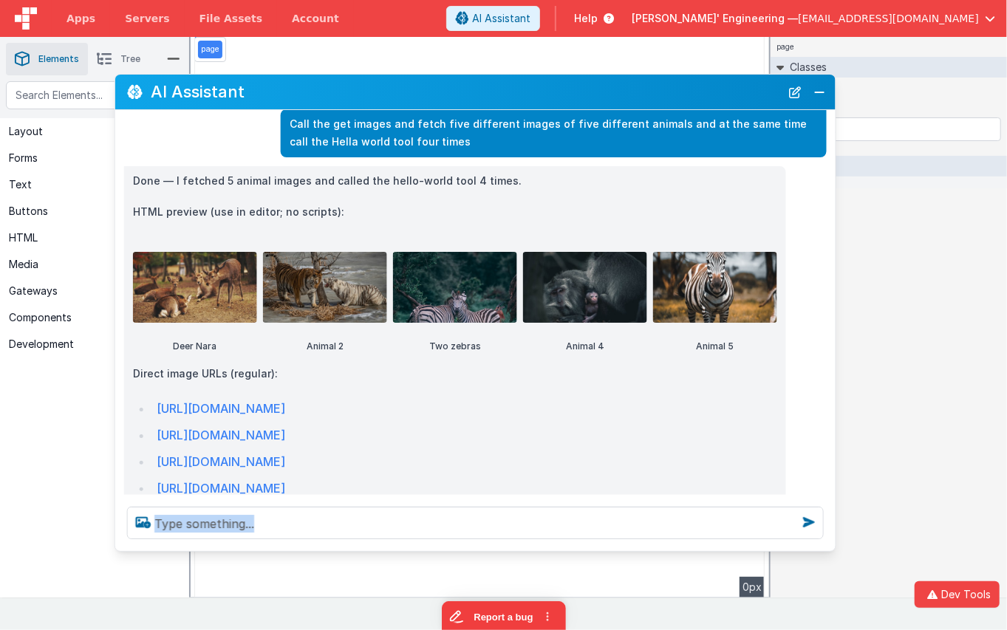
click at [542, 88] on h2 "AI Assistant" at bounding box center [466, 92] width 630 height 18
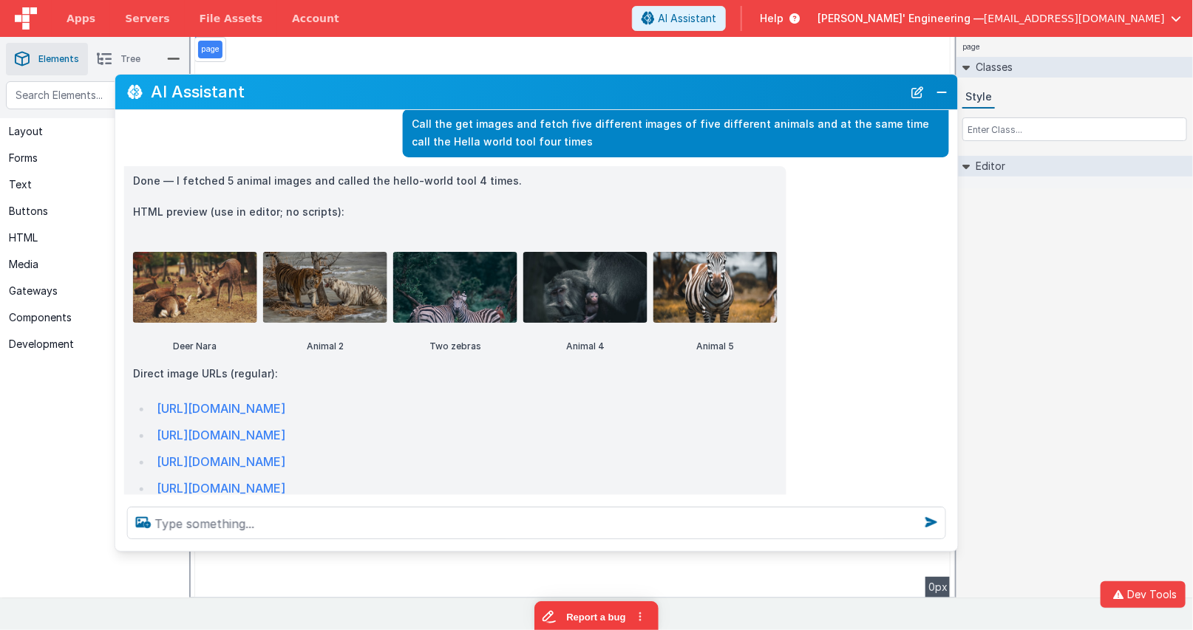
drag, startPoint x: 831, startPoint y: 336, endPoint x: 953, endPoint y: 335, distance: 121.9
click at [953, 335] on div "Done — I fetched 5 animal images and called the hello-world tool 4 times. HTML …" at bounding box center [536, 439] width 842 height 546
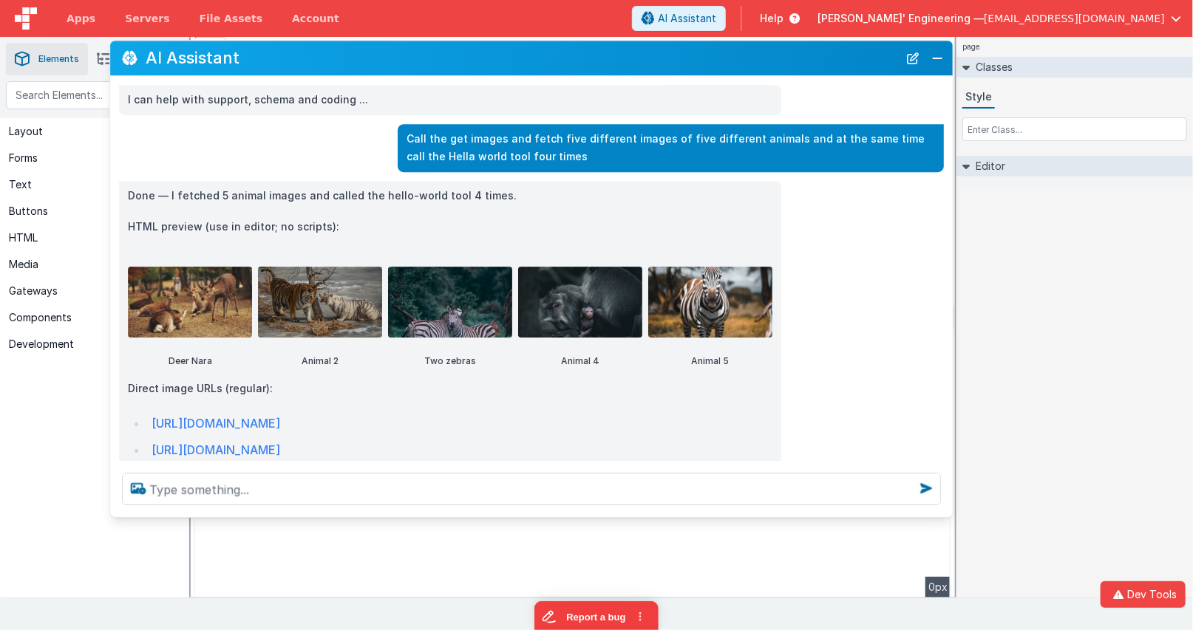
drag, startPoint x: 452, startPoint y: 89, endPoint x: 493, endPoint y: 94, distance: 40.9
click at [447, 55] on h2 "AI Assistant" at bounding box center [522, 59] width 752 height 18
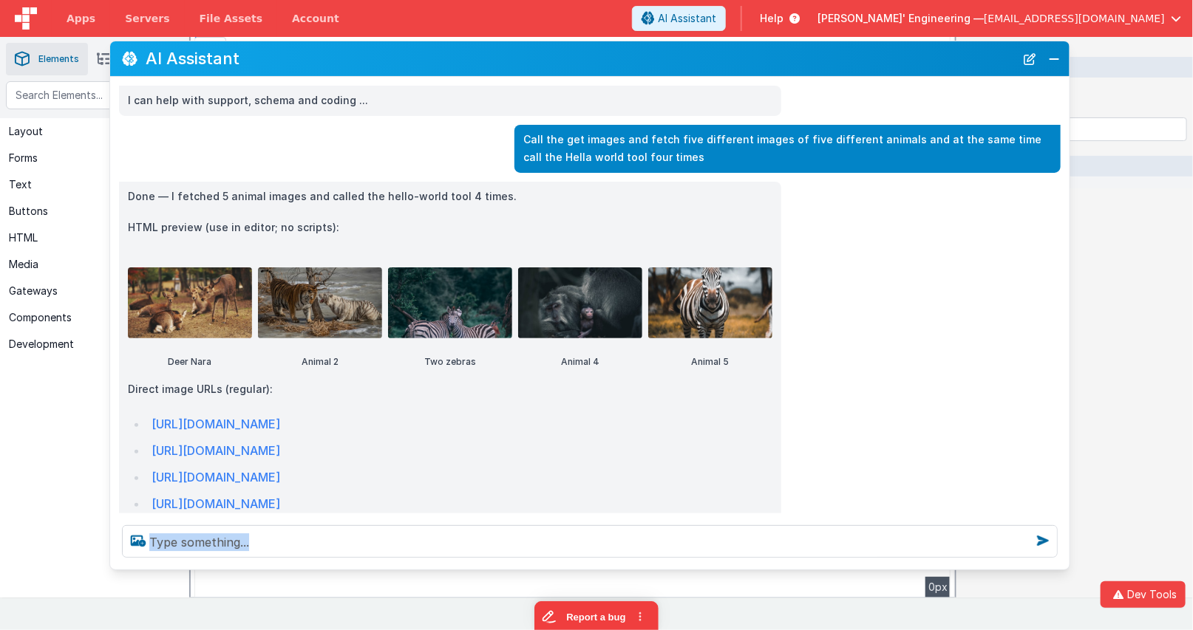
drag, startPoint x: 949, startPoint y: 512, endPoint x: 1066, endPoint y: 564, distance: 127.7
click at [1066, 564] on div at bounding box center [589, 542] width 959 height 56
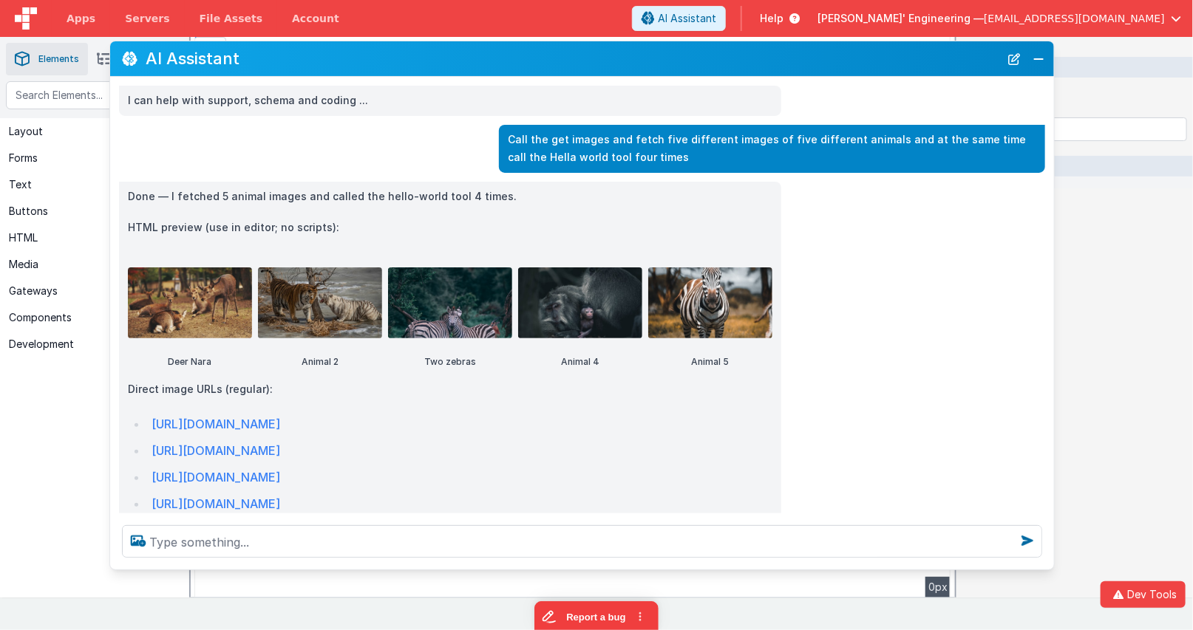
drag, startPoint x: 1067, startPoint y: 378, endPoint x: 1052, endPoint y: 364, distance: 20.9
click at [1052, 364] on div "Done — I fetched 5 animal images and called the hello-world tool 4 times. HTML …" at bounding box center [582, 455] width 944 height 546
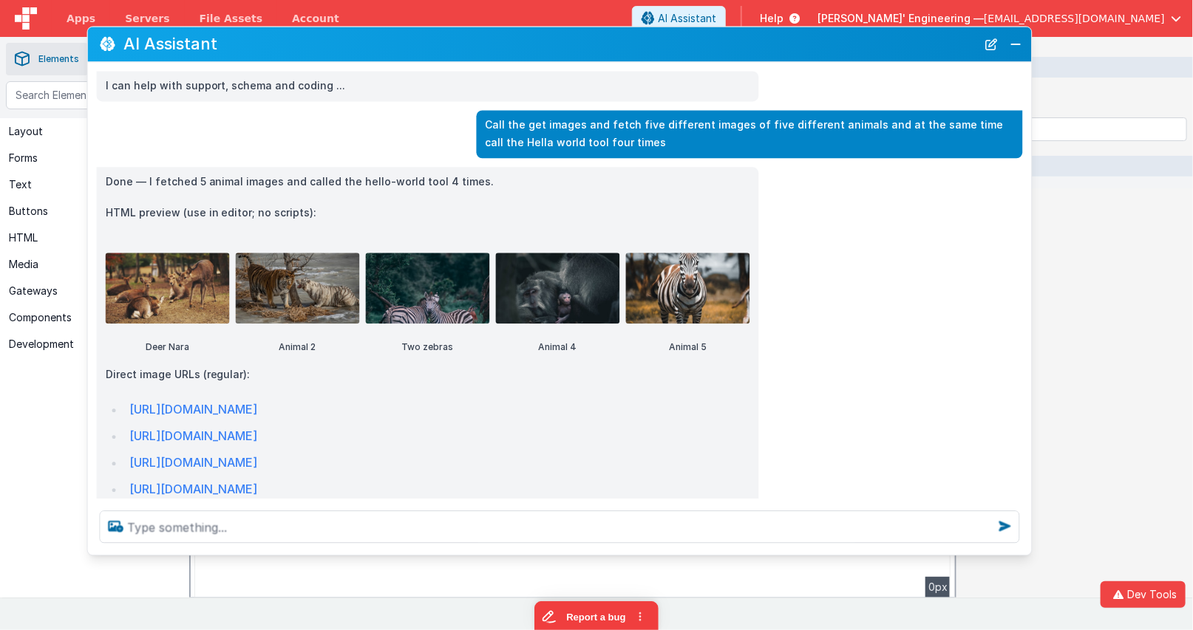
drag, startPoint x: 521, startPoint y: 60, endPoint x: 500, endPoint y: 47, distance: 25.2
click at [500, 47] on h2 "AI Assistant" at bounding box center [550, 44] width 854 height 18
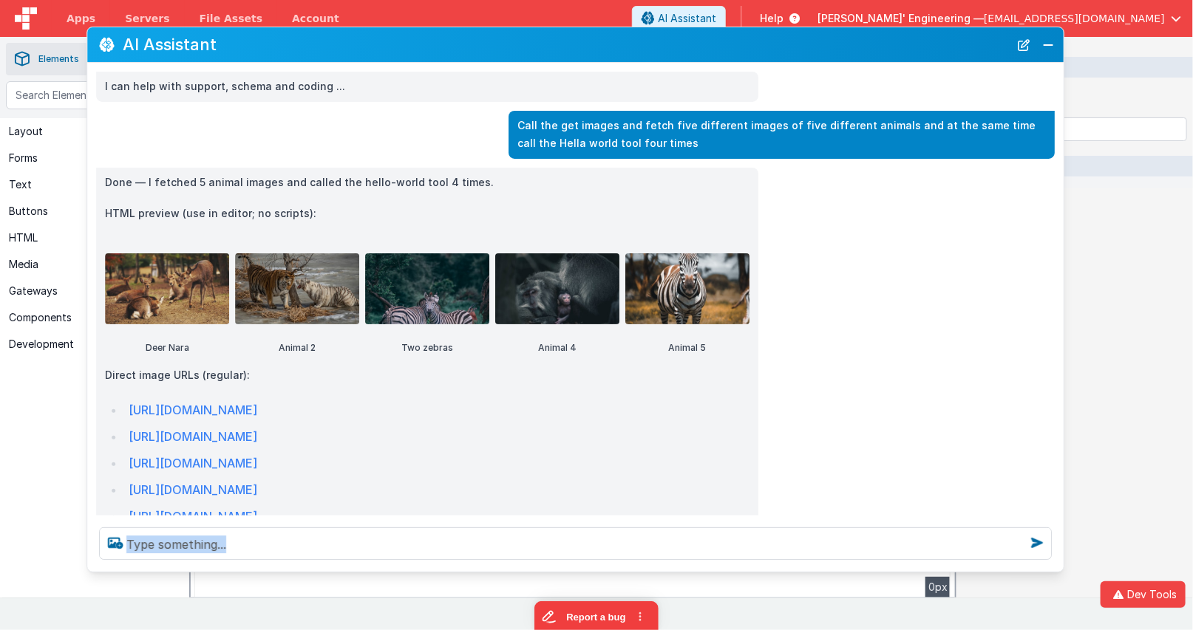
drag, startPoint x: 1028, startPoint y: 556, endPoint x: 1060, endPoint y: 572, distance: 36.4
click at [1060, 572] on div "AI Assistant I can help with support, schema and coding ... Call the get images…" at bounding box center [575, 300] width 978 height 546
click at [911, 440] on div "Done — I fetched 5 animal images and called the hello-world tool 4 times. HTML …" at bounding box center [575, 441] width 976 height 546
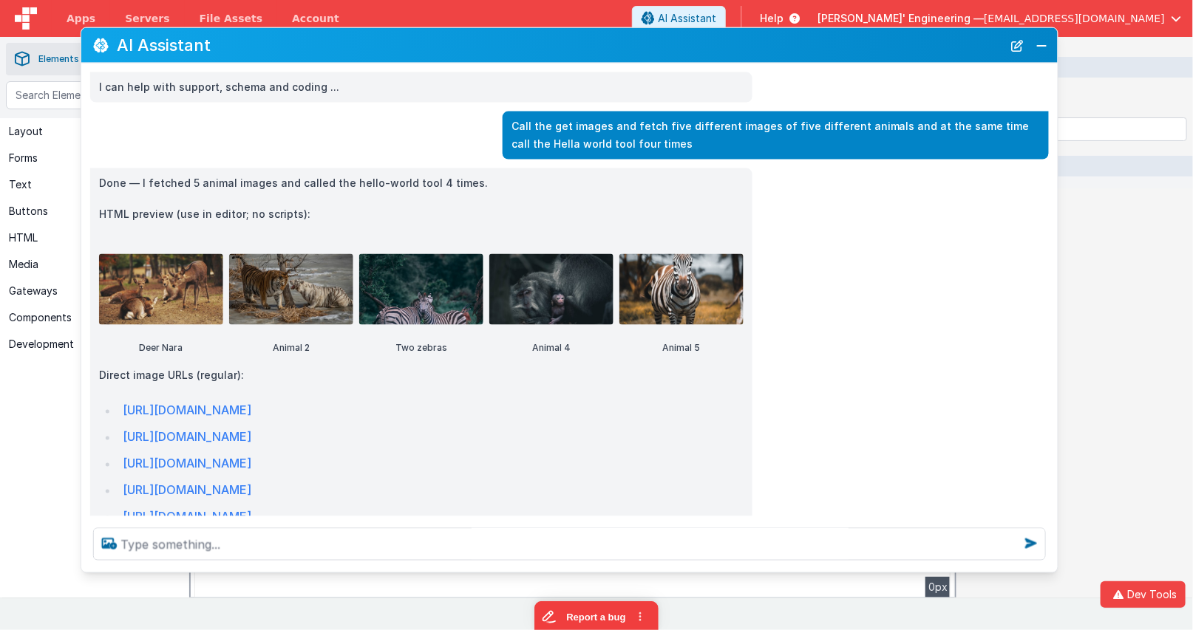
click at [734, 47] on h2 "AI Assistant" at bounding box center [560, 45] width 886 height 18
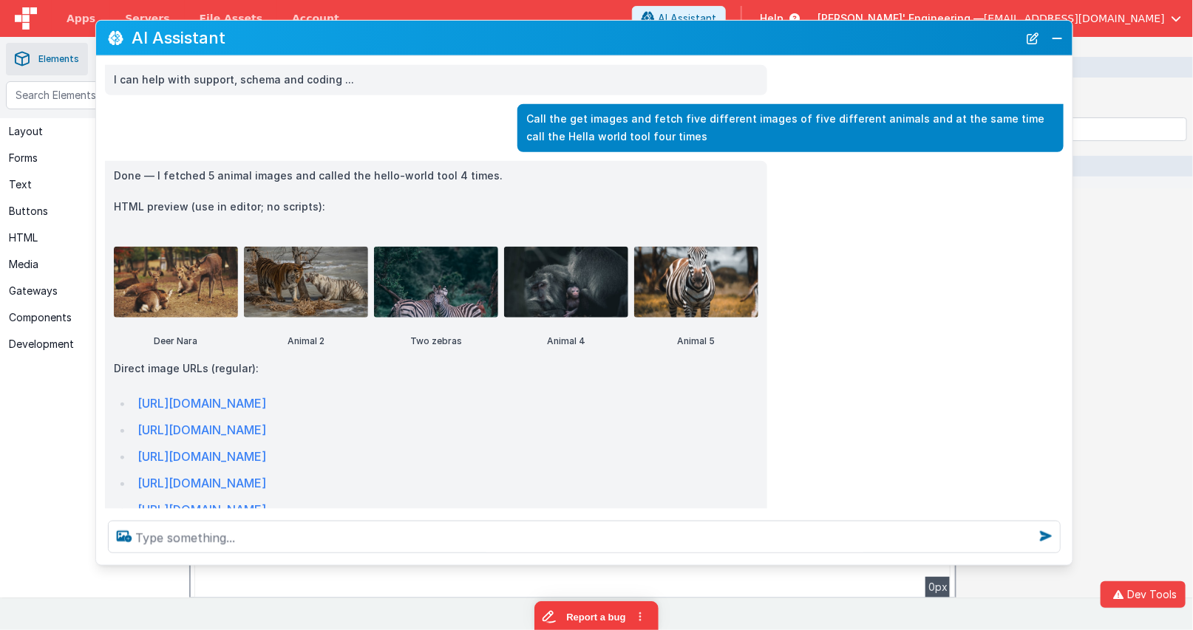
drag, startPoint x: 471, startPoint y: 49, endPoint x: 485, endPoint y: 42, distance: 16.2
click at [485, 42] on h2 "AI Assistant" at bounding box center [575, 38] width 886 height 18
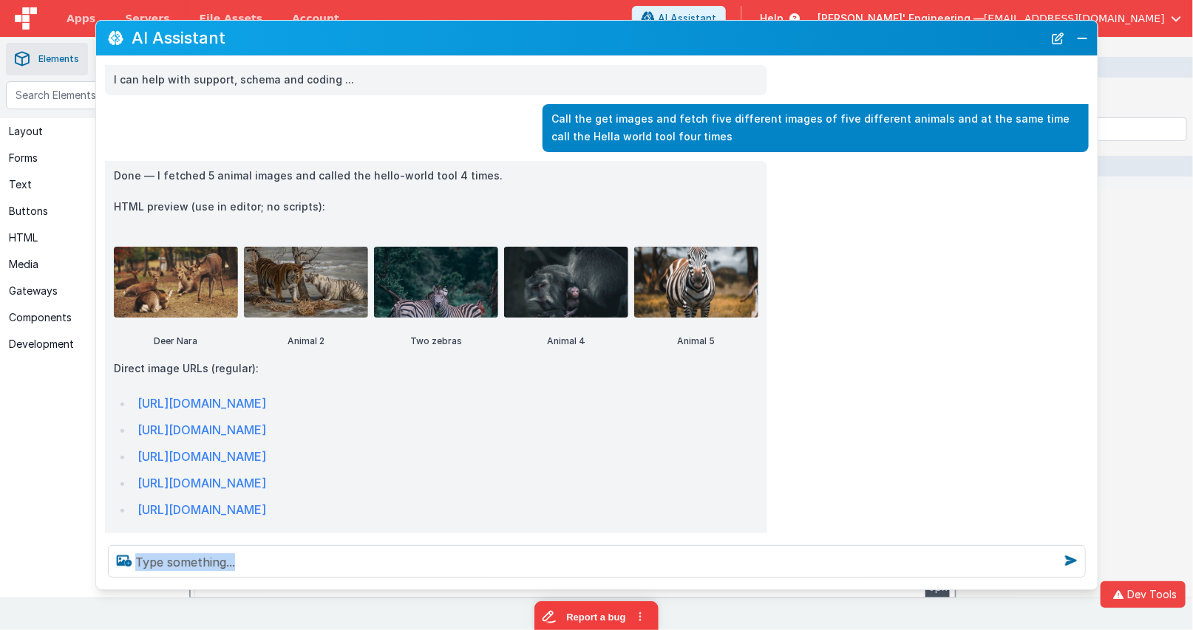
drag, startPoint x: 1063, startPoint y: 562, endPoint x: 1088, endPoint y: 586, distance: 35.0
click at [1089, 586] on div at bounding box center [596, 562] width 1001 height 56
drag, startPoint x: 1081, startPoint y: 42, endPoint x: 985, endPoint y: 38, distance: 96.1
click at [1081, 42] on button "Close" at bounding box center [1081, 38] width 19 height 21
